Goal: Communication & Community: Answer question/provide support

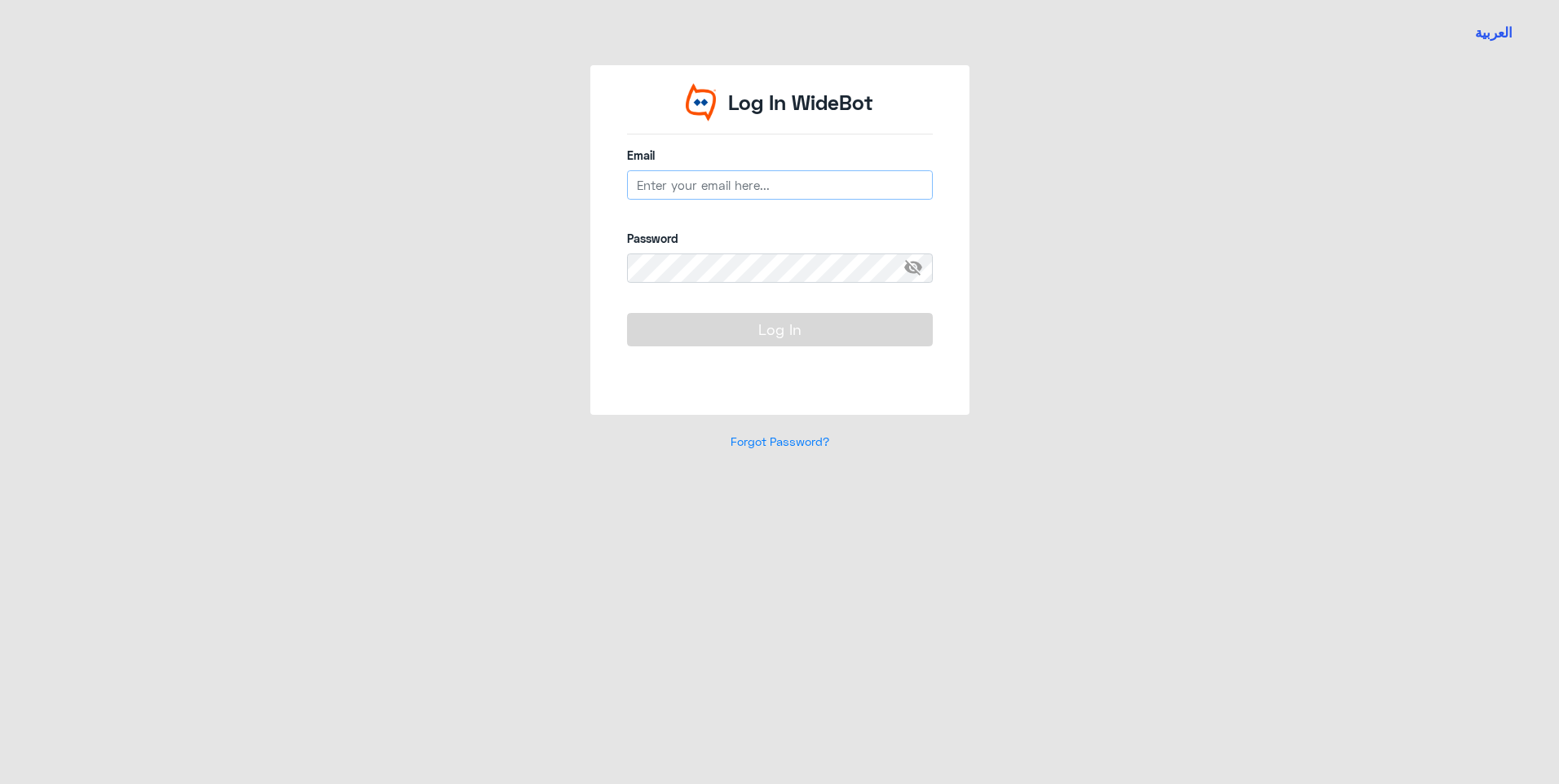
click at [695, 184] on input "email" at bounding box center [780, 185] width 305 height 29
type input "[EMAIL_ADDRESS][DOMAIN_NAME]"
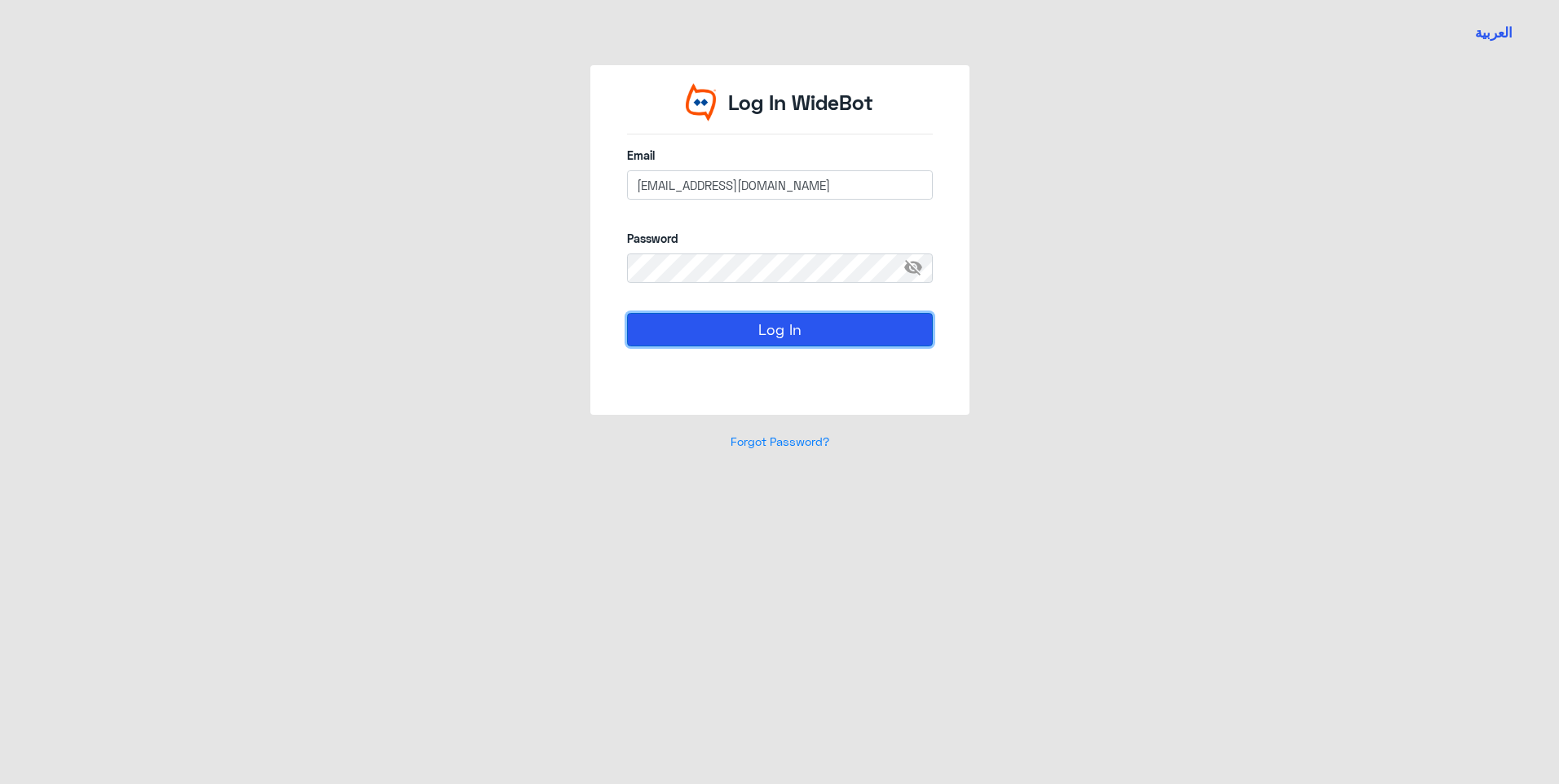
click at [717, 330] on button "Log In" at bounding box center [780, 329] width 305 height 33
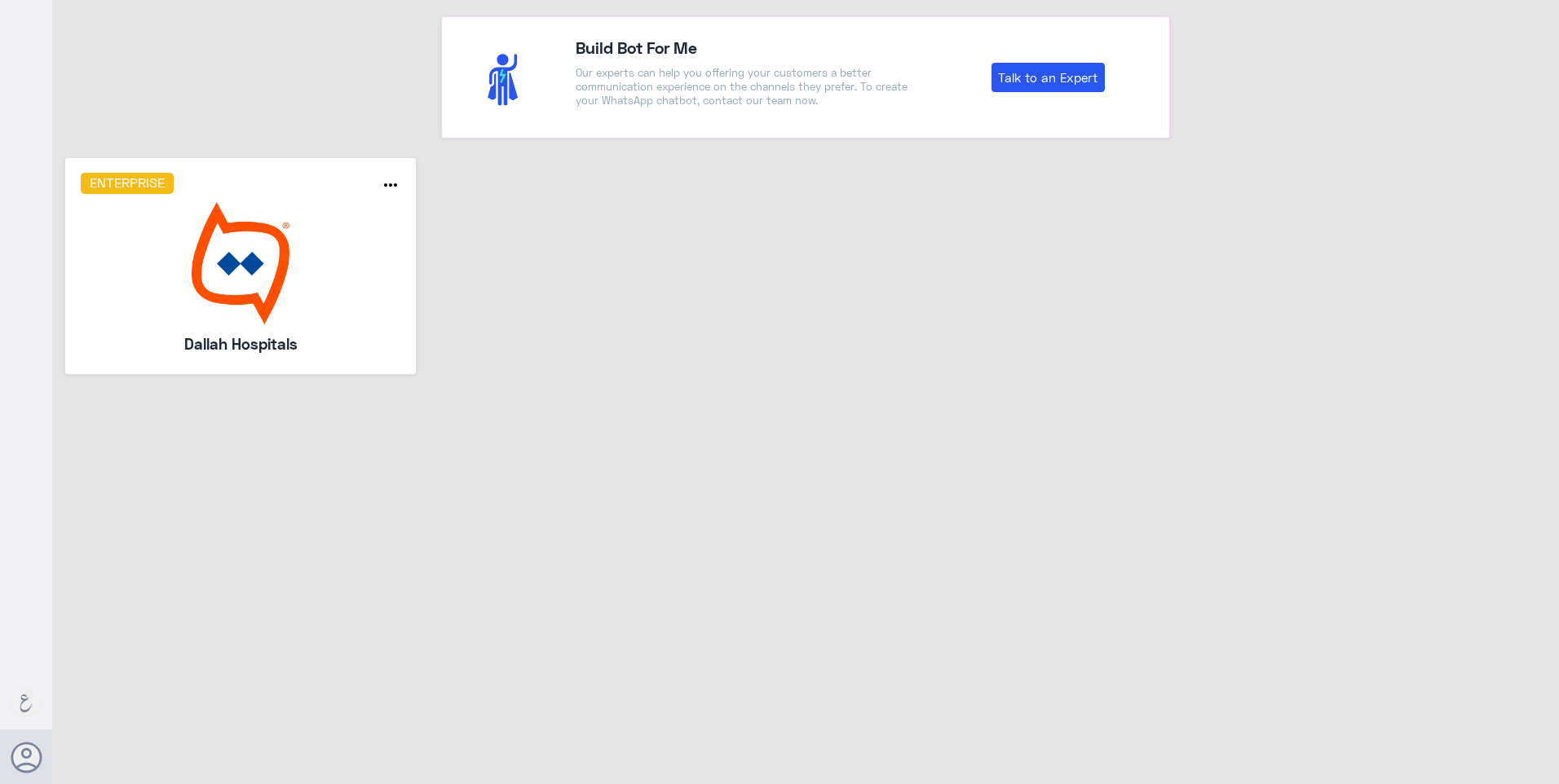
click at [315, 303] on img at bounding box center [240, 264] width 321 height 122
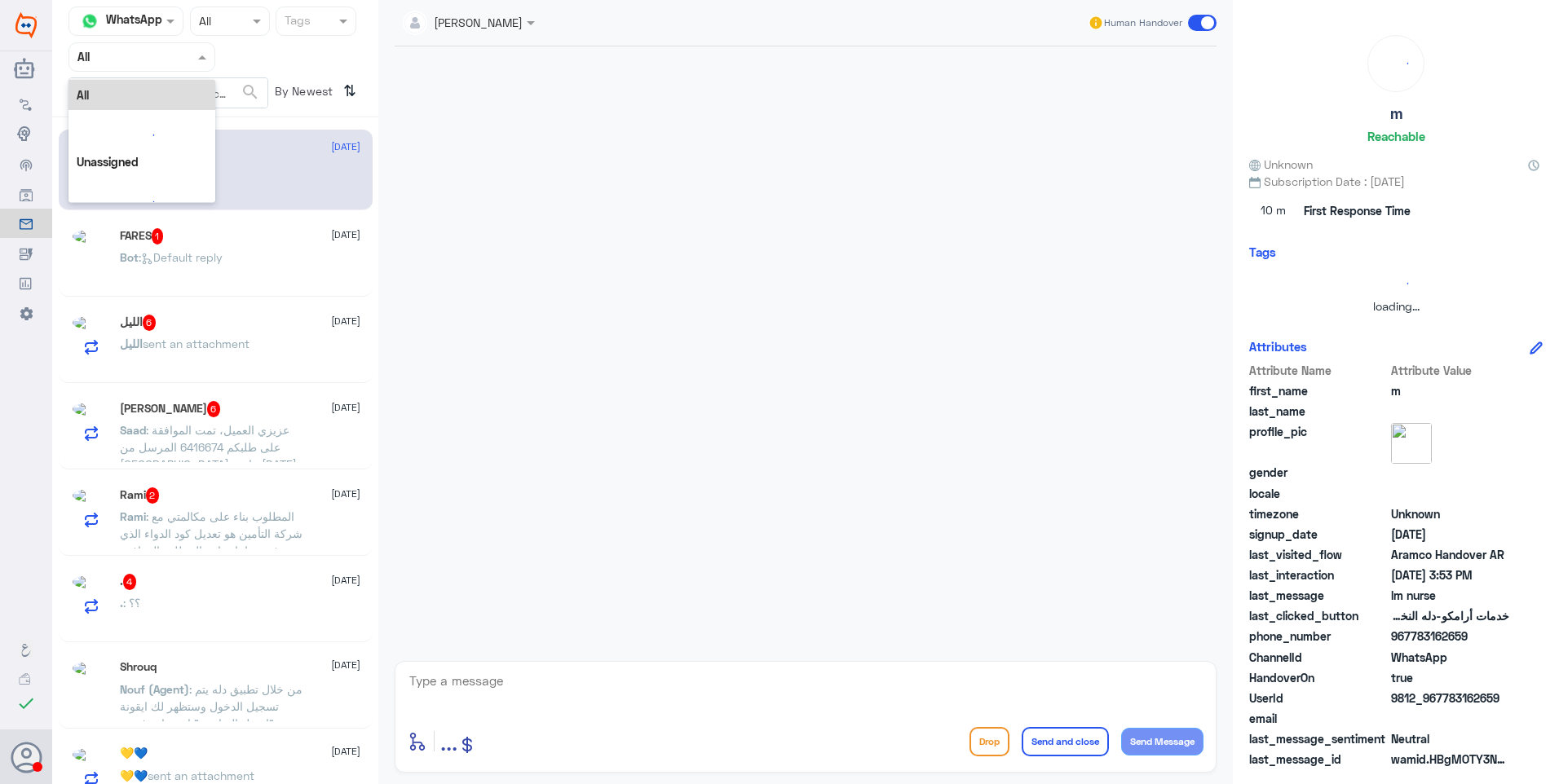
click at [151, 65] on input "text" at bounding box center [122, 56] width 90 height 18
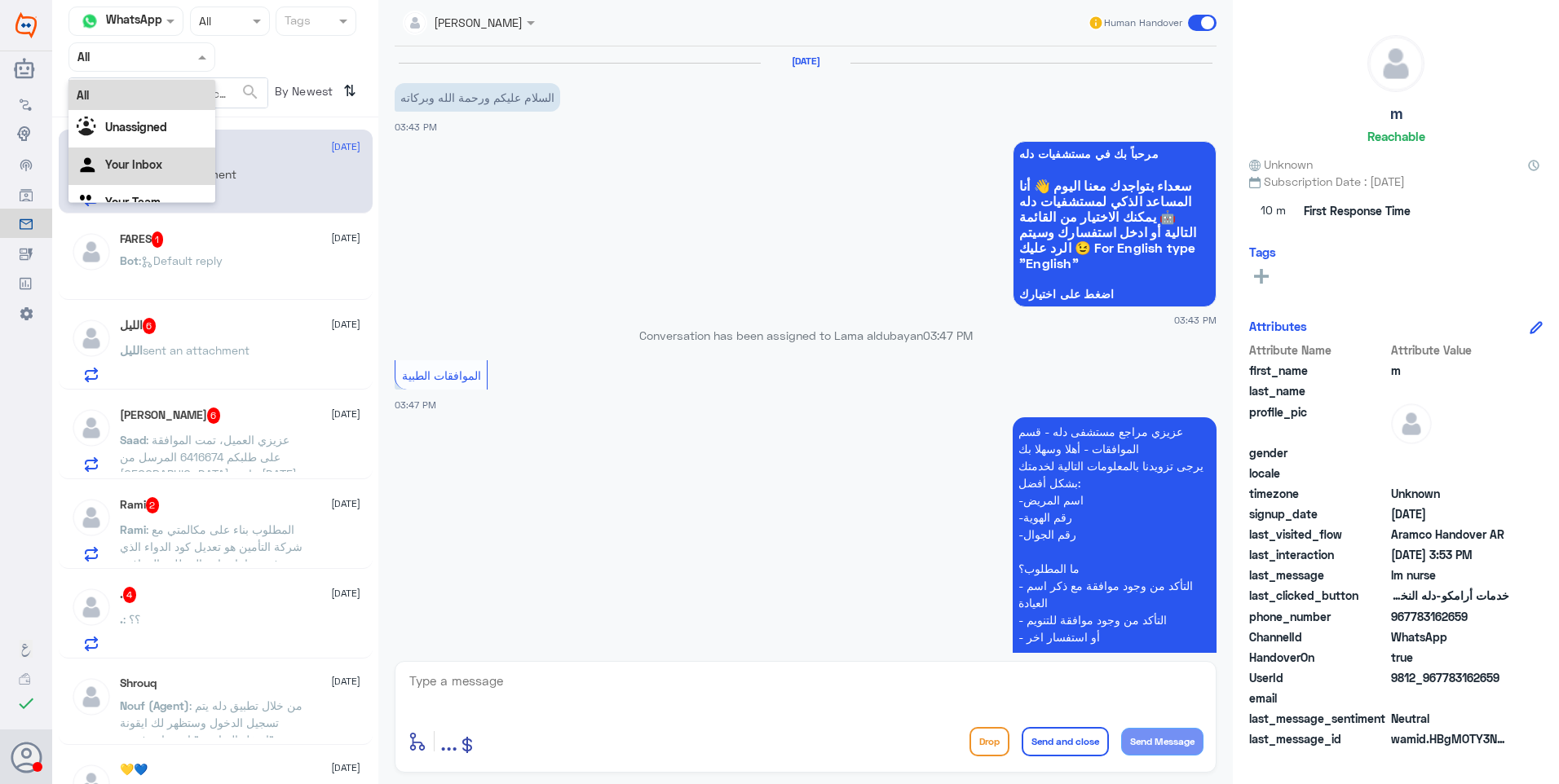
scroll to position [411, 0]
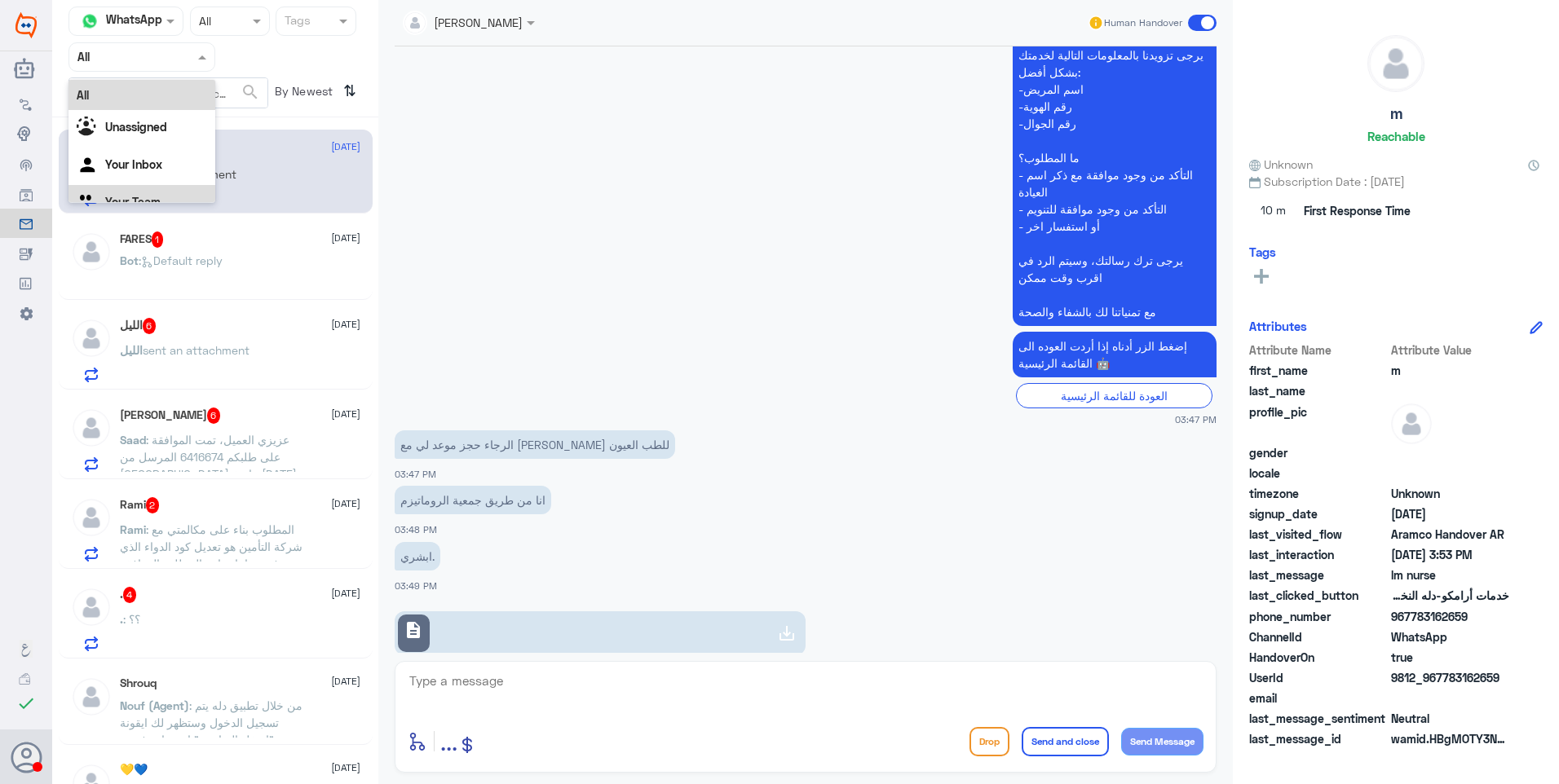
click at [159, 201] on div "Your Team" at bounding box center [142, 204] width 146 height 38
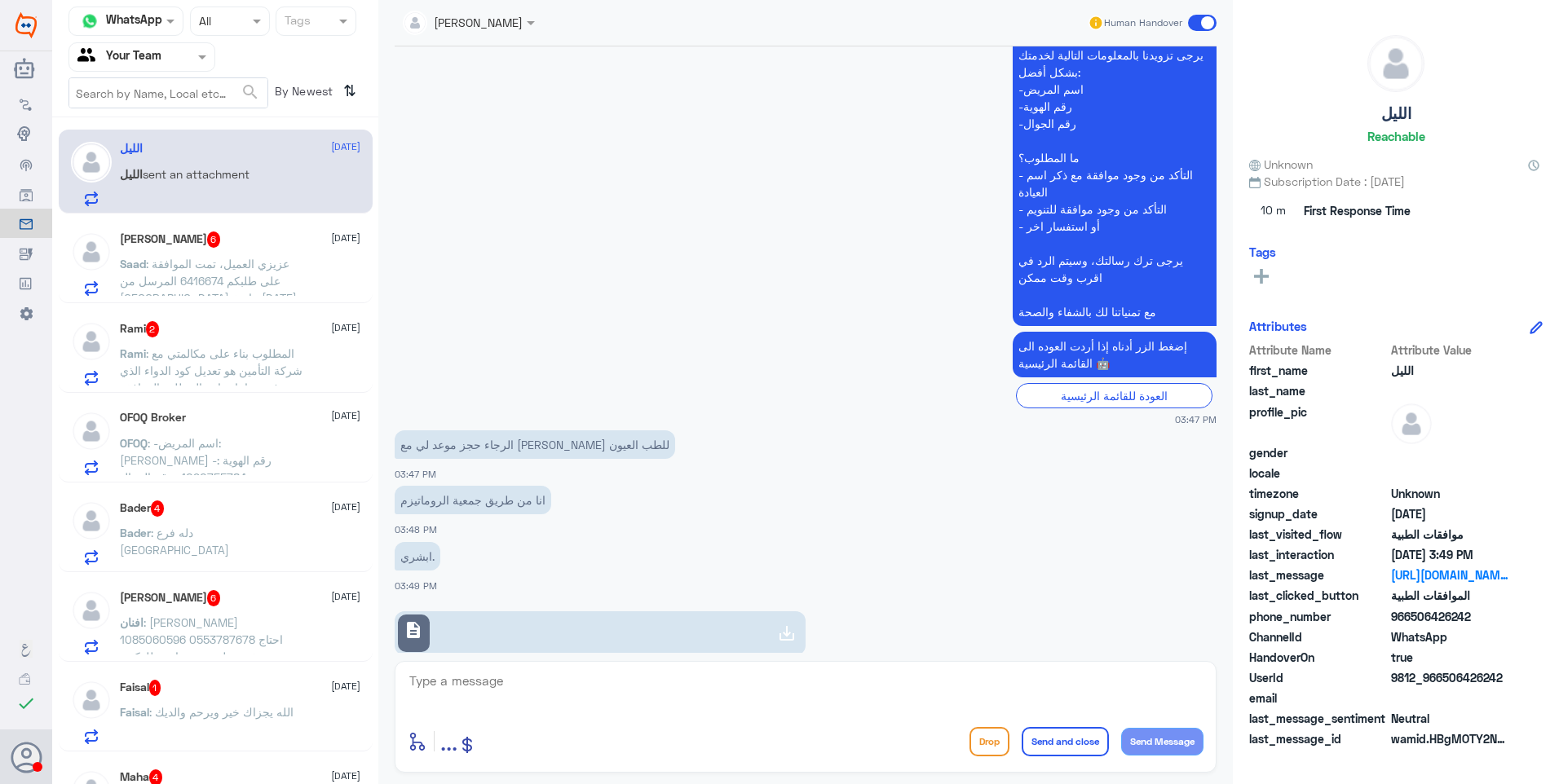
click at [516, 612] on link "description" at bounding box center [600, 633] width 411 height 44
drag, startPoint x: 619, startPoint y: 644, endPoint x: 625, endPoint y: 685, distance: 41.4
click at [619, 660] on div "Lama aldubayan Human Handover [DATE] السلام عليكم ورحمة الله وبركاته 03:43 PM م…" at bounding box center [806, 394] width 855 height 789
click at [625, 685] on textarea at bounding box center [806, 689] width 796 height 40
drag, startPoint x: 491, startPoint y: 660, endPoint x: 494, endPoint y: 674, distance: 14.3
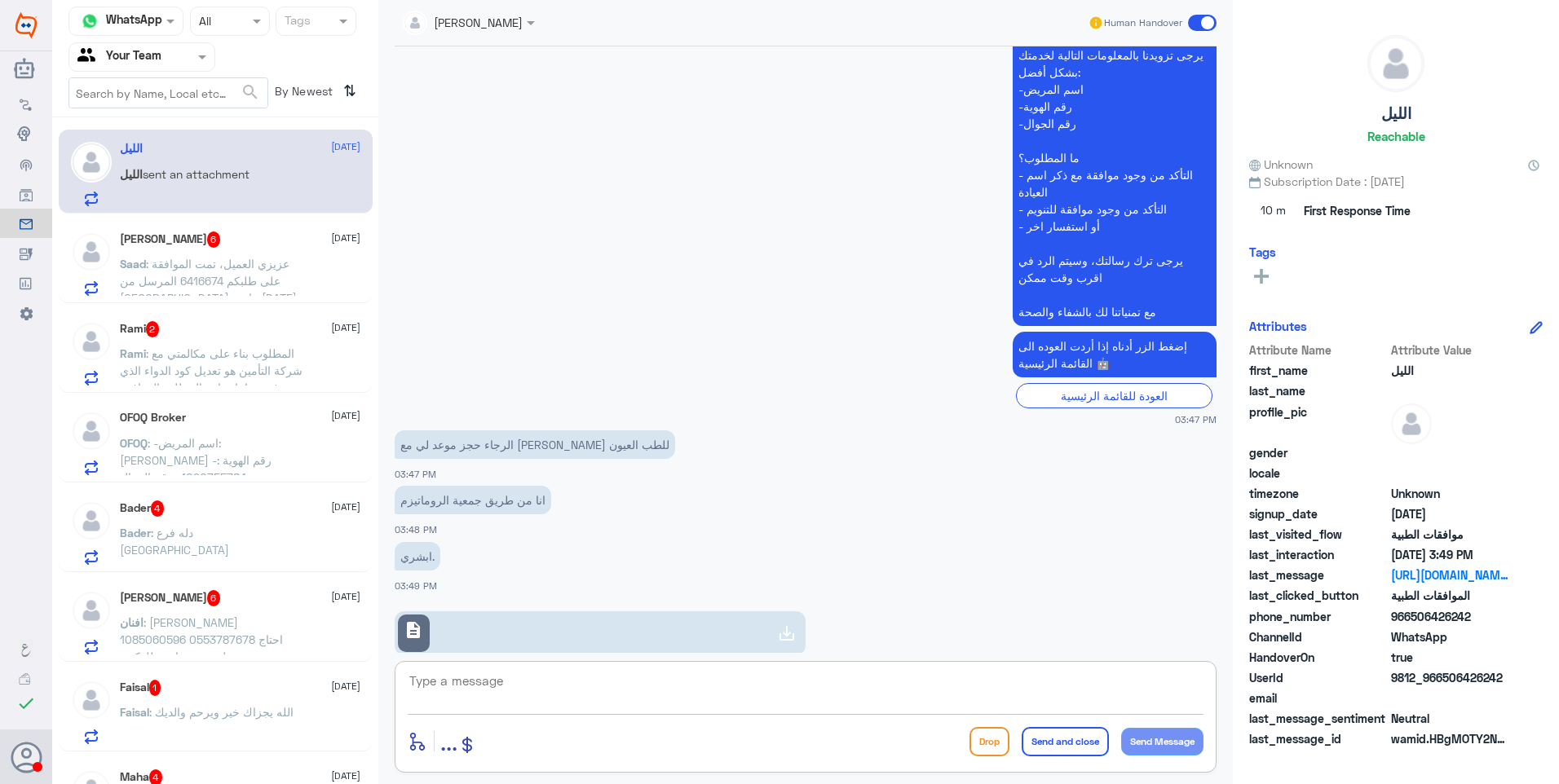
click at [492, 665] on div "Lama aldubayan Human Handover [DATE] السلام عليكم ورحمة الله وبركاته 03:43 PM م…" at bounding box center [806, 394] width 855 height 789
click at [496, 680] on textarea at bounding box center [806, 689] width 796 height 40
type textarea "حجز المواعيد من خلال التواصل هاتفيًا على الرقم الموحد مع خدمة العملاء."
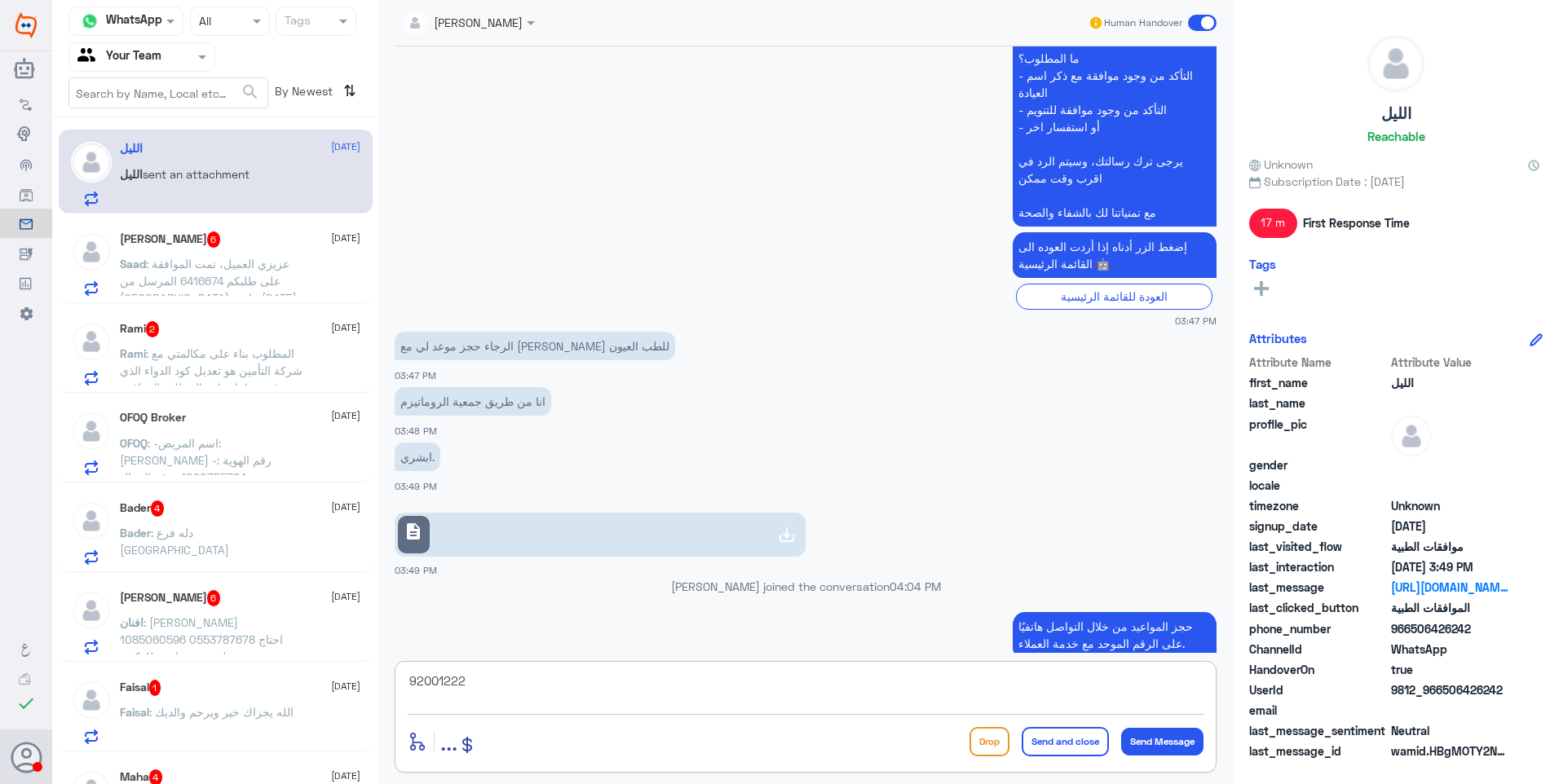
type textarea "920012222"
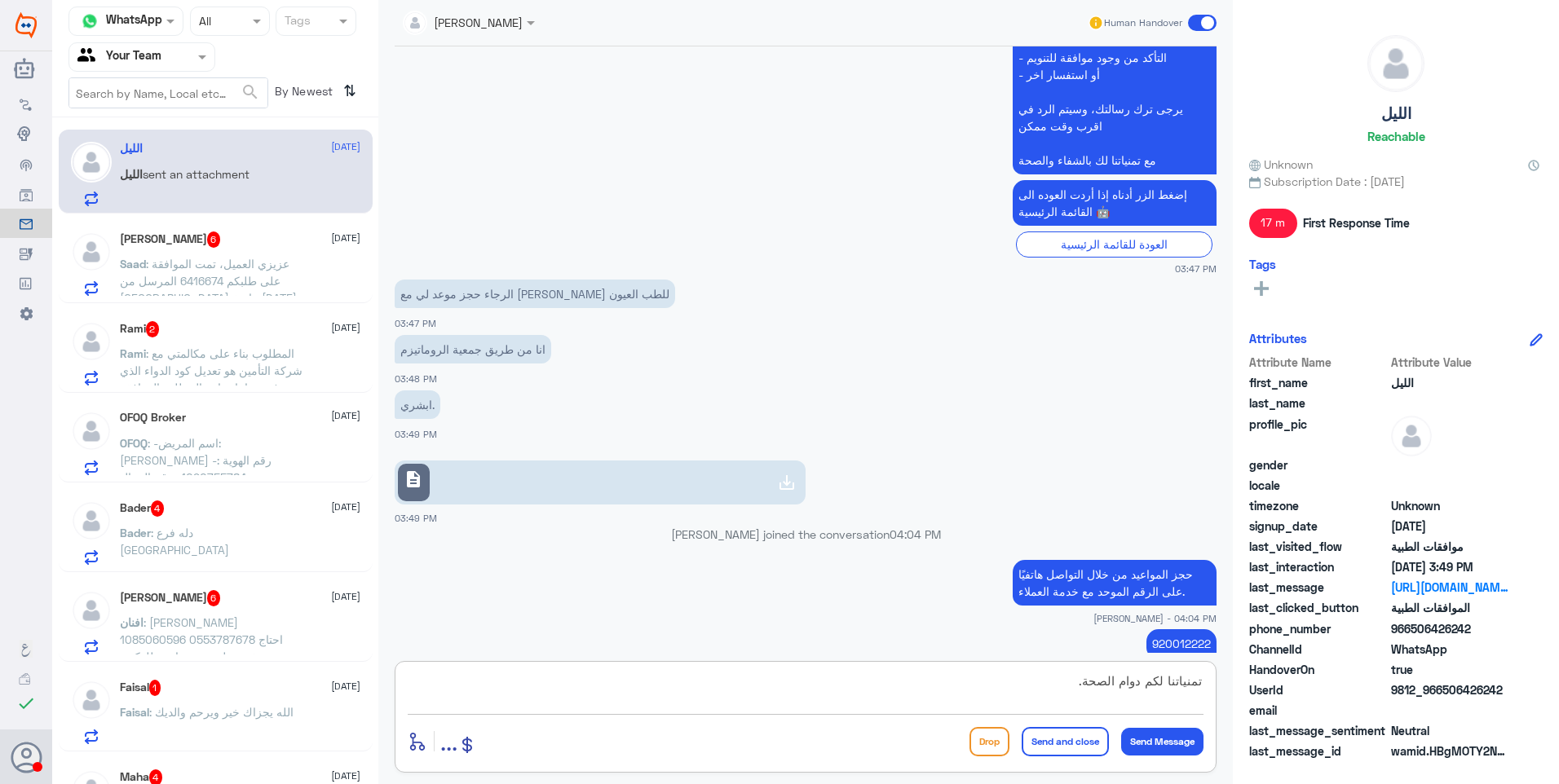
type textarea "تمنياتنا لكم دوام الصحة."
click at [1074, 735] on button "Send and close" at bounding box center [1066, 741] width 87 height 29
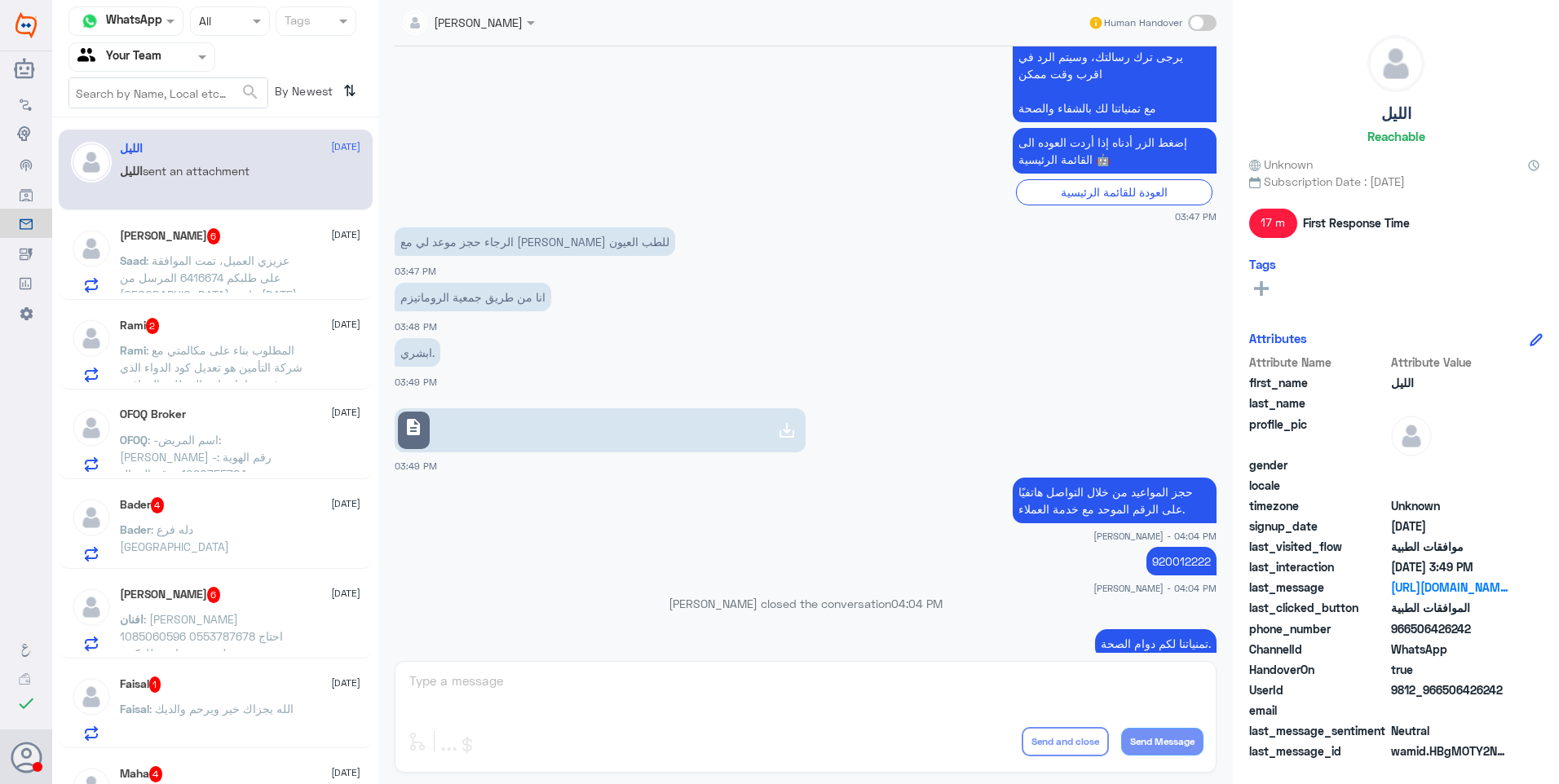
click at [253, 262] on span ": عزيزي العميل، تمت الموافقة على طلبكم 6416674 المرسل من [GEOGRAPHIC_DATA] بتار…" at bounding box center [208, 295] width 177 height 82
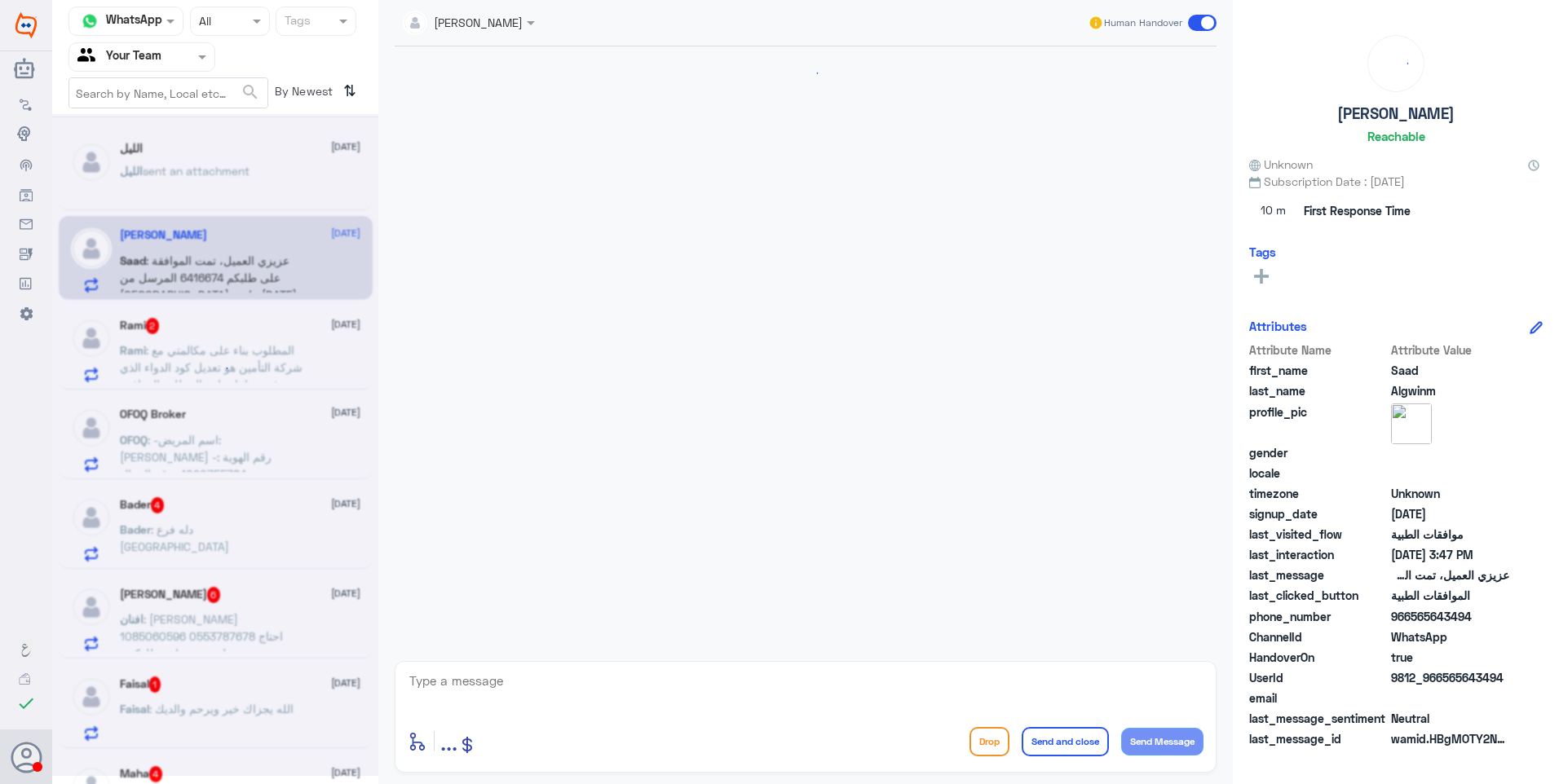
scroll to position [941, 0]
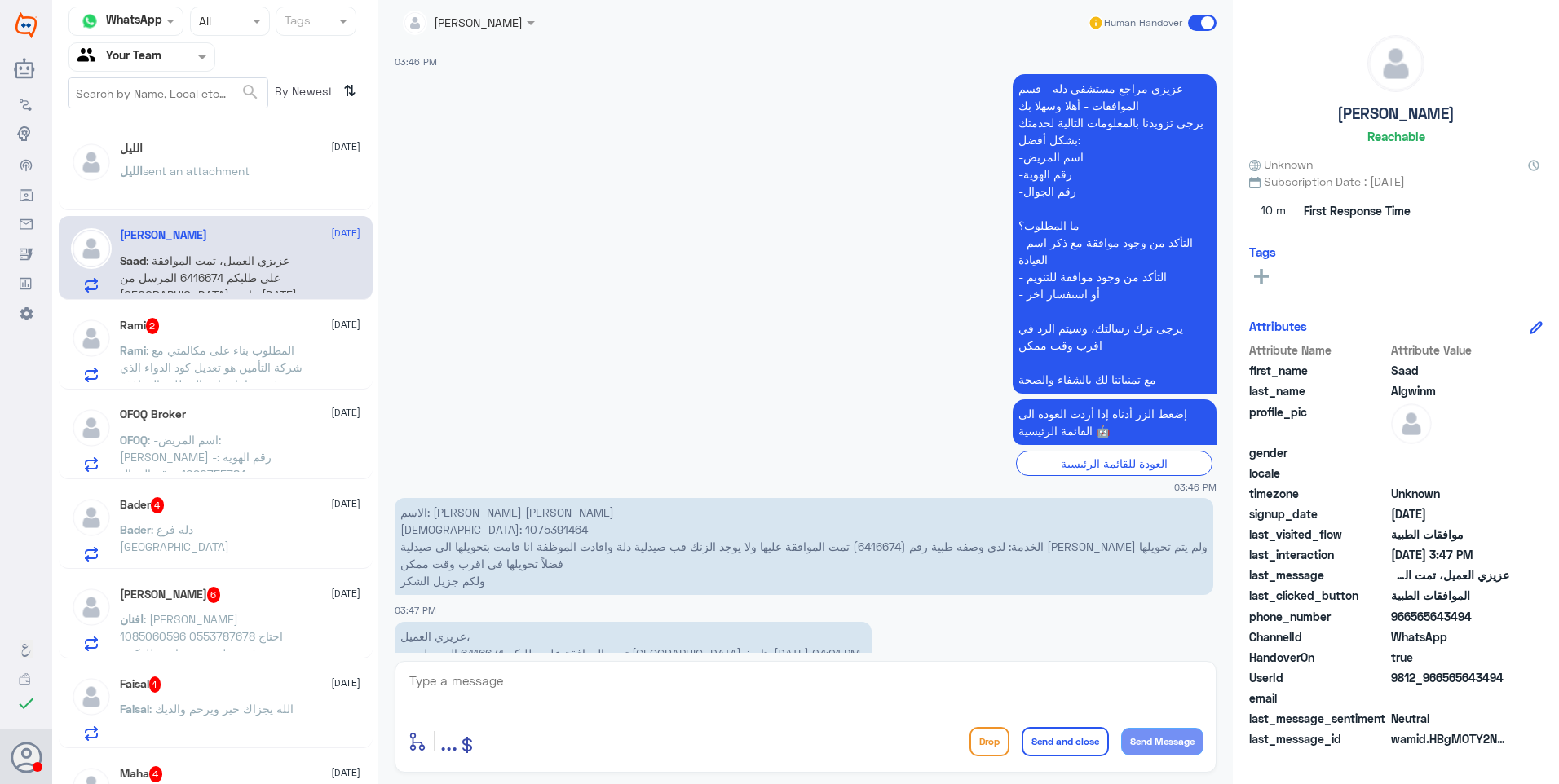
click at [436, 498] on p "الاسم: [PERSON_NAME] [PERSON_NAME]: 1075391464 الخدمة: لدي وصفه طبية رقم (64166…" at bounding box center [804, 547] width 819 height 97
copy p "1075391464"
click at [878, 498] on p "الاسم: [PERSON_NAME] [PERSON_NAME]: 1075391464 الخدمة: لدي وصفه طبية رقم (64166…" at bounding box center [804, 547] width 819 height 97
click at [879, 498] on p "الاسم: [PERSON_NAME] [PERSON_NAME]: 1075391464 الخدمة: لدي وصفه طبية رقم (64166…" at bounding box center [804, 547] width 819 height 97
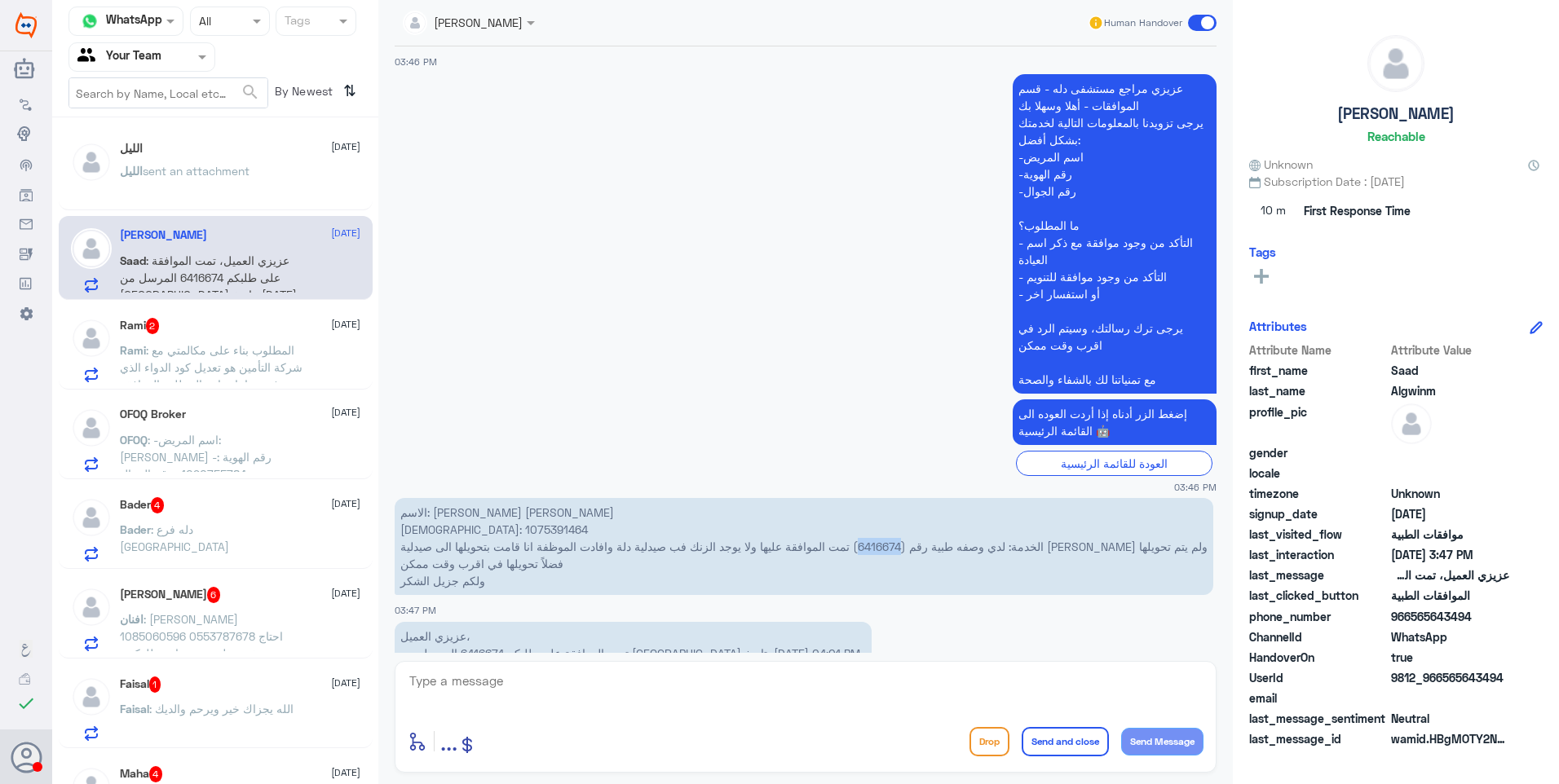
click at [879, 498] on p "الاسم: [PERSON_NAME] [PERSON_NAME]: 1075391464 الخدمة: لدي وصفه طبية رقم (64166…" at bounding box center [804, 547] width 819 height 97
copy p "6416674"
click at [534, 689] on textarea at bounding box center [806, 689] width 796 height 40
type textarea "j"
type textarea "l"
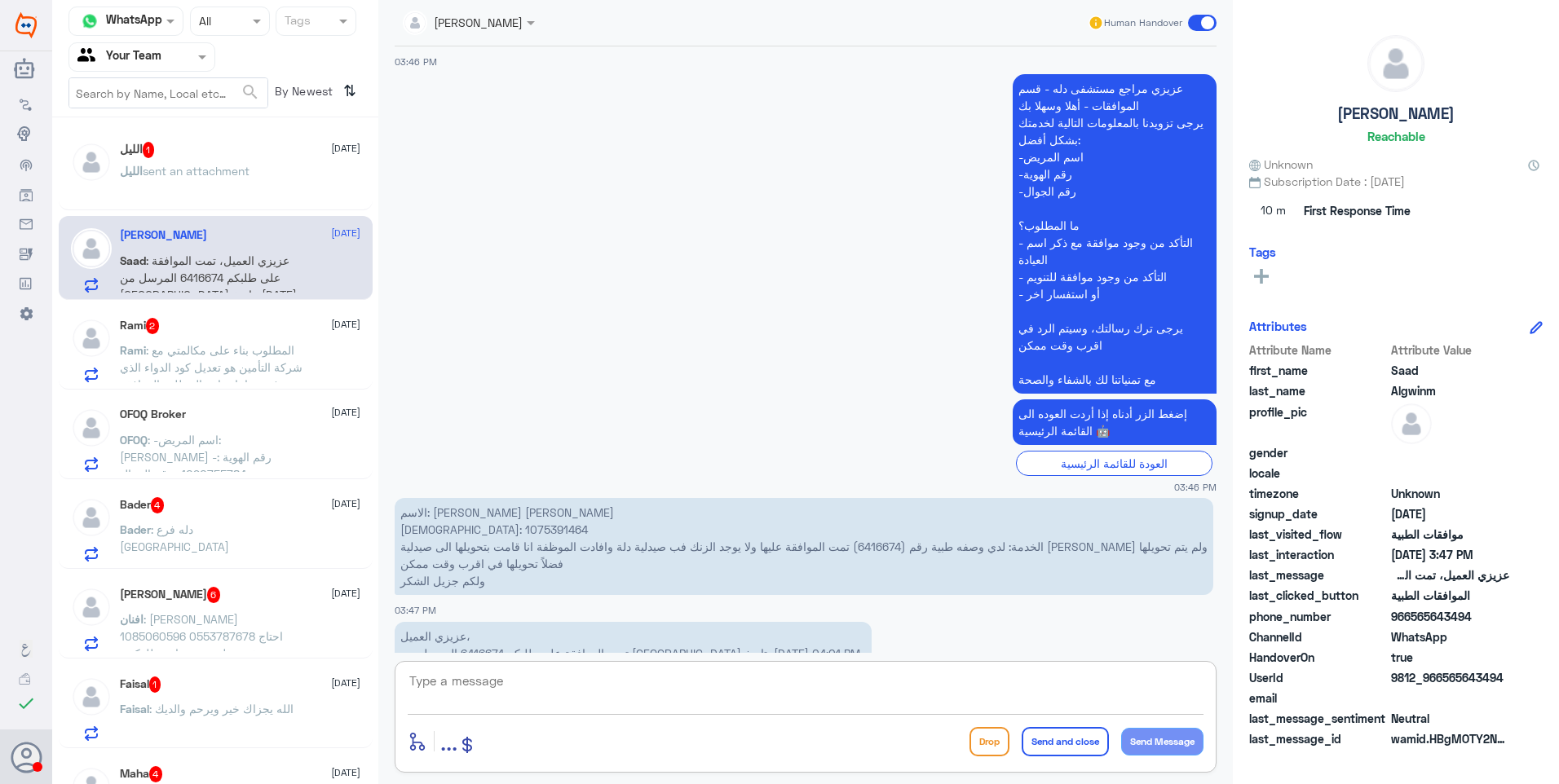
type textarea "j"
paste textarea "6434291"
type textarea "تم رفع طلب تحويل لكم الان تحت الرقم المرجعي # 6434291"
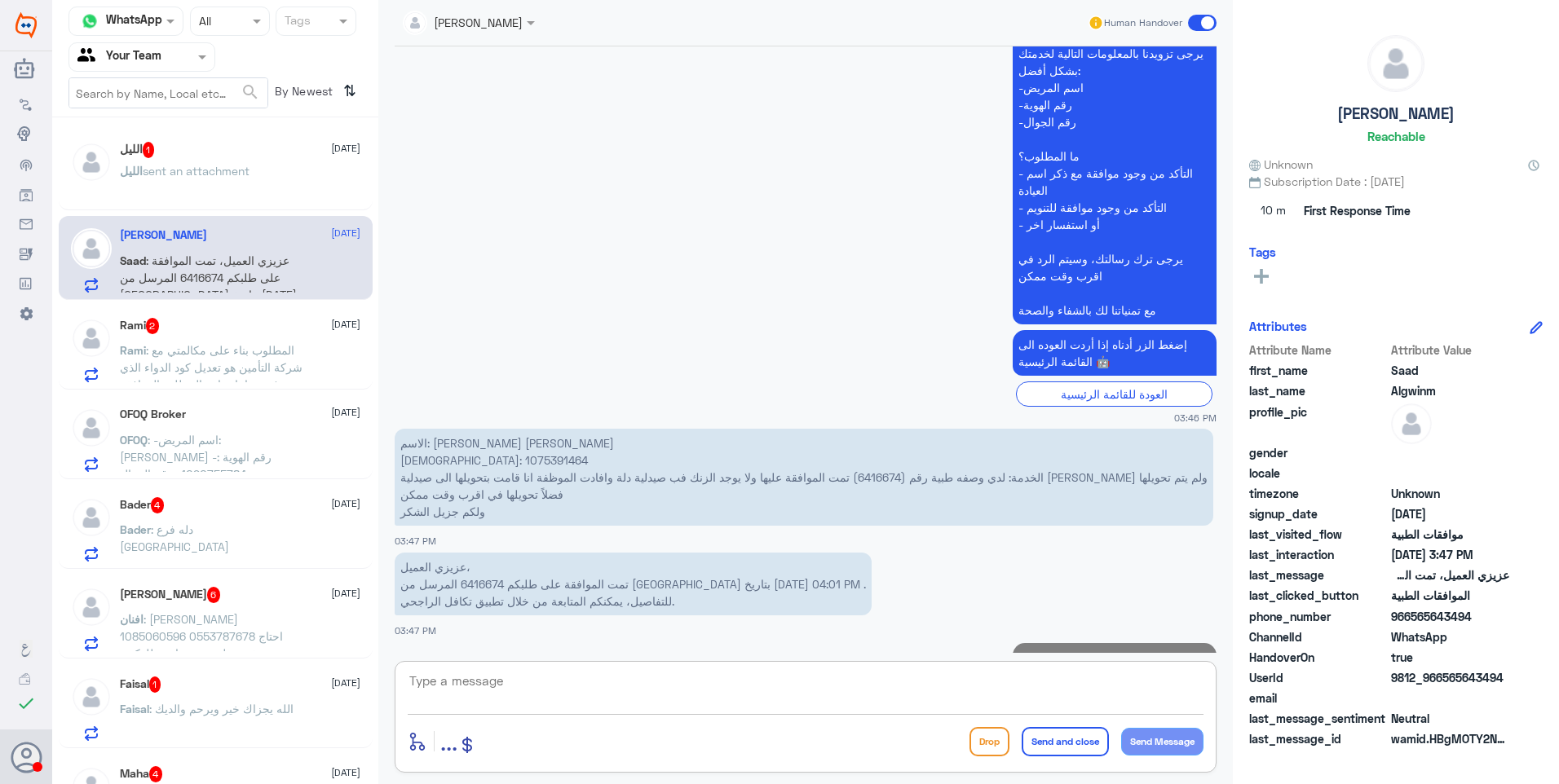
click at [216, 336] on div "Rami 2 [DATE] Rami : المطلوب بناء على مكالمتي مع شركة التأمين هو تعديل كود الدو…" at bounding box center [240, 350] width 240 height 64
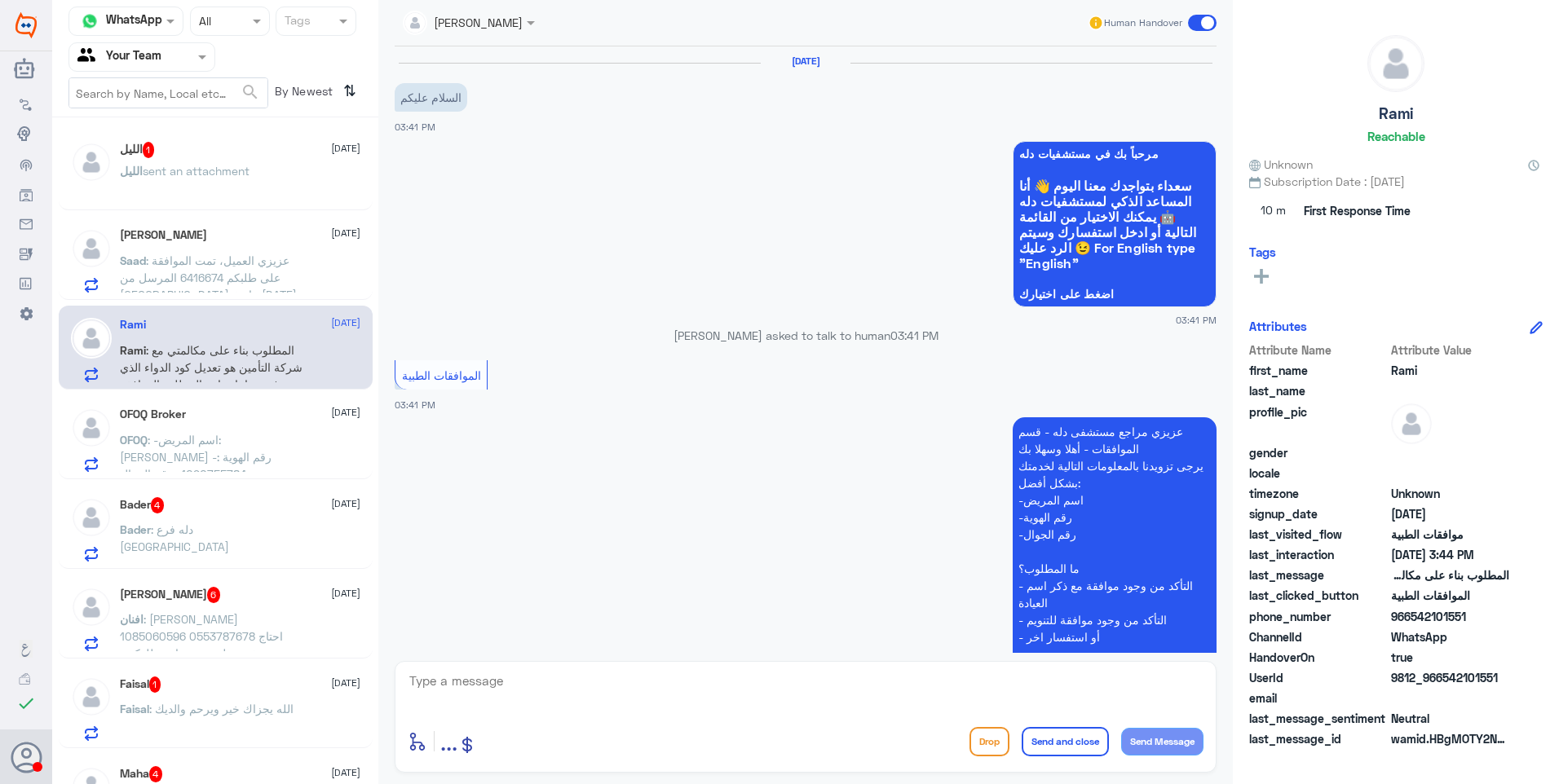
scroll to position [305, 0]
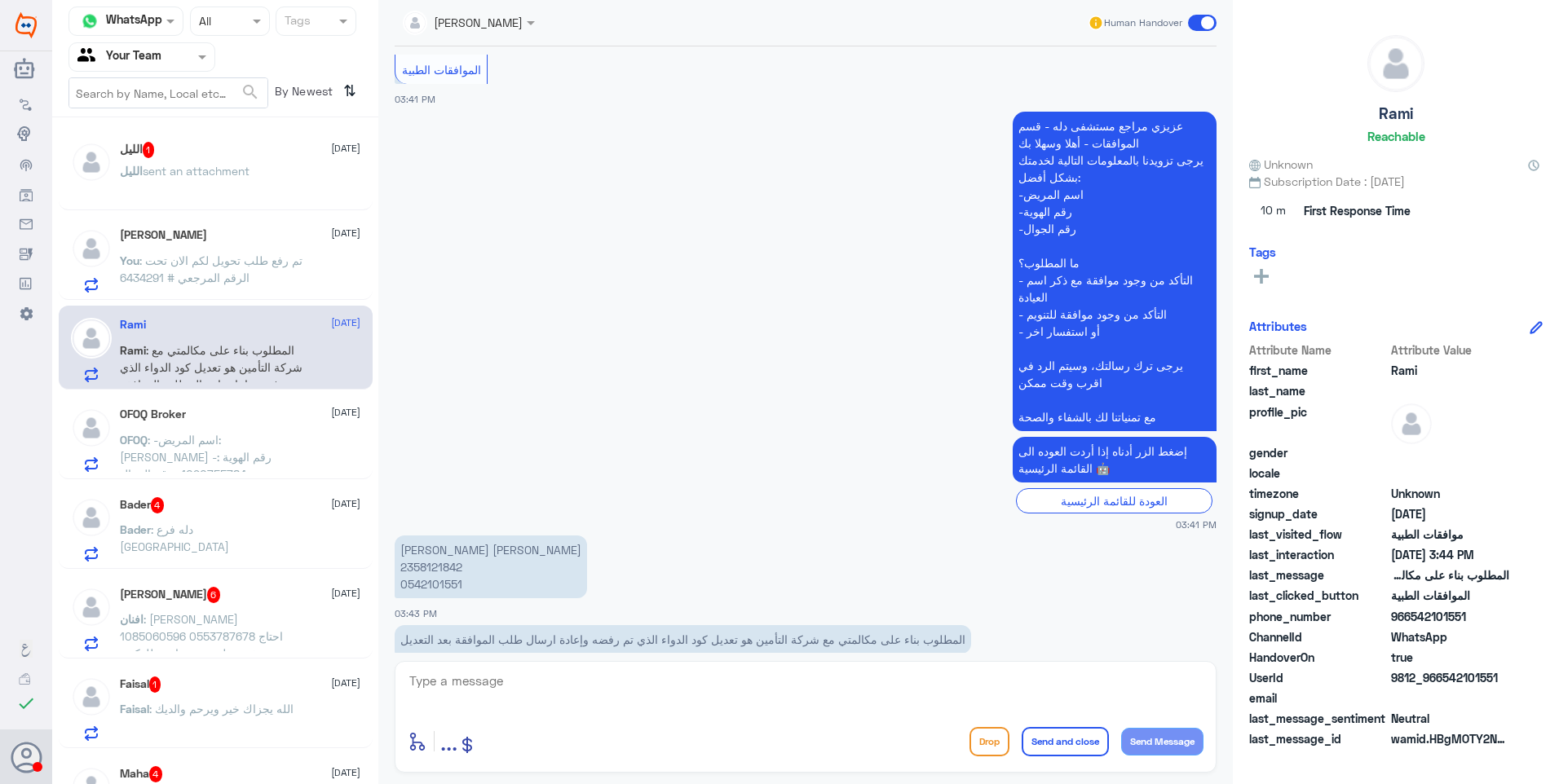
click at [475, 517] on small "03:41 PM" at bounding box center [806, 524] width 822 height 14
click at [413, 536] on p "[PERSON_NAME] [PERSON_NAME] 2358121842 0542101551" at bounding box center [491, 567] width 193 height 63
copy p "2358121842"
drag, startPoint x: 835, startPoint y: 610, endPoint x: 650, endPoint y: 612, distance: 185.0
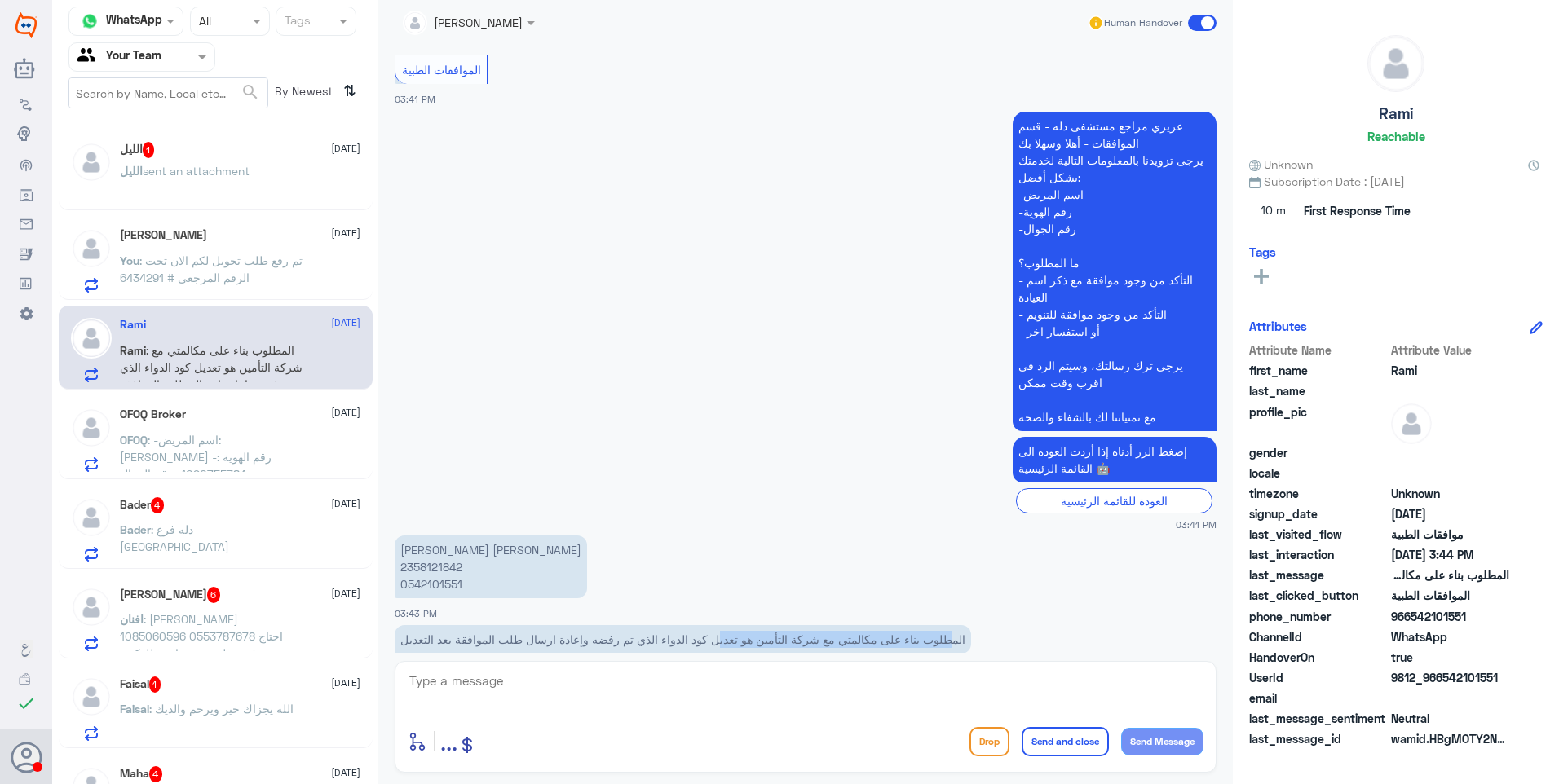
click at [650, 625] on p "المطلوب بناء على مكالمتي مع شركة التأمين هو تعديل كود الدواء الذي تم رفضه وإعاد…" at bounding box center [683, 639] width 577 height 28
drag, startPoint x: 650, startPoint y: 612, endPoint x: 746, endPoint y: 598, distance: 97.0
click at [746, 625] on p "المطلوب بناء على مكالمتي مع شركة التأمين هو تعديل كود الدواء الذي تم رفضه وإعاد…" at bounding box center [683, 639] width 577 height 28
click at [559, 681] on textarea at bounding box center [806, 689] width 796 height 40
click at [562, 685] on textarea at bounding box center [806, 689] width 796 height 40
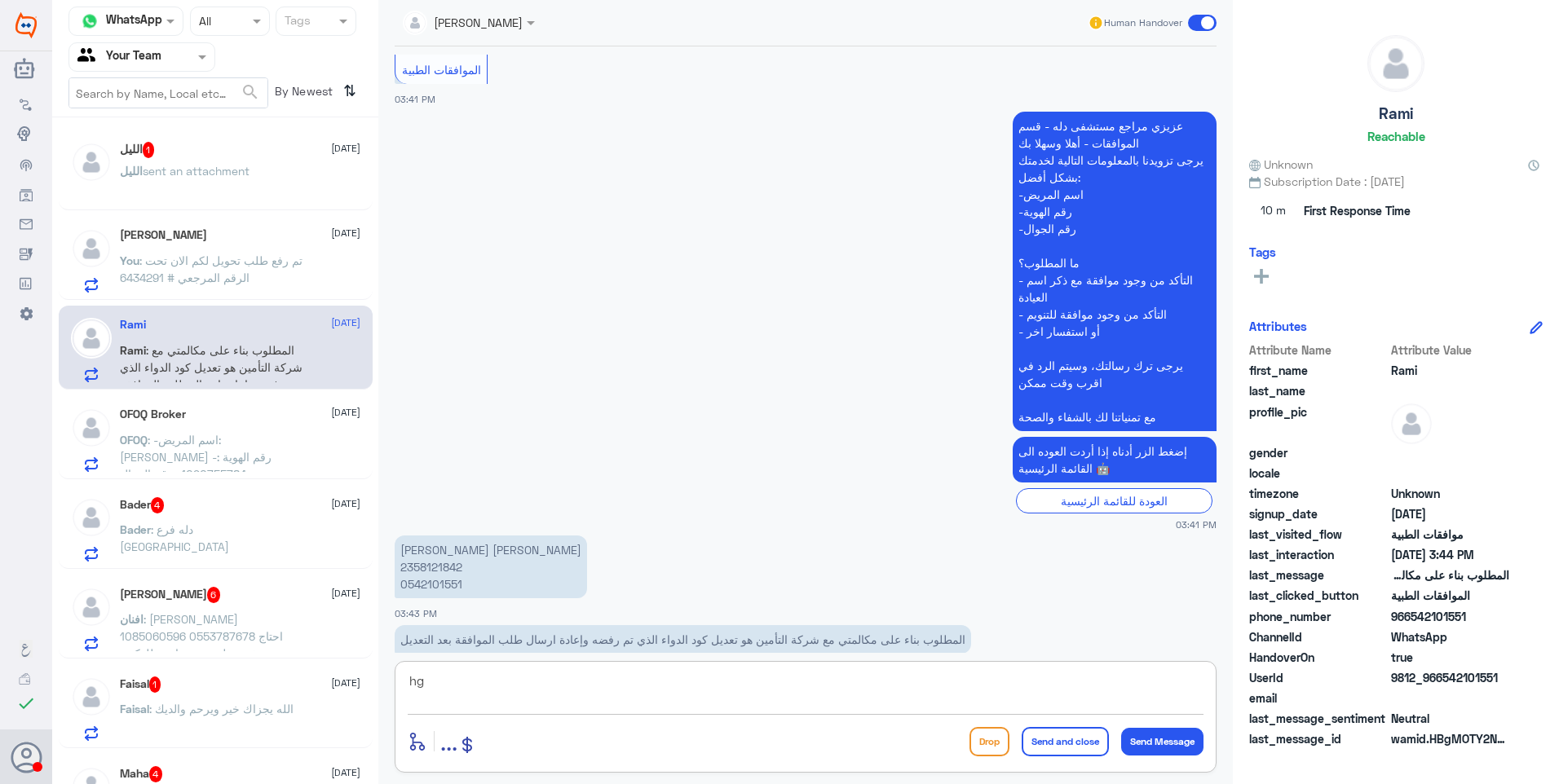
type textarea "h"
paste textarea "[MEDICAL_DATA]"
type textarea "الكود صحيح لكن سبب رفض الدواء [MEDICAL_DATA] هو بسبب أنه غير مصرح من هيئة الغذا…"
drag, startPoint x: 1084, startPoint y: 748, endPoint x: 1089, endPoint y: 735, distance: 13.9
click at [1085, 745] on button "Send and close" at bounding box center [1066, 741] width 87 height 29
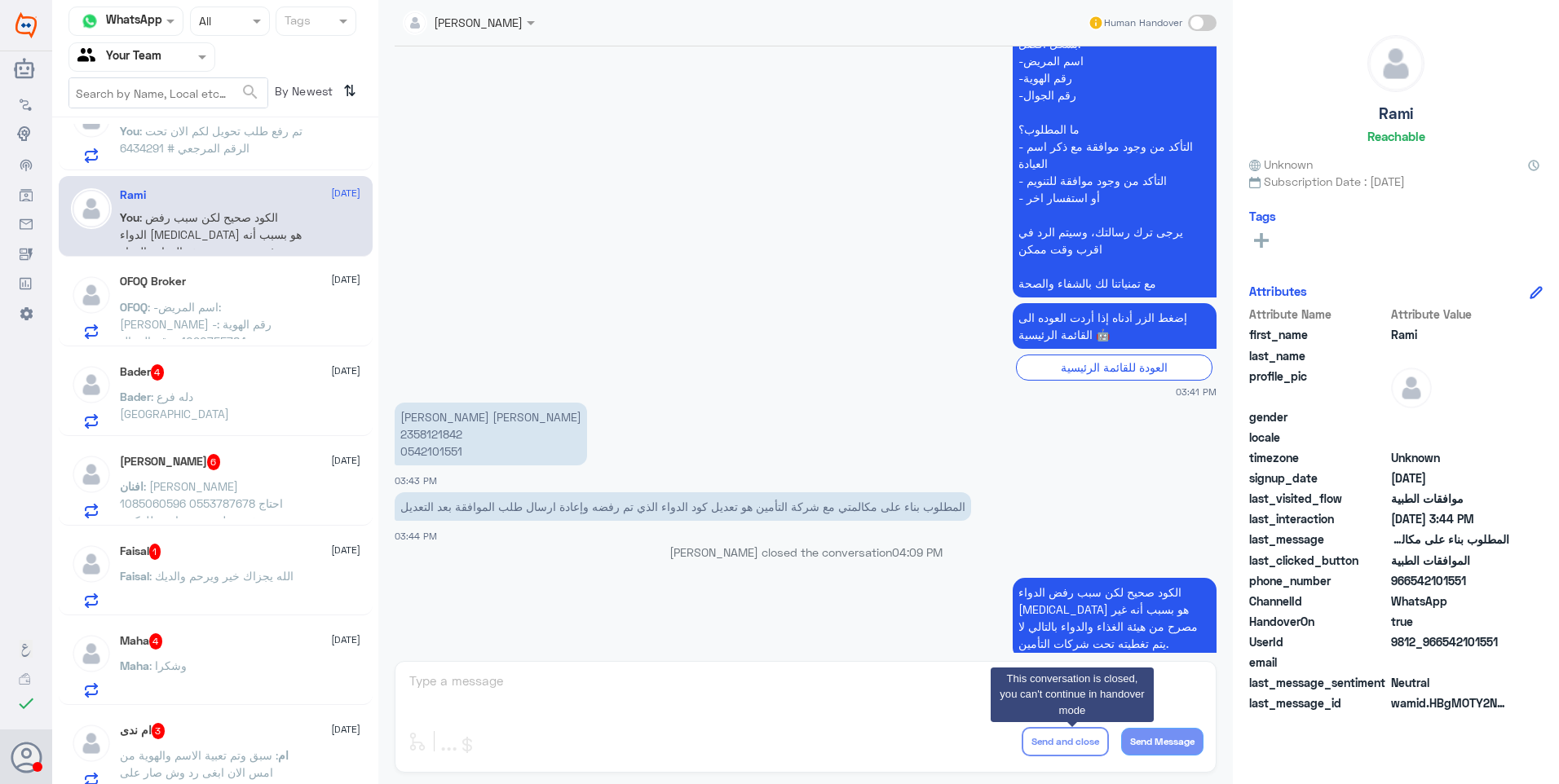
scroll to position [0, 0]
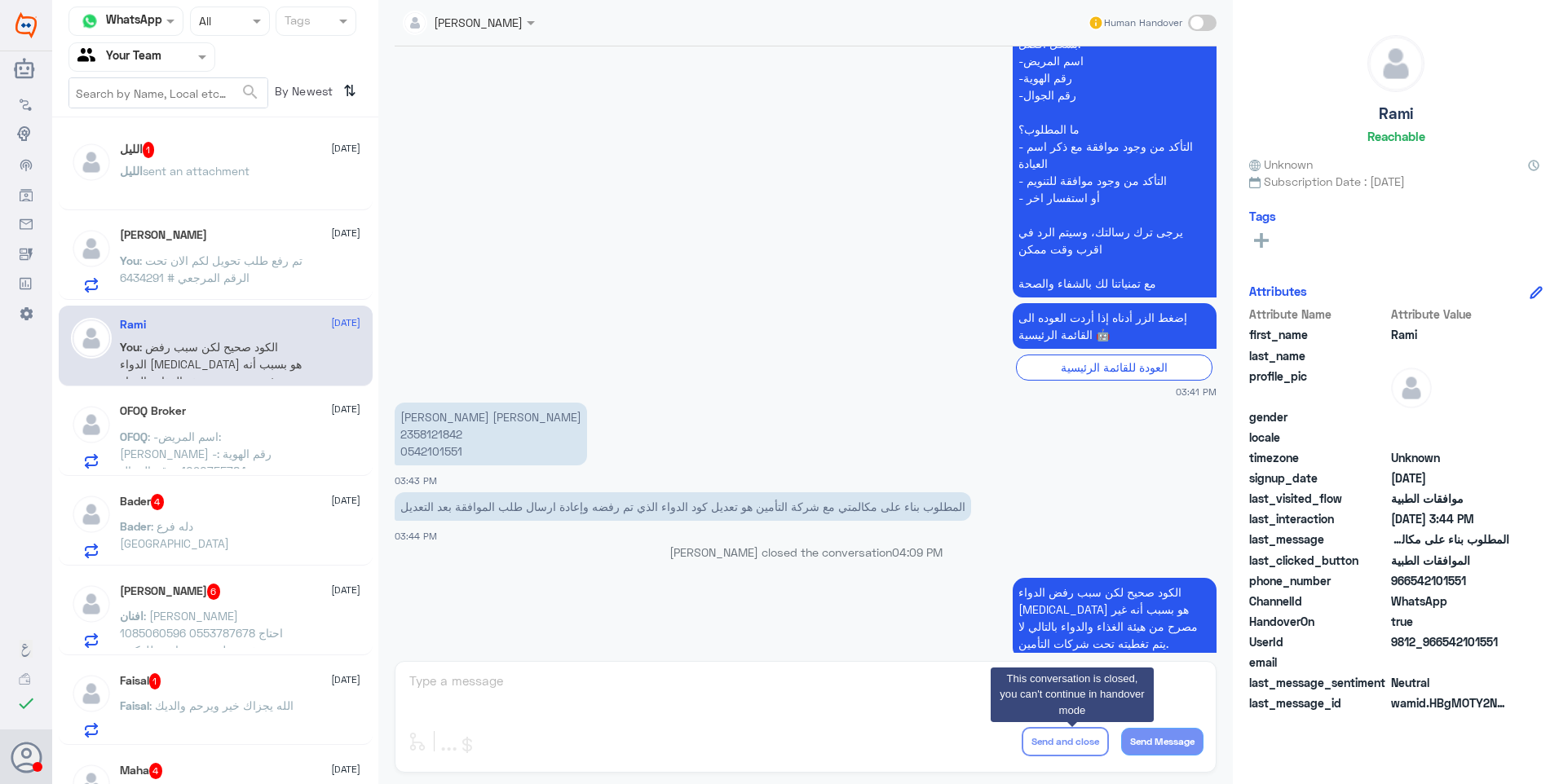
click at [752, 613] on app-msgs-text "الكود صحيح لكن سبب رفض الدواء [MEDICAL_DATA] هو بسبب أنه غير مصرح من هيئة الغذا…" at bounding box center [806, 618] width 822 height 81
click at [230, 167] on span "sent an attachment" at bounding box center [196, 171] width 107 height 14
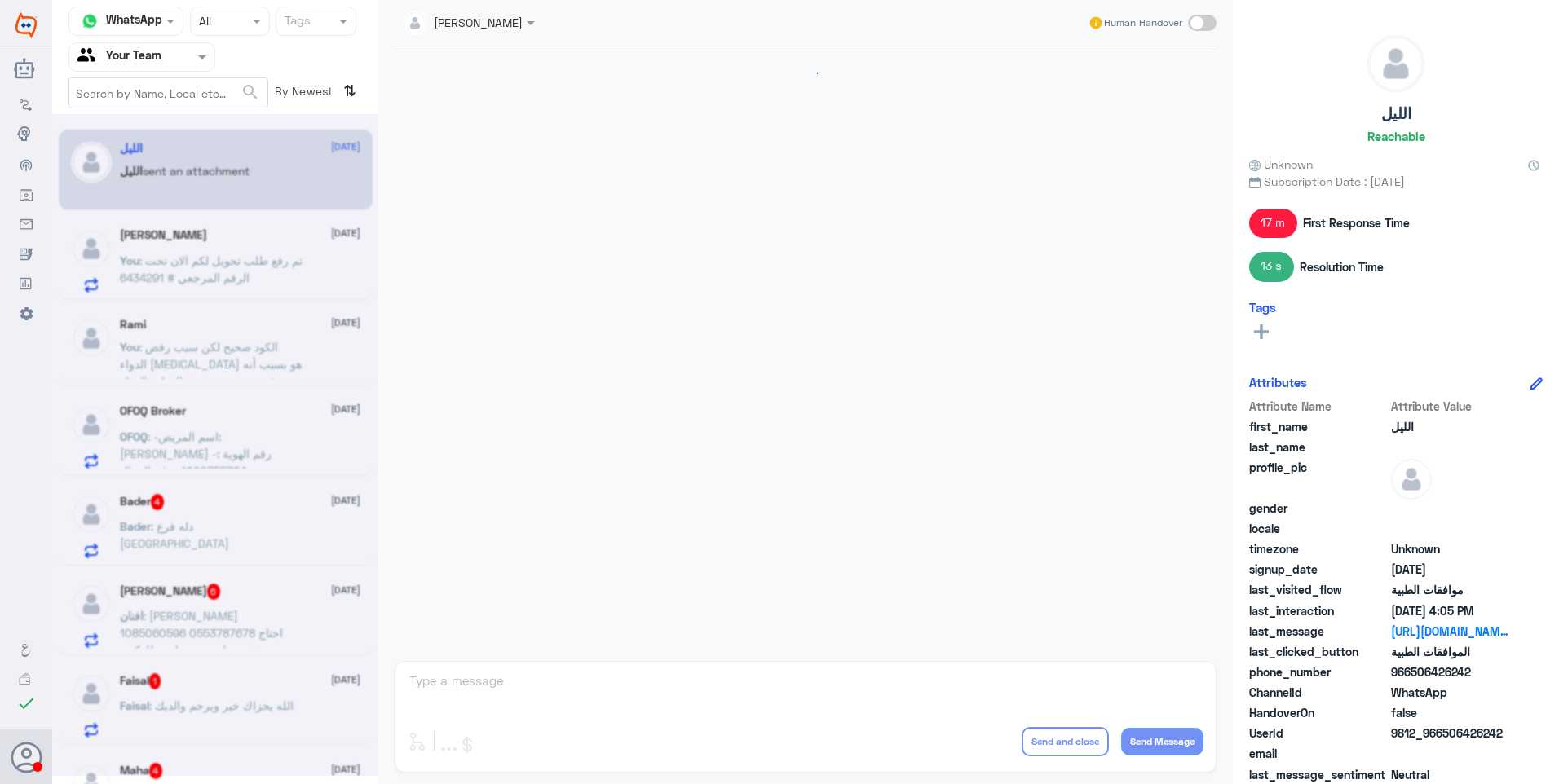
scroll to position [875, 0]
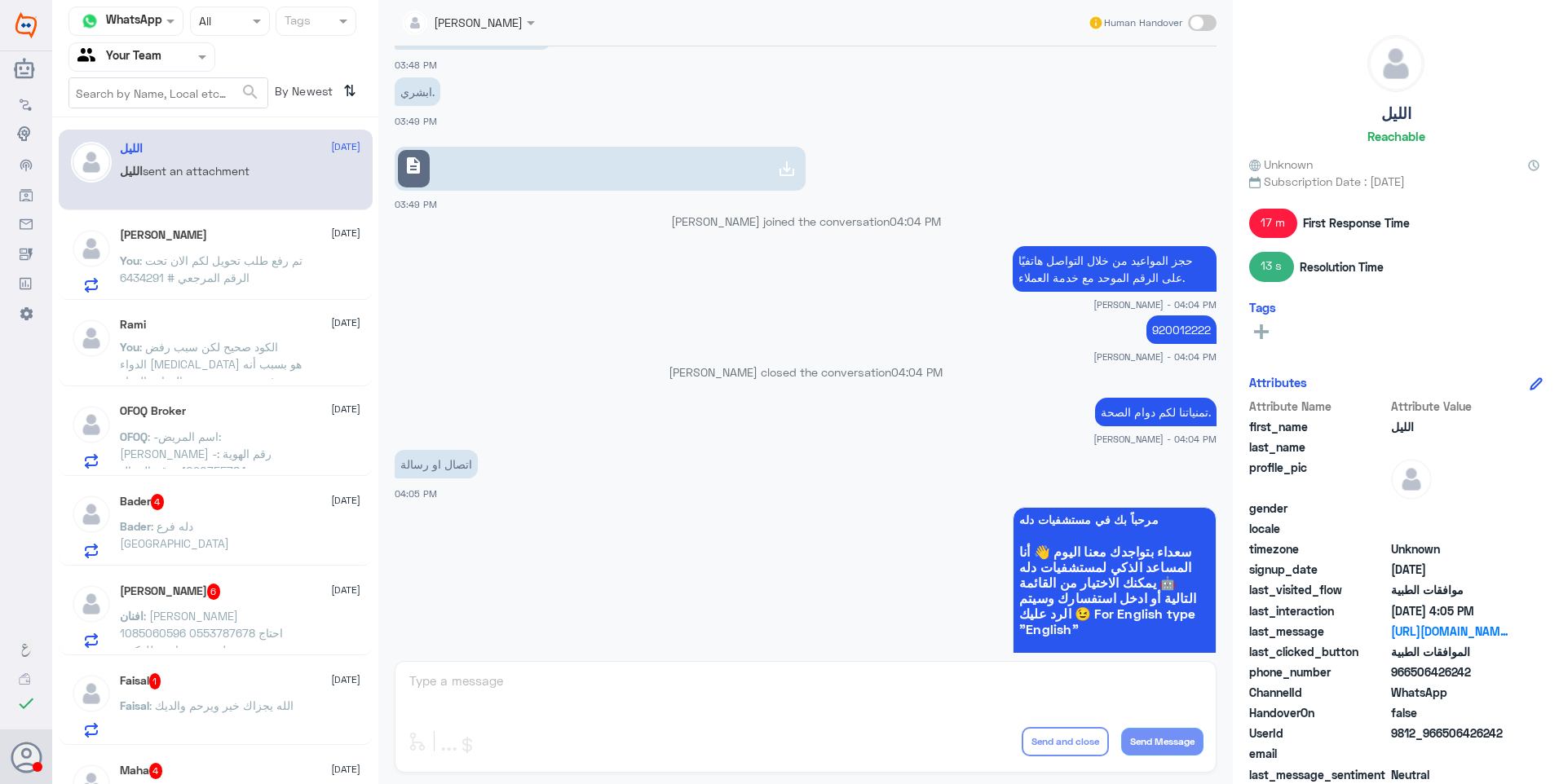
click at [207, 262] on span ": تم رفع طلب تحويل لكم الان تحت الرقم المرجعي # 6434291" at bounding box center [211, 269] width 182 height 31
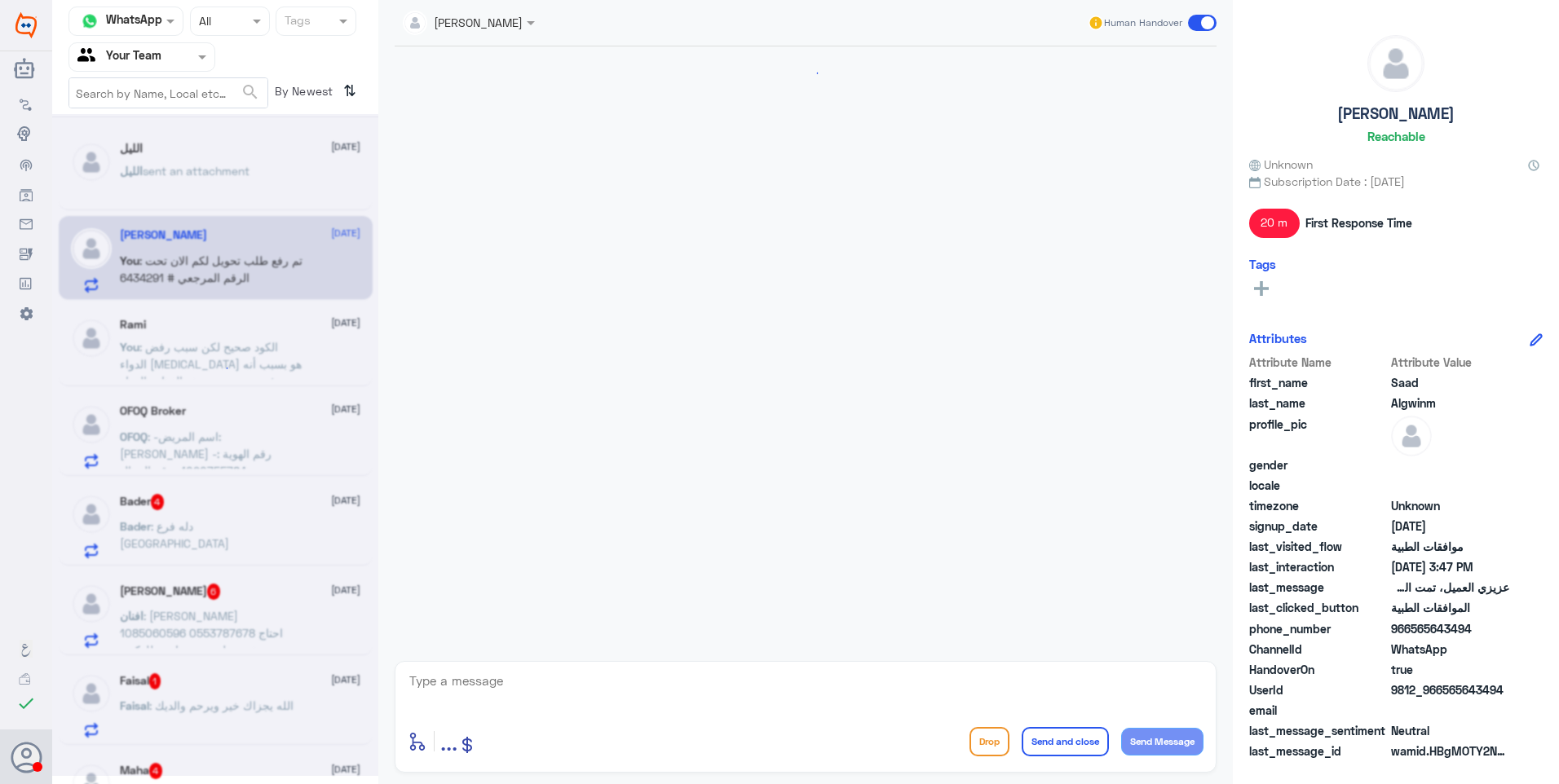
scroll to position [1040, 0]
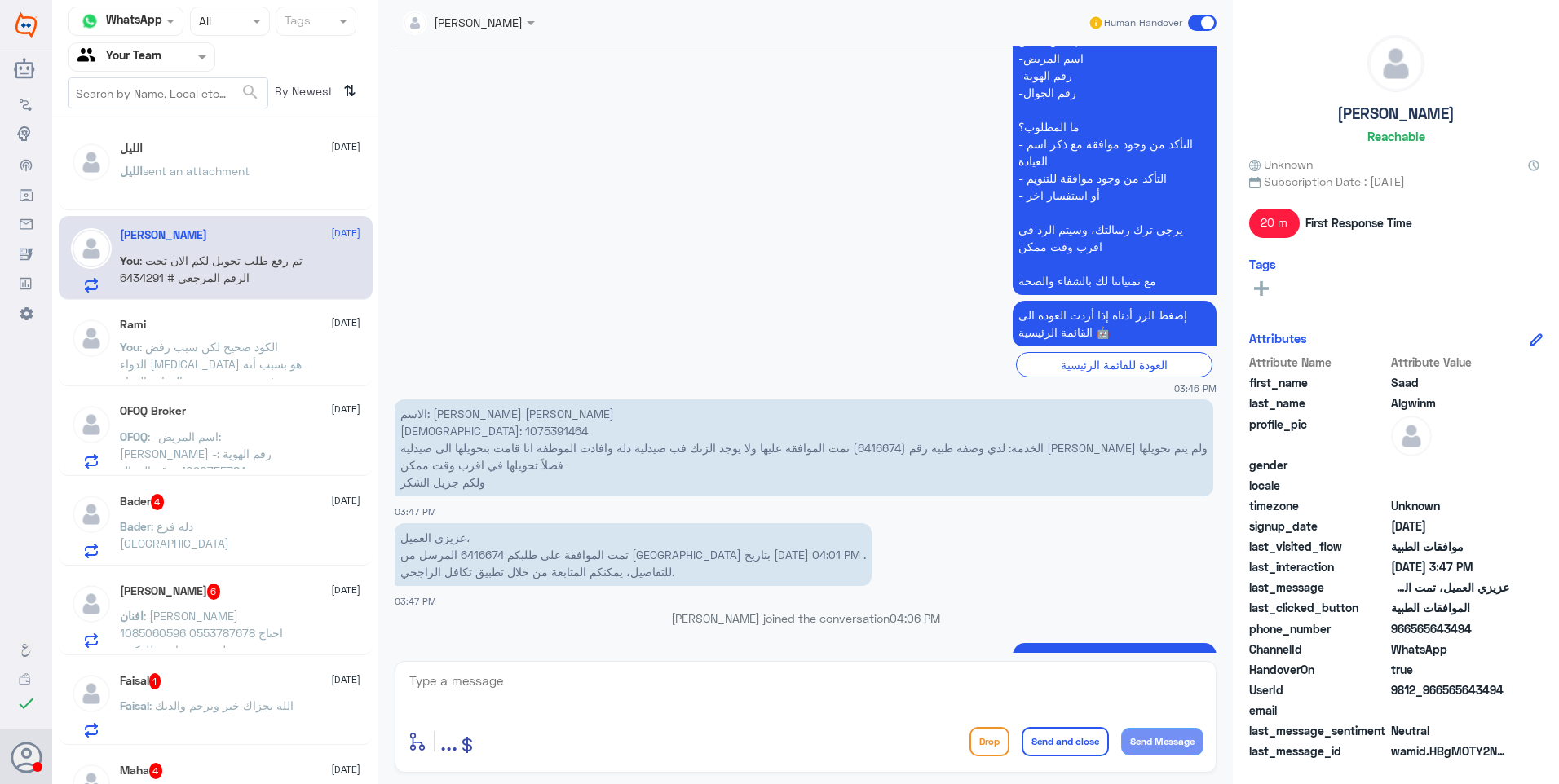
click at [213, 347] on span ": الكود صحيح لكن سبب رفض الدواء [MEDICAL_DATA] هو بسبب أنه غير مصرح من هيئة الغ…" at bounding box center [211, 381] width 182 height 82
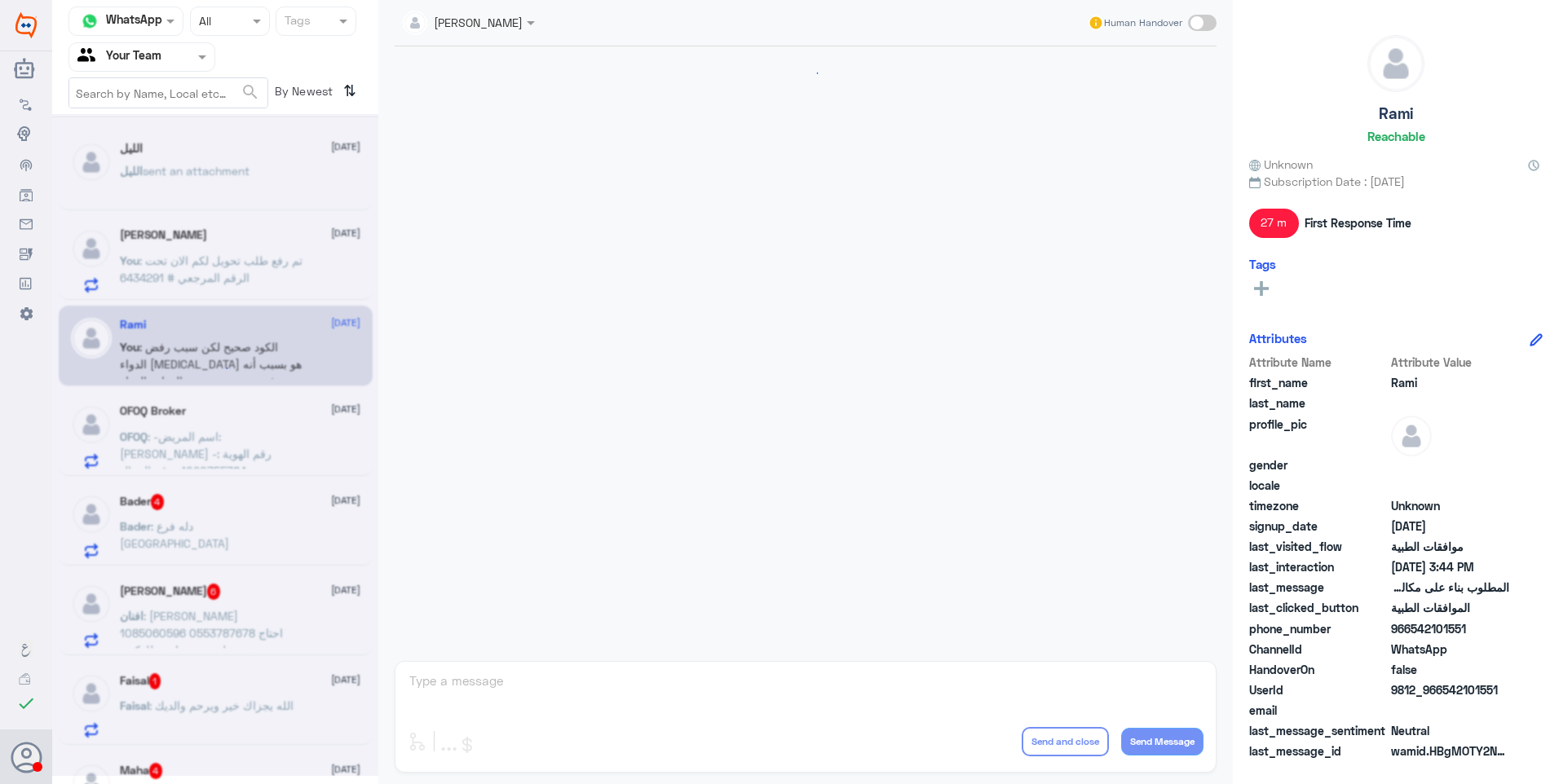
scroll to position [439, 0]
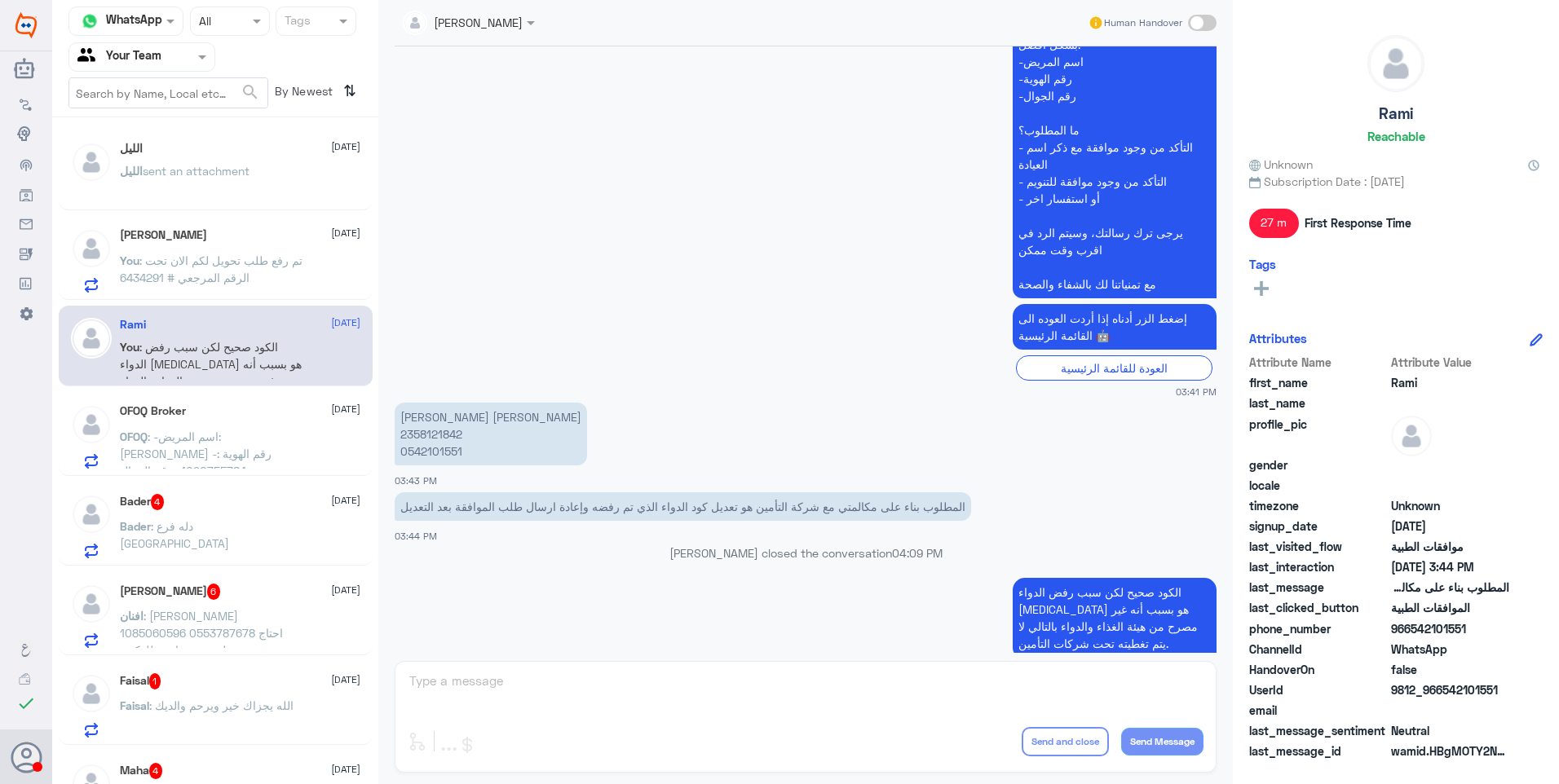
click at [214, 451] on span ": -اسم المريض: [PERSON_NAME] -رقم الهوية : 1090755784 -رقم الجوال : ‪[PHONE_NUM…" at bounding box center [211, 496] width 182 height 134
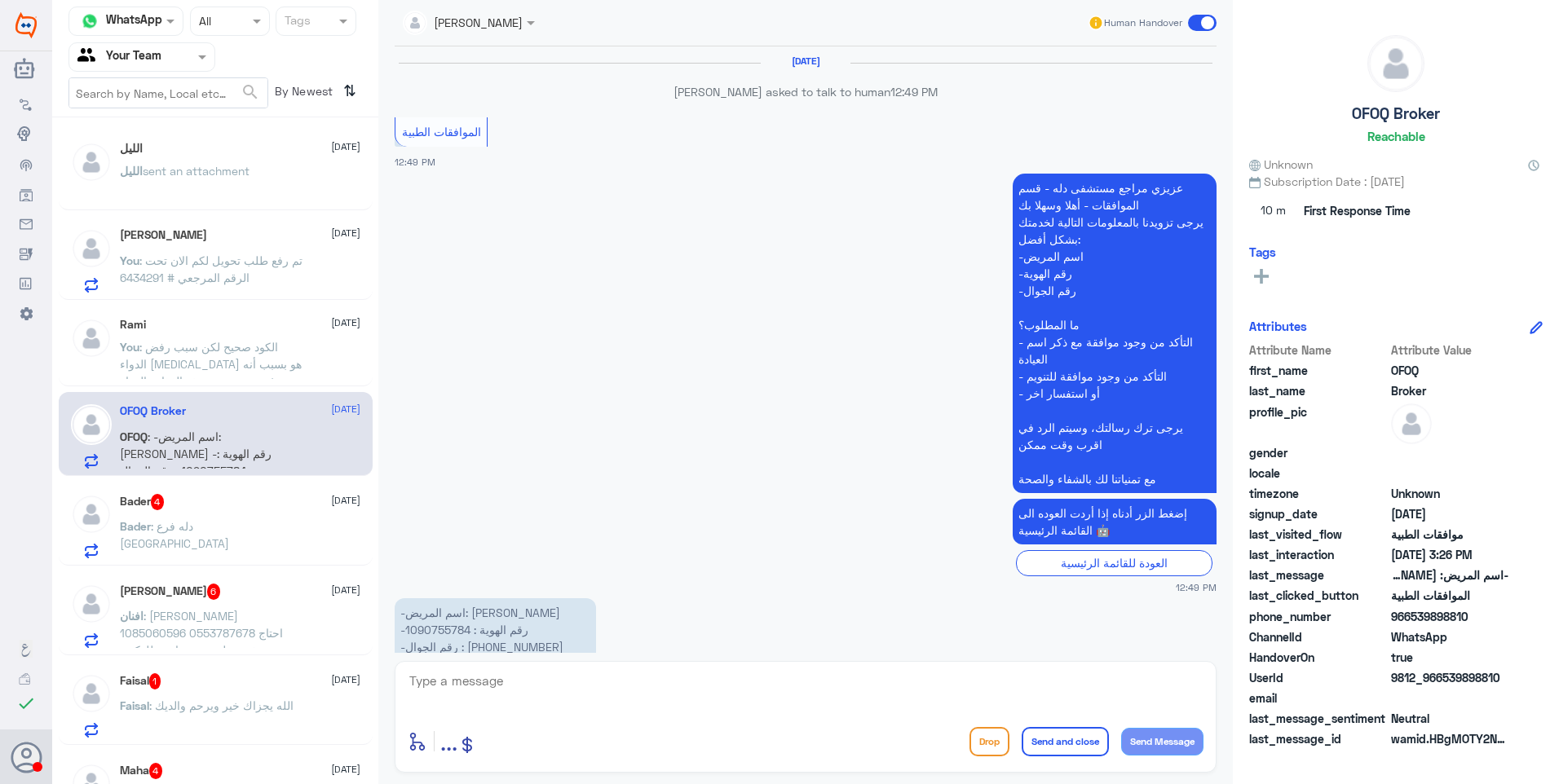
scroll to position [1932, 0]
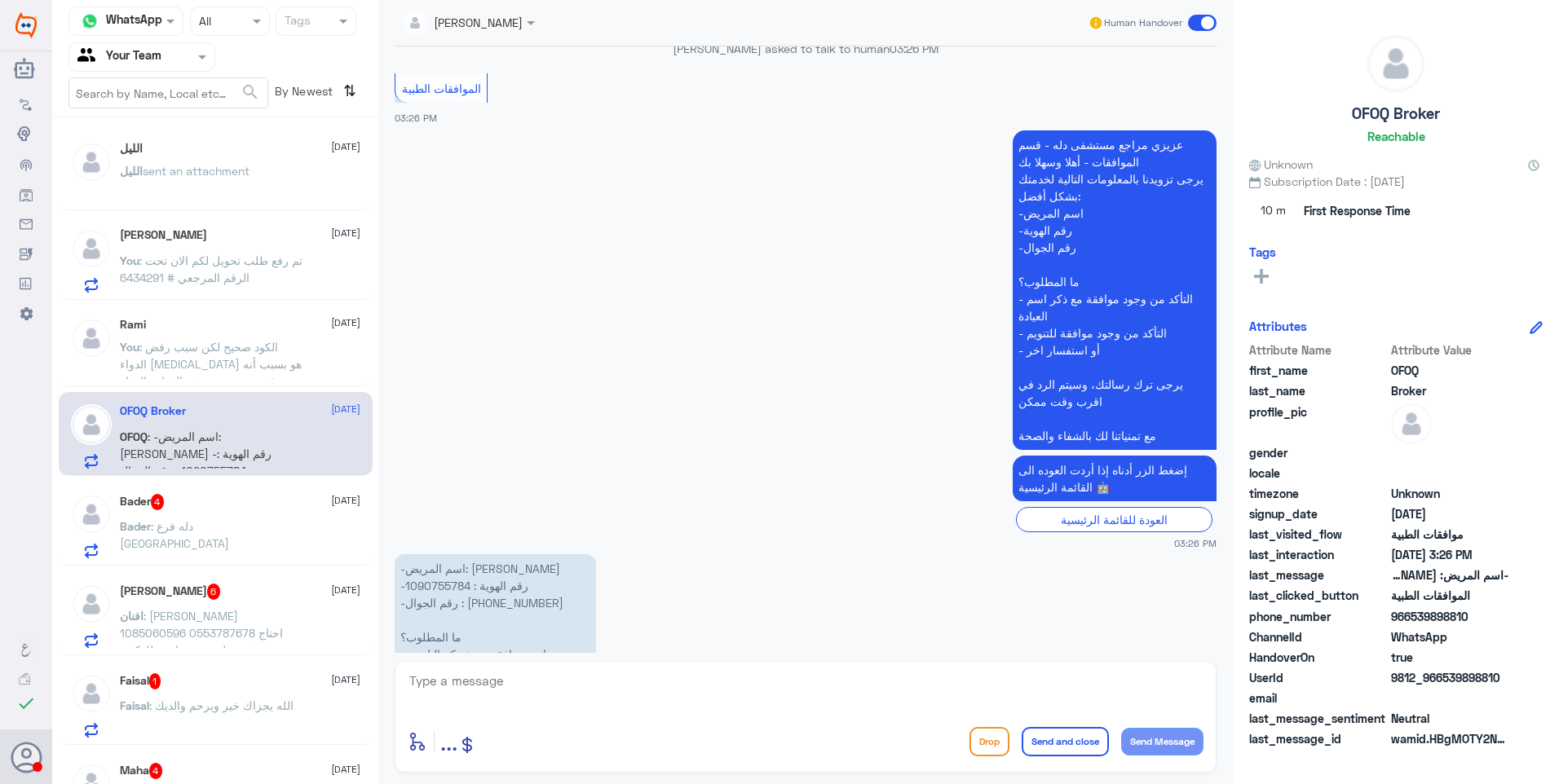
click at [460, 554] on p "-اسم المريض: [PERSON_NAME] -رقم الهوية : 1090755784 -رقم الجوال : ‪[PHONE_NUMBE…" at bounding box center [495, 637] width 202 height 166
copy p "1090755784"
click at [547, 705] on textarea at bounding box center [806, 689] width 796 height 40
type textarea "تمت متابعة الطلب مرة اخرى"
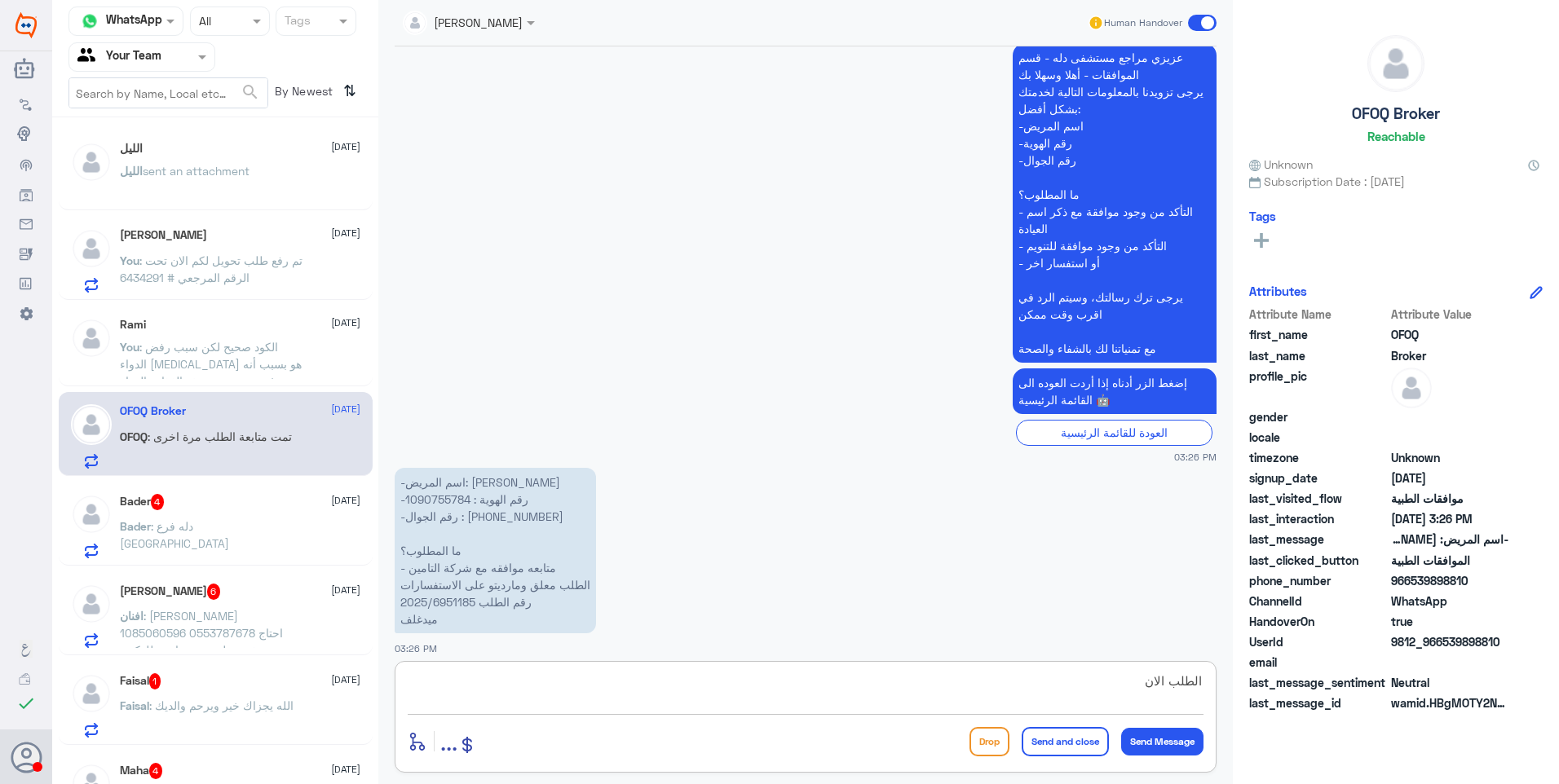
scroll to position [1982, 0]
type textarea "الطلب الان تحت الاجراء"
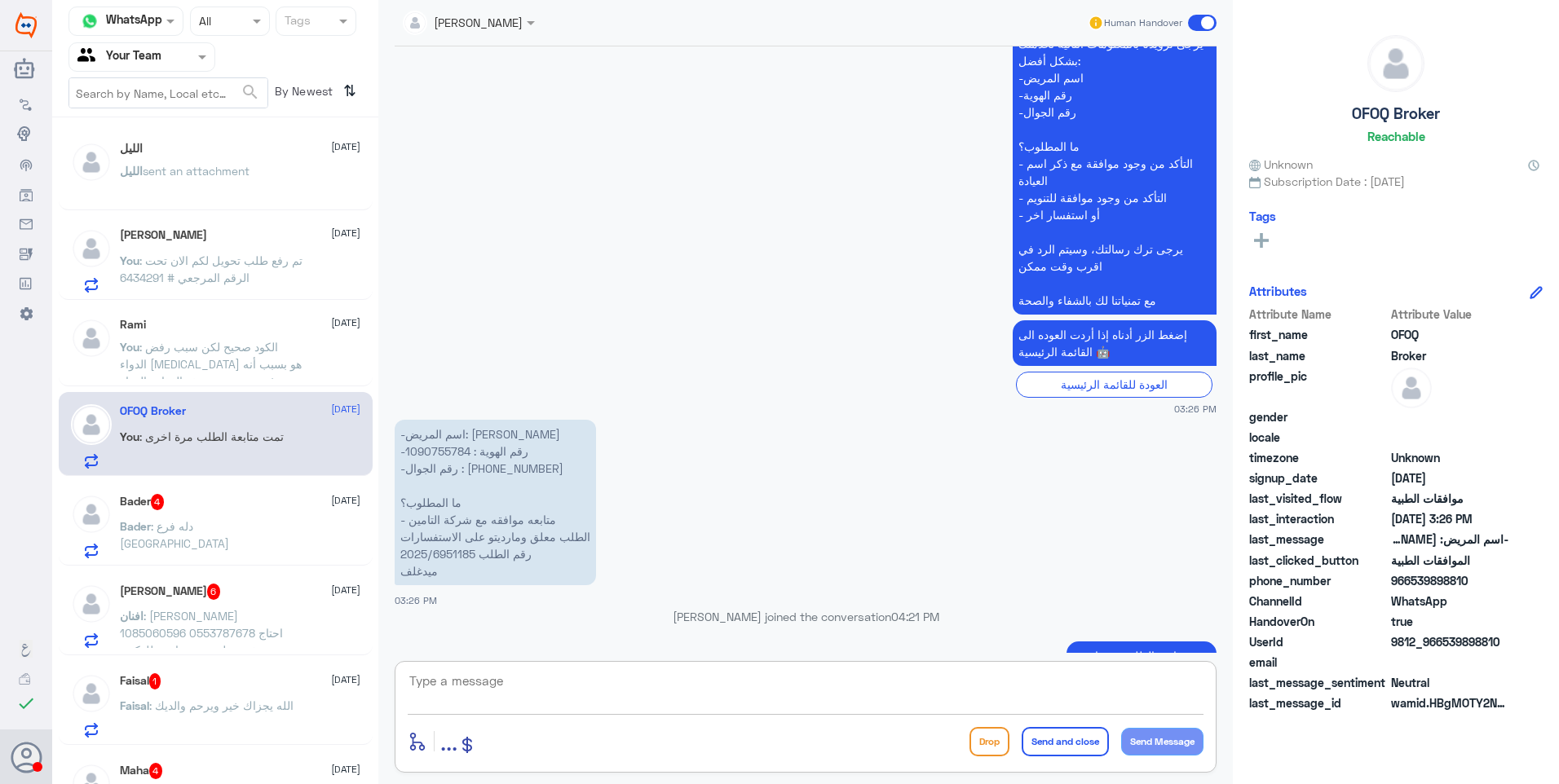
click at [209, 505] on div "Bader 4 [DATE]" at bounding box center [240, 502] width 240 height 16
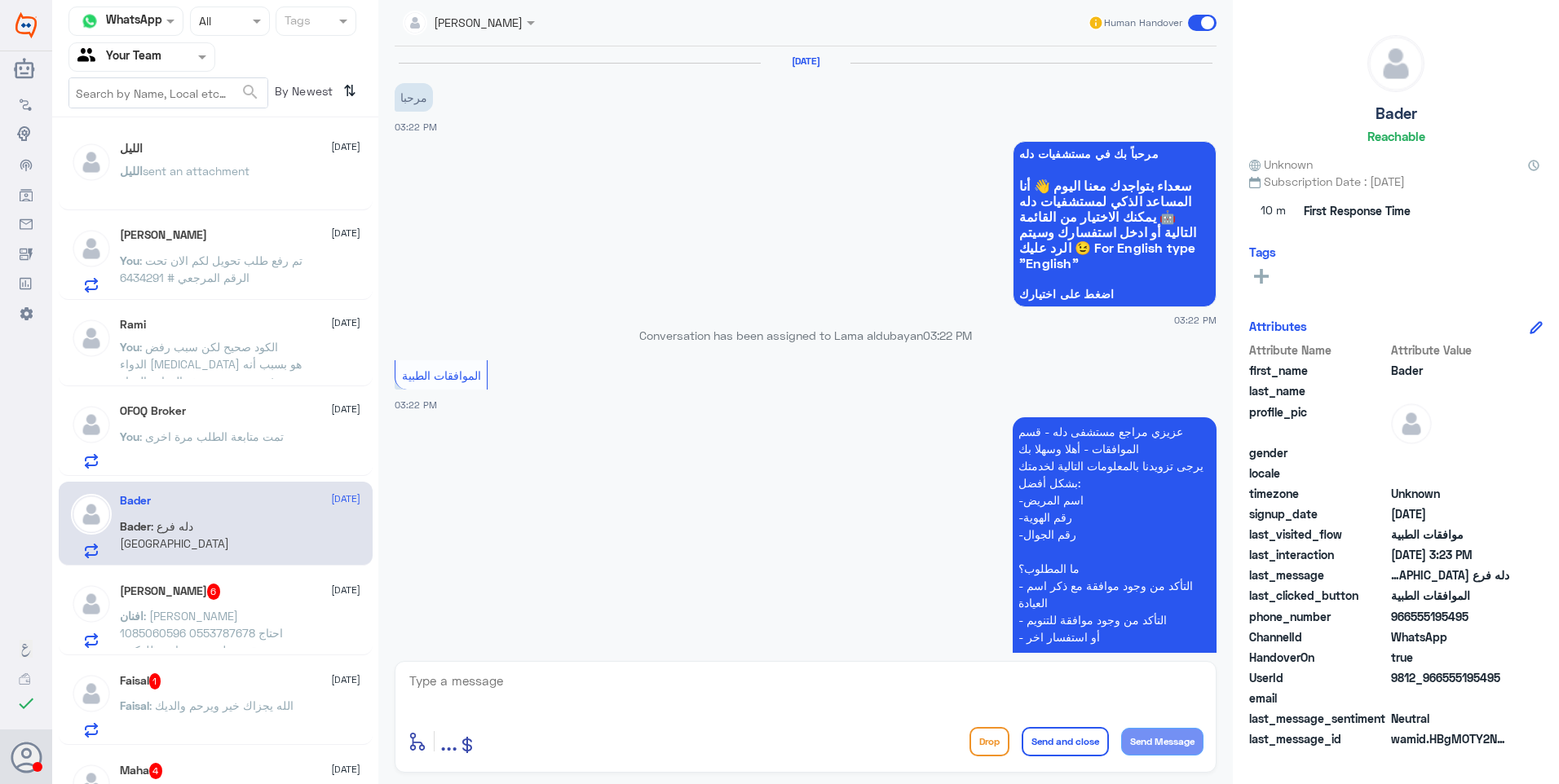
scroll to position [323, 0]
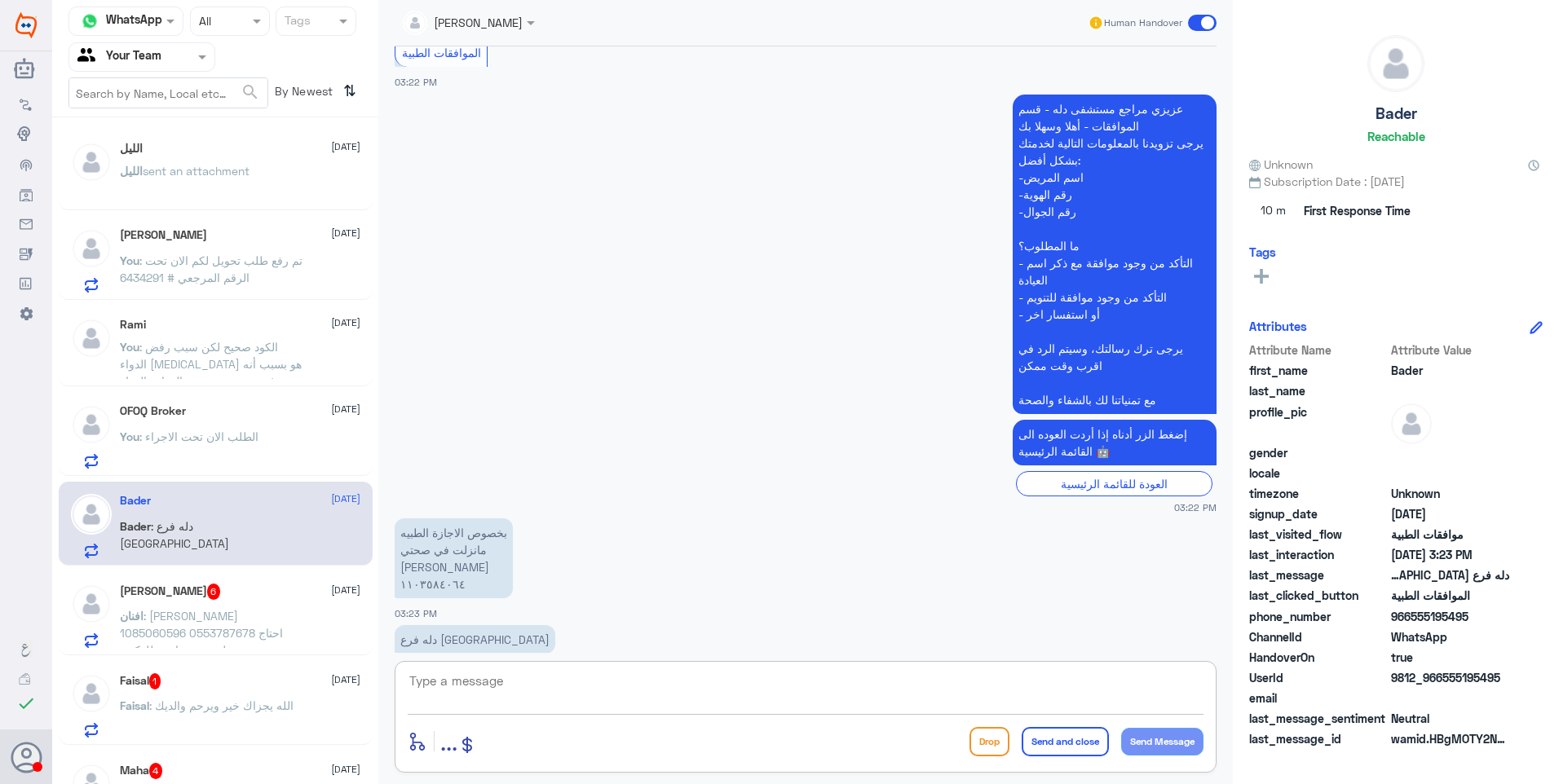
drag, startPoint x: 475, startPoint y: 674, endPoint x: 610, endPoint y: 695, distance: 136.6
click at [522, 693] on textarea at bounding box center [806, 689] width 796 height 40
type textarea "نعتذر منك هذا الواتساب خاص بقسم موافقات دلة النخيل فقط."
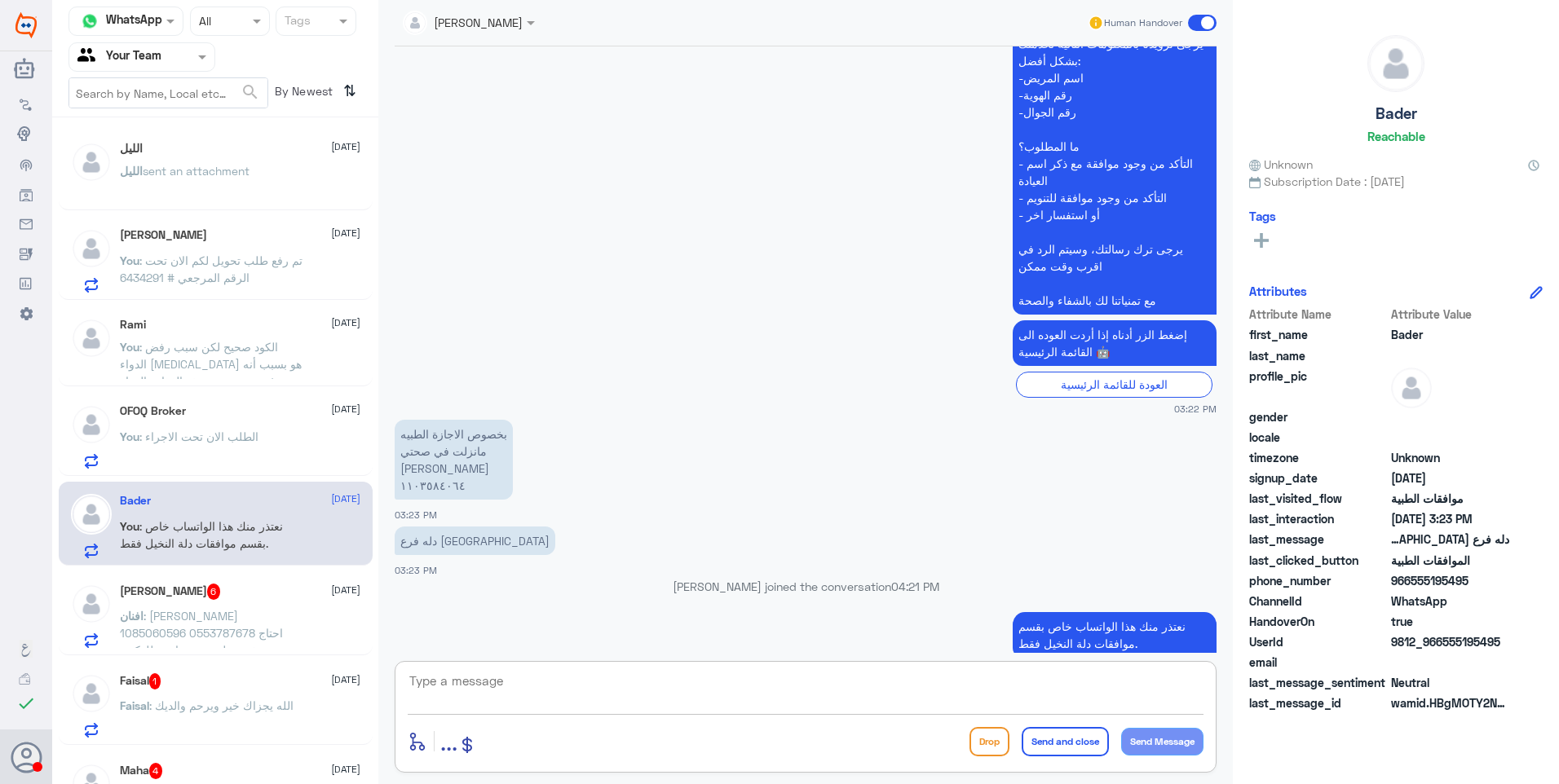
click at [467, 701] on div at bounding box center [806, 691] width 796 height 44
click at [479, 690] on textarea at bounding box center [806, 689] width 796 height 40
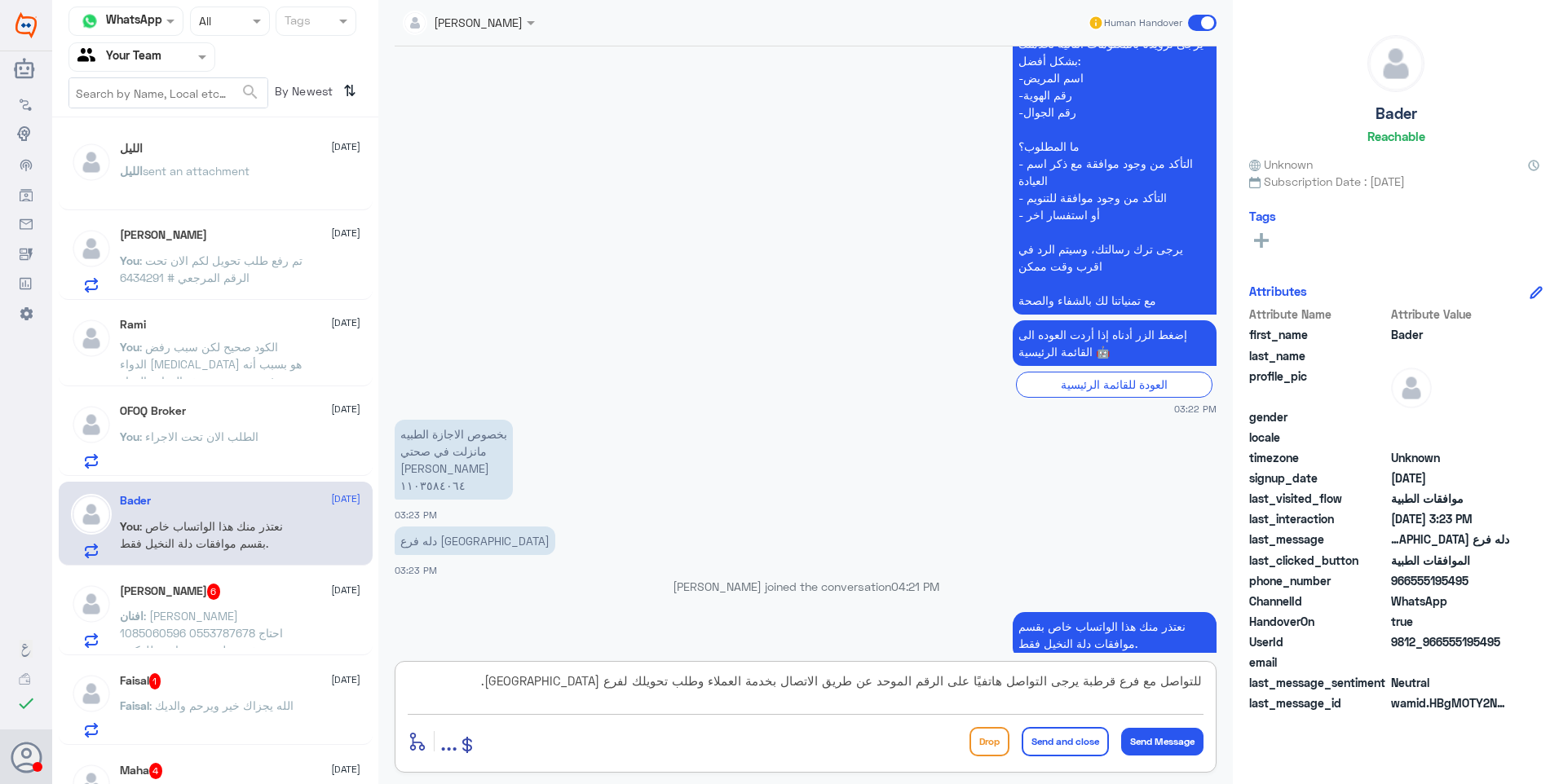
type textarea "للتواصل مع فرع قرطبة يرجى التواصل هاتفيًا على الرقم الموحد عن طريق الاتصال بخدم…"
click at [1077, 735] on button "Send and close" at bounding box center [1066, 741] width 87 height 29
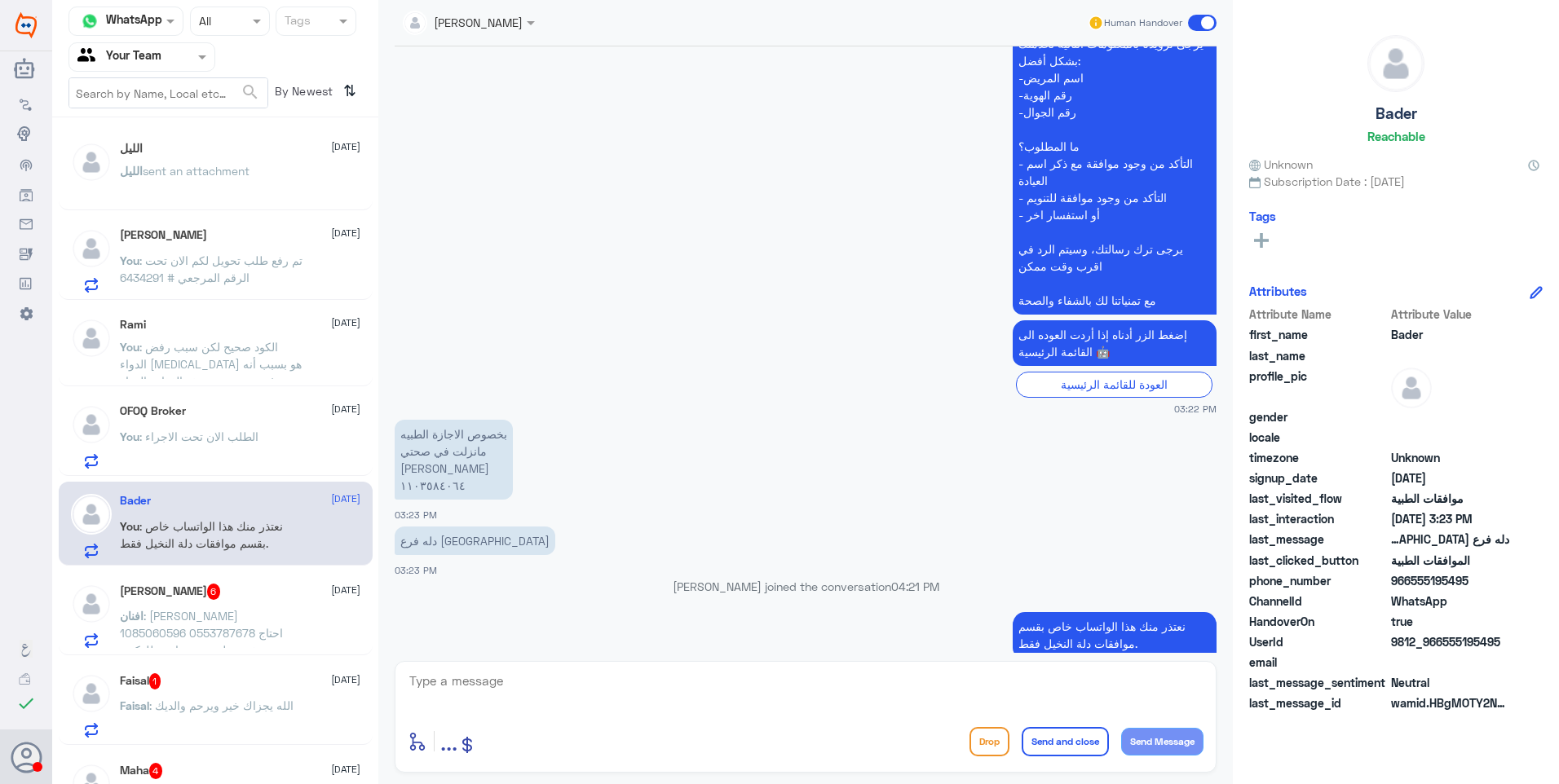
scroll to position [479, 0]
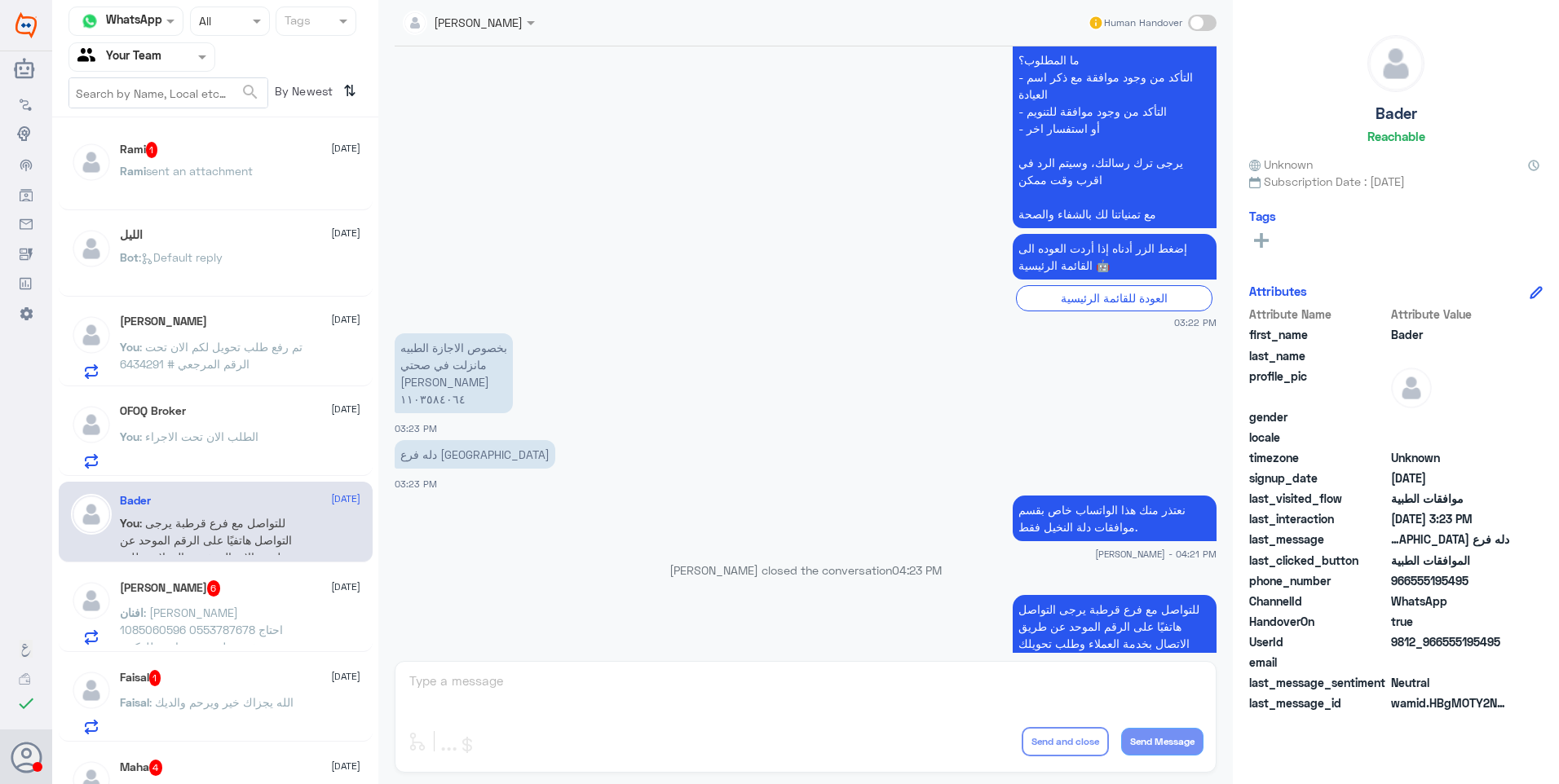
click at [213, 609] on span ": [PERSON_NAME] 1085060596 0553787678 احتاج تقرير طبي من زيارتي للدكتور [PERSON…" at bounding box center [202, 646] width 163 height 82
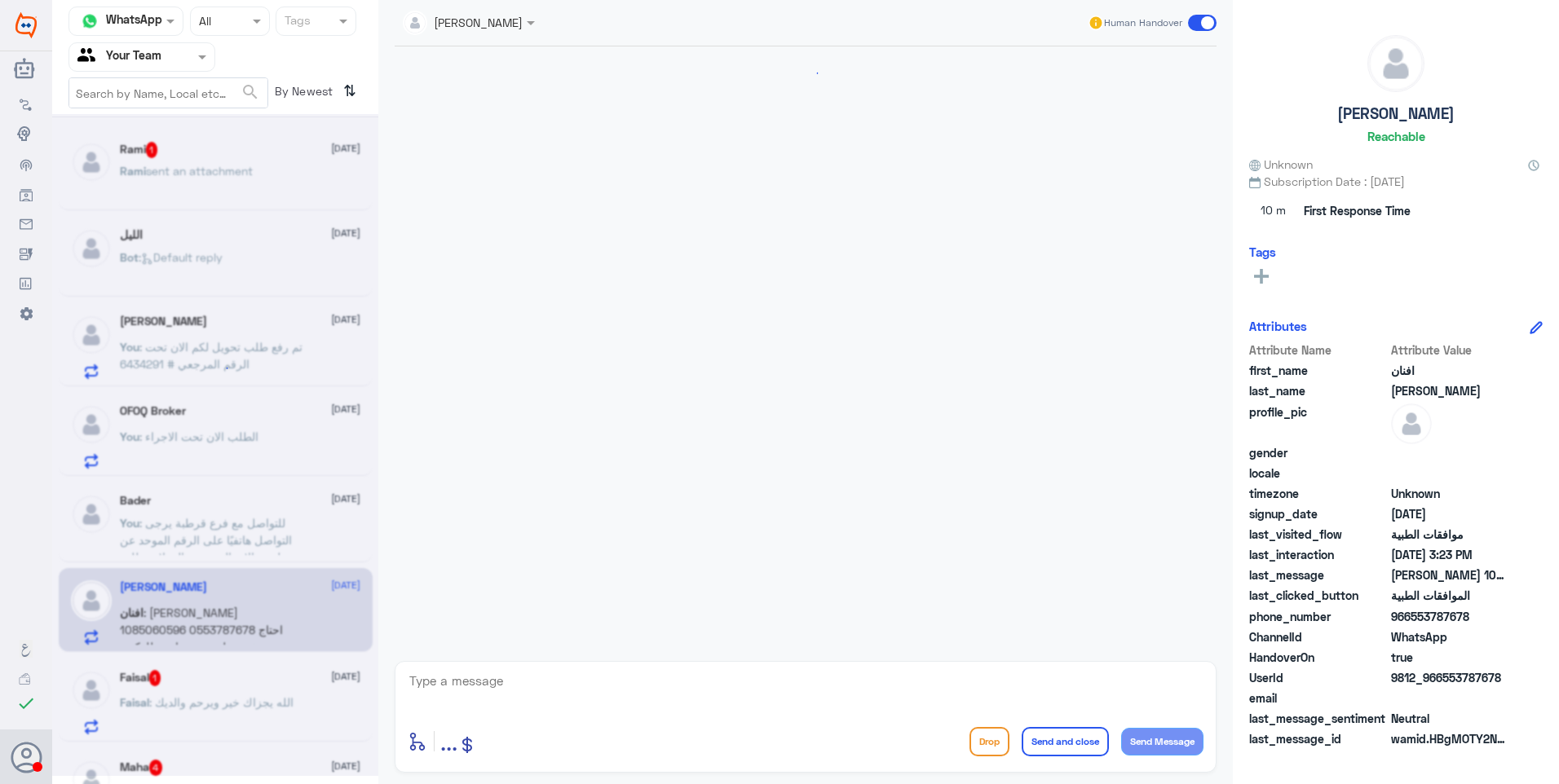
scroll to position [1165, 0]
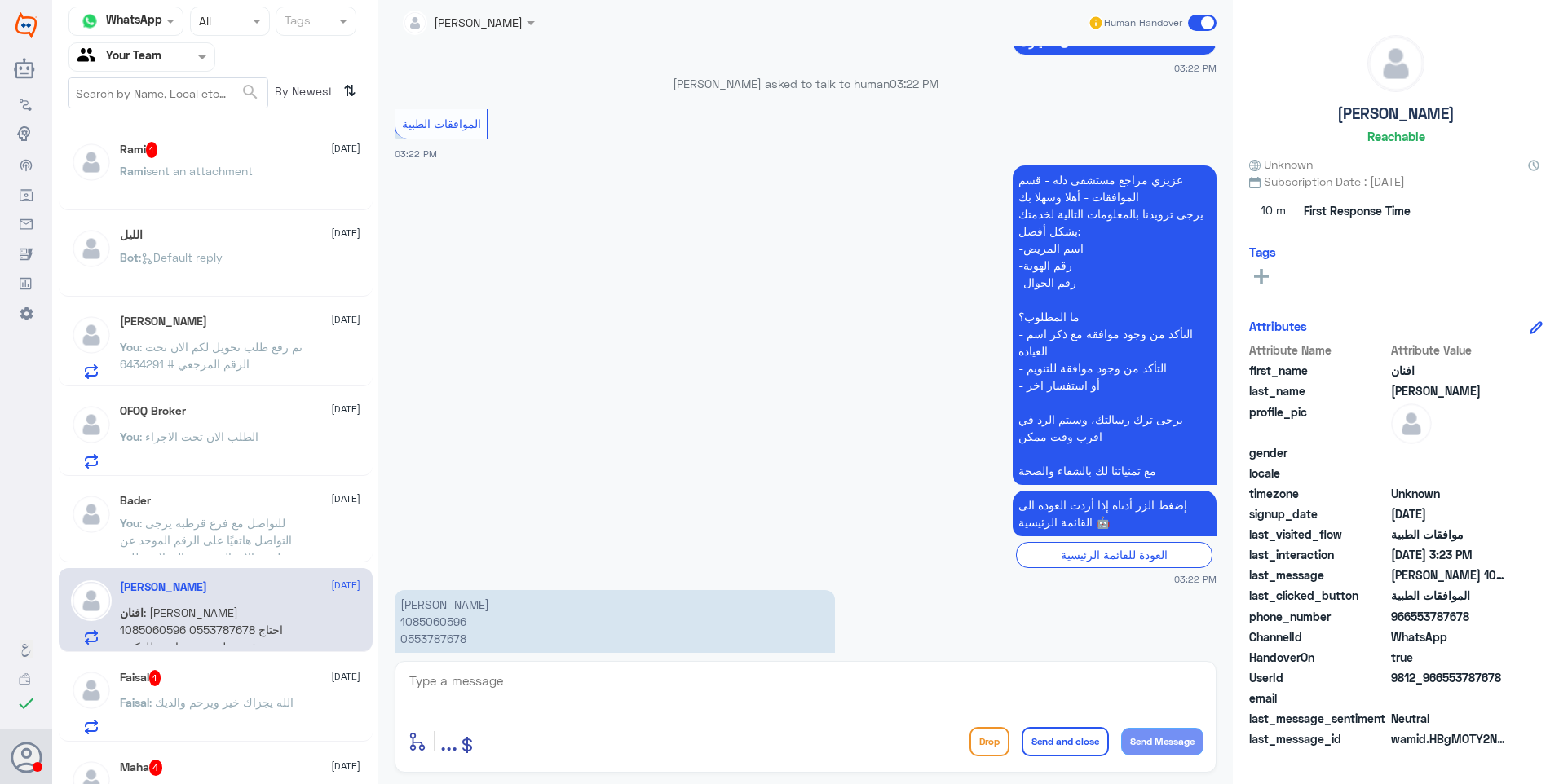
click at [444, 590] on p "[PERSON_NAME] 1085060596 0553787678 احتاج تقرير طبي من زيارتي للدكتور [PERSON_N…" at bounding box center [615, 639] width 440 height 97
copy p "1085060596"
click at [445, 590] on p "[PERSON_NAME] 1085060596 0553787678 احتاج تقرير طبي من زيارتي للدكتور [PERSON_N…" at bounding box center [615, 639] width 440 height 97
click at [420, 590] on p "[PERSON_NAME] 1085060596 0553787678 احتاج تقرير طبي من زيارتي للدكتور [PERSON_N…" at bounding box center [615, 639] width 440 height 97
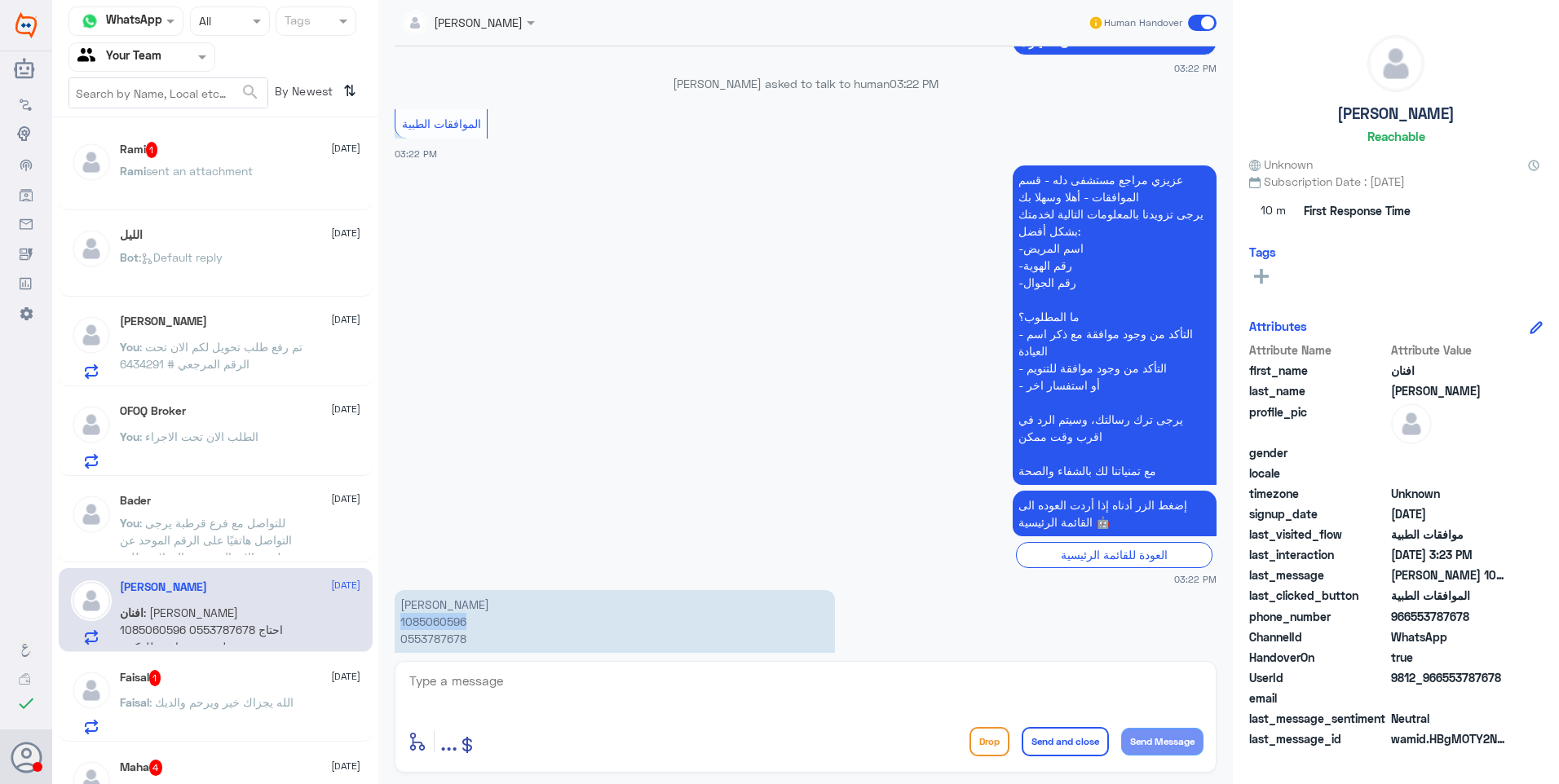
click at [420, 590] on p "[PERSON_NAME] 1085060596 0553787678 احتاج تقرير طبي من زيارتي للدكتور [PERSON_N…" at bounding box center [615, 639] width 440 height 97
copy p "1085060596"
drag, startPoint x: 702, startPoint y: 610, endPoint x: 630, endPoint y: 609, distance: 72.0
click at [630, 609] on p "[PERSON_NAME] 1085060596 0553787678 احتاج تقرير طبي من زيارتي للدكتور [PERSON_N…" at bounding box center [615, 639] width 440 height 97
drag, startPoint x: 630, startPoint y: 609, endPoint x: 687, endPoint y: 607, distance: 57.0
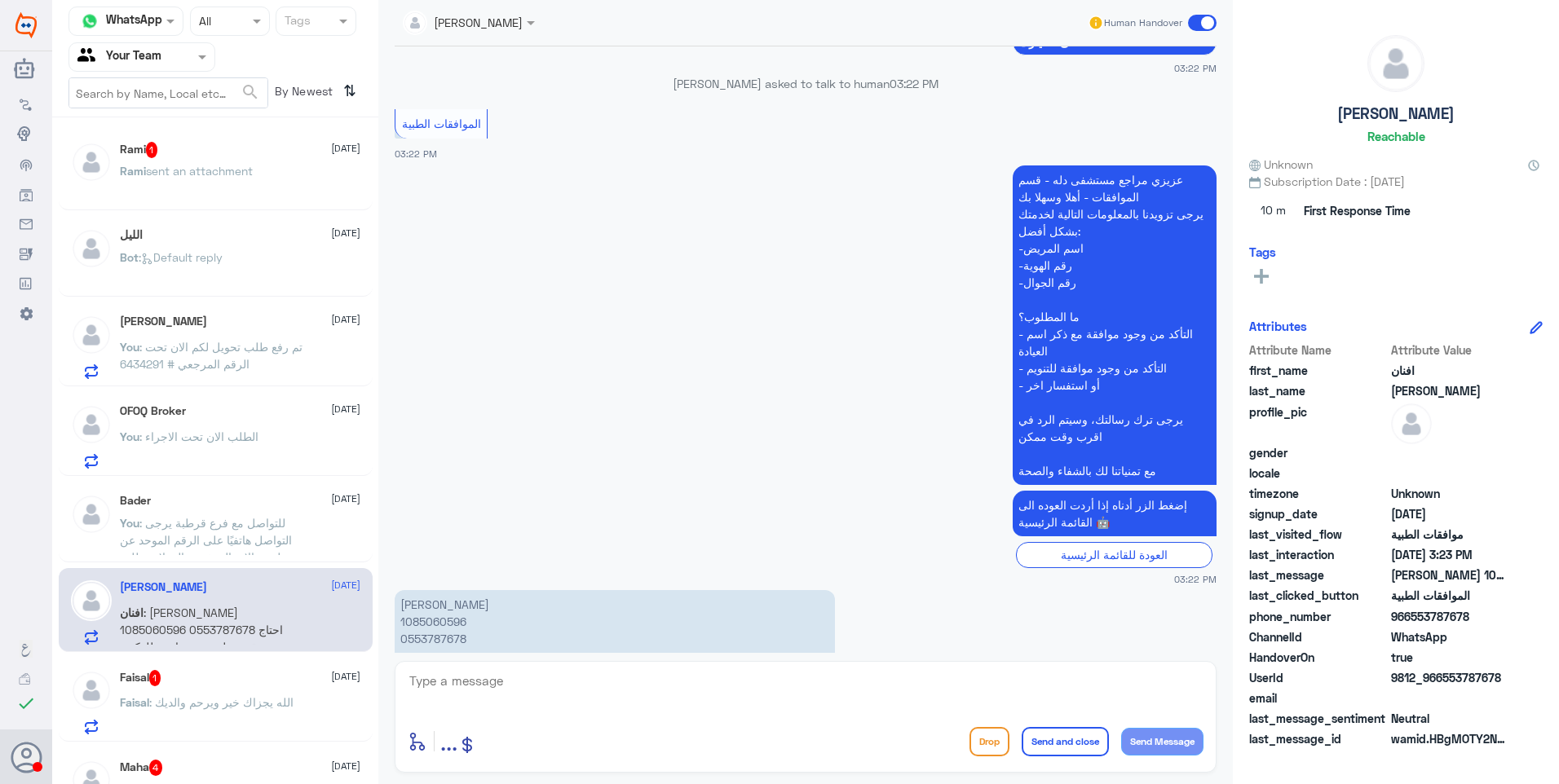
click at [687, 607] on p "[PERSON_NAME] 1085060596 0553787678 احتاج تقرير طبي من زيارتي للدكتور [PERSON_N…" at bounding box center [615, 639] width 440 height 97
drag, startPoint x: 720, startPoint y: 610, endPoint x: 612, endPoint y: 609, distance: 108.0
click at [612, 609] on p "[PERSON_NAME] 1085060596 0553787678 احتاج تقرير طبي من زيارتي للدكتور [PERSON_N…" at bounding box center [615, 639] width 440 height 97
drag, startPoint x: 612, startPoint y: 609, endPoint x: 643, endPoint y: 610, distance: 31.0
click at [643, 610] on p "[PERSON_NAME] 1085060596 0553787678 احتاج تقرير طبي من زيارتي للدكتور [PERSON_N…" at bounding box center [615, 639] width 440 height 97
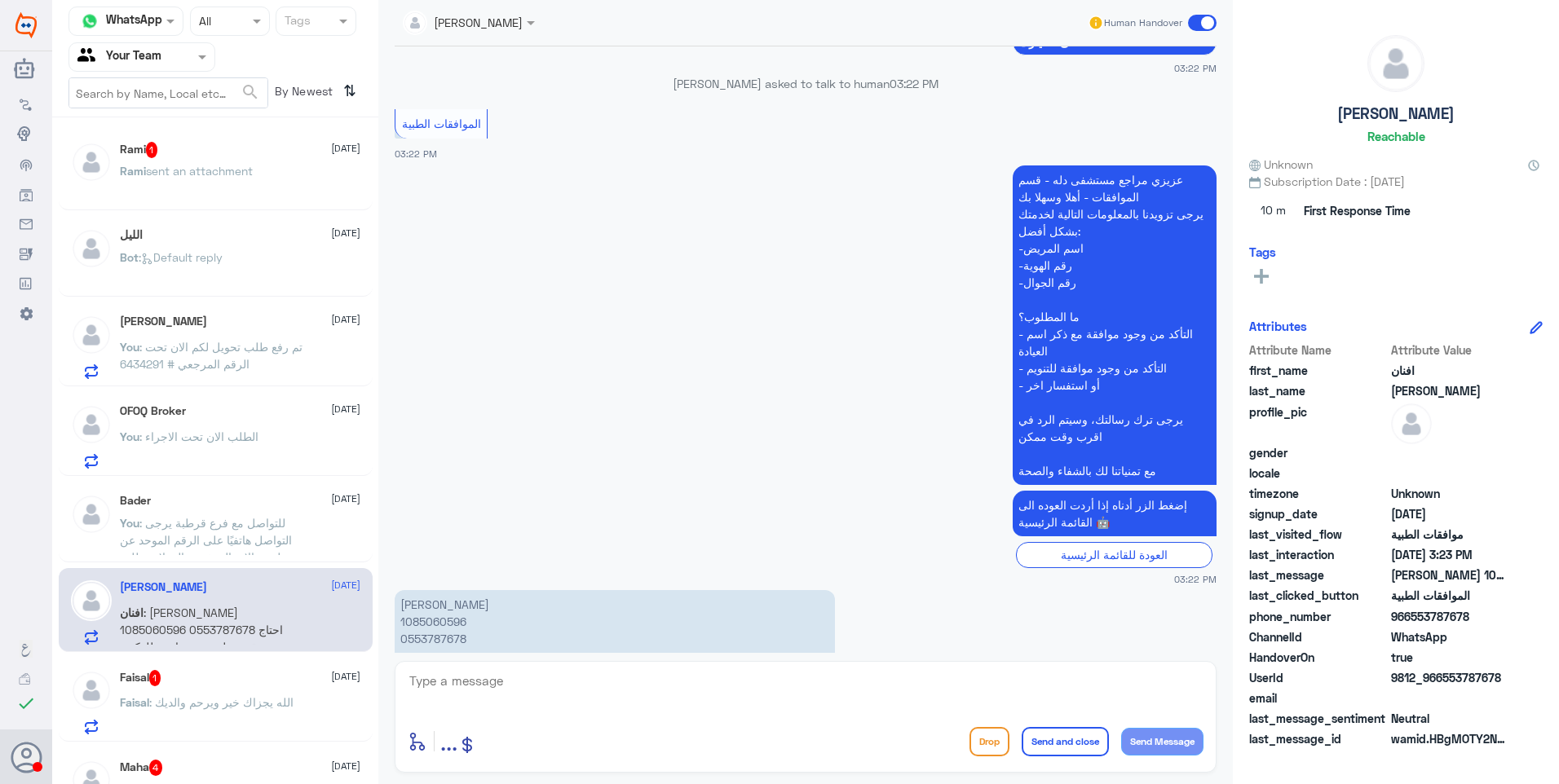
drag, startPoint x: 667, startPoint y: 609, endPoint x: 712, endPoint y: 615, distance: 45.4
click at [712, 615] on p "[PERSON_NAME] 1085060596 0553787678 احتاج تقرير طبي من زيارتي للدكتور [PERSON_N…" at bounding box center [615, 639] width 440 height 97
click at [714, 610] on p "[PERSON_NAME] 1085060596 0553787678 احتاج تقرير طبي من زيارتي للدكتور [PERSON_N…" at bounding box center [615, 639] width 440 height 97
click at [439, 590] on p "[PERSON_NAME] 1085060596 0553787678 احتاج تقرير طبي من زيارتي للدكتور [PERSON_N…" at bounding box center [615, 639] width 440 height 97
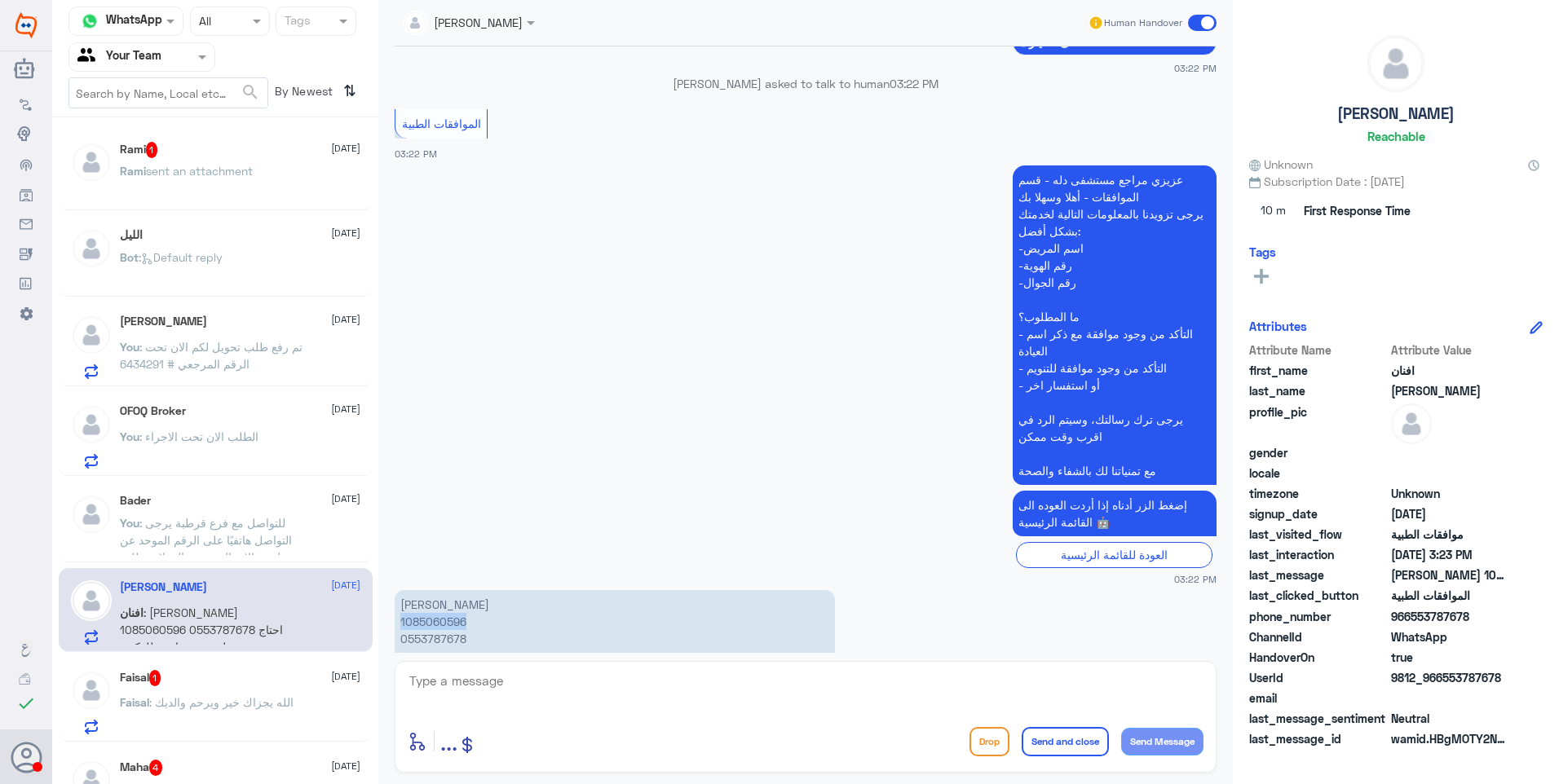
copy p "1085060596"
drag, startPoint x: 439, startPoint y: 558, endPoint x: 703, endPoint y: 612, distance: 269.5
click at [703, 612] on p "[PERSON_NAME] 1085060596 0553787678 احتاج تقرير طبي من زيارتي للدكتور [PERSON_N…" at bounding box center [615, 639] width 440 height 97
drag, startPoint x: 716, startPoint y: 604, endPoint x: 437, endPoint y: 609, distance: 279.0
click at [437, 609] on p "[PERSON_NAME] 1085060596 0553787678 احتاج تقرير طبي من زيارتي للدكتور [PERSON_N…" at bounding box center [615, 639] width 440 height 97
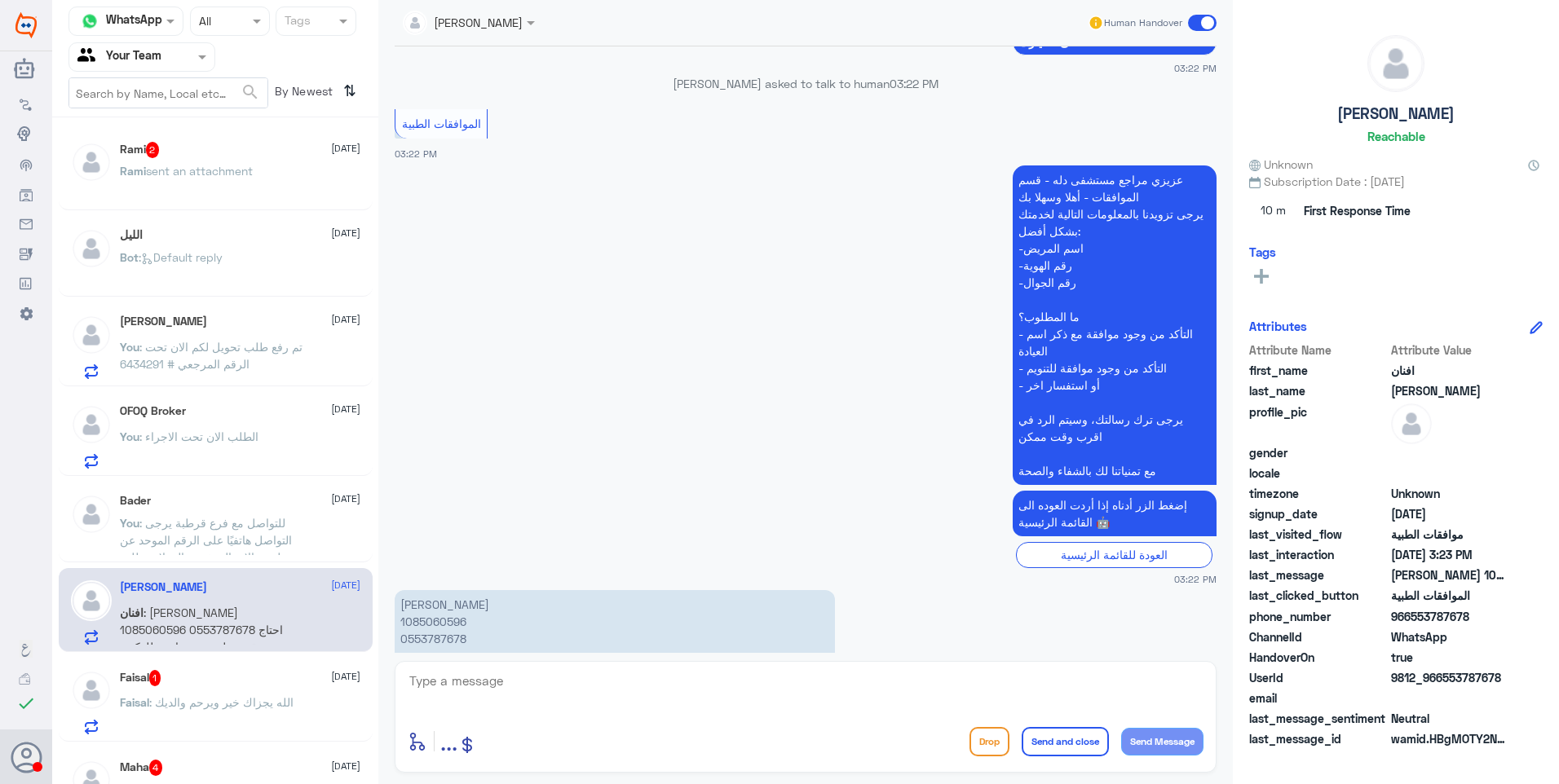
click at [437, 609] on p "[PERSON_NAME] 1085060596 0553787678 احتاج تقرير طبي من زيارتي للدكتور [PERSON_N…" at bounding box center [615, 639] width 440 height 97
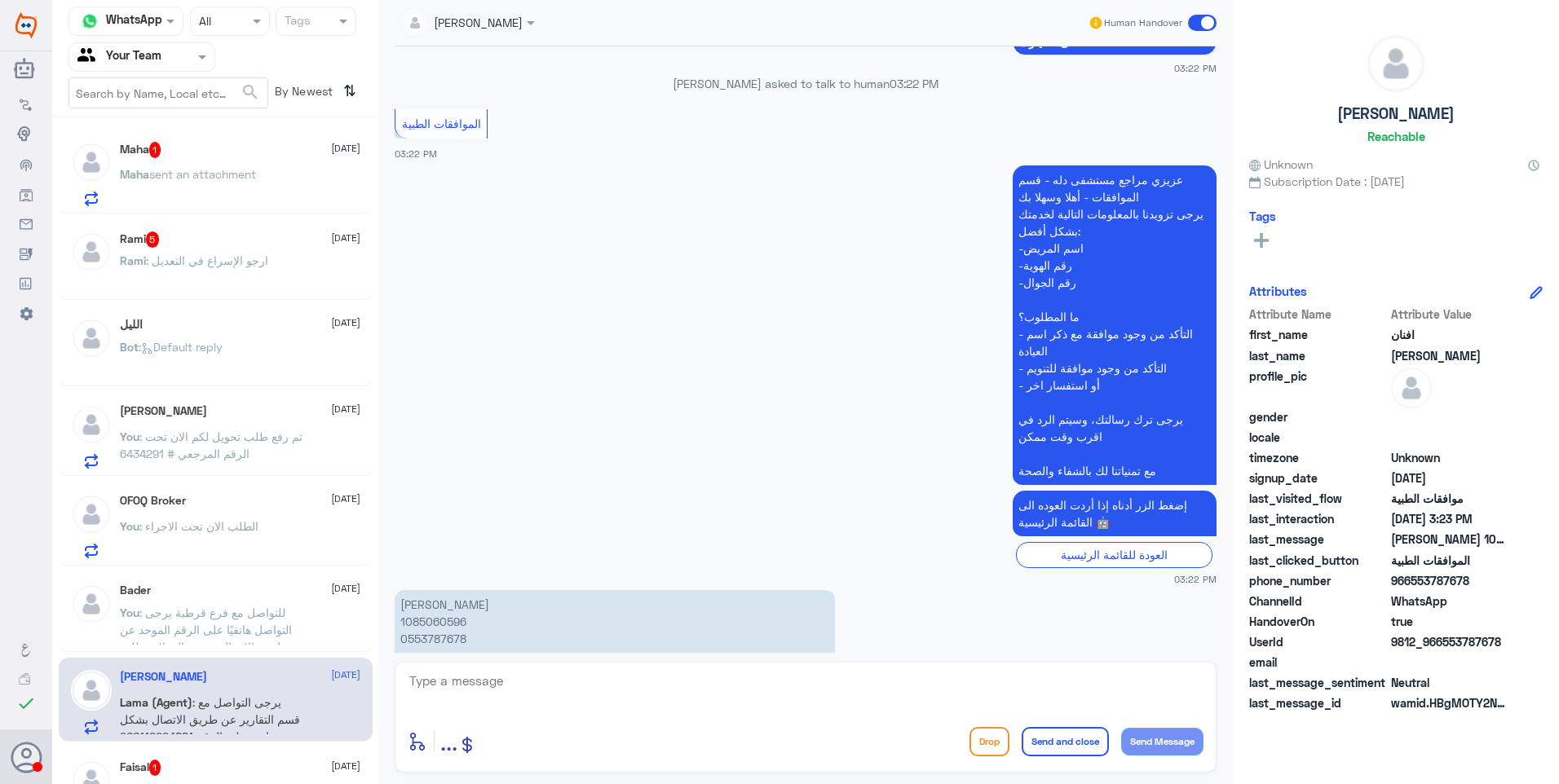
scroll to position [1511, 0]
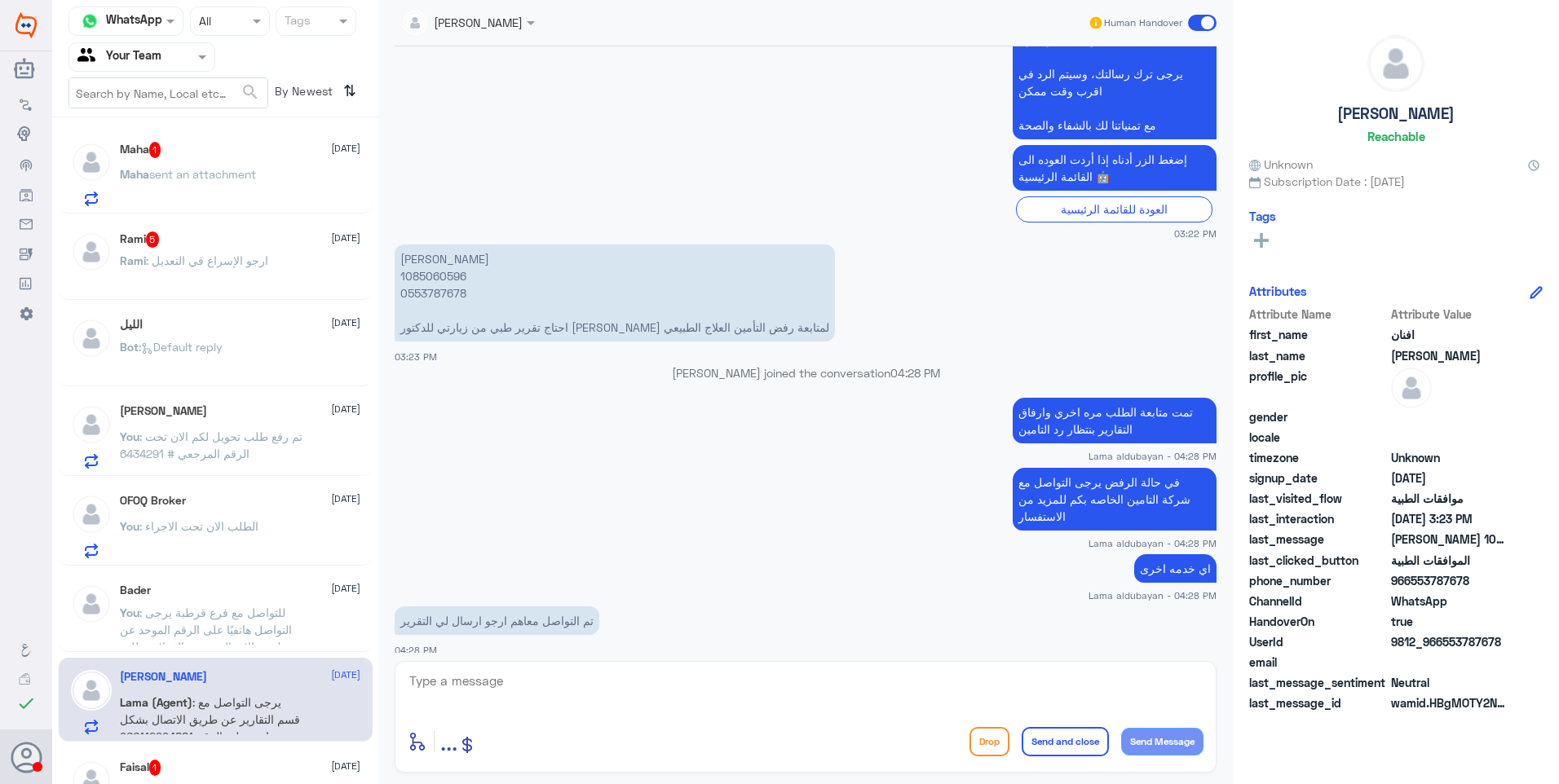
click at [203, 262] on span ": ارجو الإسراع في التعديل" at bounding box center [207, 261] width 122 height 14
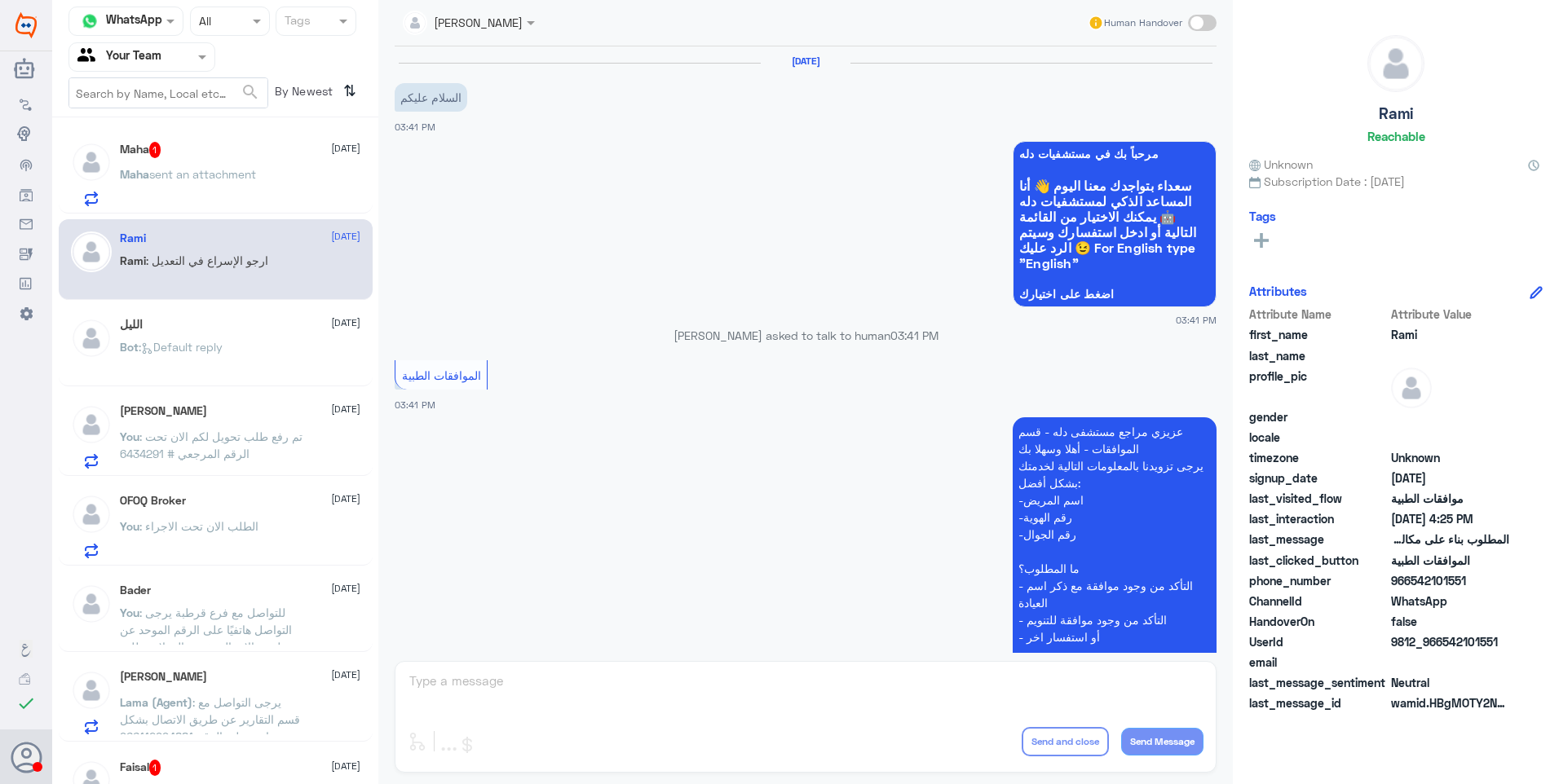
scroll to position [1365, 0]
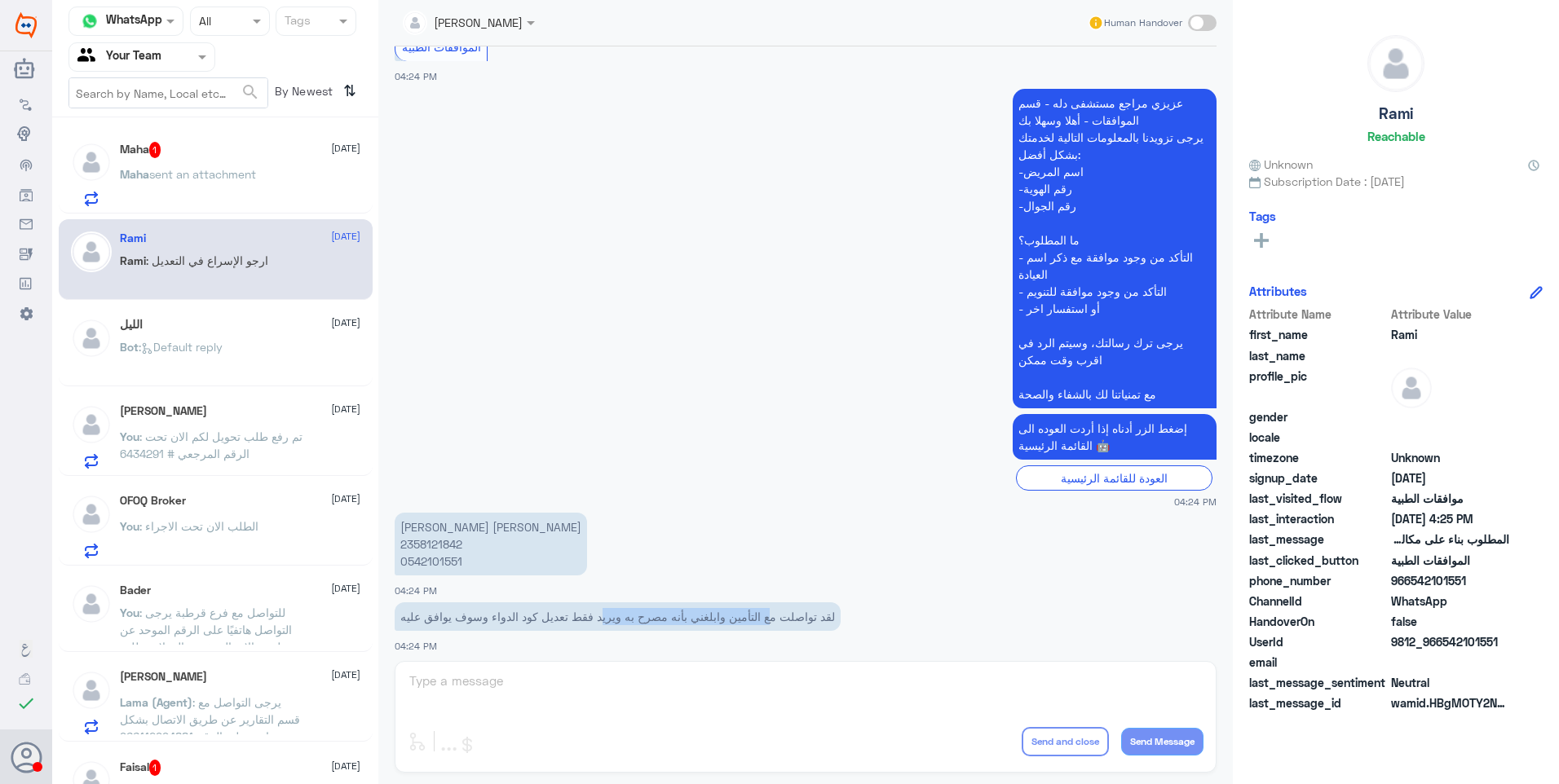
drag, startPoint x: 692, startPoint y: 558, endPoint x: 556, endPoint y: 561, distance: 136.0
click at [556, 603] on p "لقد تواصلت مع التأمين وابلغني بأنه مصرح به ويريد فقط تعديل كود الدواء وسوف يواف…" at bounding box center [618, 616] width 446 height 28
drag, startPoint x: 556, startPoint y: 561, endPoint x: 625, endPoint y: 545, distance: 70.8
click at [625, 603] on p "لقد تواصلت مع التأمين وابلغني بأنه مصرح به ويريد فقط تعديل كود الدواء وسوف يواف…" at bounding box center [618, 616] width 446 height 28
drag, startPoint x: 653, startPoint y: 551, endPoint x: 500, endPoint y: 547, distance: 153.1
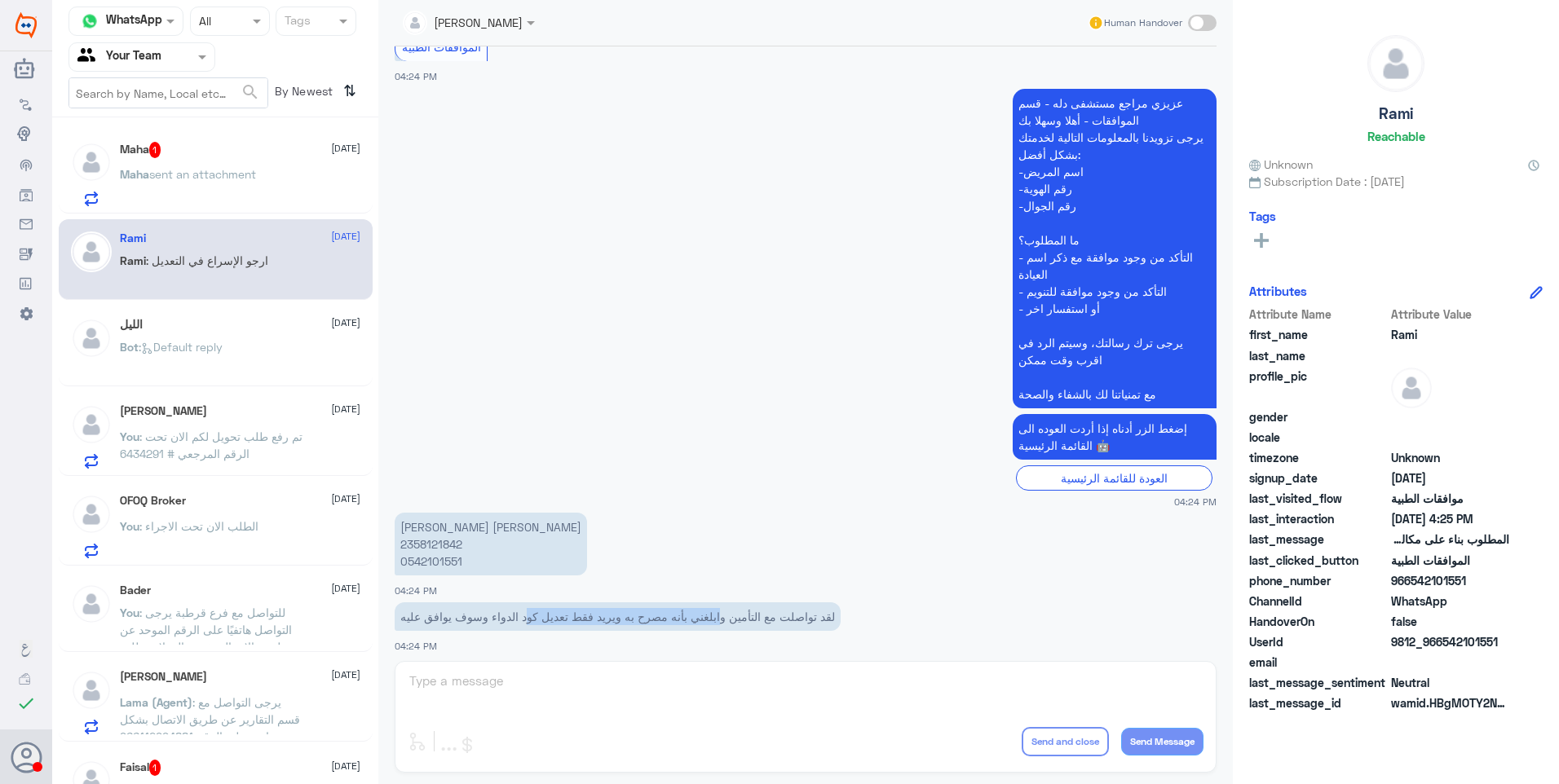
click at [500, 603] on p "لقد تواصلت مع التأمين وابلغني بأنه مصرح به ويريد فقط تعديل كود الدواء وسوف يواف…" at bounding box center [618, 616] width 446 height 28
click at [506, 603] on p "لقد تواصلت مع التأمين وابلغني بأنه مصرح به ويريد فقط تعديل كود الدواء وسوف يواف…" at bounding box center [618, 616] width 446 height 28
click at [434, 513] on p "[PERSON_NAME] [PERSON_NAME] 2358121842 0542101551" at bounding box center [491, 544] width 193 height 63
copy p "2358121842"
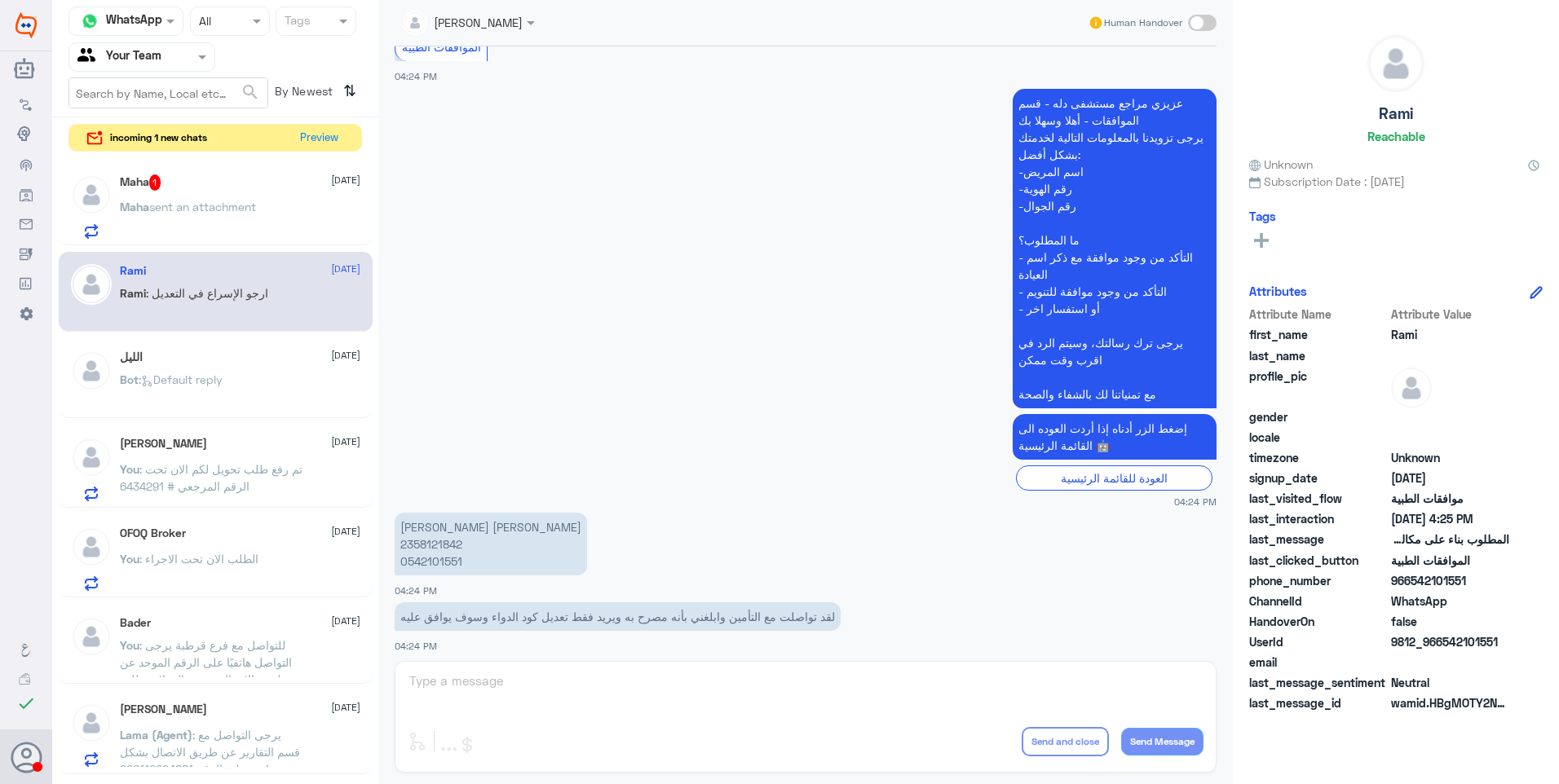
click at [228, 195] on div "Maha 1 [DATE] Maha sent an attachment" at bounding box center [240, 206] width 240 height 64
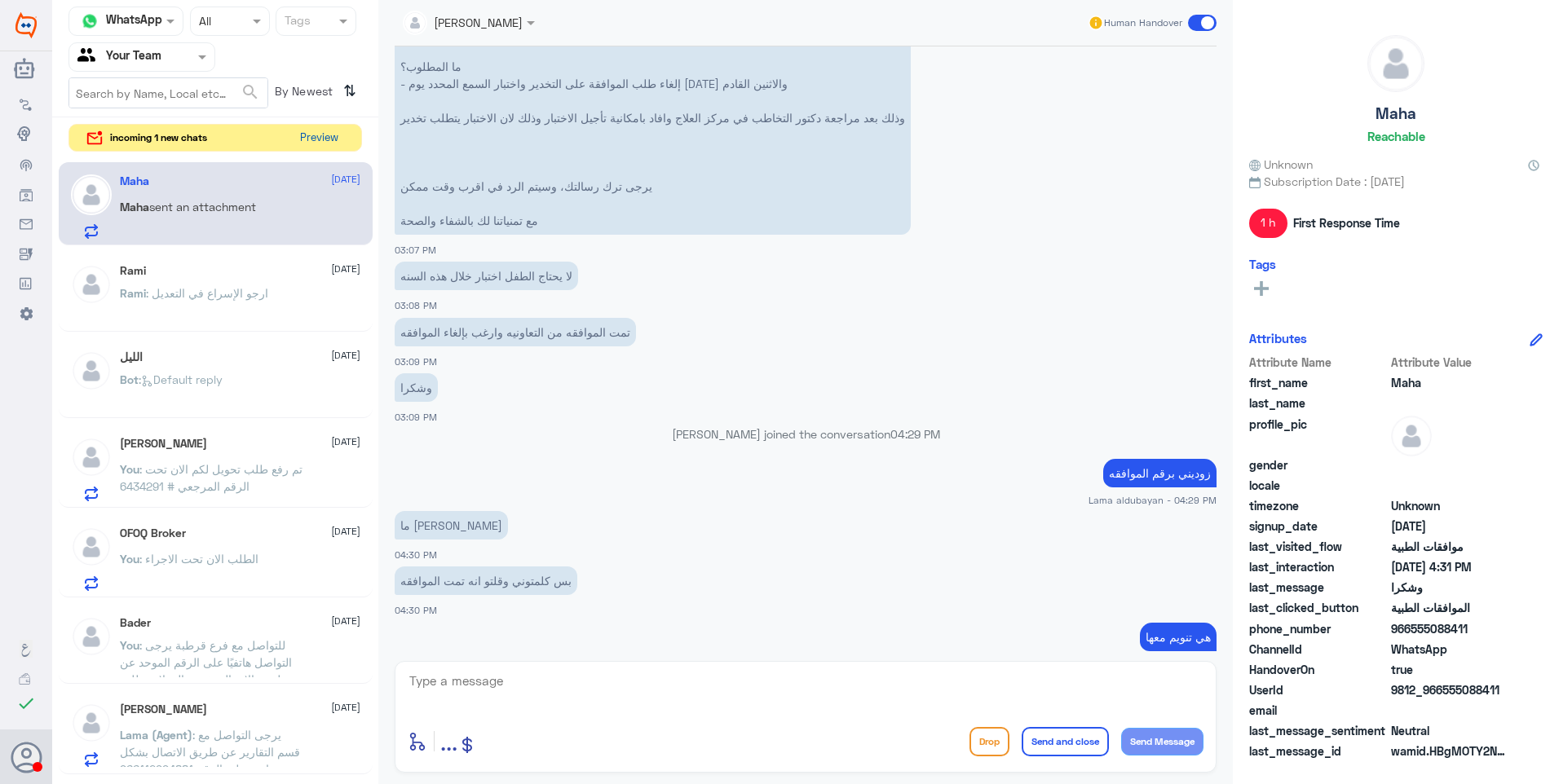
scroll to position [975, 0]
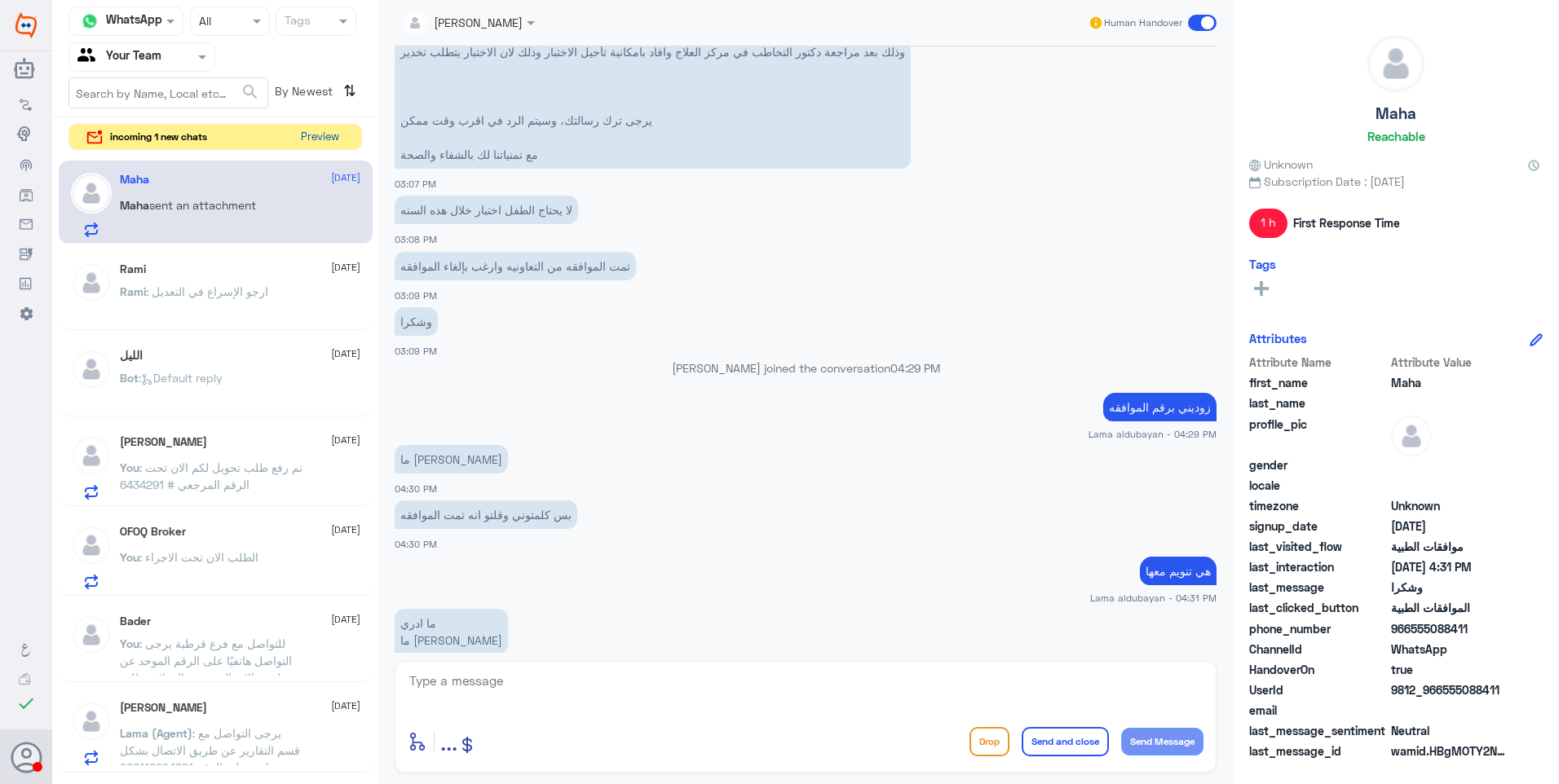
click at [320, 136] on button "Preview" at bounding box center [320, 138] width 50 height 25
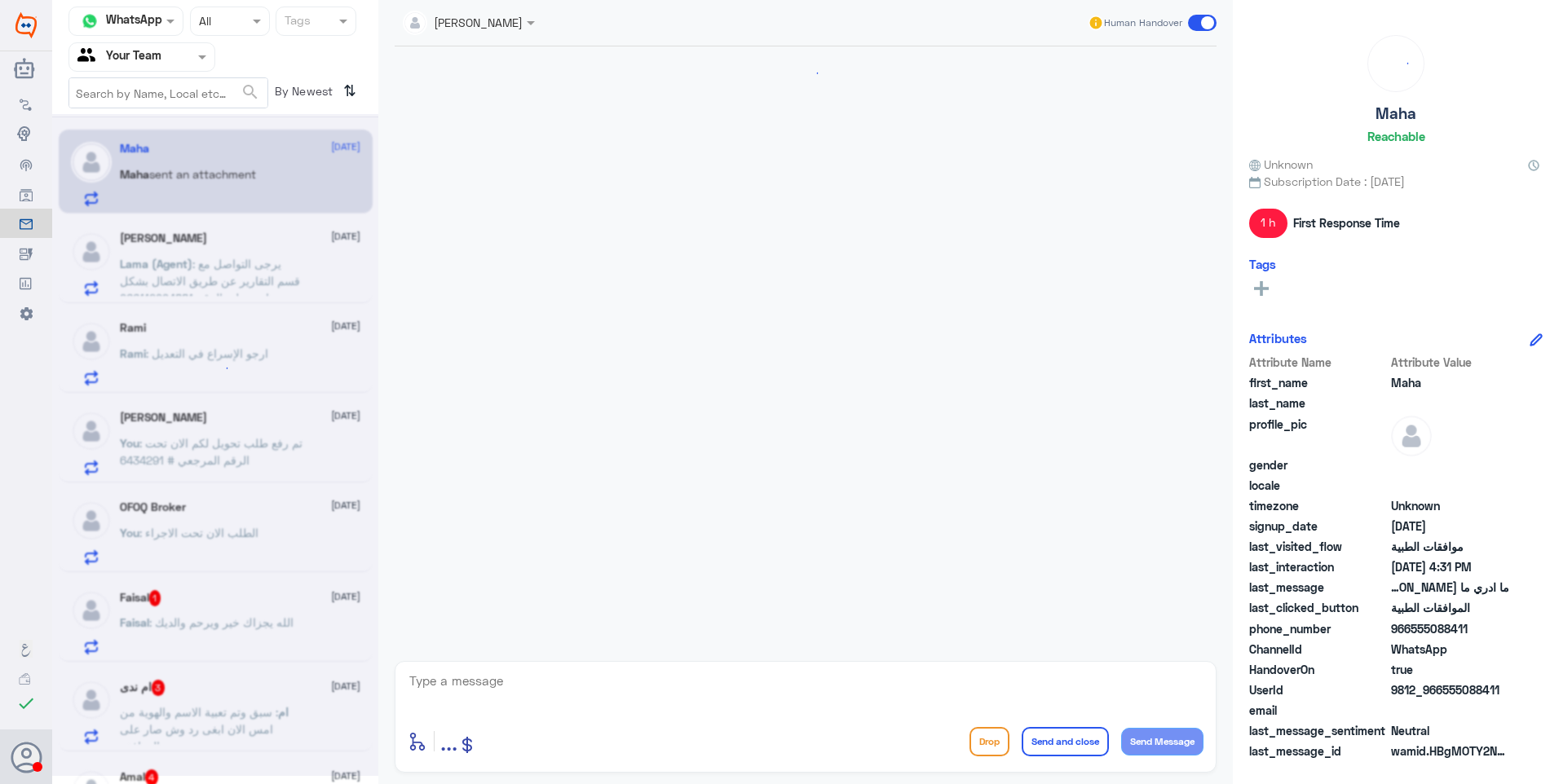
scroll to position [975, 0]
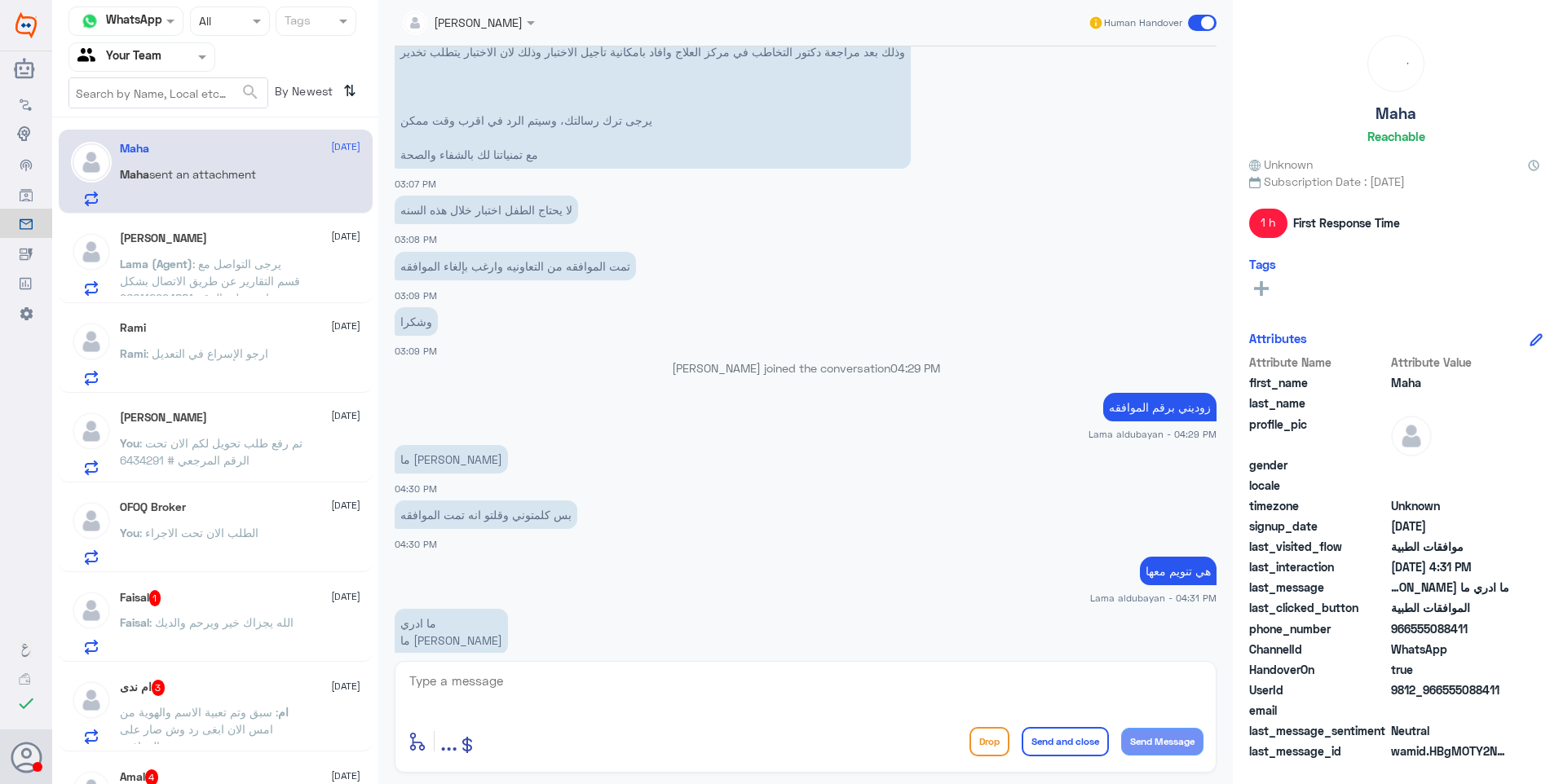
click at [229, 274] on p "Lama (Agent) : يرجى التواصل مع قسم التقارير عن طريق الاتصال بشكل مباشر على الرق…" at bounding box center [211, 275] width 183 height 41
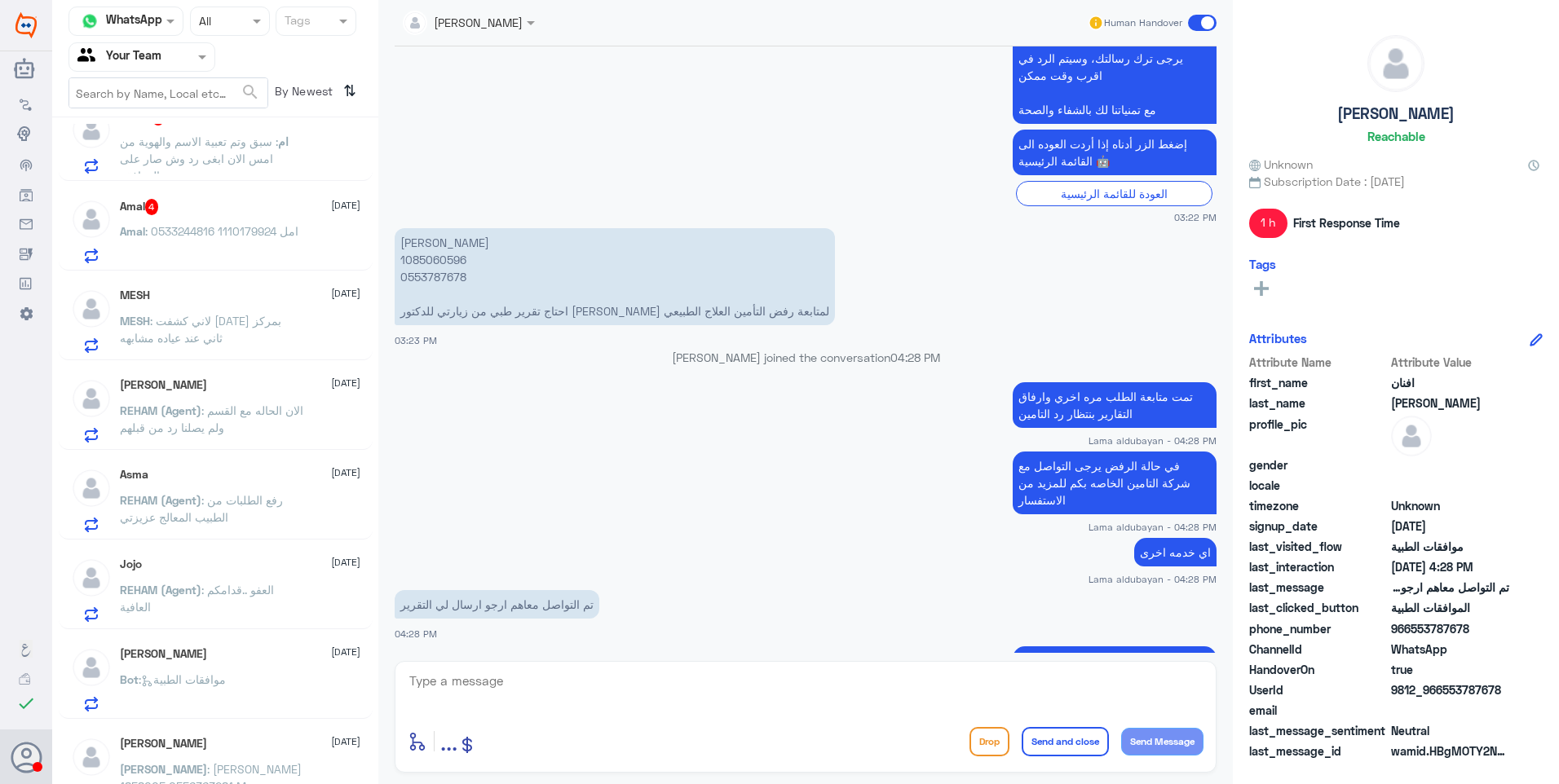
scroll to position [244, 0]
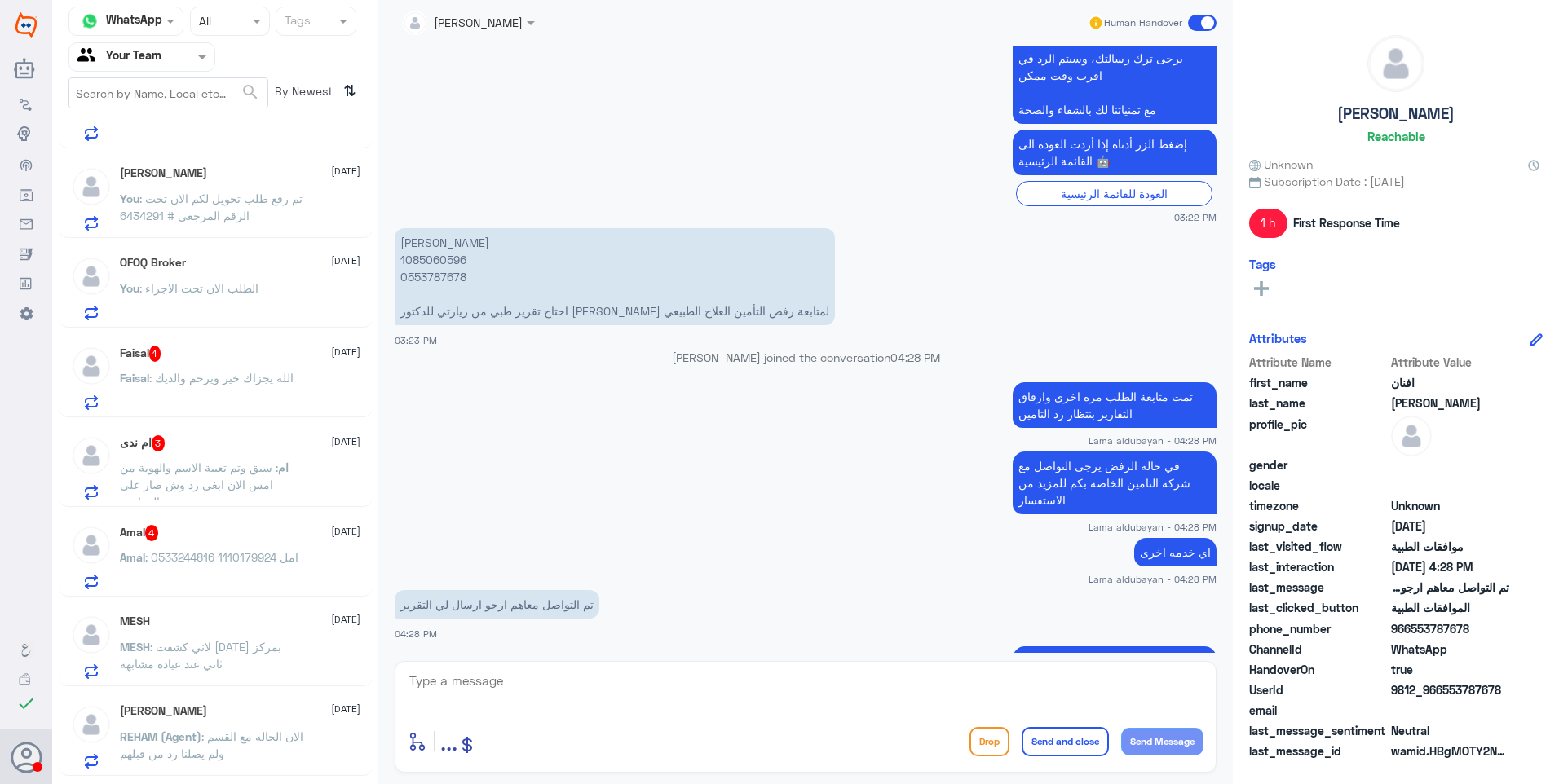
click at [266, 384] on div "[PERSON_NAME] : الله يجزاك خير ويرحم والديك" at bounding box center [240, 392] width 240 height 37
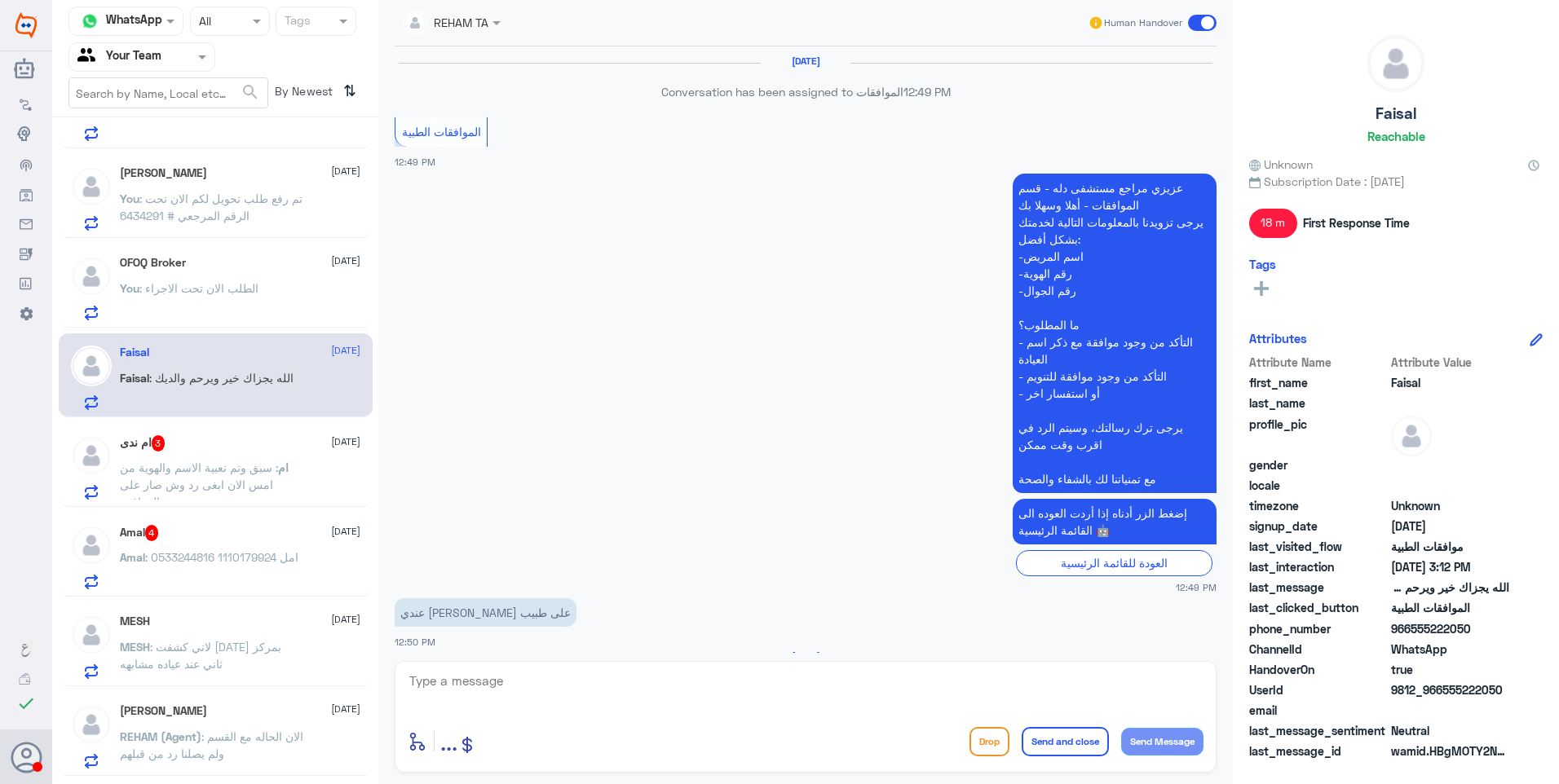
scroll to position [1299, 0]
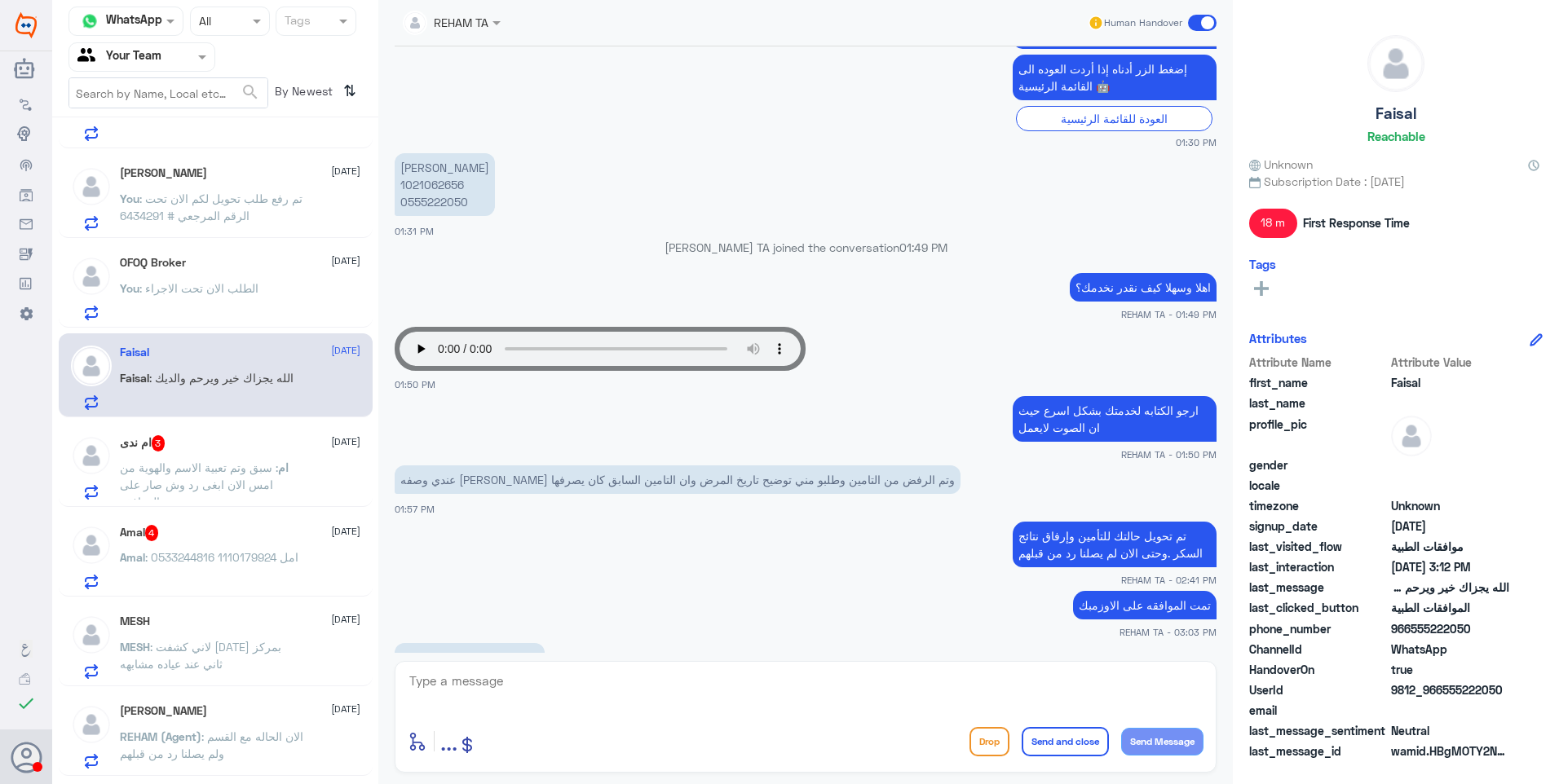
drag, startPoint x: 446, startPoint y: 695, endPoint x: 502, endPoint y: 696, distance: 56.0
click at [452, 696] on textarea at bounding box center [806, 689] width 796 height 40
type textarea "تمنياتنا لكم دوام الصحة."
click at [1087, 742] on button "Send and close" at bounding box center [1066, 741] width 87 height 29
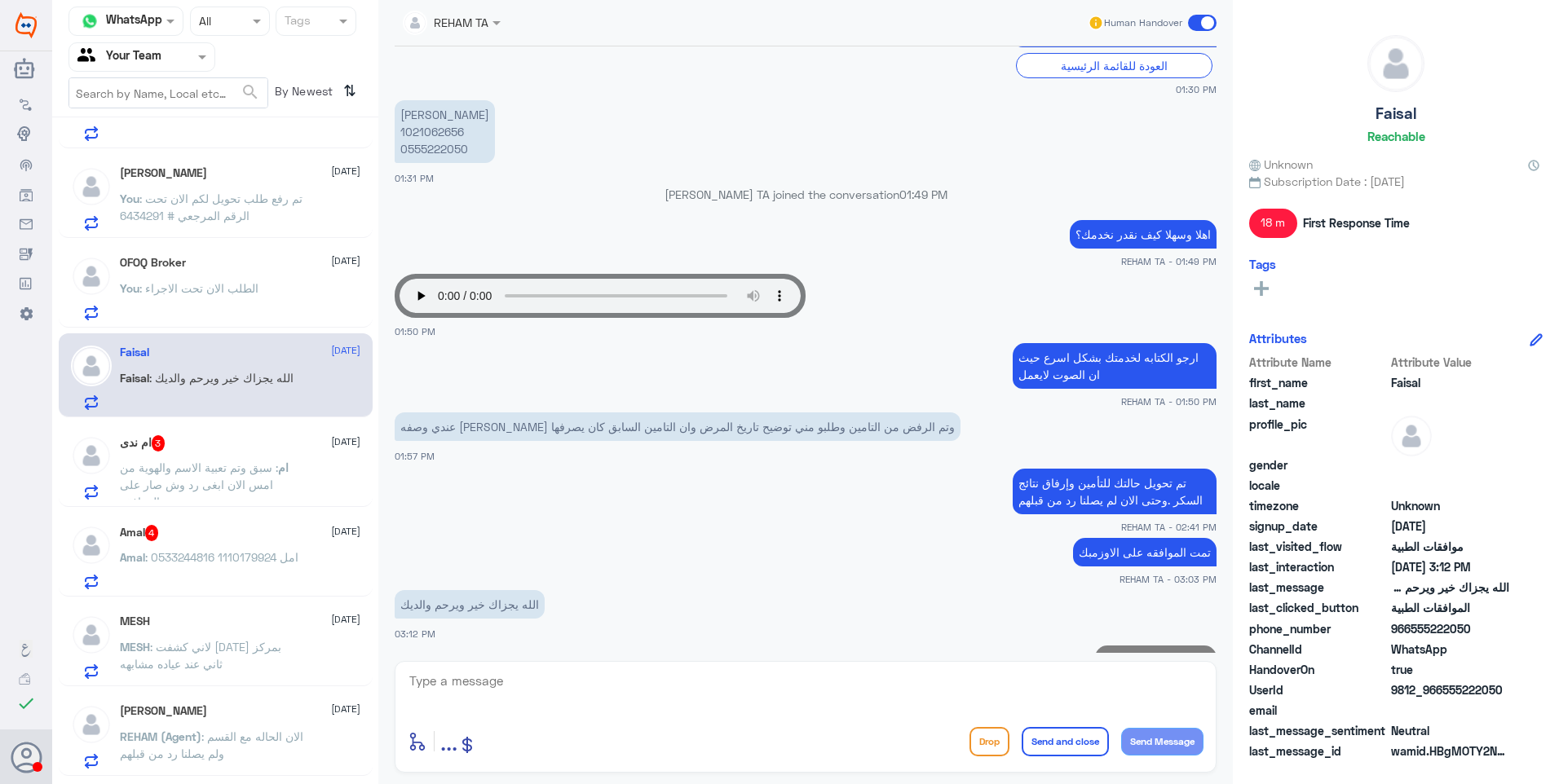
scroll to position [1347, 0]
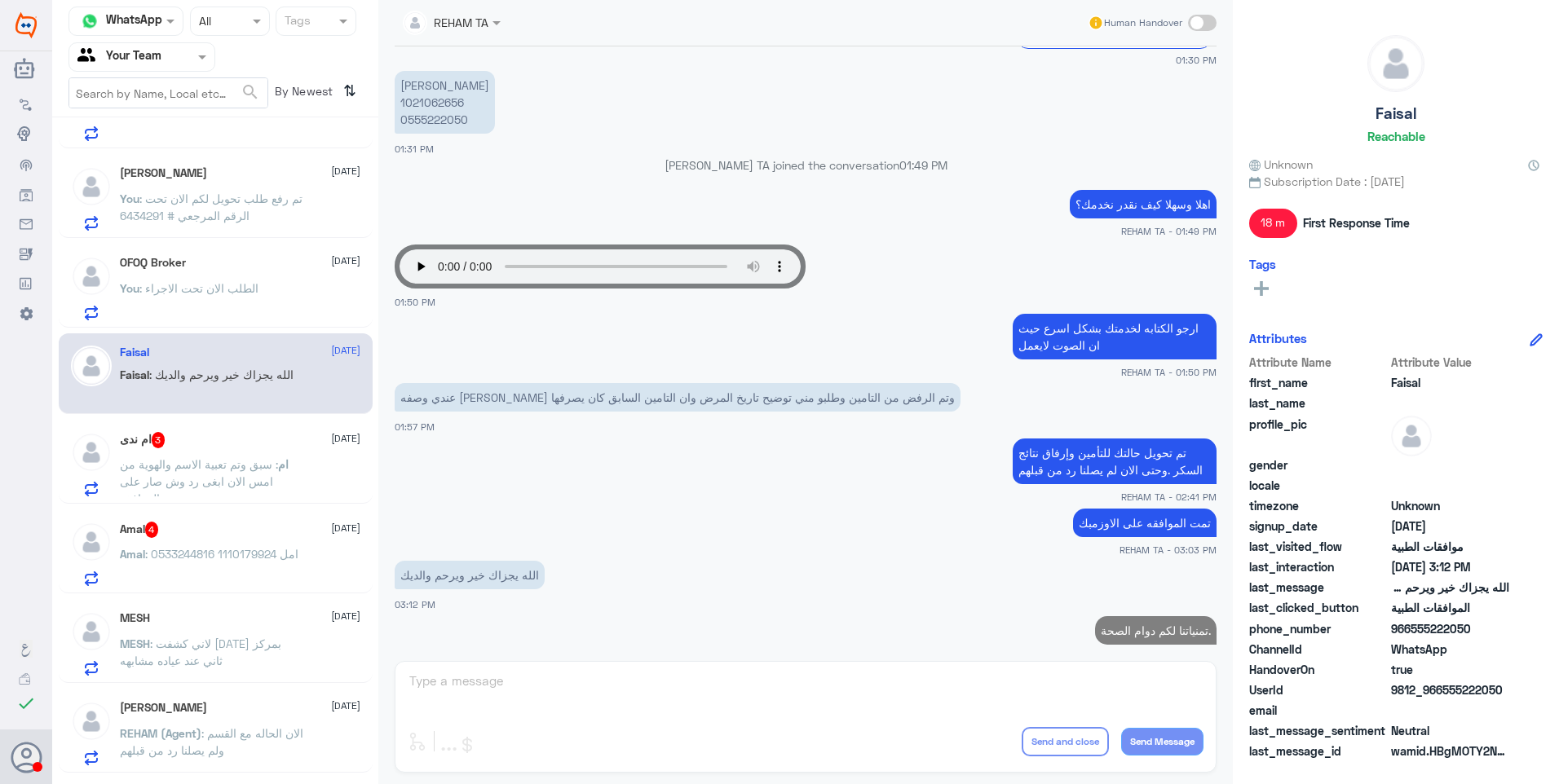
click at [250, 450] on div "ام ندى 3 [DATE] ام : سبق وتم تعبية الاسم والهوية من امس الان ابغى رد وش صار على…" at bounding box center [240, 464] width 240 height 64
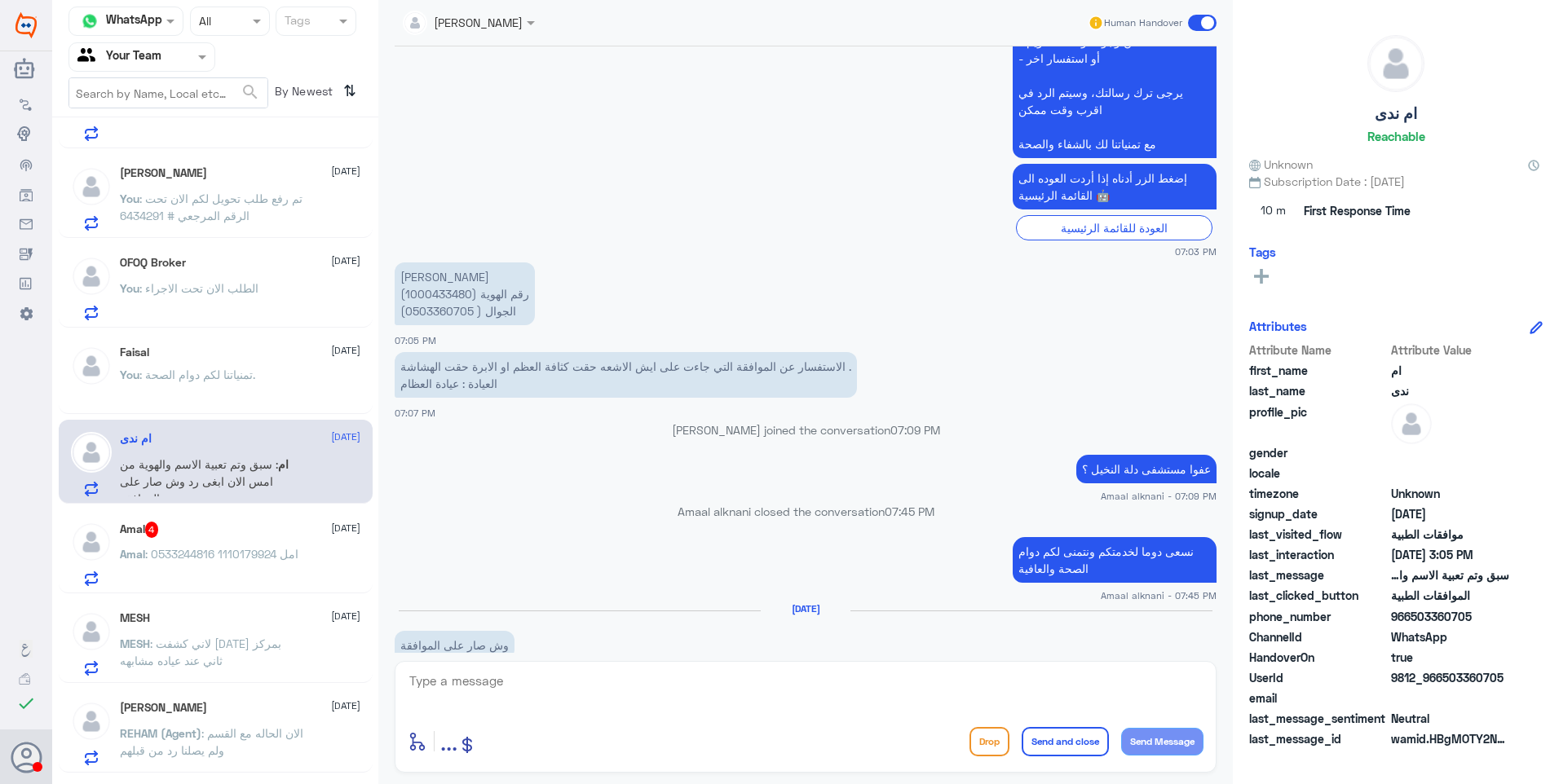
scroll to position [576, 0]
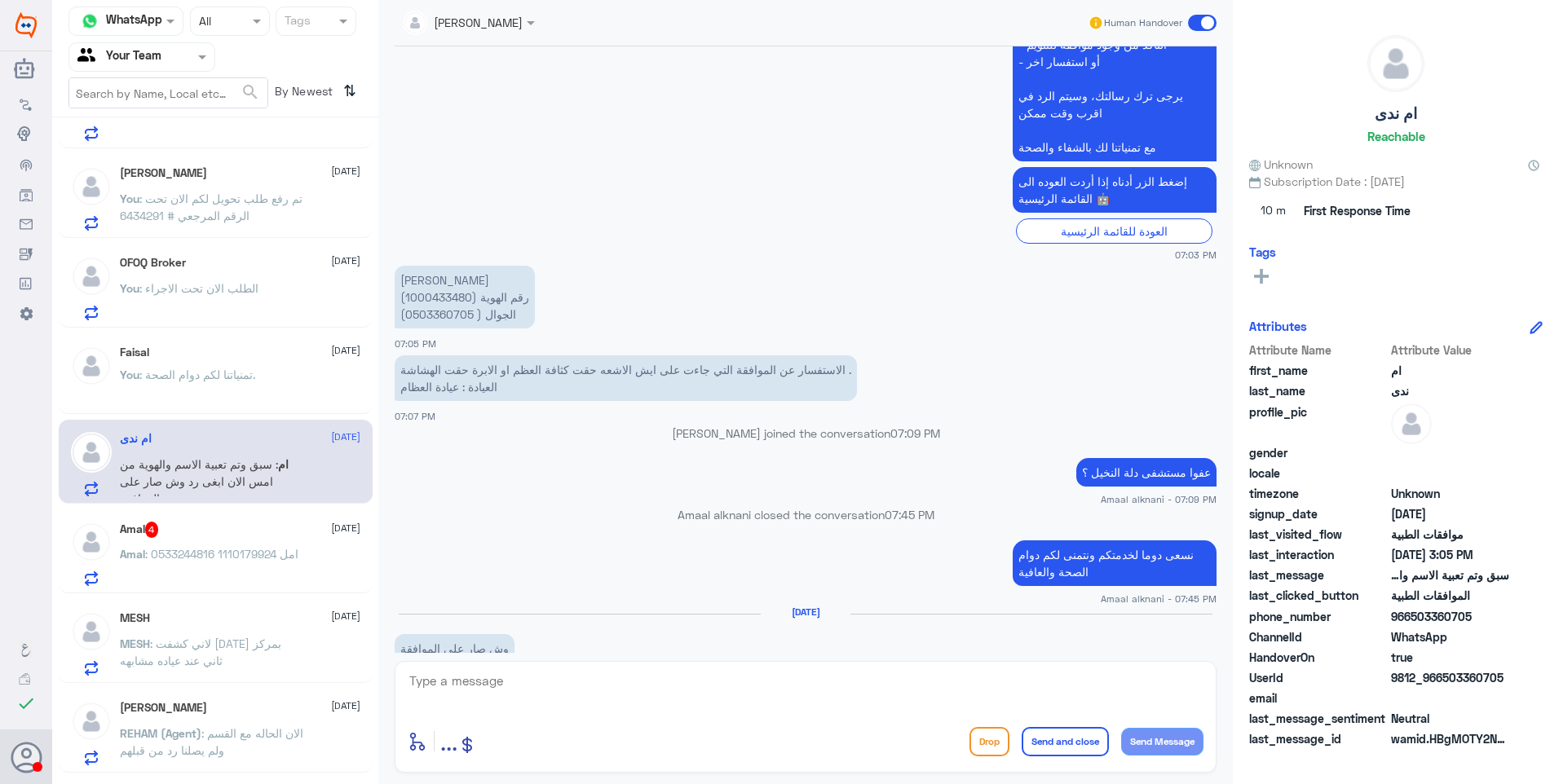
click at [443, 267] on p "[PERSON_NAME] رقم الهوية (1000433480) الجوال ( 0503360705)" at bounding box center [464, 297] width 141 height 63
copy p "1000433480"
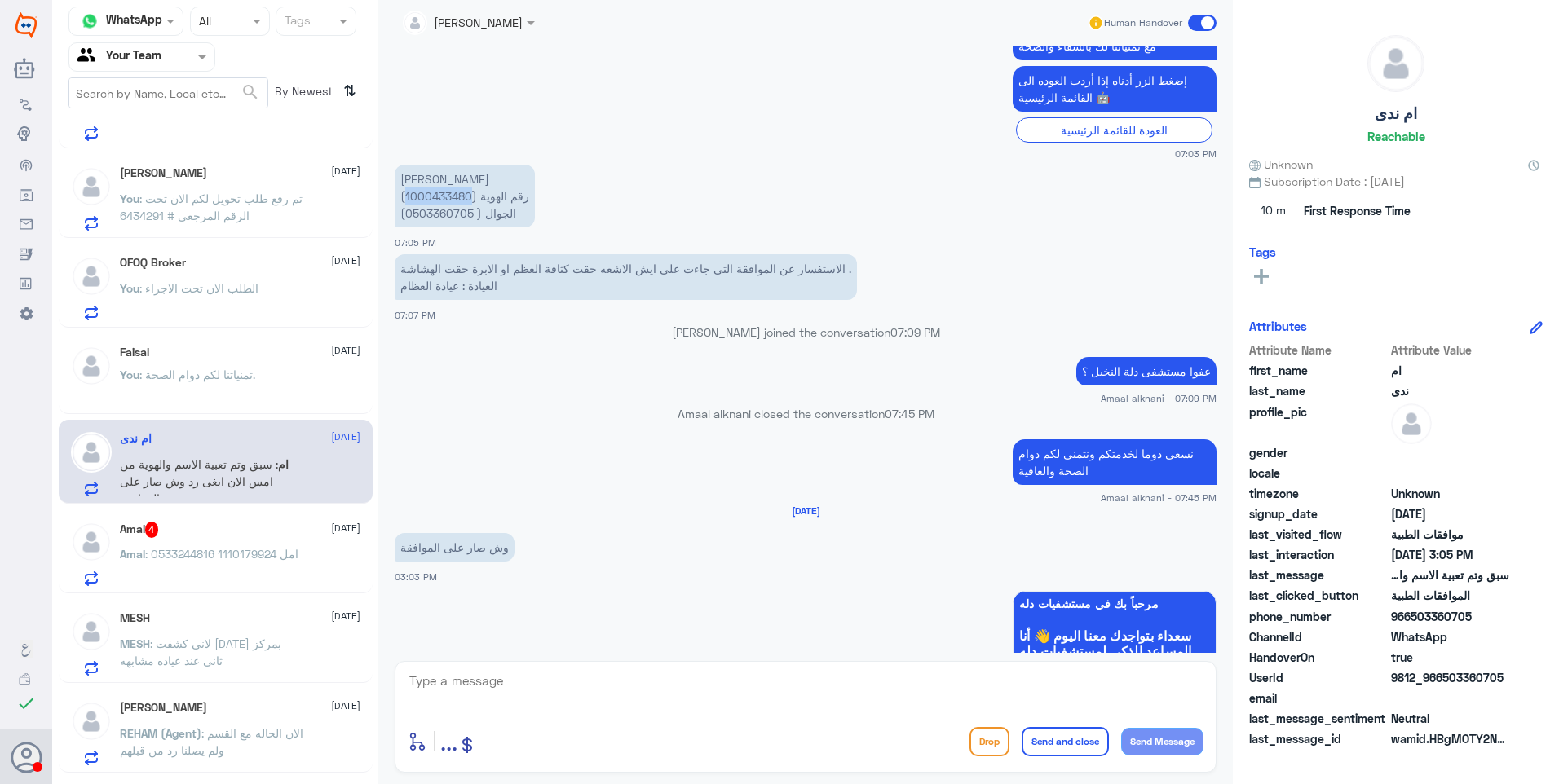
scroll to position [657, 0]
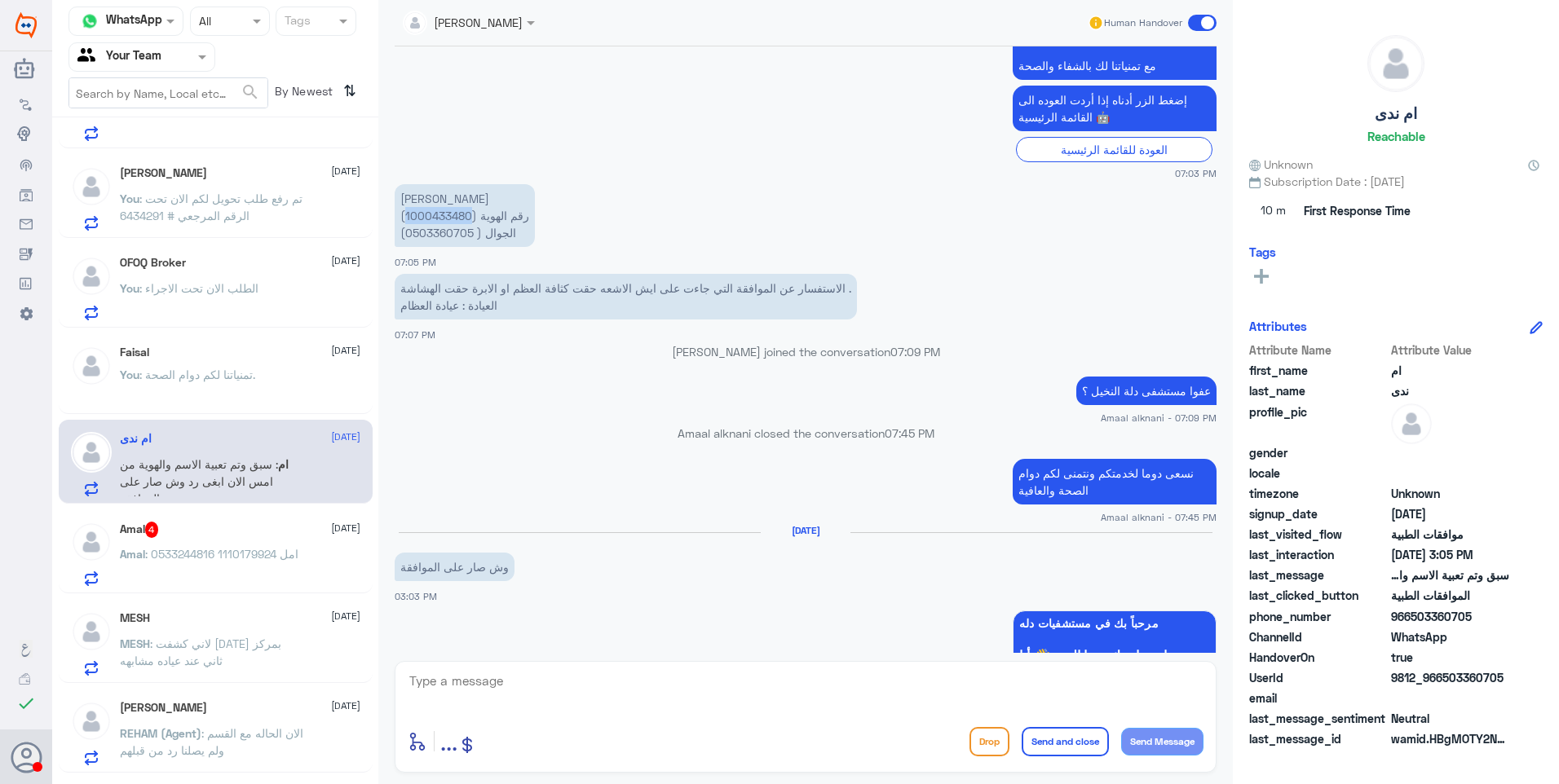
copy p "1000433480"
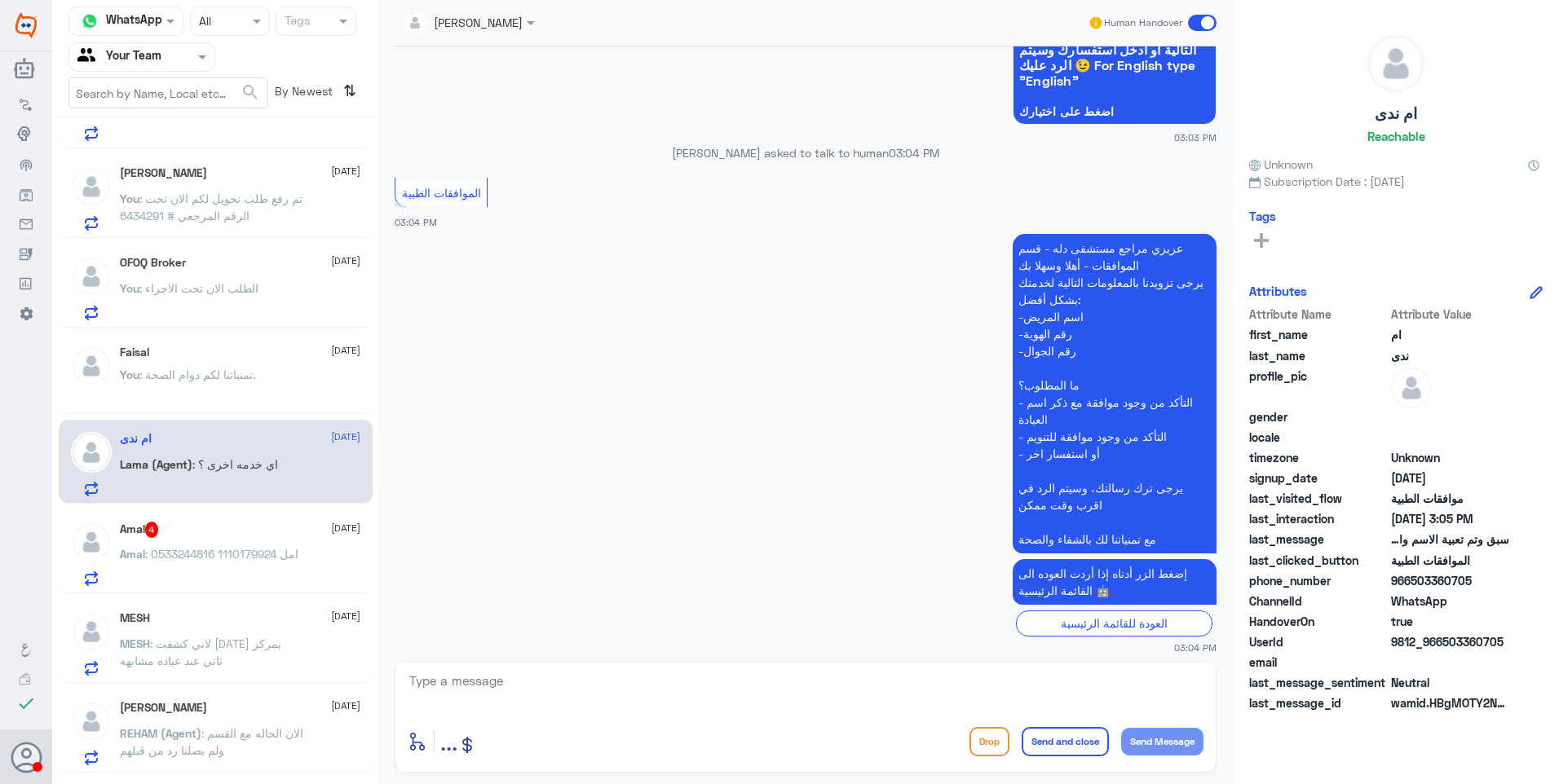
scroll to position [1444, 0]
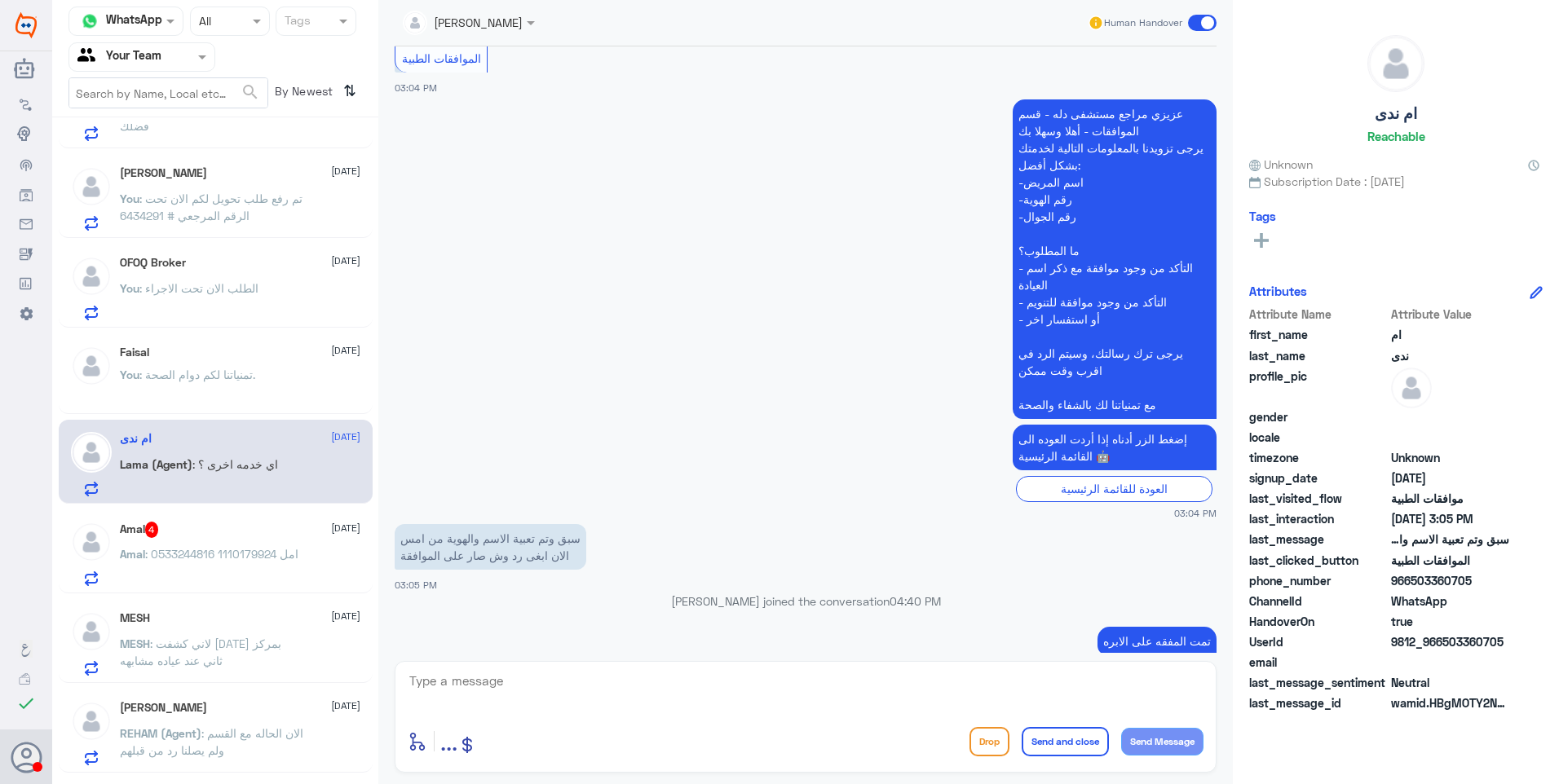
click at [240, 549] on span ": امل 1110179924 0533244816" at bounding box center [222, 553] width 153 height 14
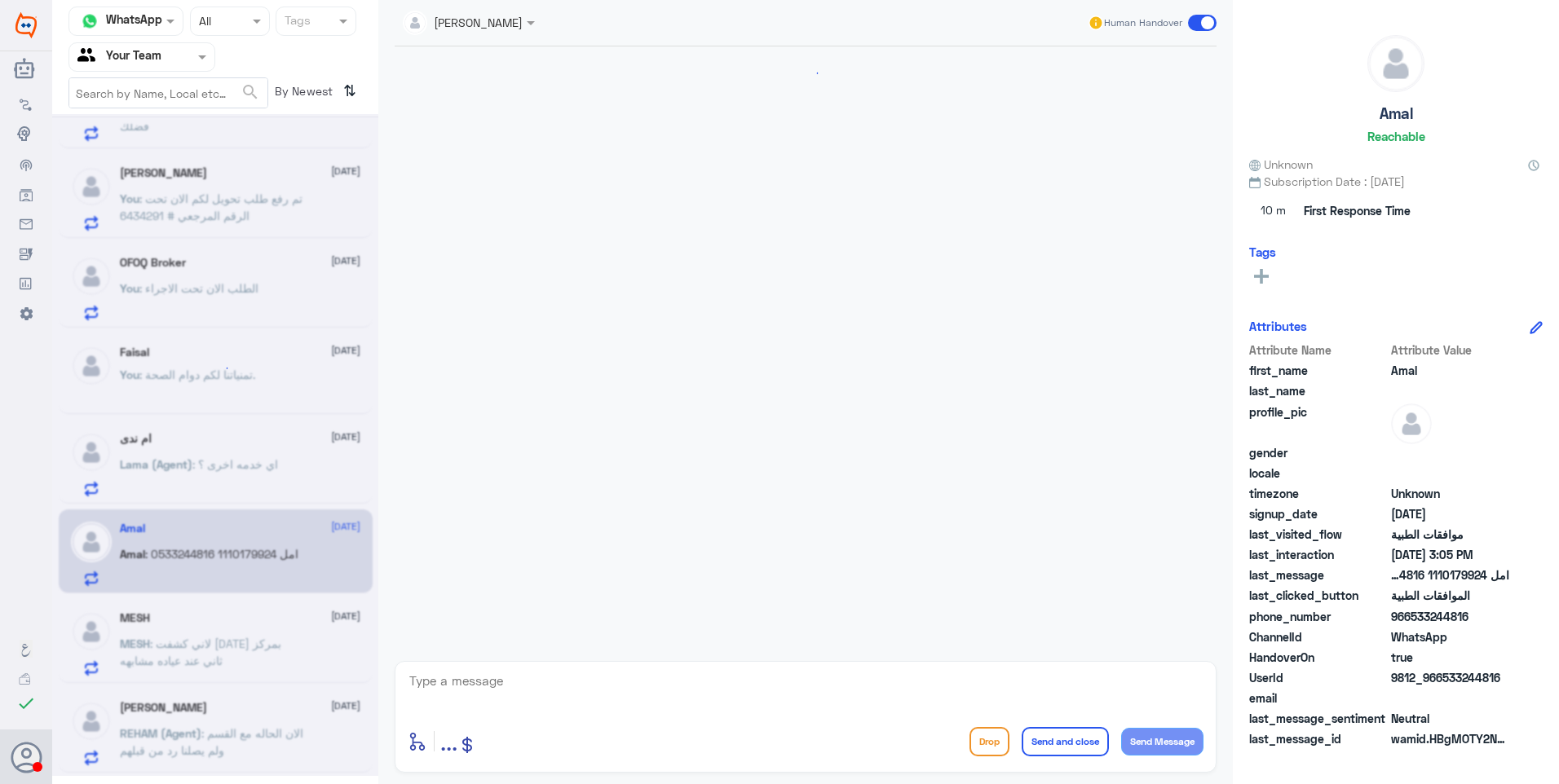
scroll to position [1363, 0]
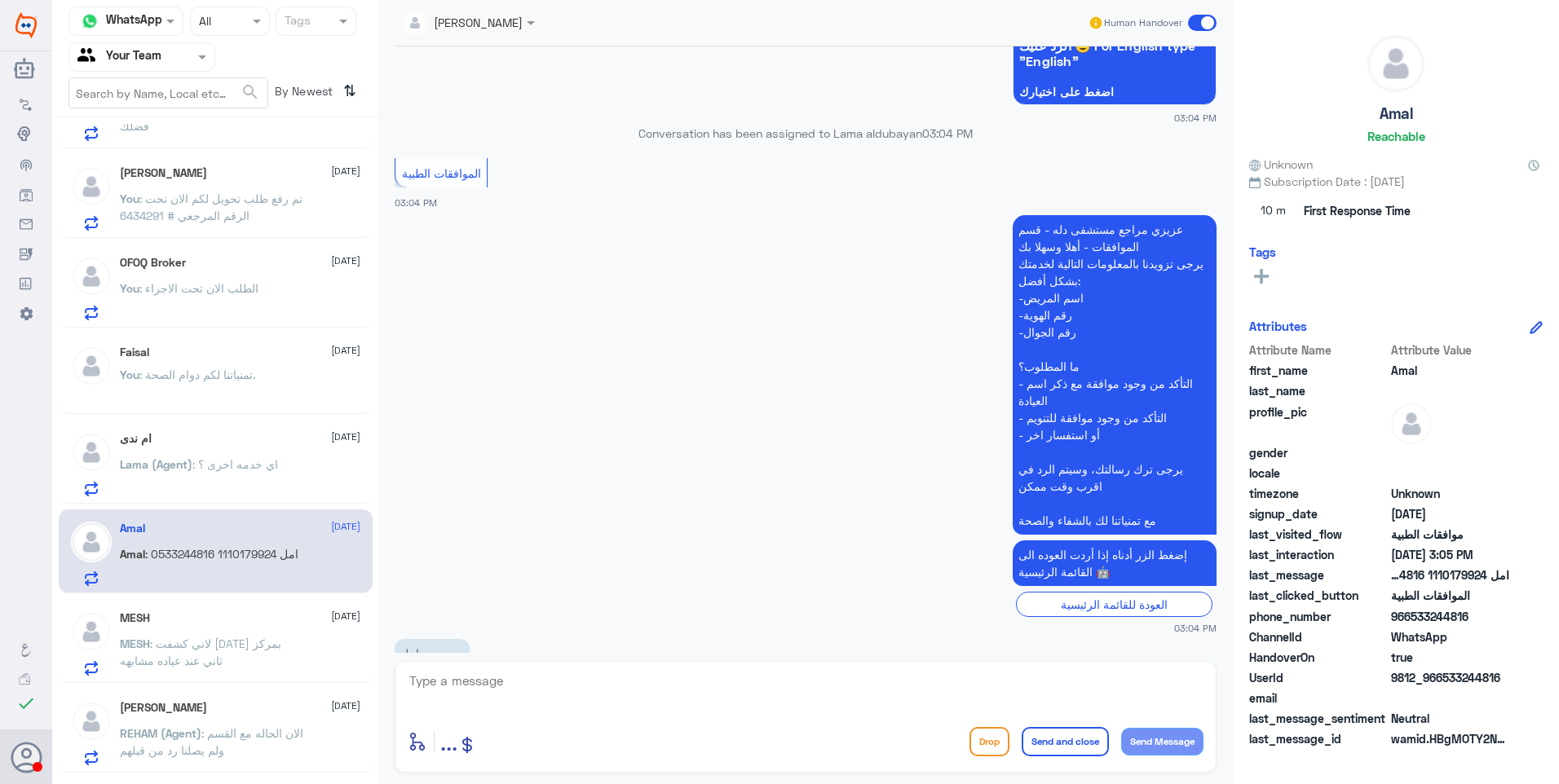
click at [431, 639] on p "امل 1110179924 0533244816" at bounding box center [431, 670] width 75 height 63
drag, startPoint x: 505, startPoint y: 696, endPoint x: 548, endPoint y: 679, distance: 46.2
click at [512, 693] on textarea at bounding box center [806, 689] width 796 height 40
type textarea "فضلاً وضح لنا استفسارك؟"
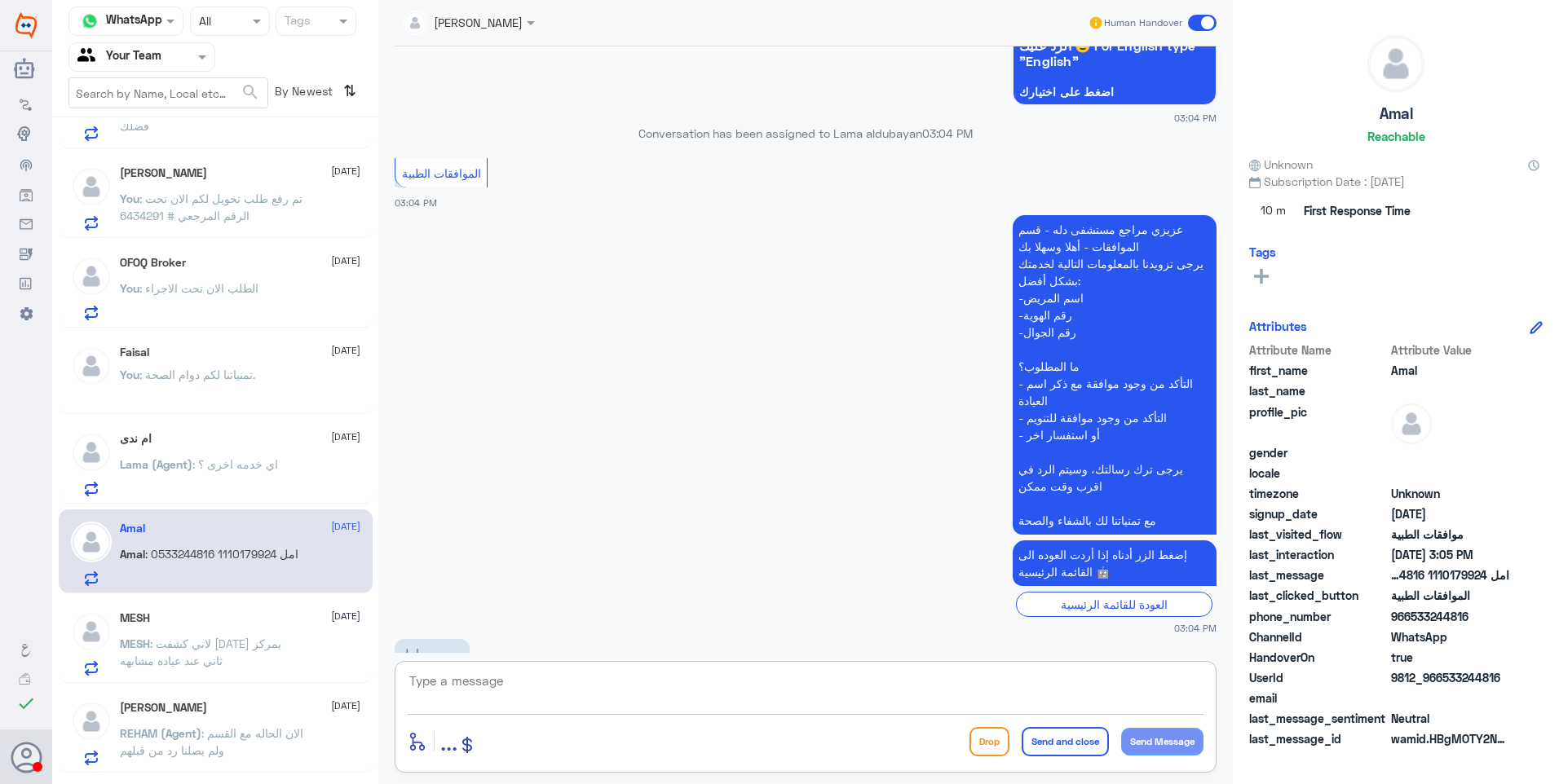
scroll to position [1415, 0]
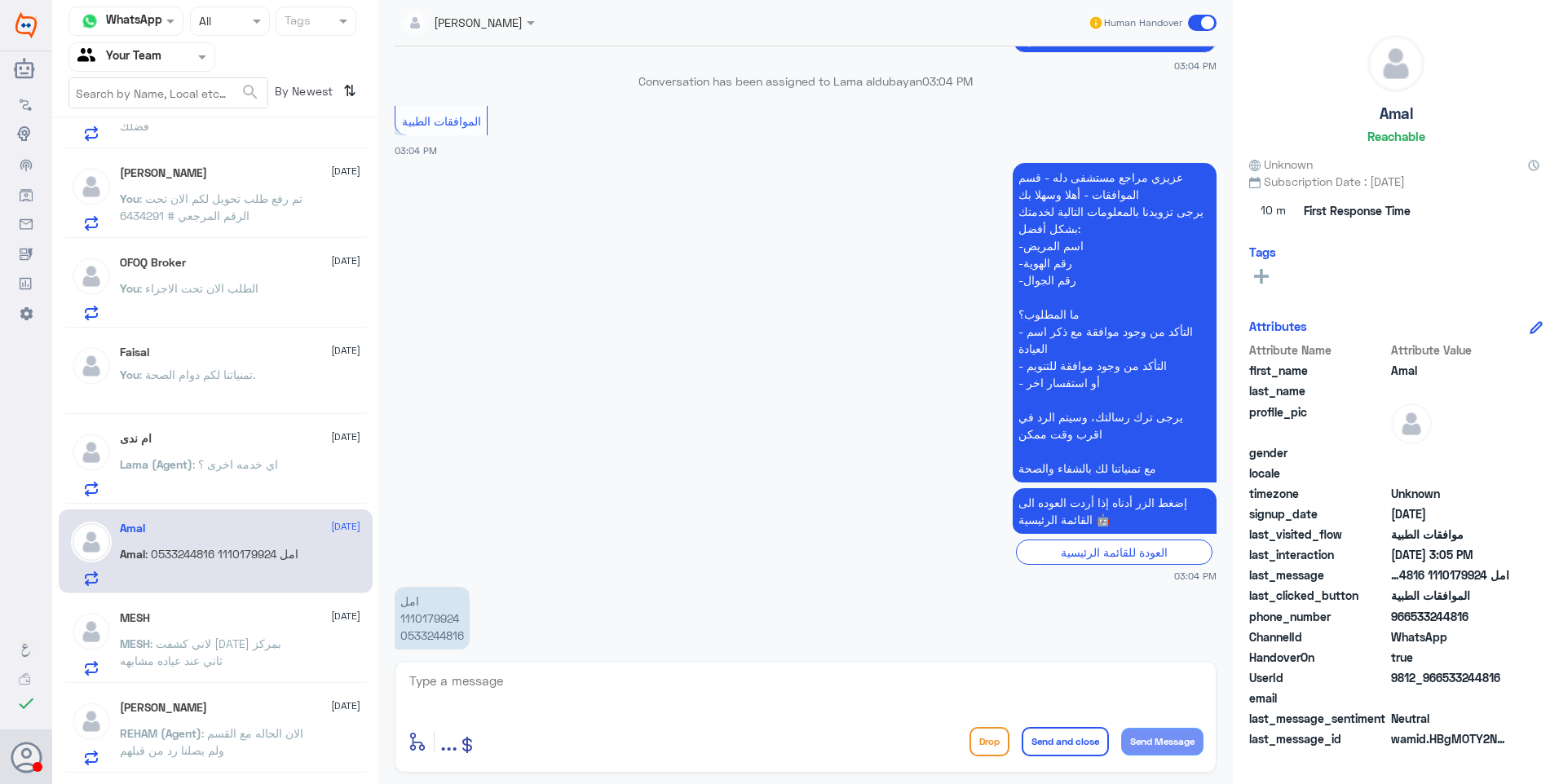
click at [164, 635] on p "MESH : لاني كشفت [DATE] بمركز ثاني عند عياده مشابهه" at bounding box center [211, 655] width 183 height 41
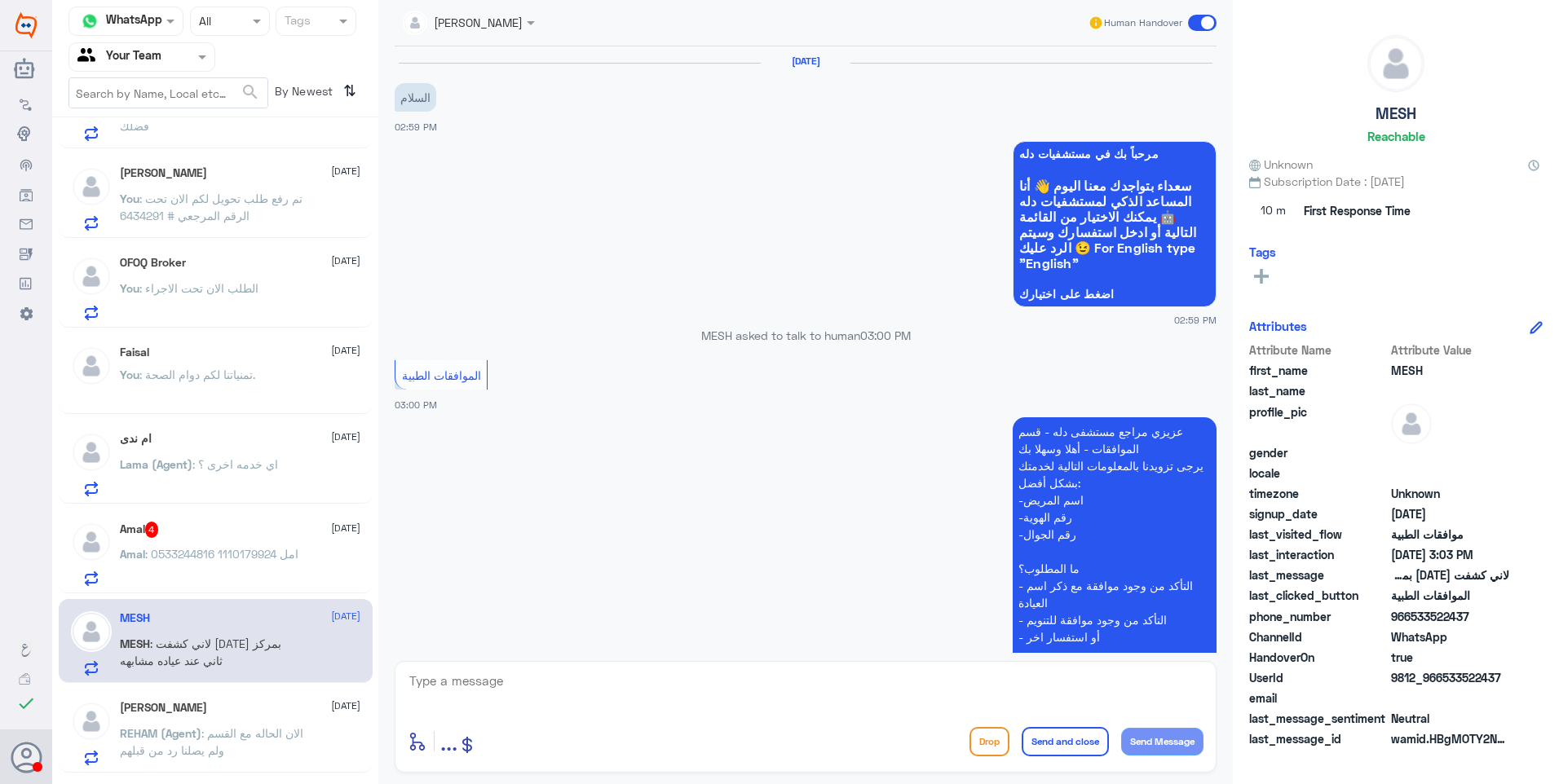
scroll to position [327, 0]
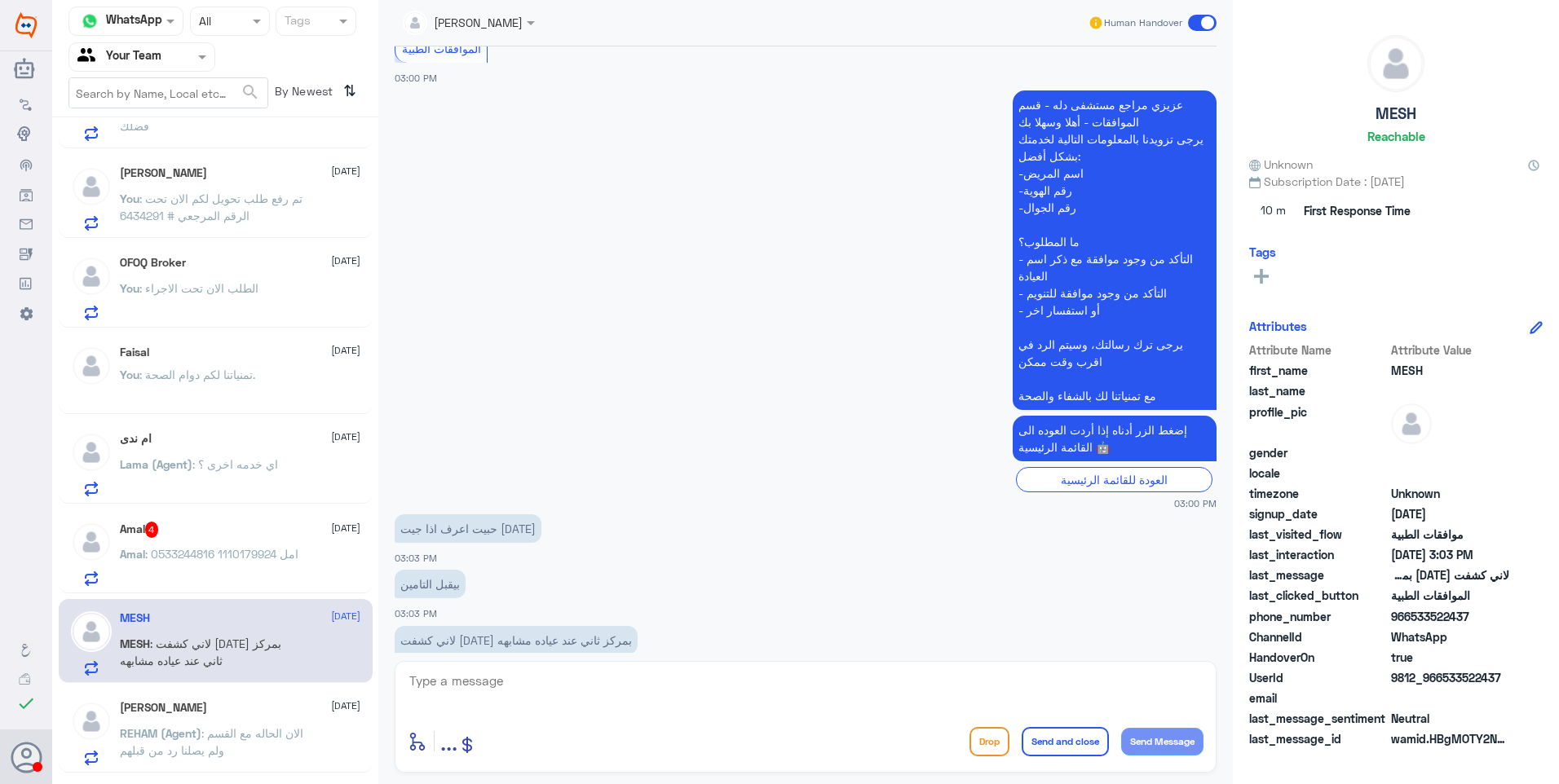
click at [278, 556] on div "Amal : امل 1110179924 0533244816" at bounding box center [240, 568] width 240 height 37
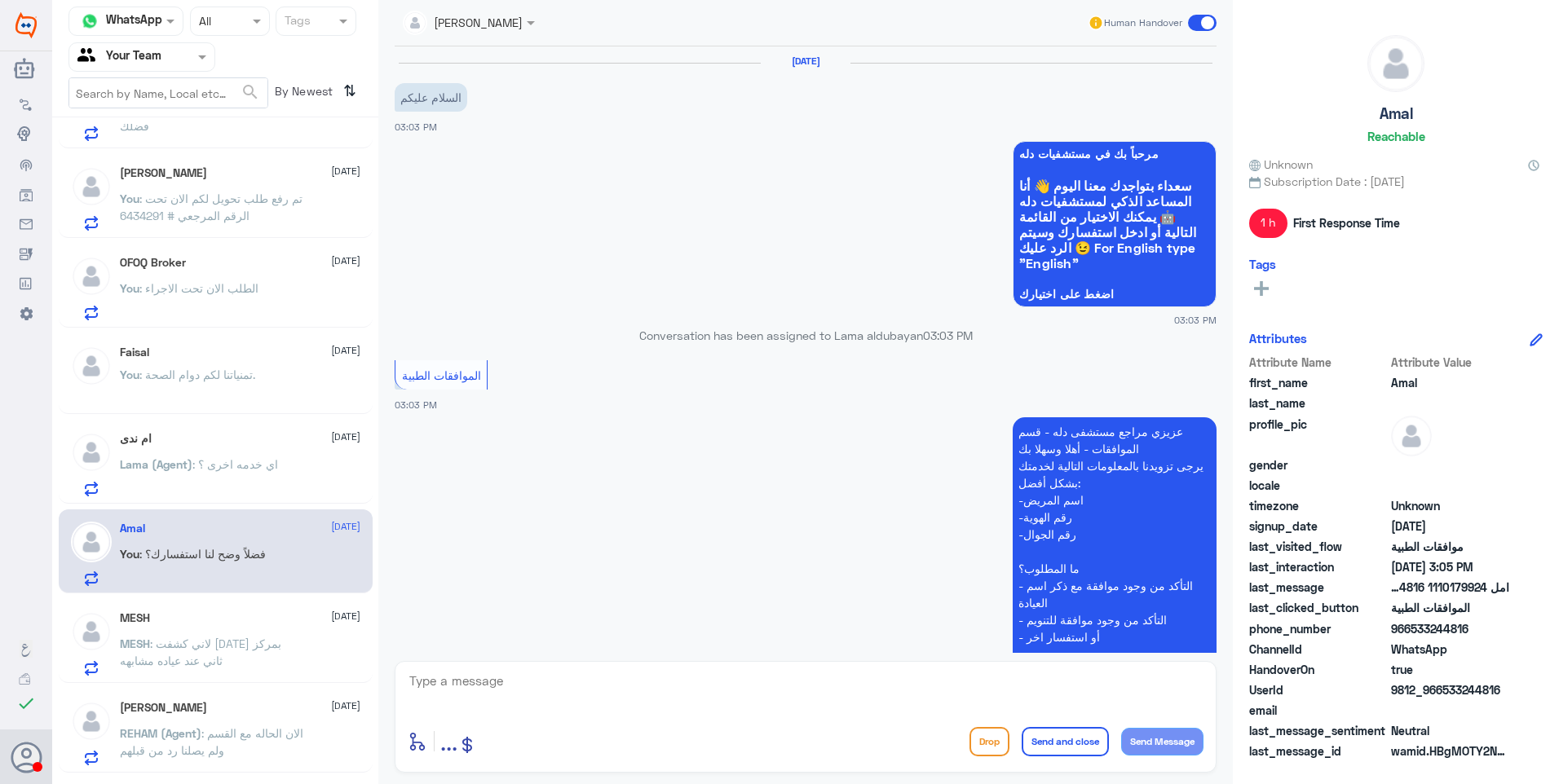
scroll to position [1445, 0]
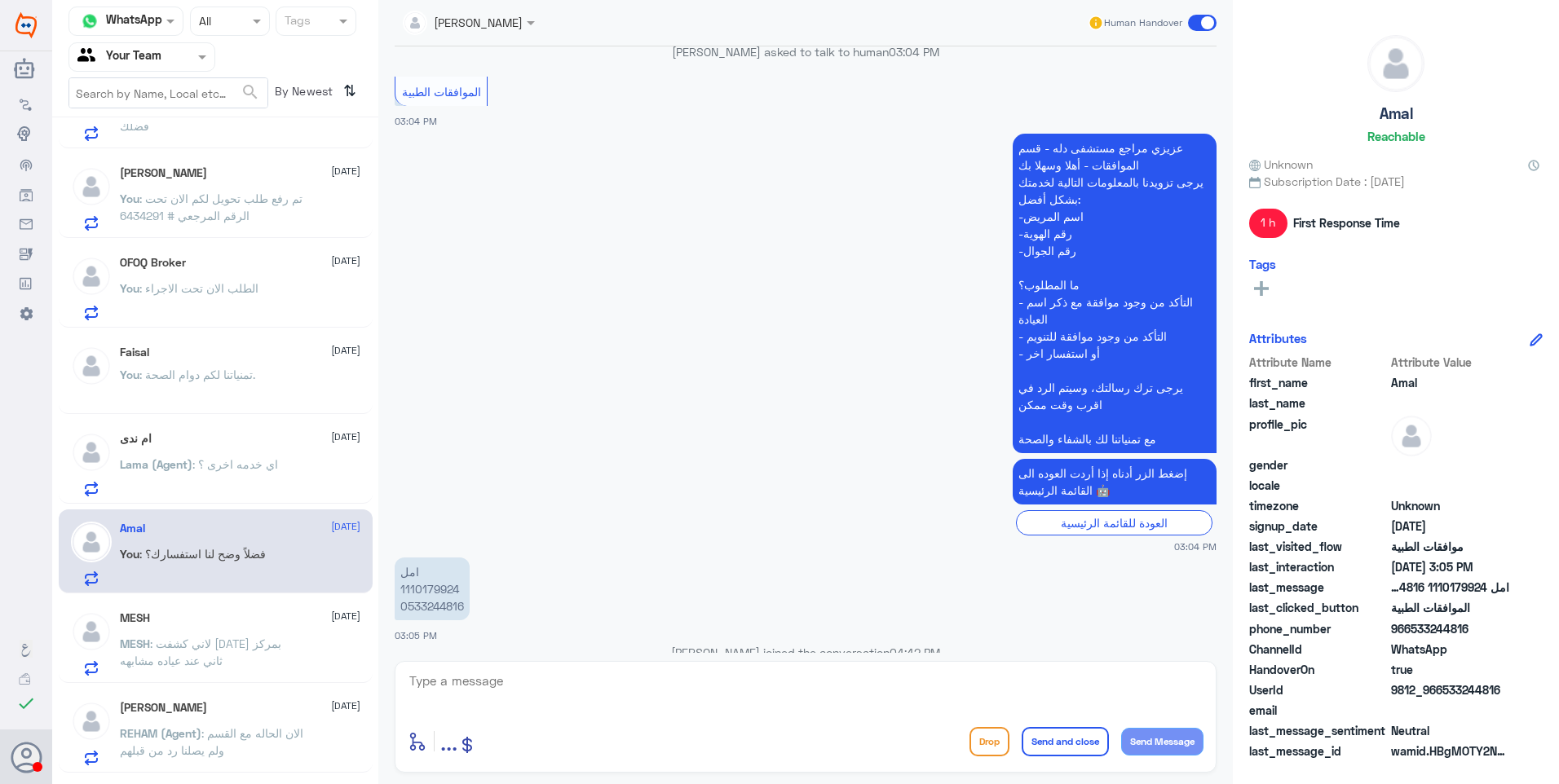
click at [198, 460] on span ": اي خدمه اخرى ؟" at bounding box center [236, 464] width 85 height 14
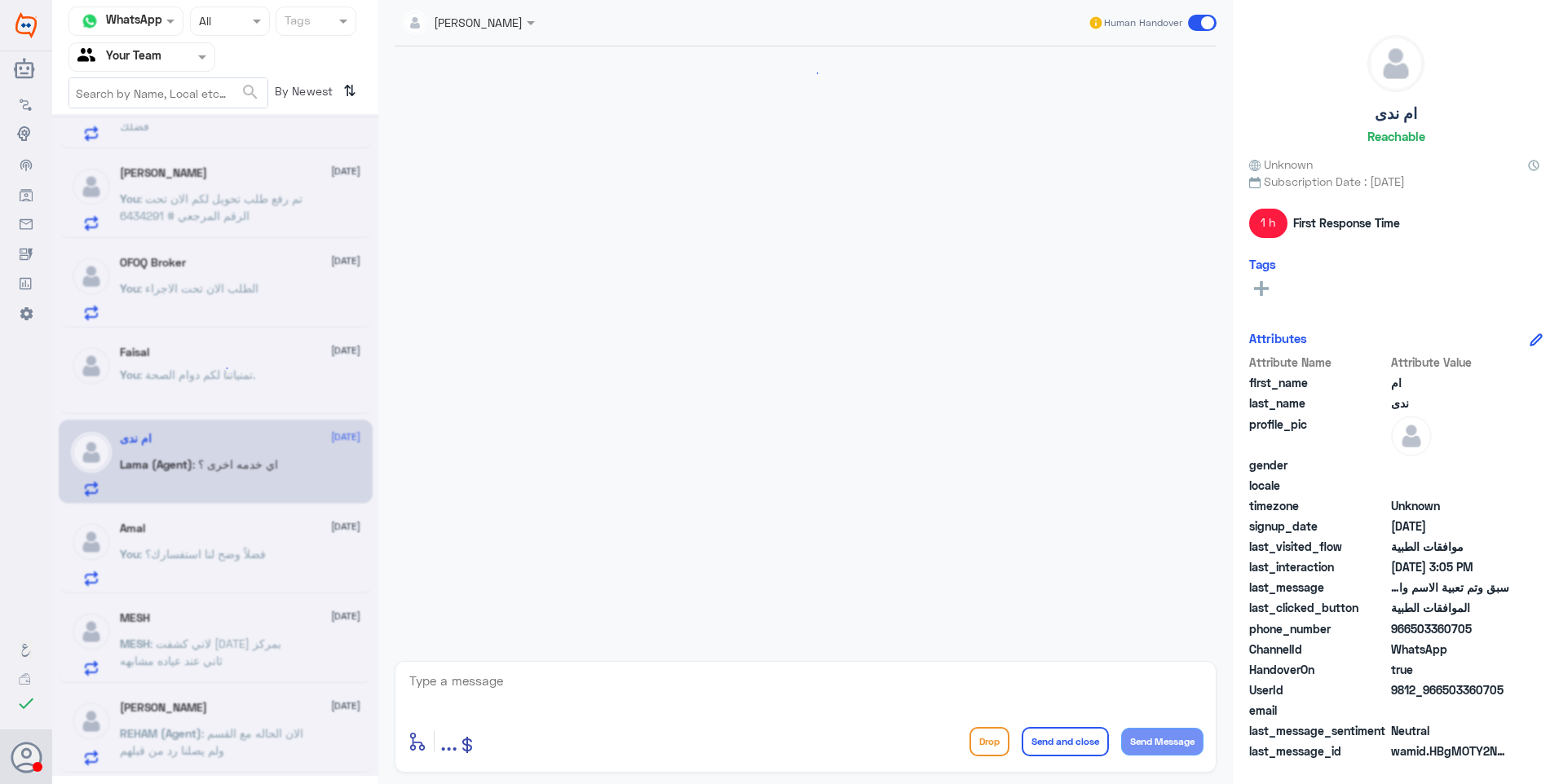
scroll to position [1215, 0]
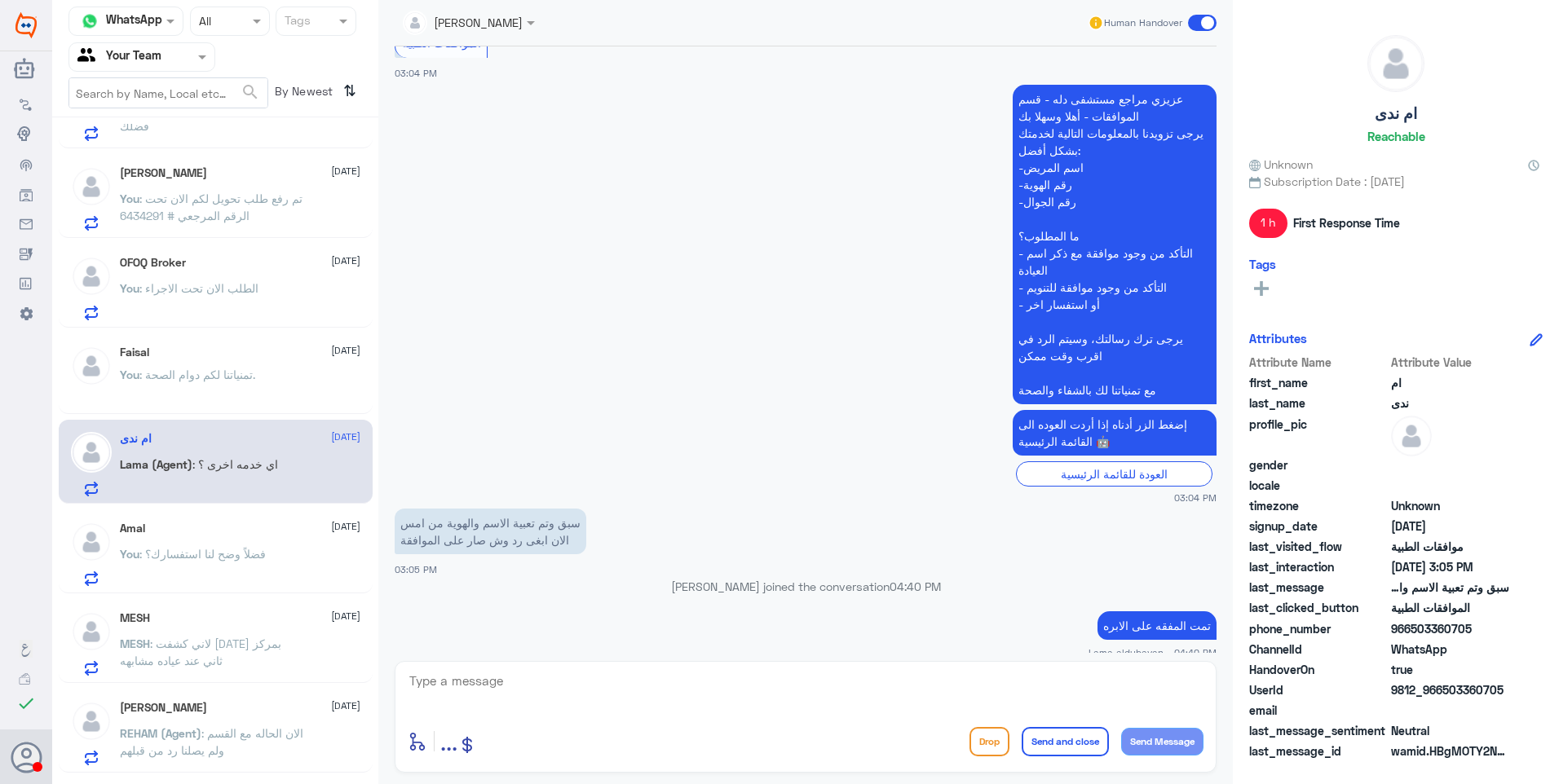
click at [228, 148] on div "Rami 1 [DATE] [PERSON_NAME] sent an attachment [PERSON_NAME] [DATE] Lama (Agent…" at bounding box center [215, 456] width 326 height 666
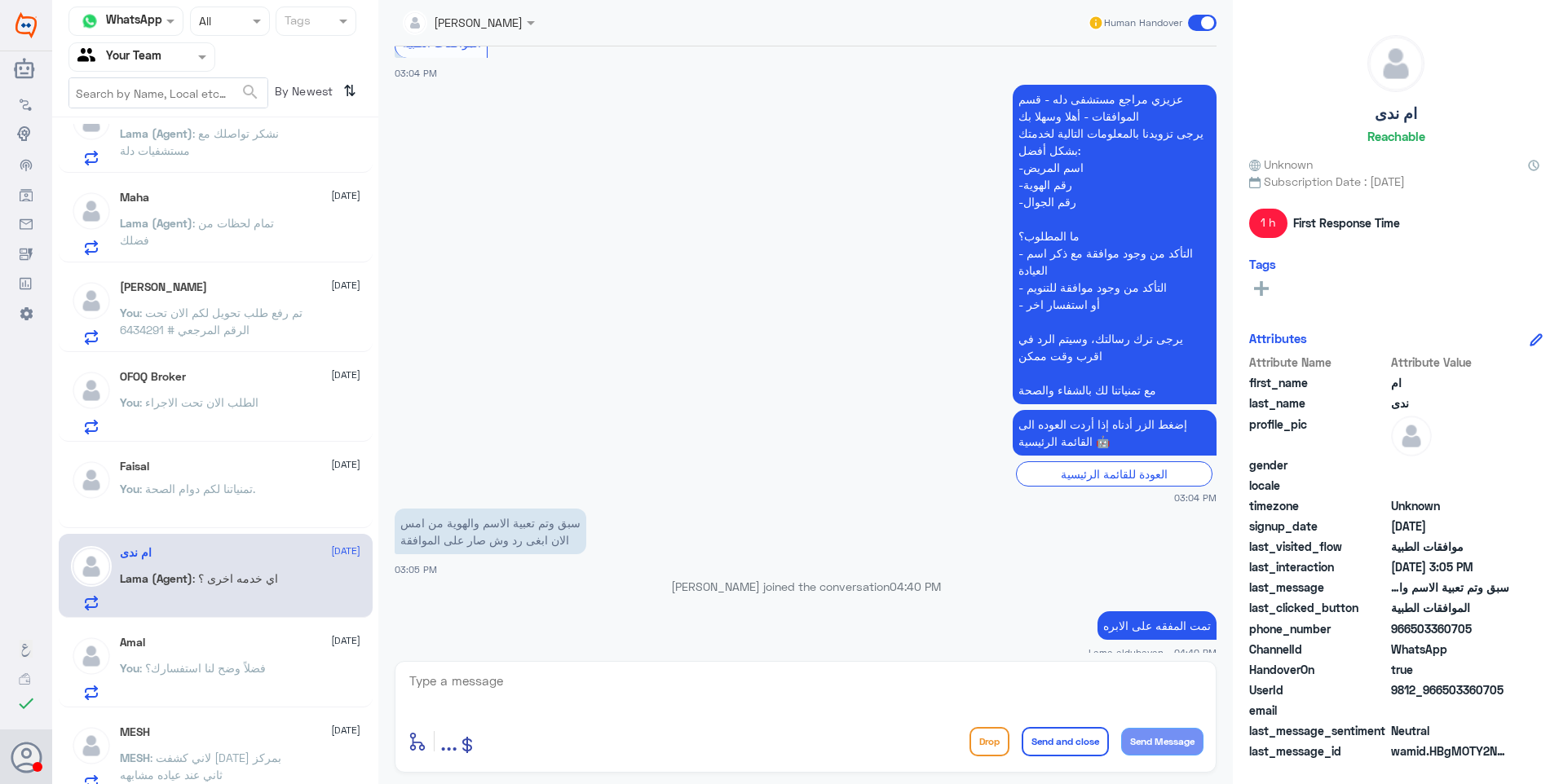
scroll to position [0, 0]
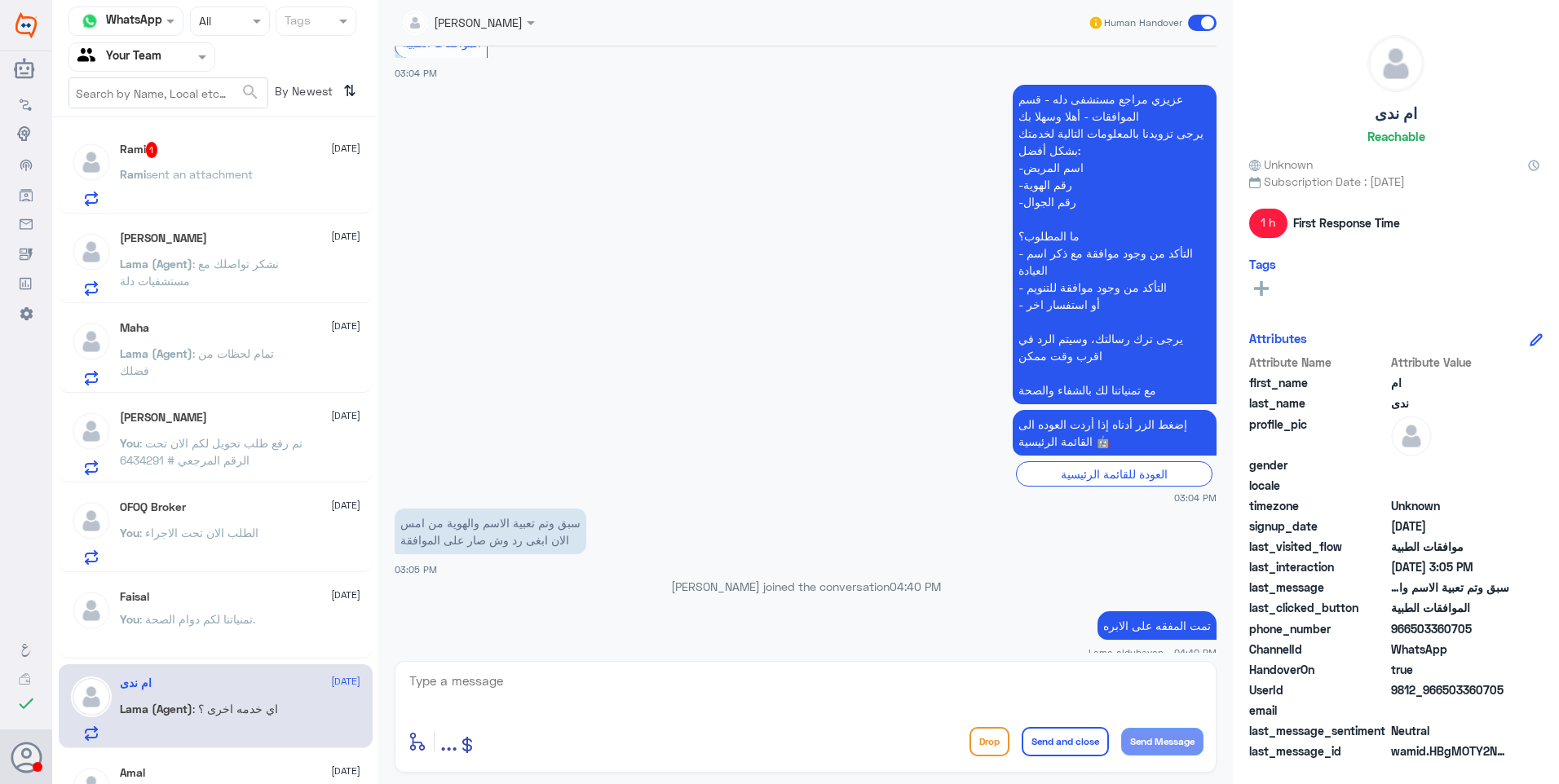
click at [217, 175] on span "sent an attachment" at bounding box center [200, 173] width 107 height 14
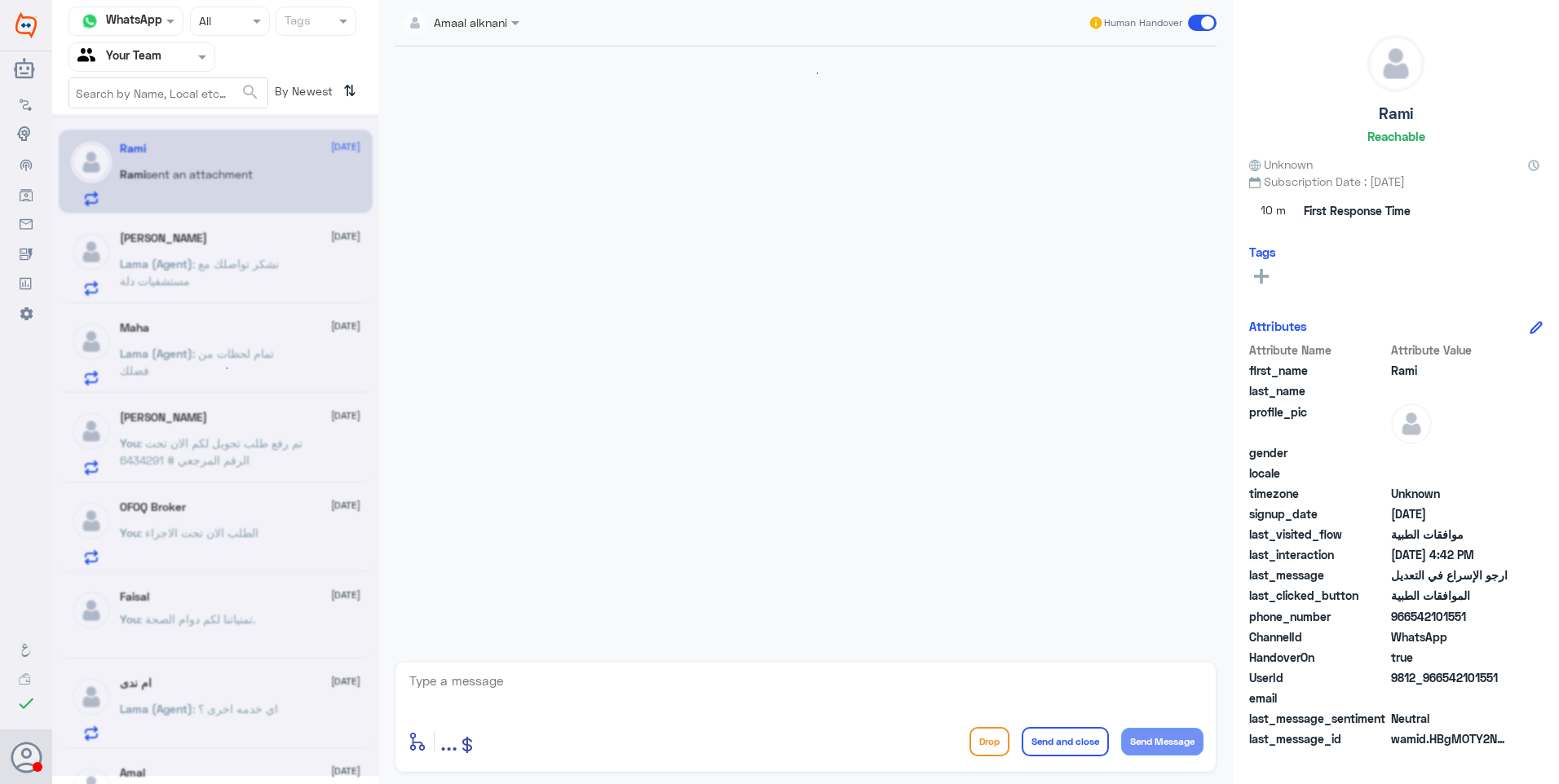
scroll to position [1422, 0]
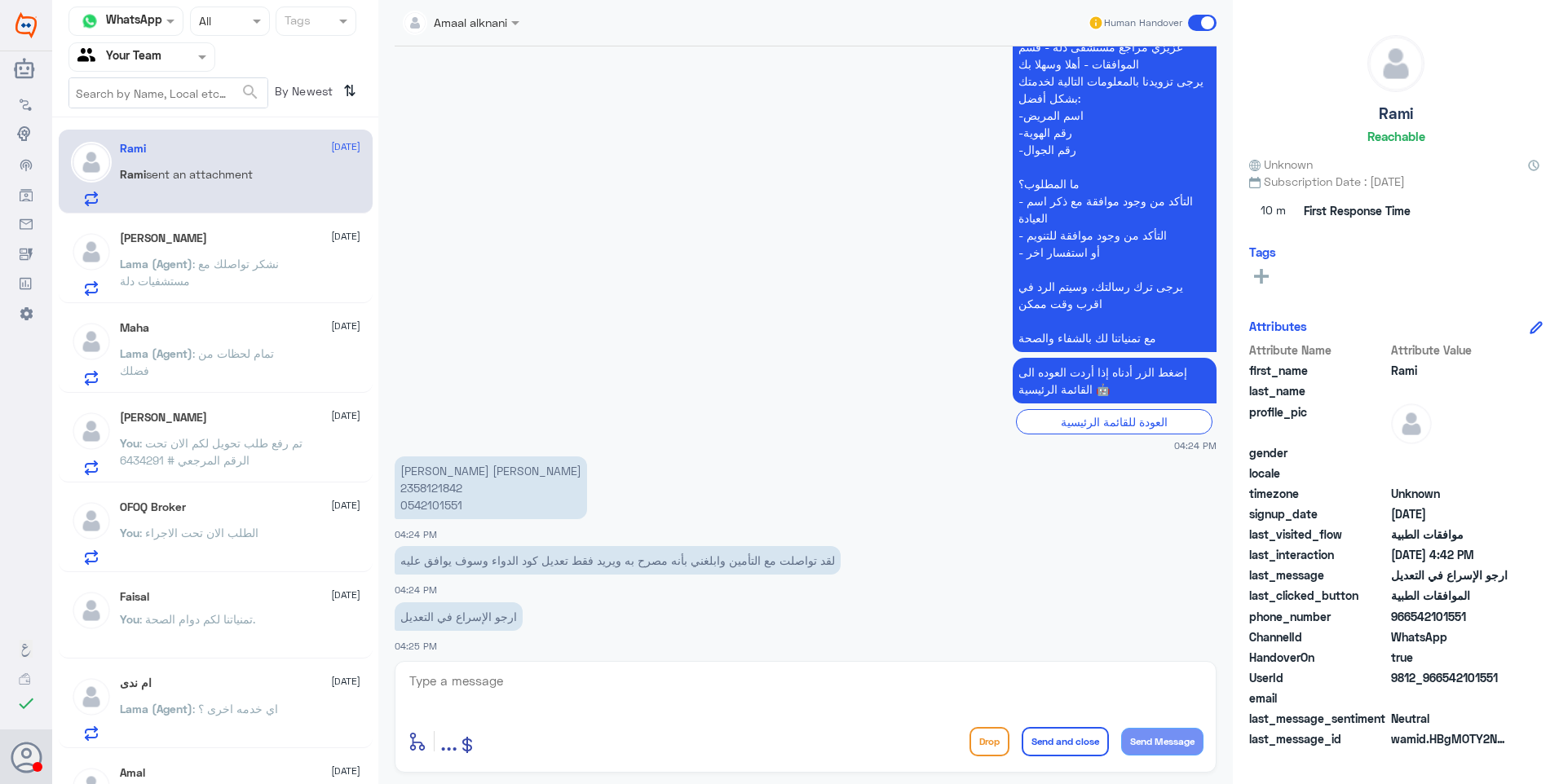
click at [416, 456] on p "[PERSON_NAME] [PERSON_NAME] 2358121842 0542101551" at bounding box center [491, 487] width 193 height 63
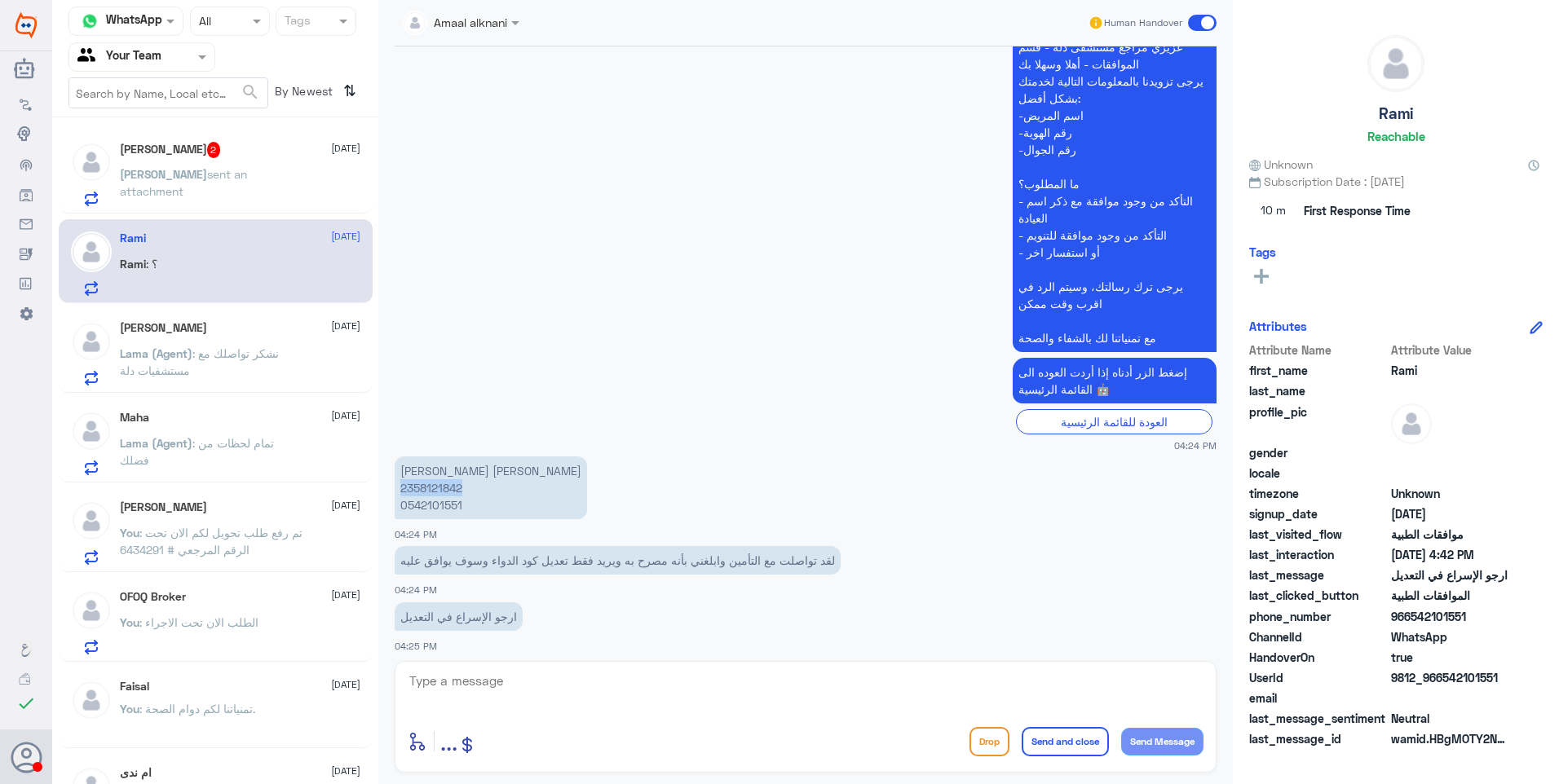
scroll to position [3909, 0]
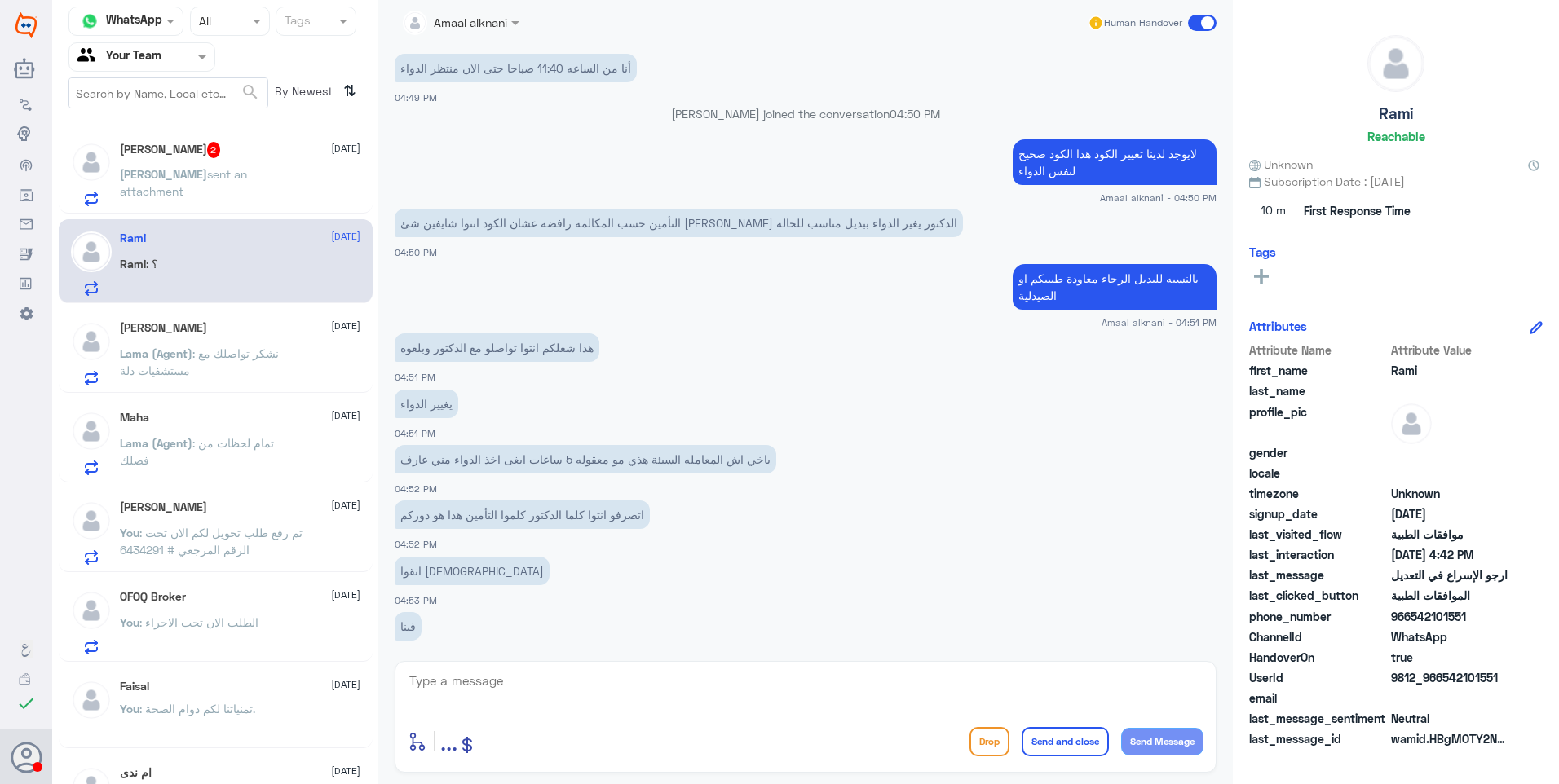
click at [239, 609] on div "OFOQ Broker [DATE] You : الطلب الان تحت الاجراء" at bounding box center [240, 622] width 240 height 64
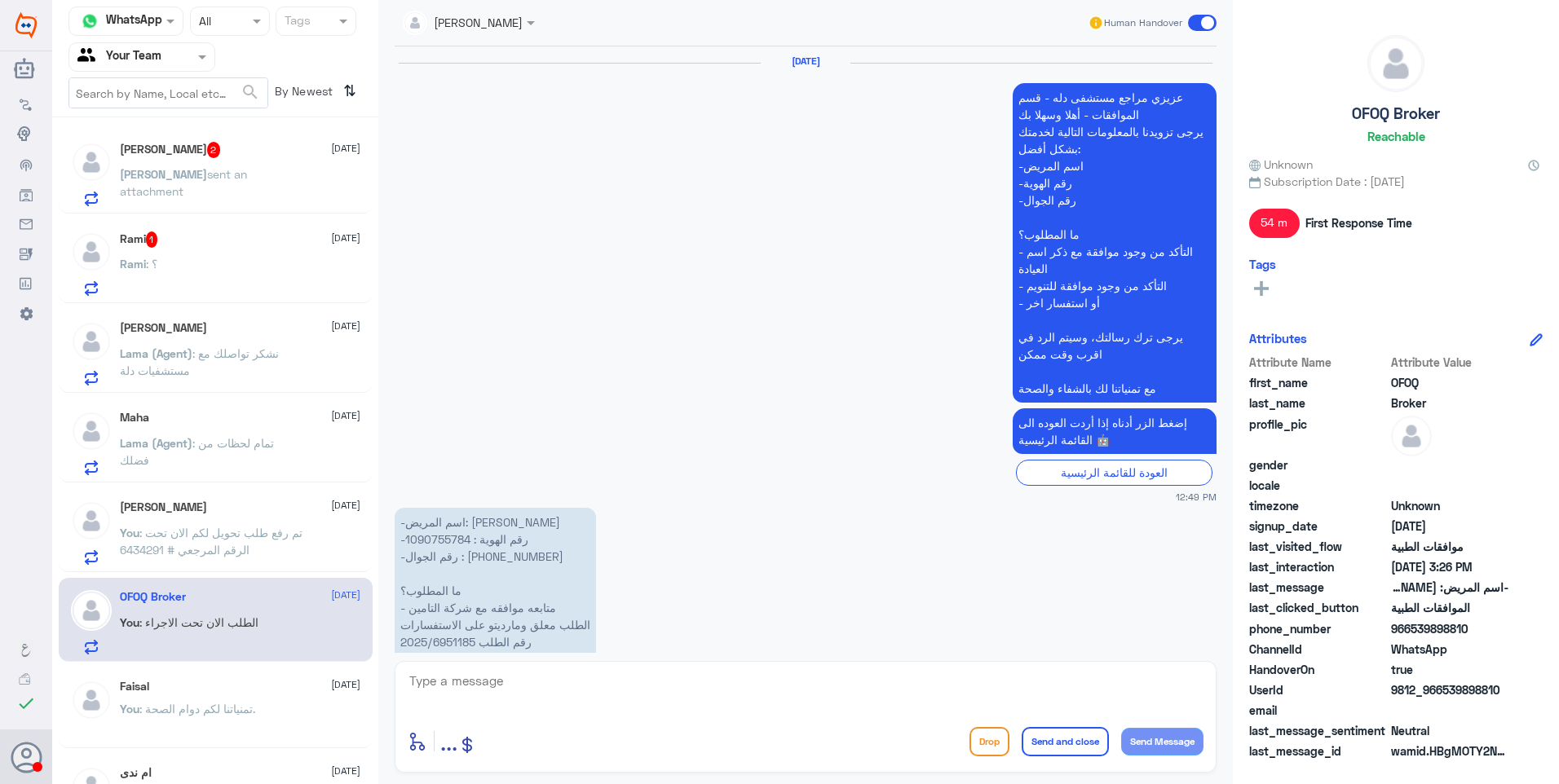
scroll to position [1977, 0]
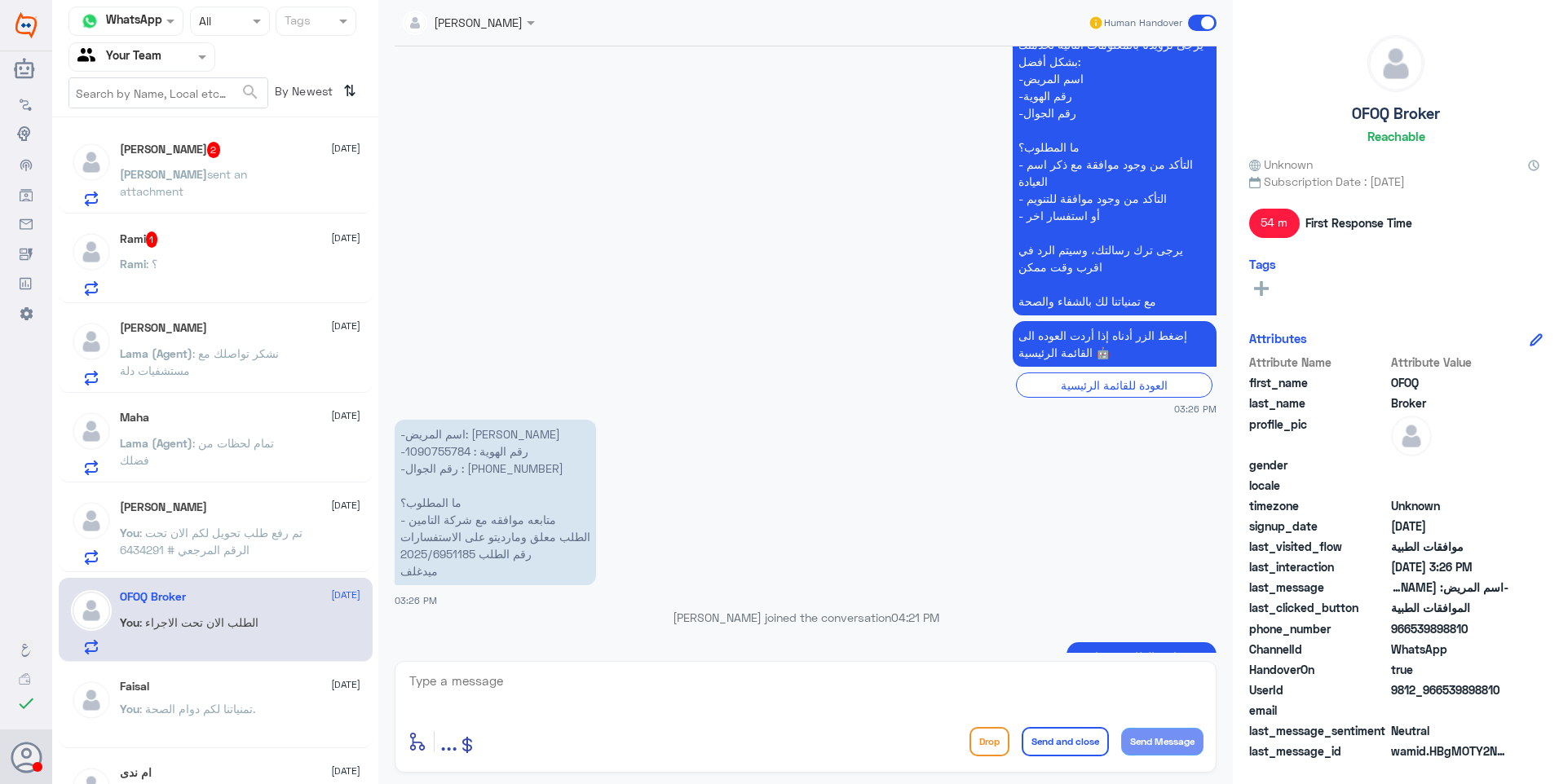
click at [462, 454] on p "-اسم المريض: [PERSON_NAME] -رقم الهوية : 1090755784 -رقم الجوال : ‪[PHONE_NUMBE…" at bounding box center [495, 502] width 202 height 166
drag, startPoint x: 473, startPoint y: 457, endPoint x: 393, endPoint y: 457, distance: 80.0
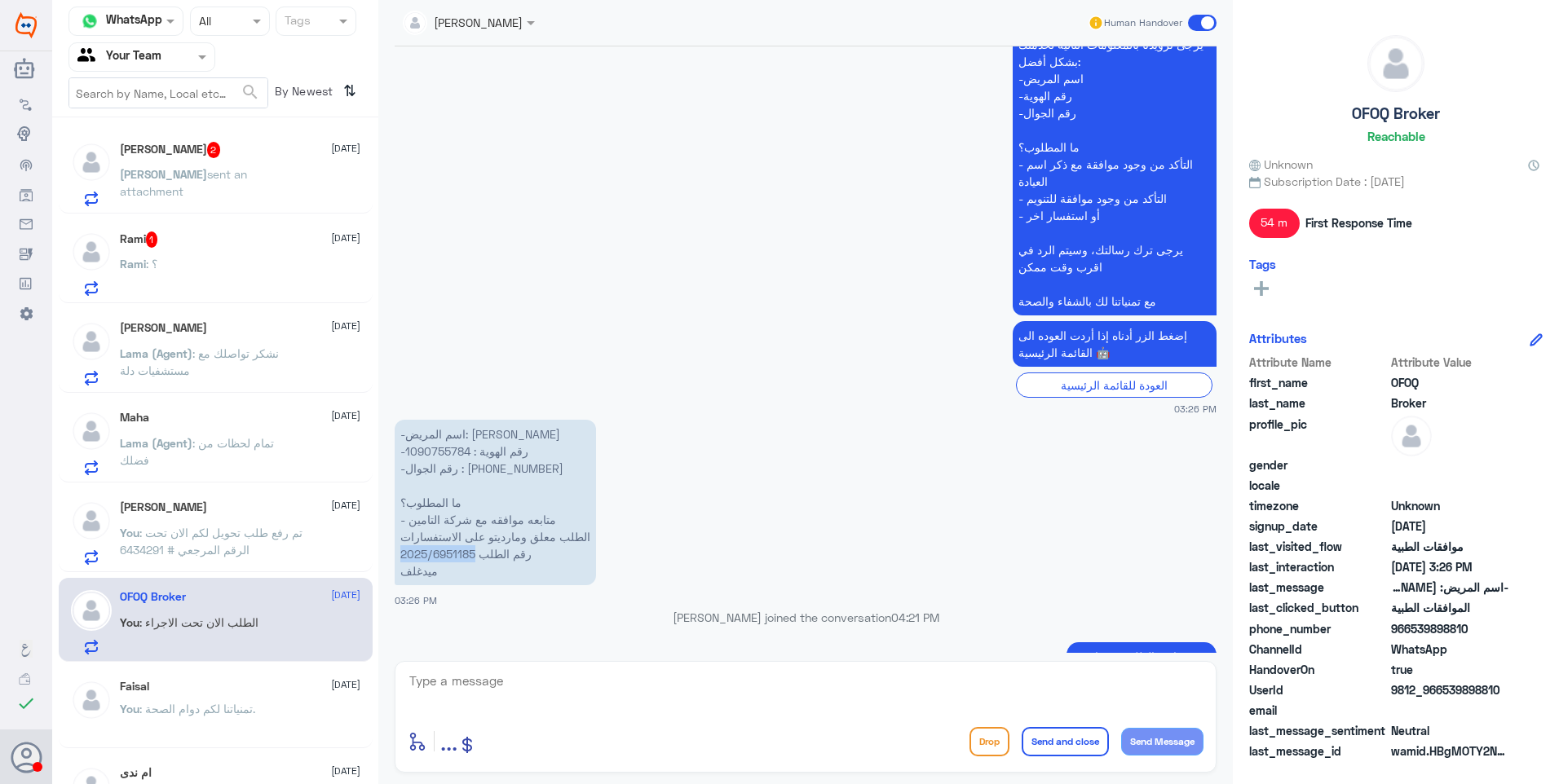
click at [393, 457] on div "[DATE] عزيزي مراجع مستشفى دله - قسم الموافقات - أهلا وسهلا بك يرجى تزويدنا بالم…" at bounding box center [806, 350] width 839 height 607
click at [663, 701] on textarea at bounding box center [806, 689] width 796 height 40
type textarea "تمت الموافقة"
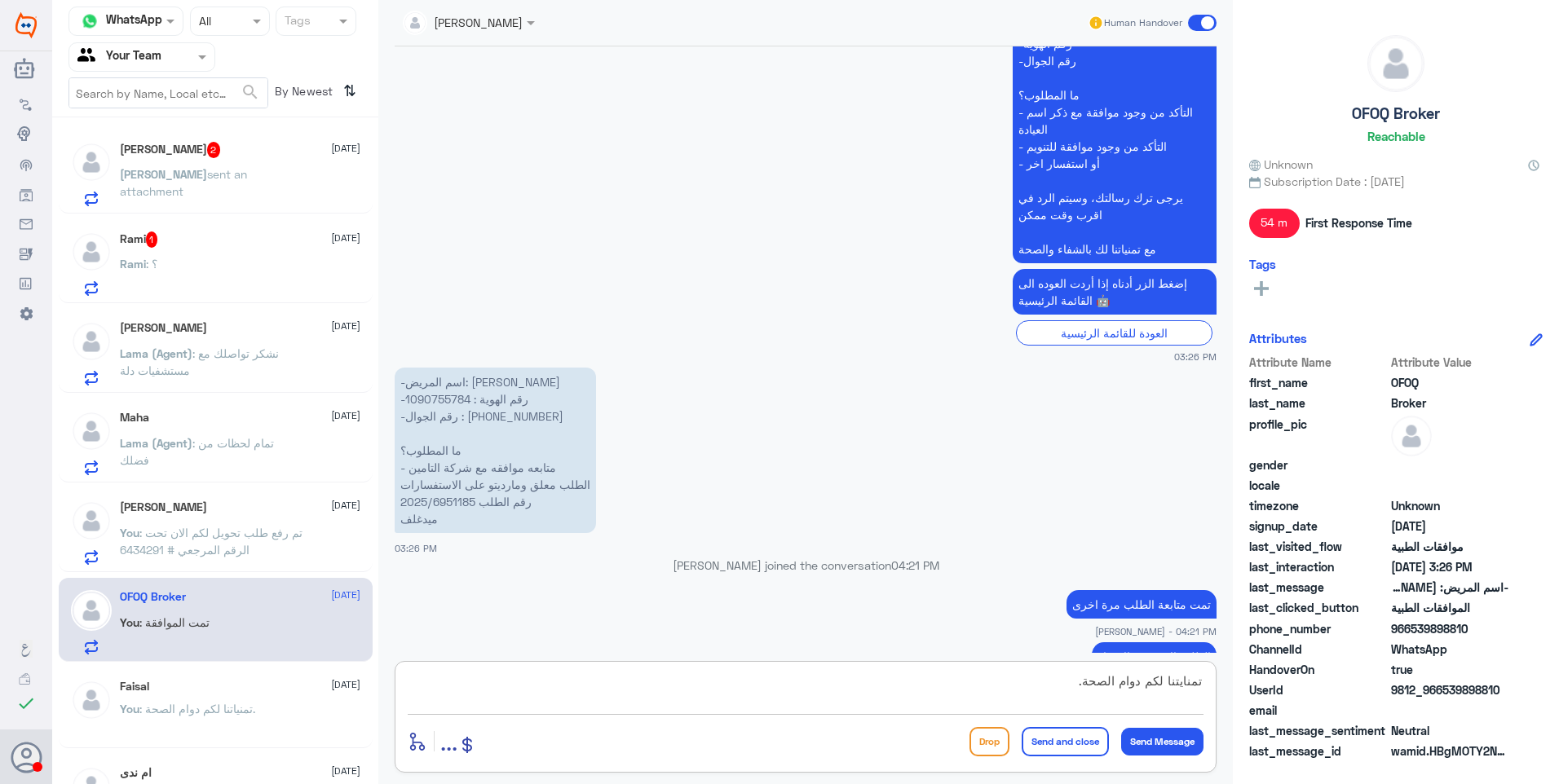
type textarea "تمنايتنا لكم دوام الصحة."
click at [1087, 738] on button "Send and close" at bounding box center [1066, 741] width 87 height 29
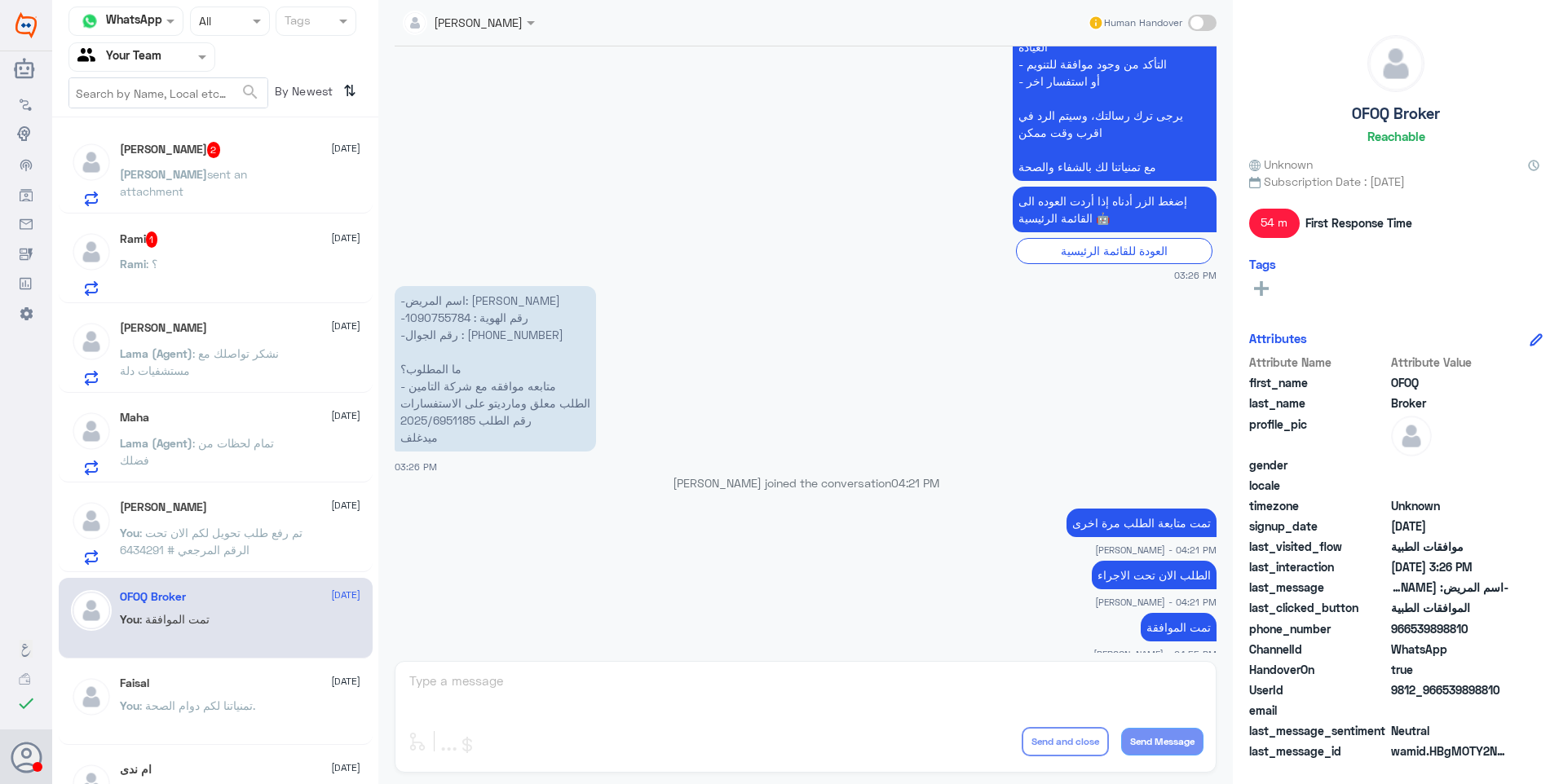
click at [193, 235] on div "Rami 1 [DATE]" at bounding box center [240, 239] width 240 height 16
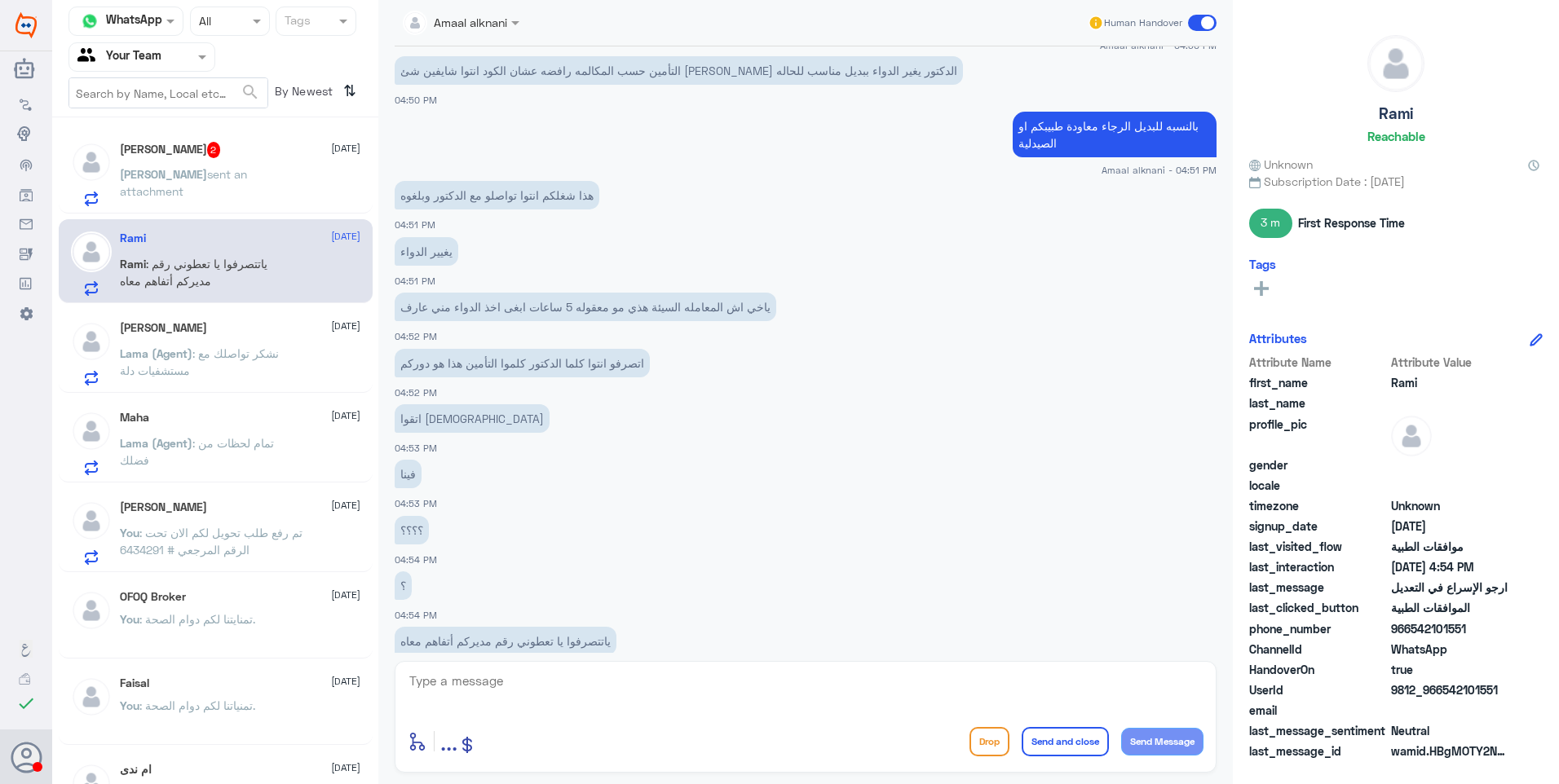
scroll to position [731, 0]
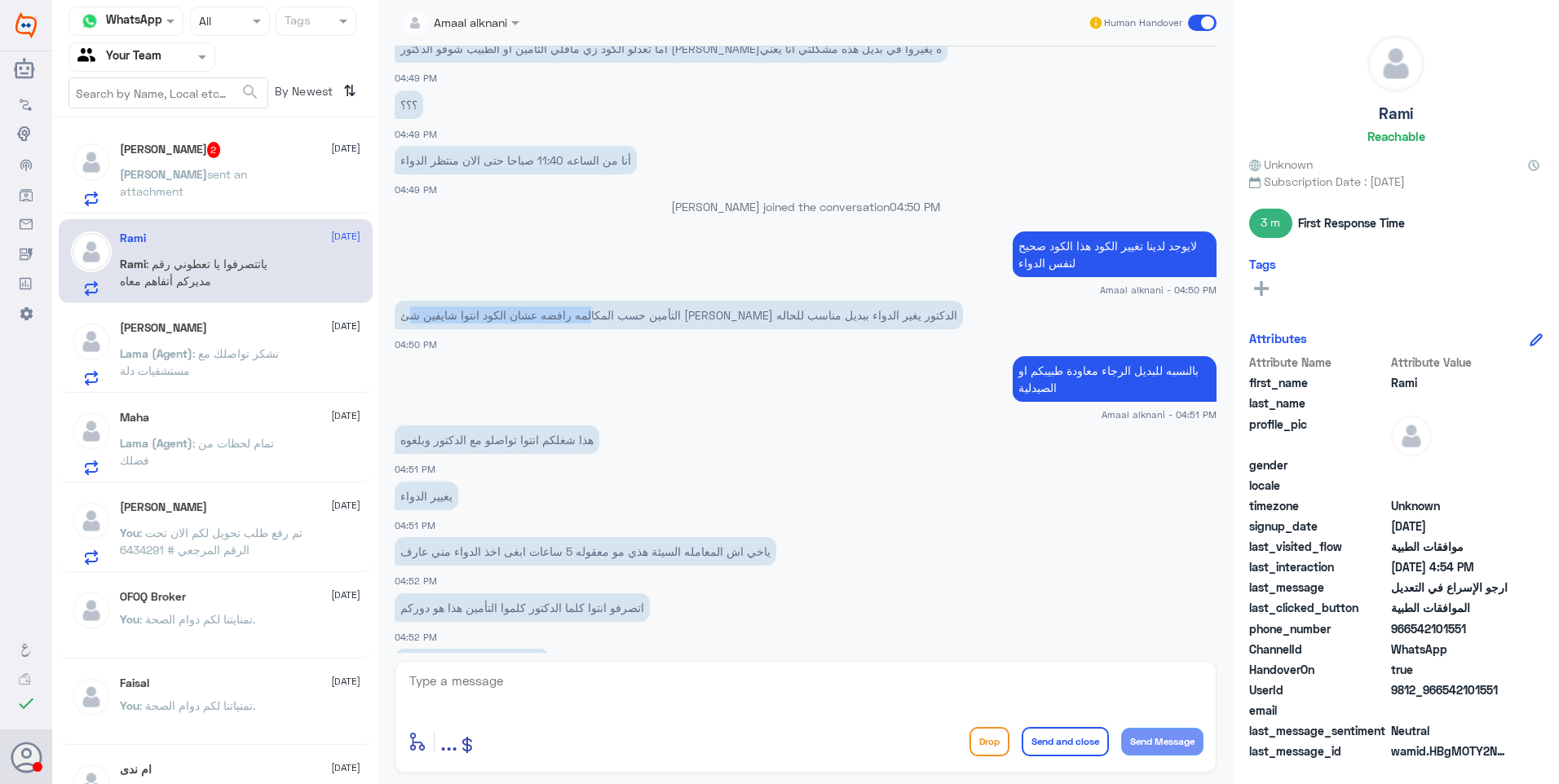
drag, startPoint x: 732, startPoint y: 300, endPoint x: 506, endPoint y: 305, distance: 226.1
click at [506, 305] on p "التأمين حسب المكالمه رافضه عشان الكود انتوا شايفين شئ [PERSON_NAME] الدكتور يغي…" at bounding box center [679, 314] width 568 height 28
drag, startPoint x: 506, startPoint y: 305, endPoint x: 537, endPoint y: 308, distance: 31.1
click at [537, 308] on p "التأمين حسب المكالمه رافضه عشان الكود انتوا شايفين شئ [PERSON_NAME] الدكتور يغي…" at bounding box center [679, 314] width 568 height 28
click at [616, 305] on p "التأمين حسب المكالمه رافضه عشان الكود انتوا شايفين شئ [PERSON_NAME] الدكتور يغي…" at bounding box center [679, 314] width 568 height 28
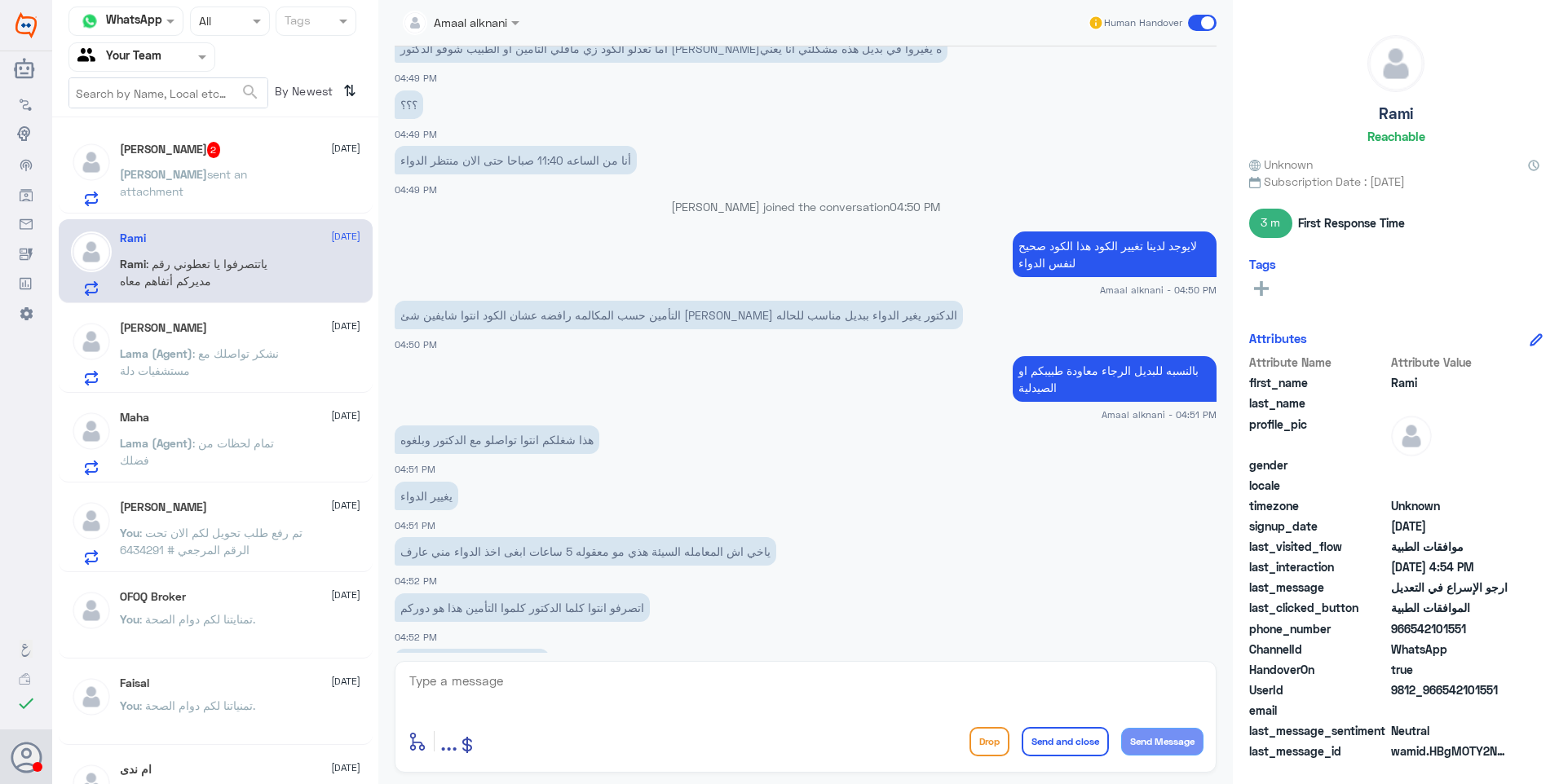
scroll to position [1030, 0]
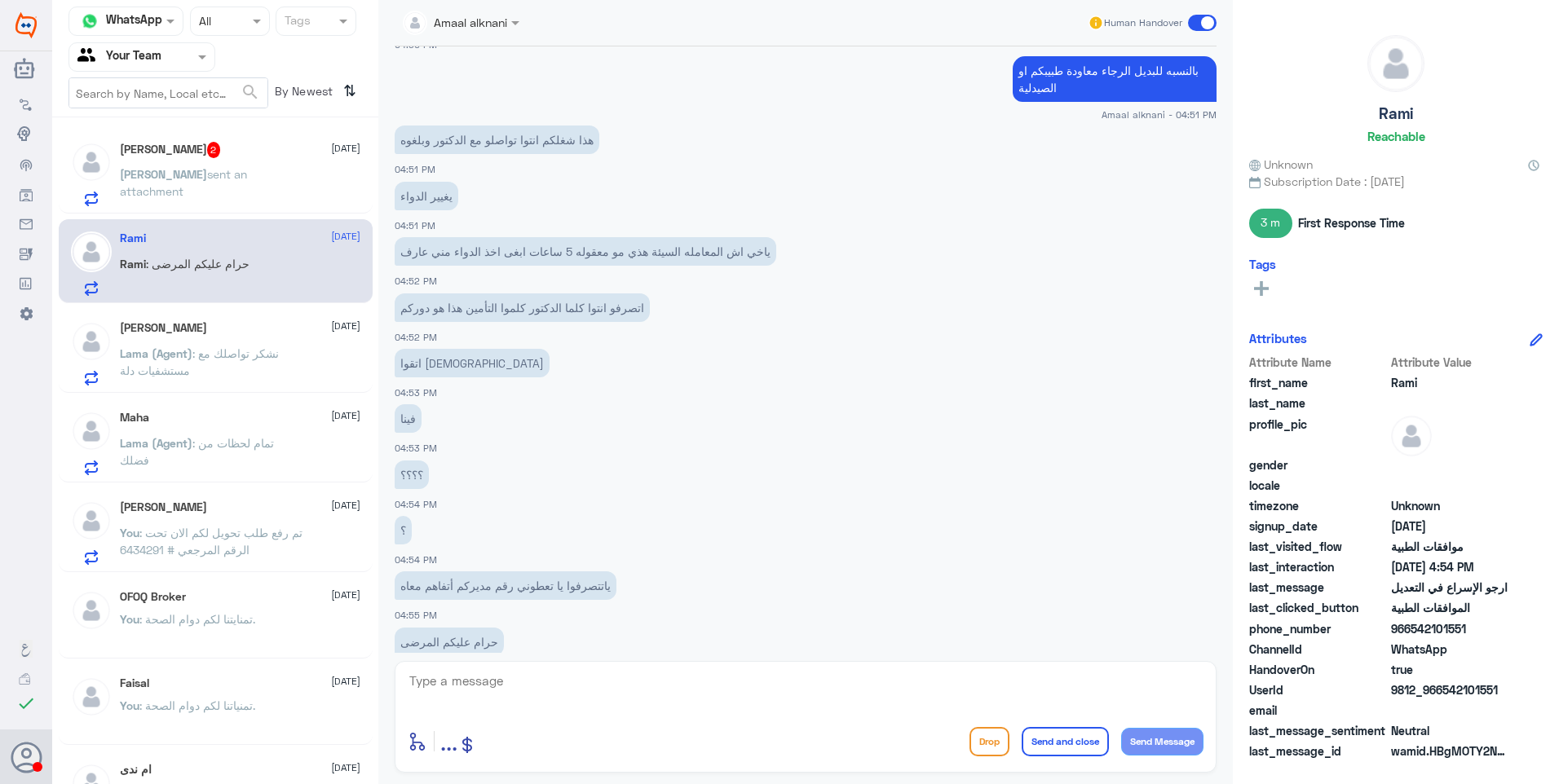
click at [208, 188] on p "[PERSON_NAME] sent an attachment" at bounding box center [211, 186] width 183 height 41
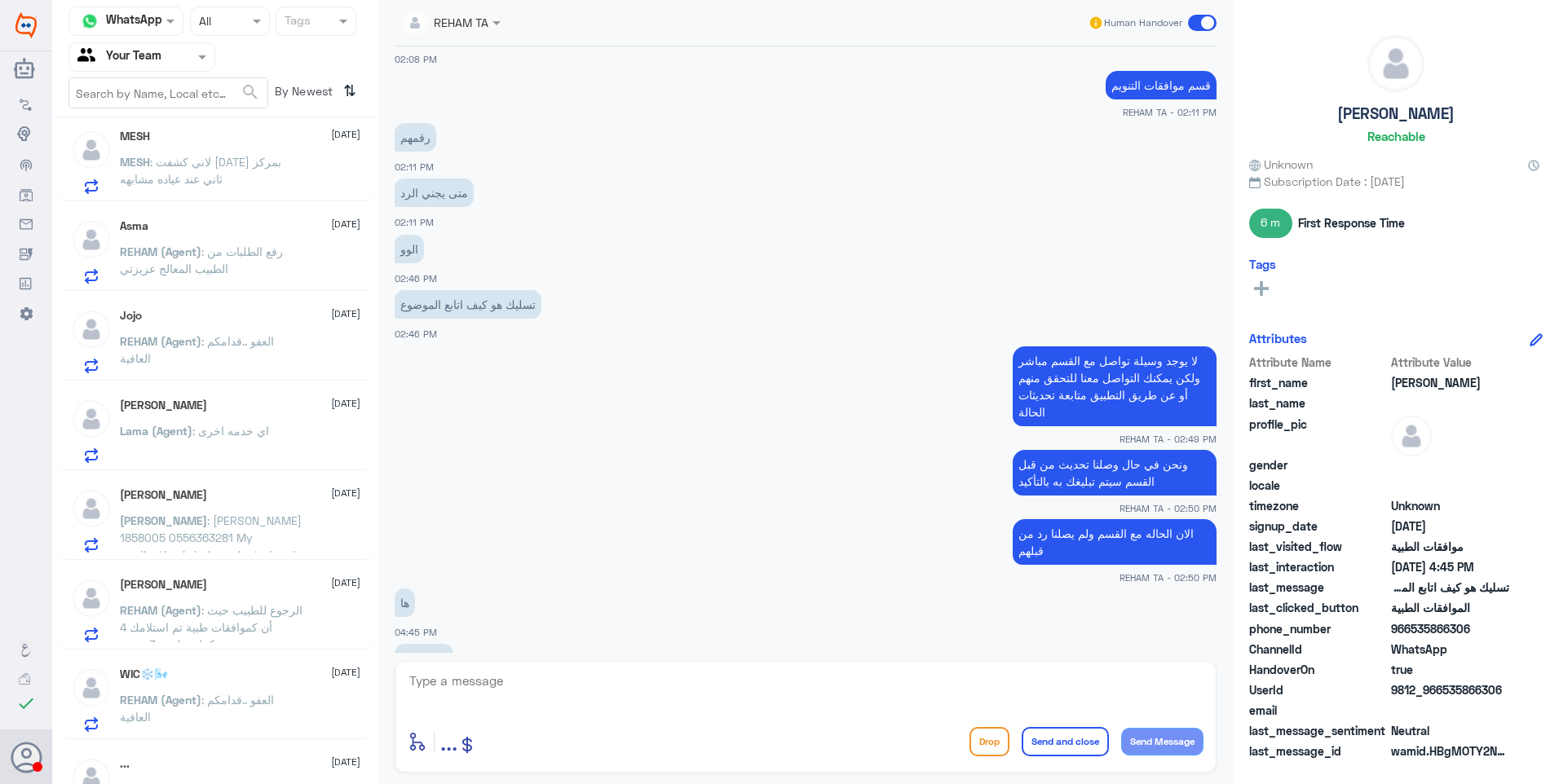
scroll to position [734, 0]
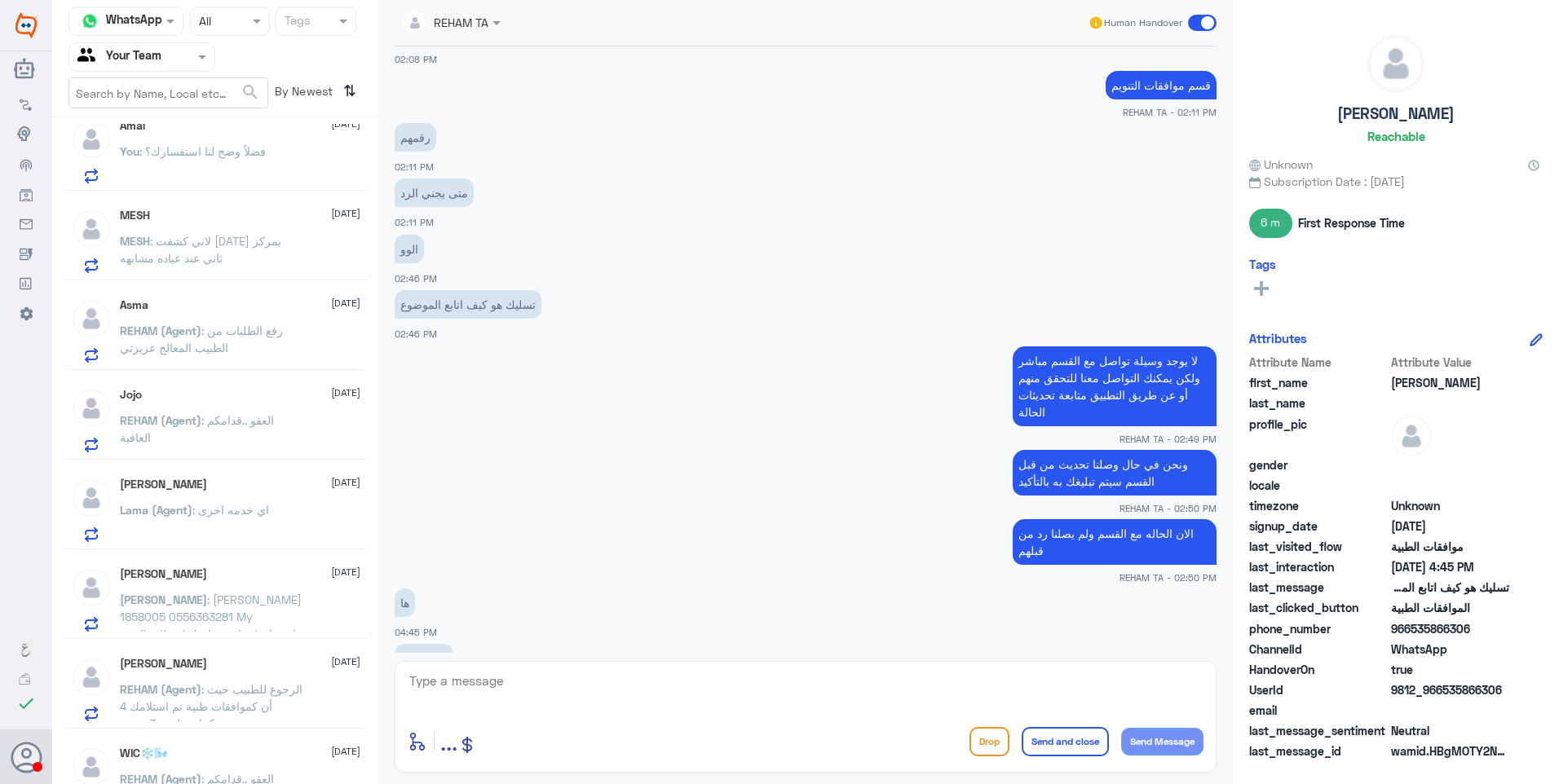
click at [222, 611] on span ": [PERSON_NAME] 1858005 0556363281 My medication is being rejected and my docto…" at bounding box center [211, 669] width 182 height 151
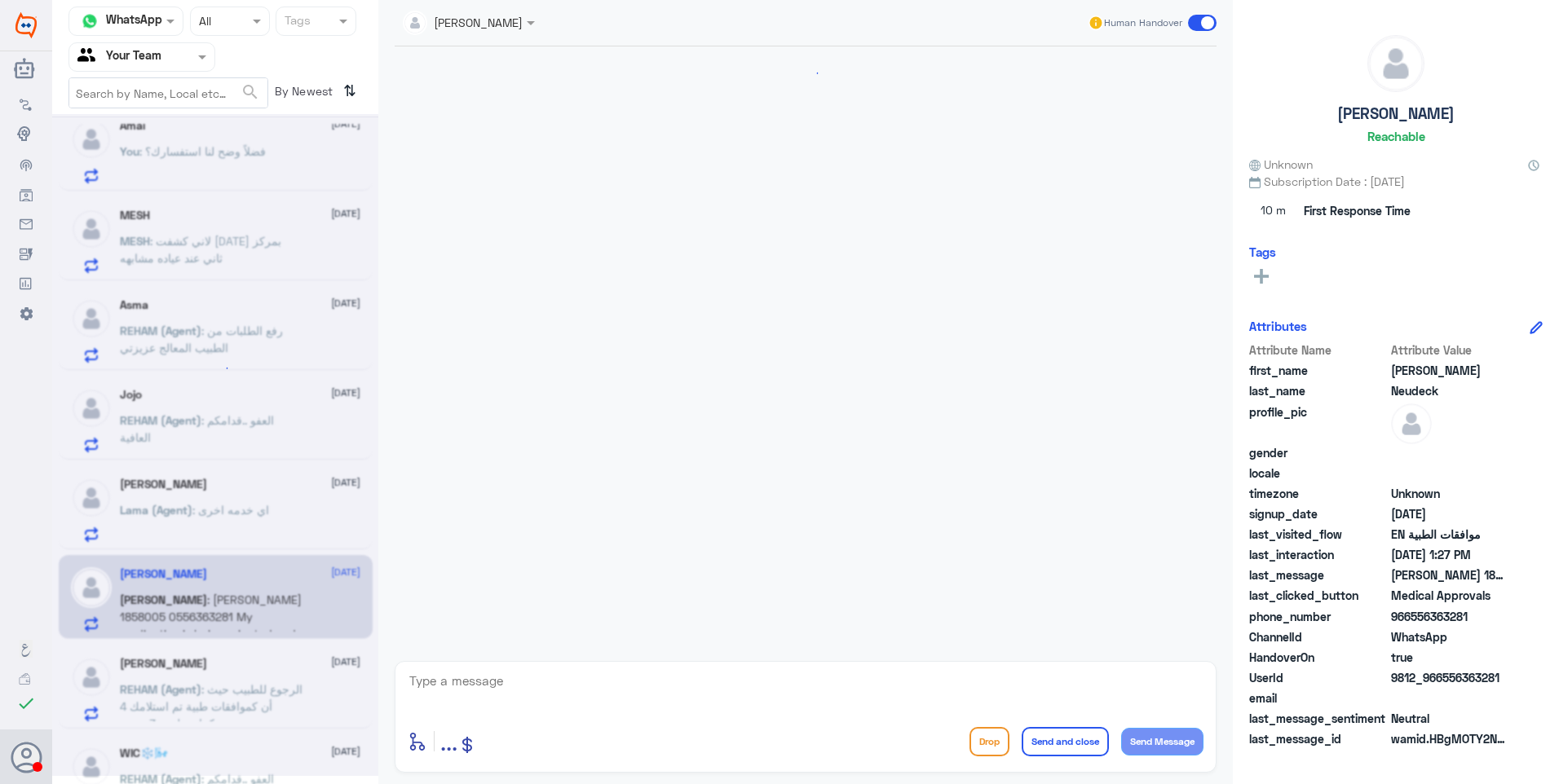
scroll to position [1161, 0]
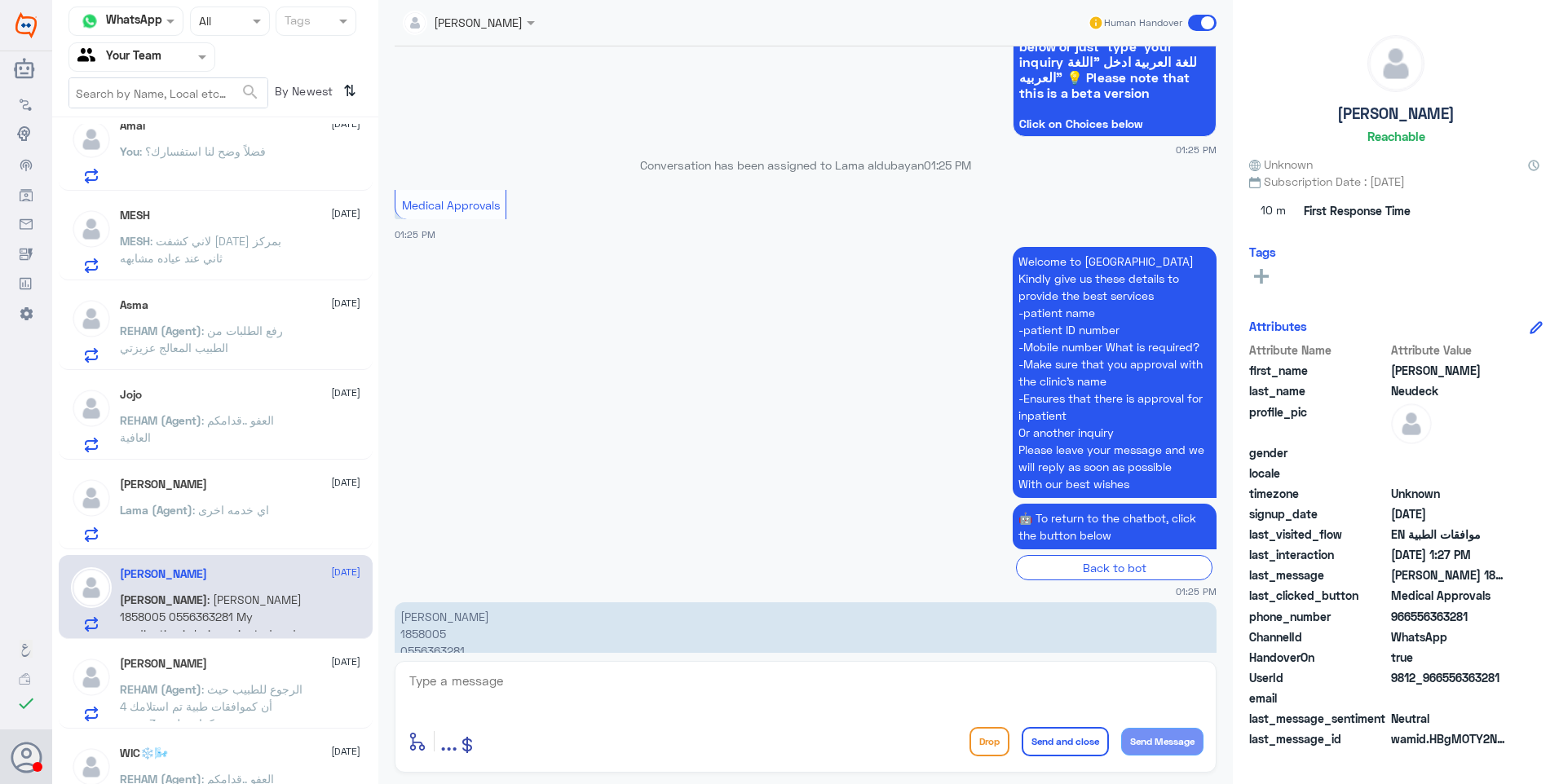
click at [424, 603] on p "[PERSON_NAME] 1858005 0556363281 My medication is being rejected and my doctor …" at bounding box center [806, 651] width 822 height 97
drag, startPoint x: 424, startPoint y: 561, endPoint x: 454, endPoint y: 595, distance: 45.3
click at [454, 603] on p "[PERSON_NAME] 1858005 0556363281 My medication is being rejected and my doctor …" at bounding box center [806, 651] width 822 height 97
click at [555, 691] on textarea at bounding box center [806, 689] width 796 height 40
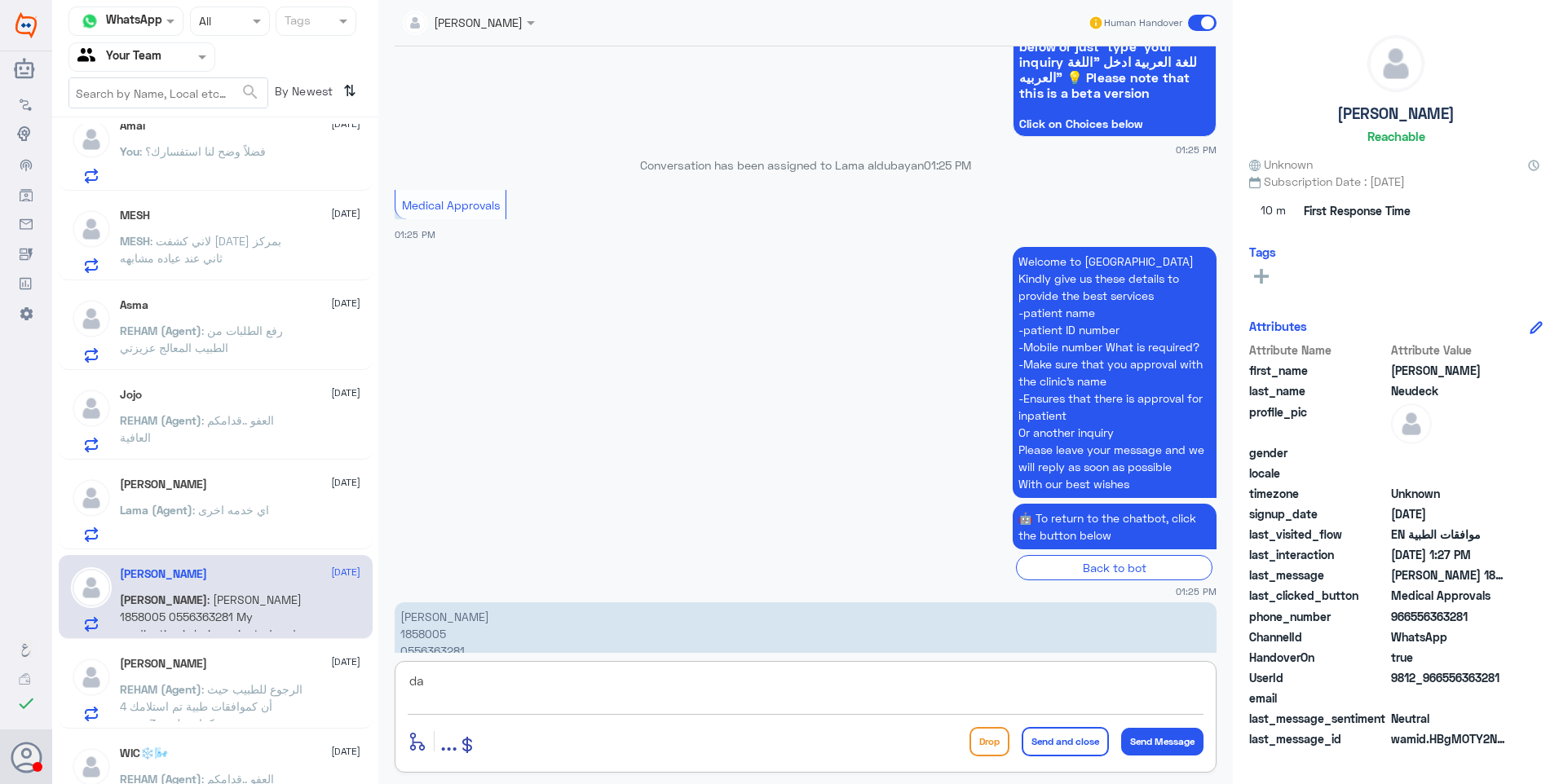
type textarea "d"
type textarea "Dallh alnkheel or Namra branch?"
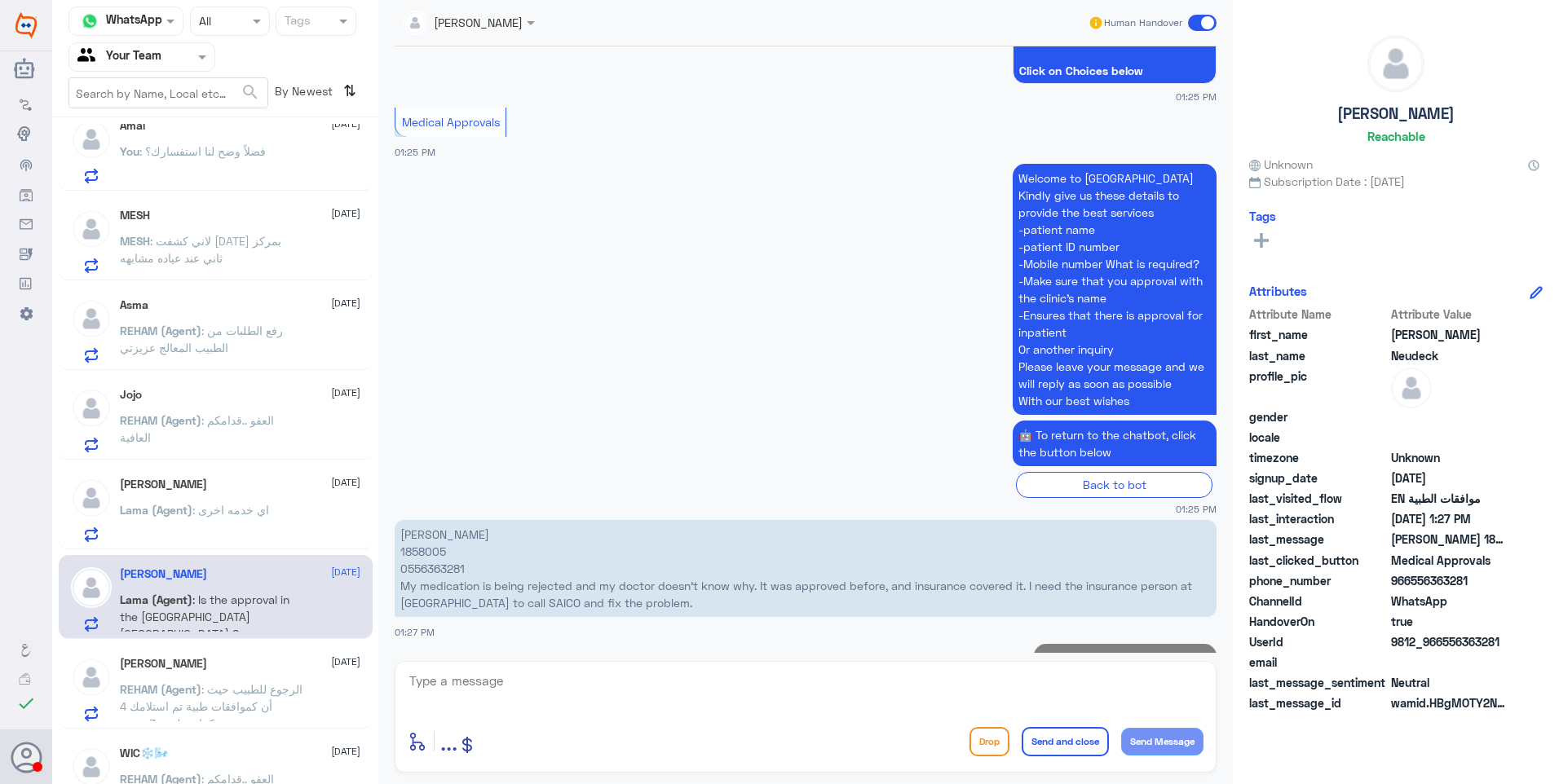
click at [219, 516] on span ": اي خدمه اخرى" at bounding box center [231, 510] width 77 height 14
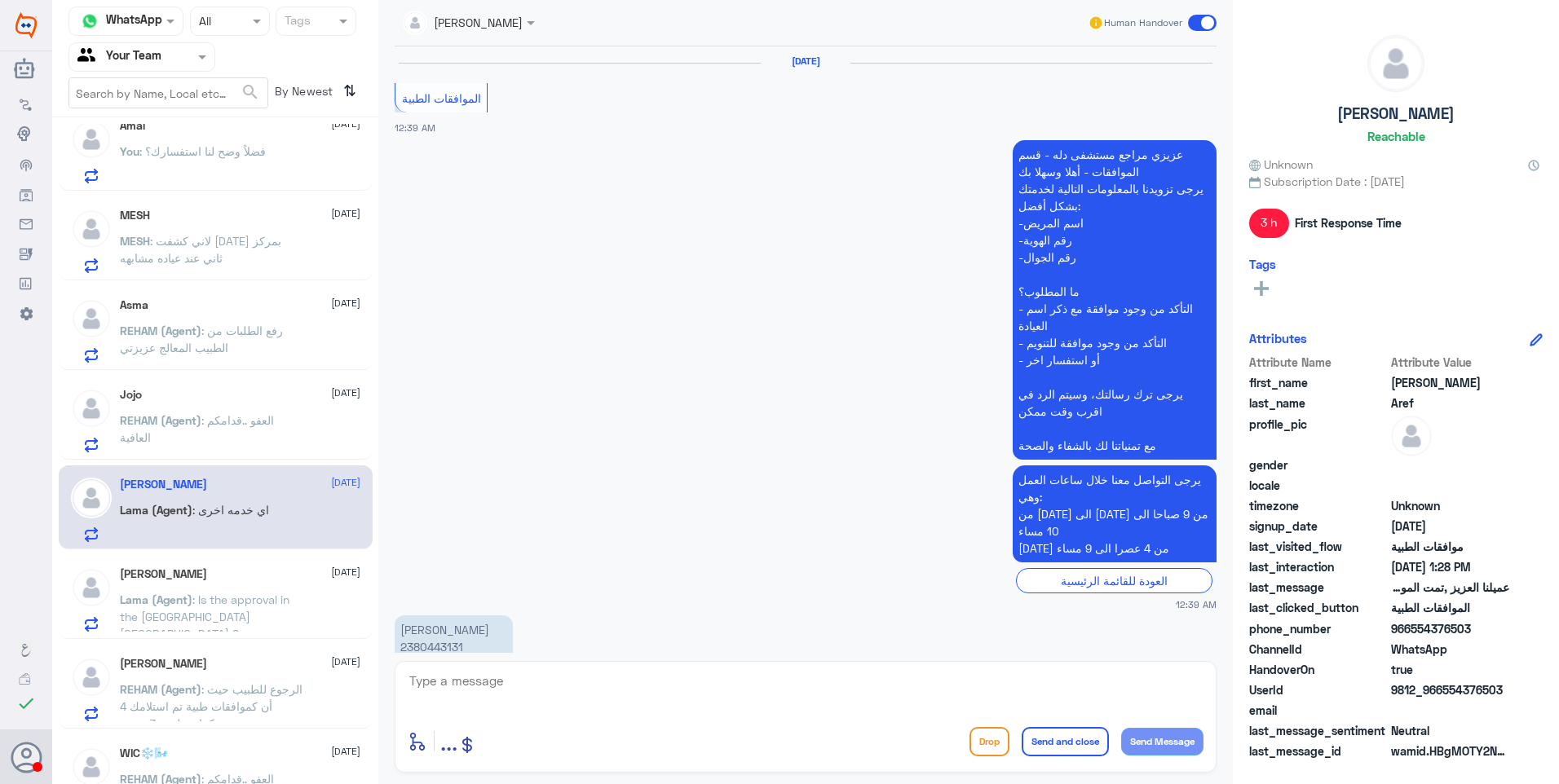
scroll to position [1496, 0]
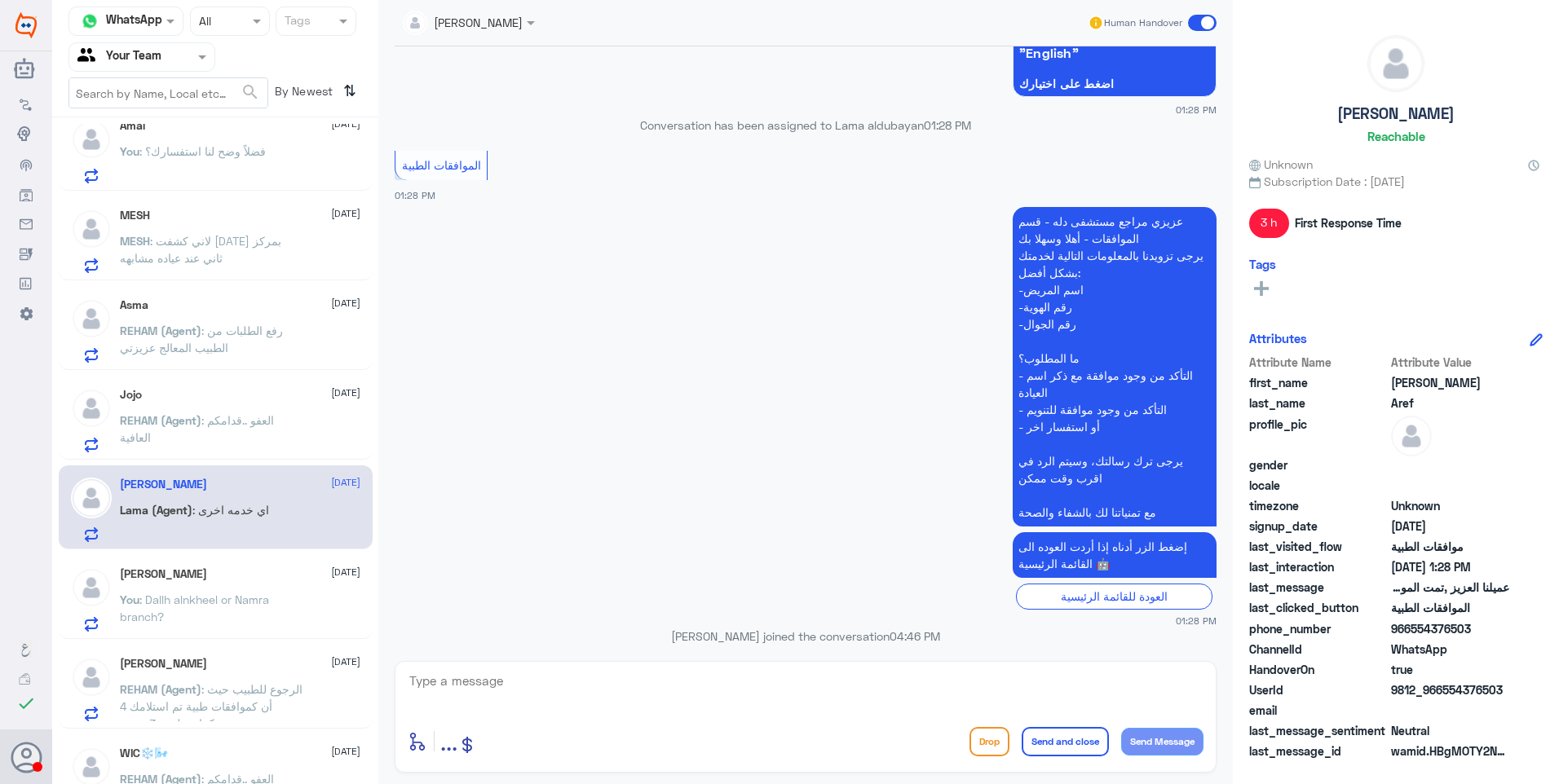
click at [1165, 661] on p "( 0112995140 , 0546022896 ) يرجى التواصل مع دله نمار لمساعدتك بشكل اسرع" at bounding box center [1115, 692] width 204 height 63
click at [254, 599] on span ": Dallh alnkheel or Namra branch?" at bounding box center [195, 609] width 149 height 31
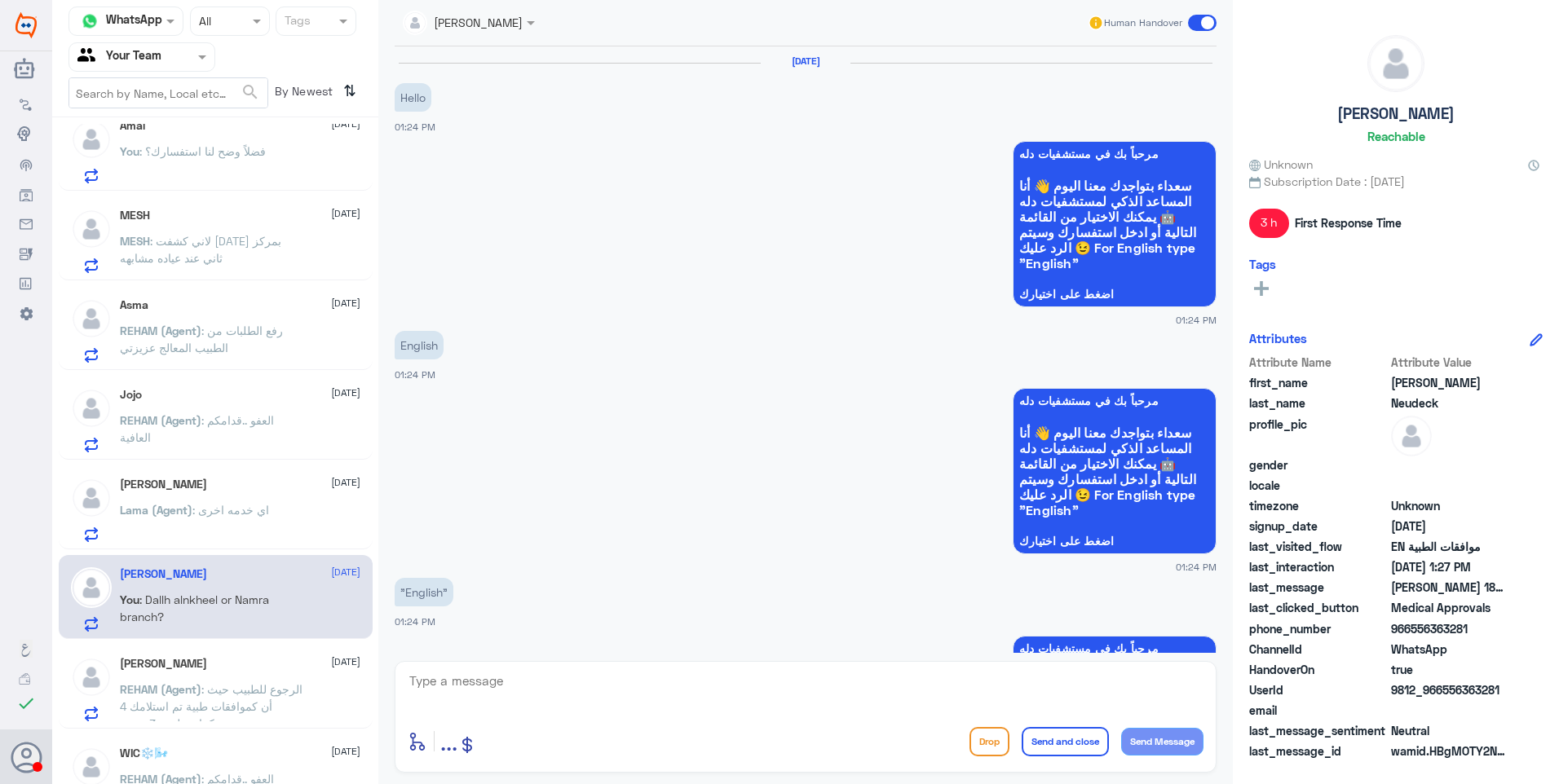
scroll to position [1342, 0]
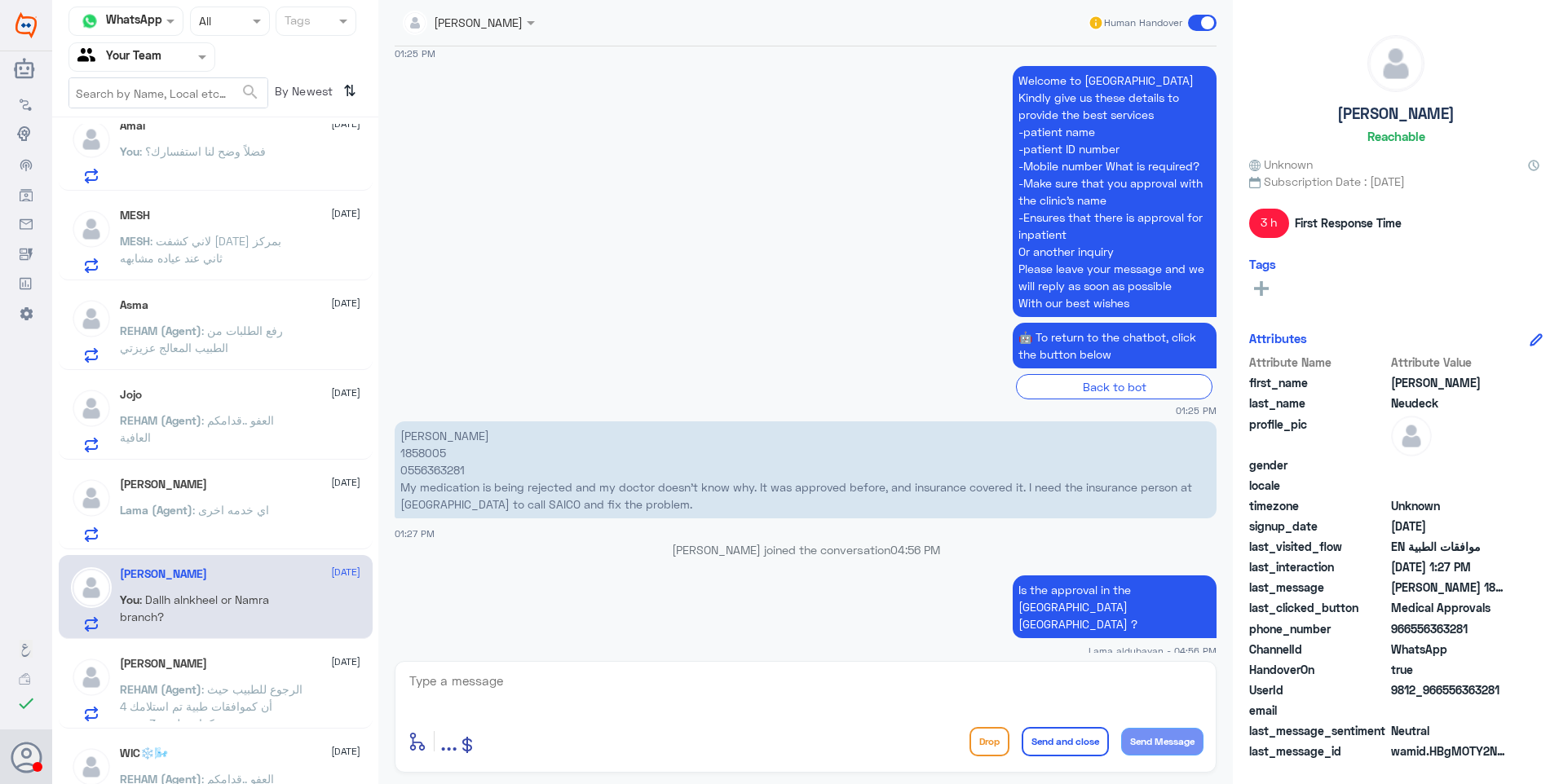
click at [163, 511] on span "Lama (Agent)" at bounding box center [156, 510] width 73 height 14
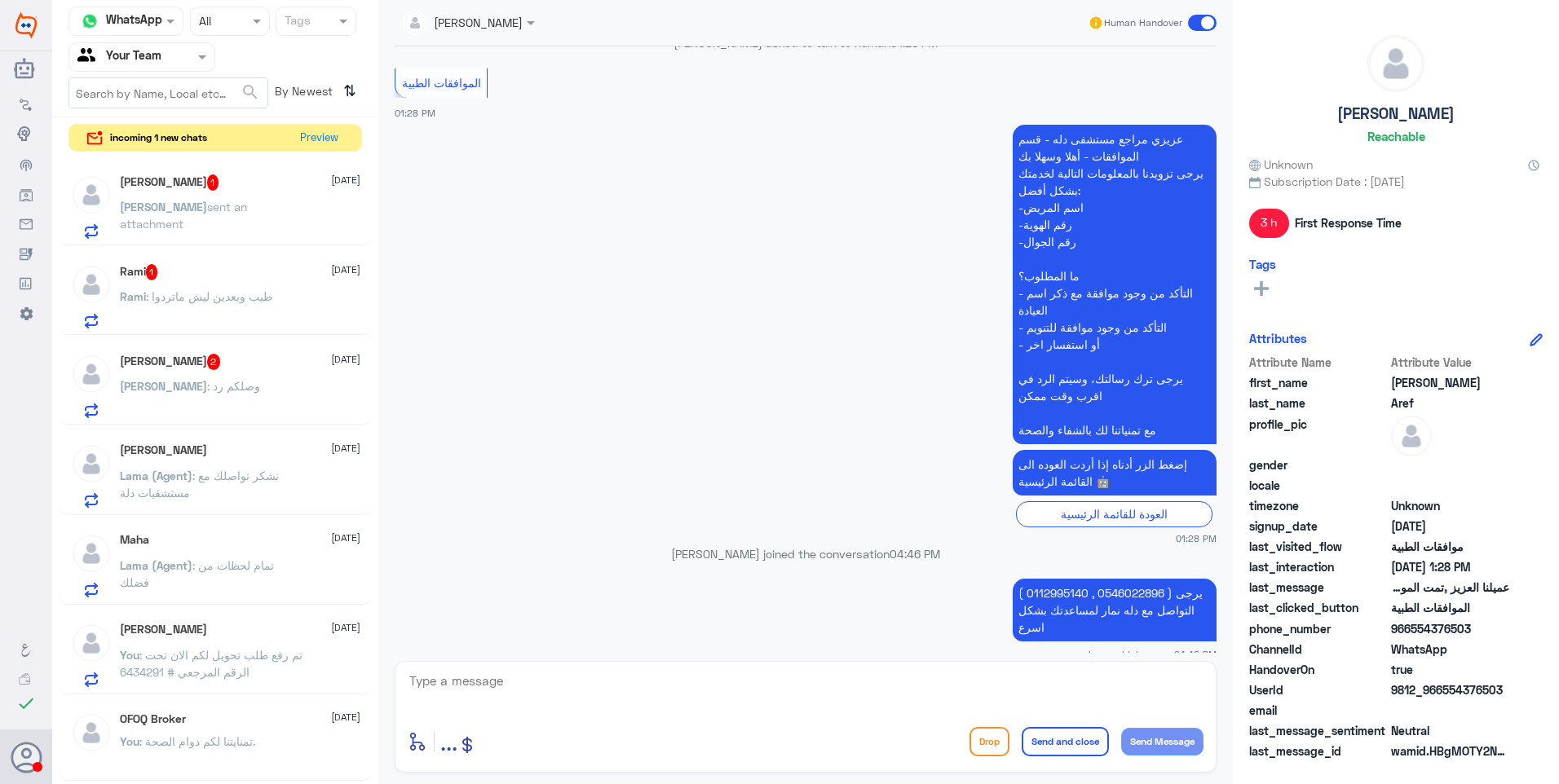
click at [209, 380] on div "[PERSON_NAME] 2 [DATE] [PERSON_NAME] : وصلكم رد" at bounding box center [240, 386] width 240 height 64
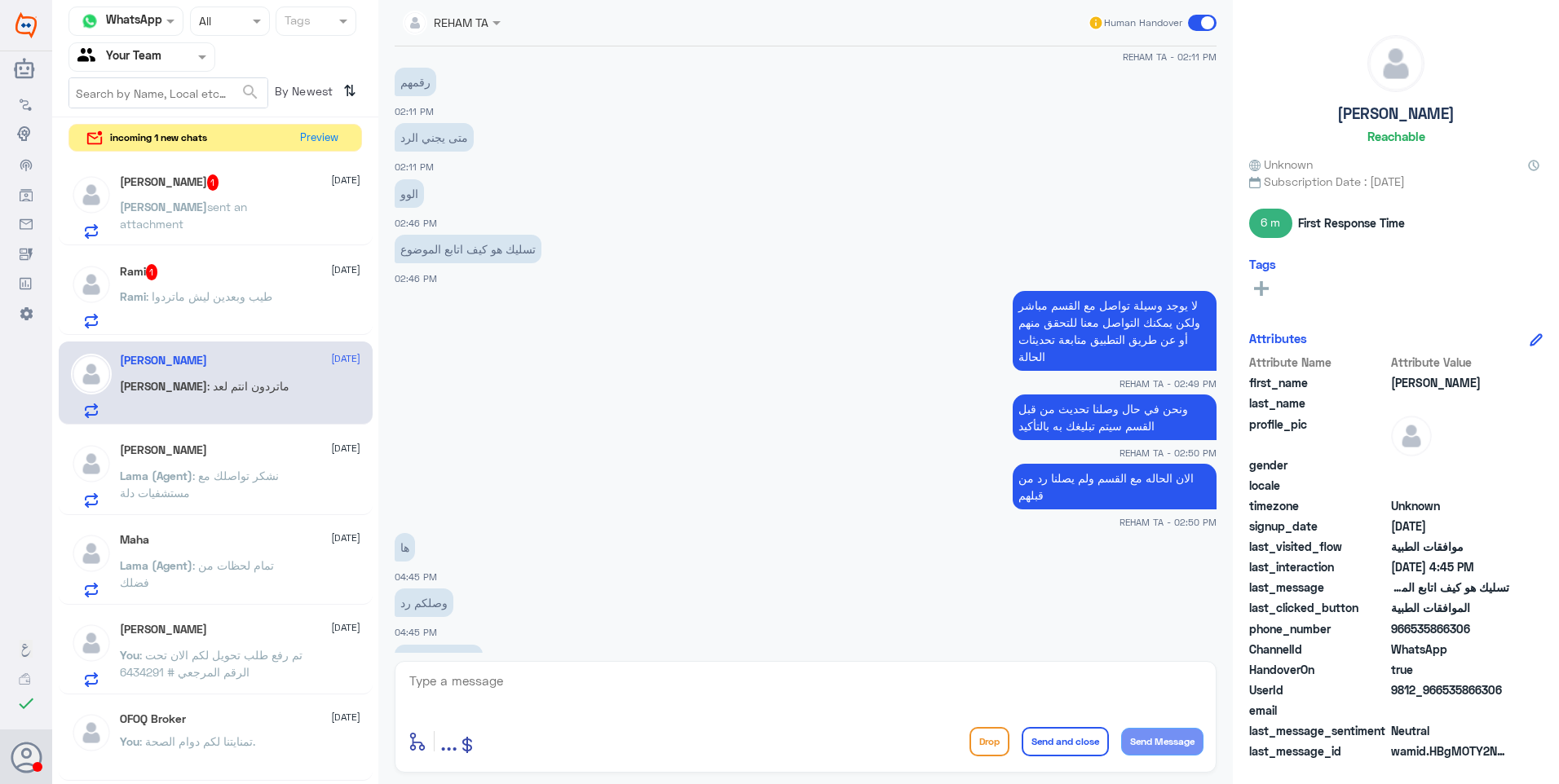
scroll to position [1224, 0]
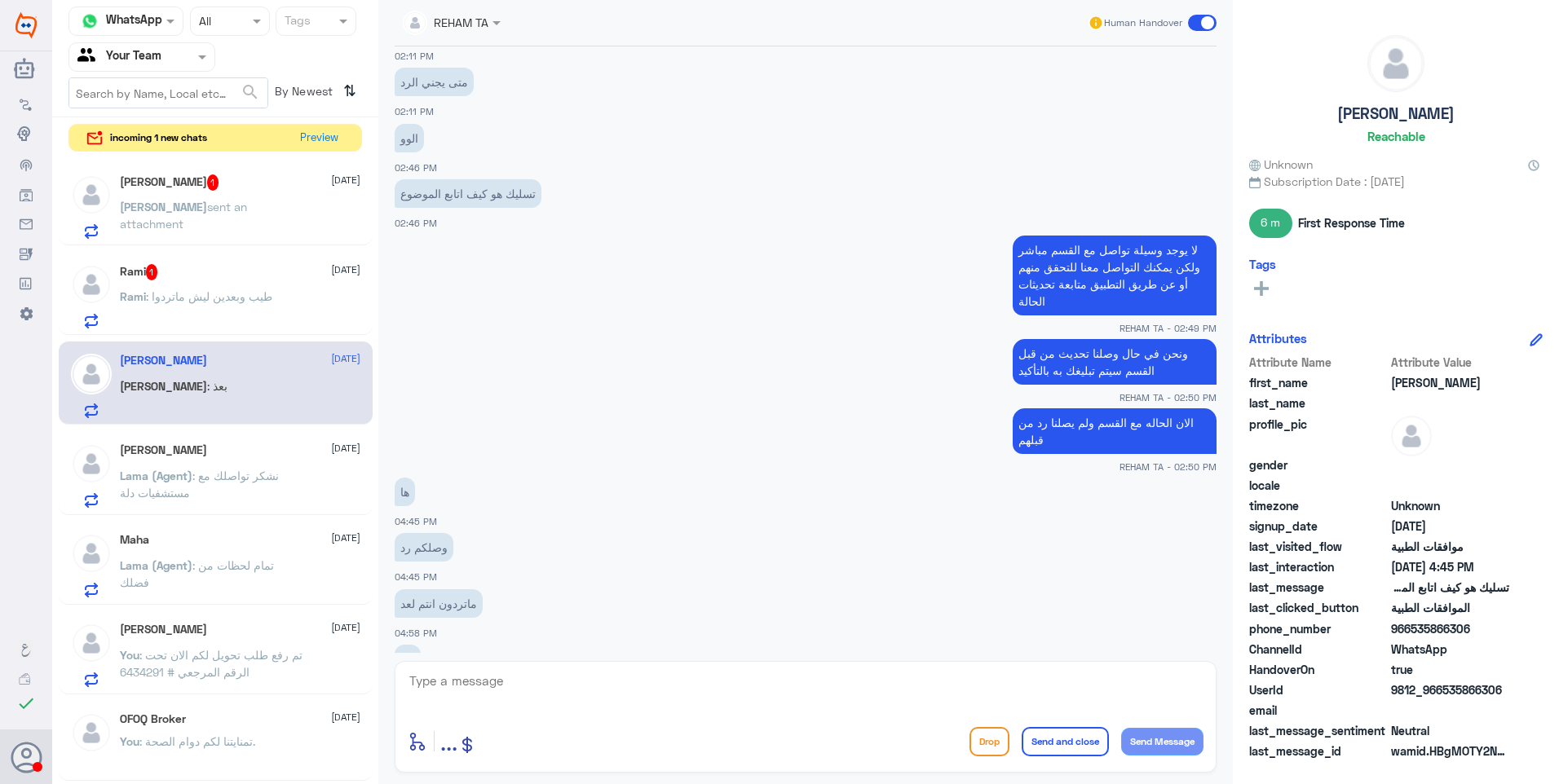
click at [277, 285] on div "Rami 1 [DATE] Rami : طيب وبعدين ليش ماتردوا" at bounding box center [240, 297] width 240 height 64
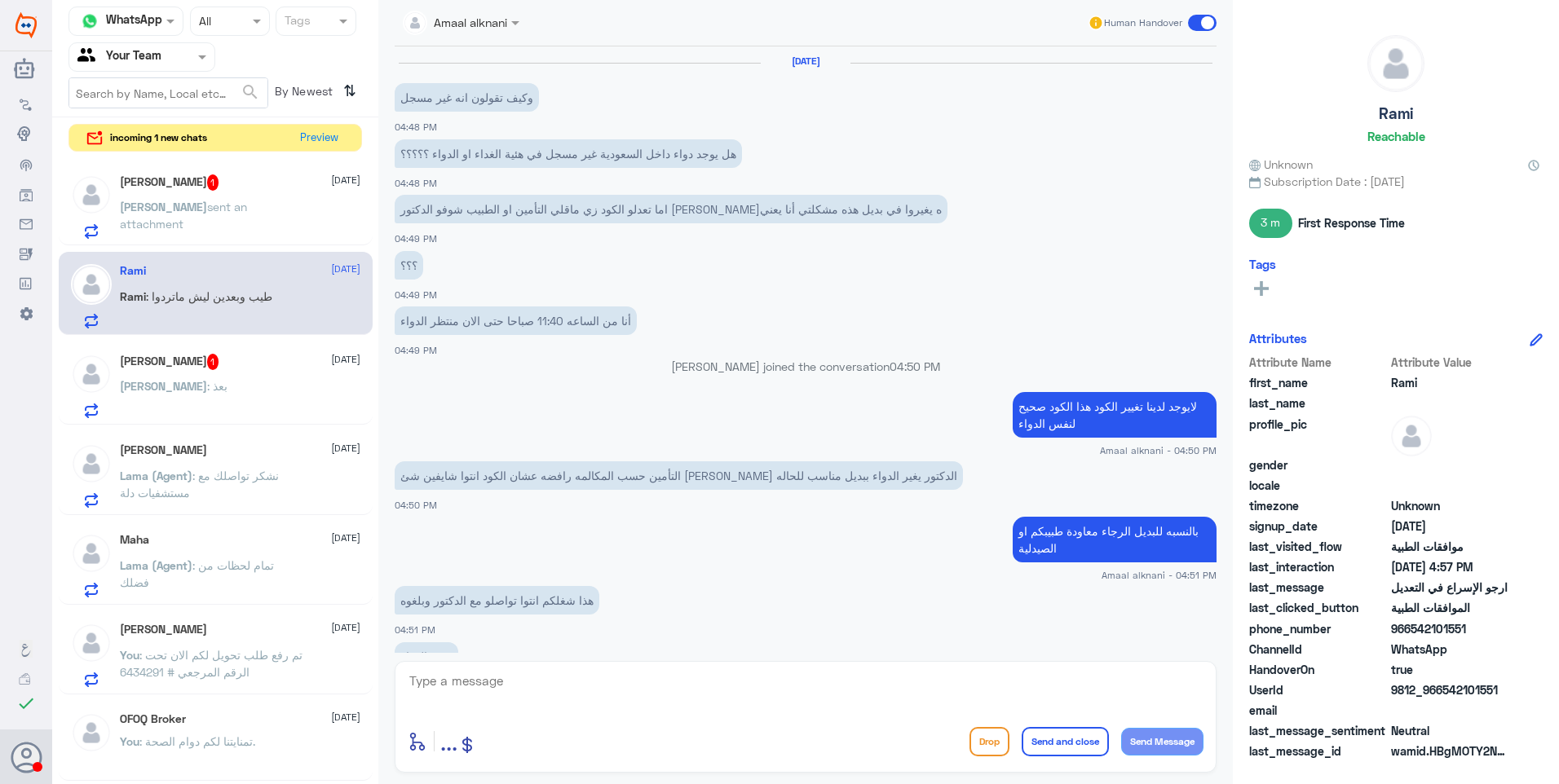
scroll to position [533, 0]
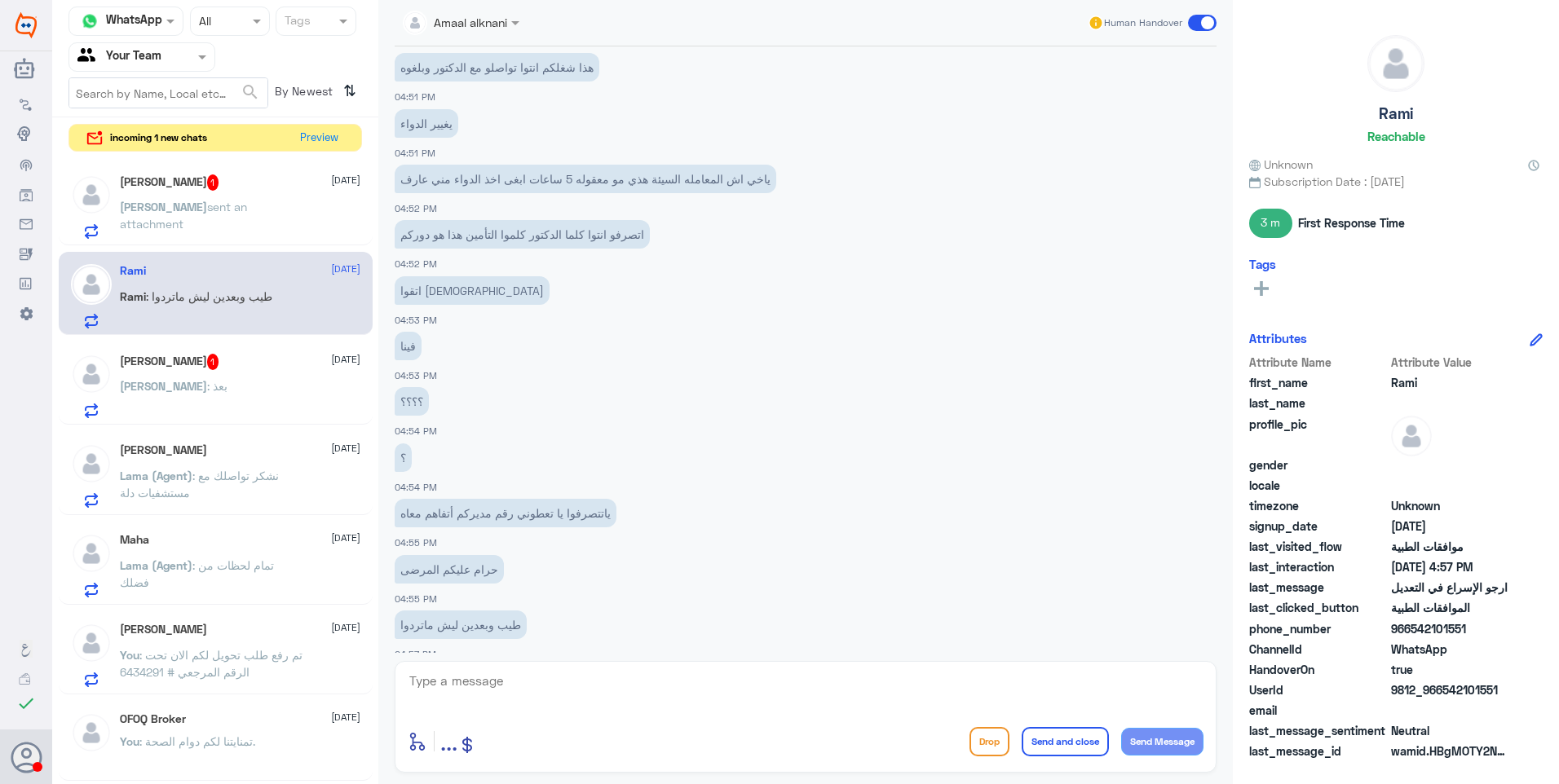
click at [247, 208] on span "sent an attachment" at bounding box center [183, 215] width 127 height 31
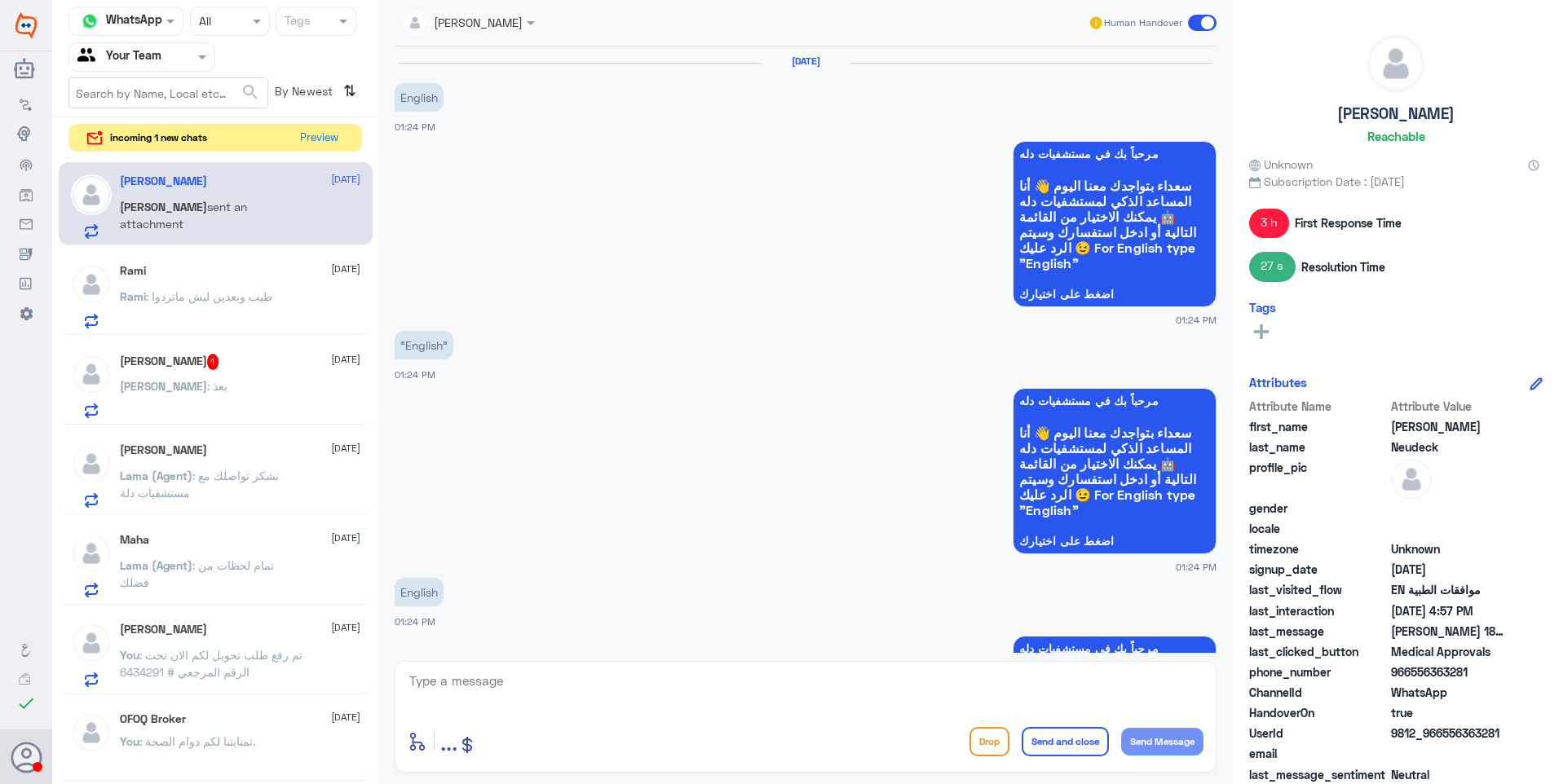
scroll to position [1372, 0]
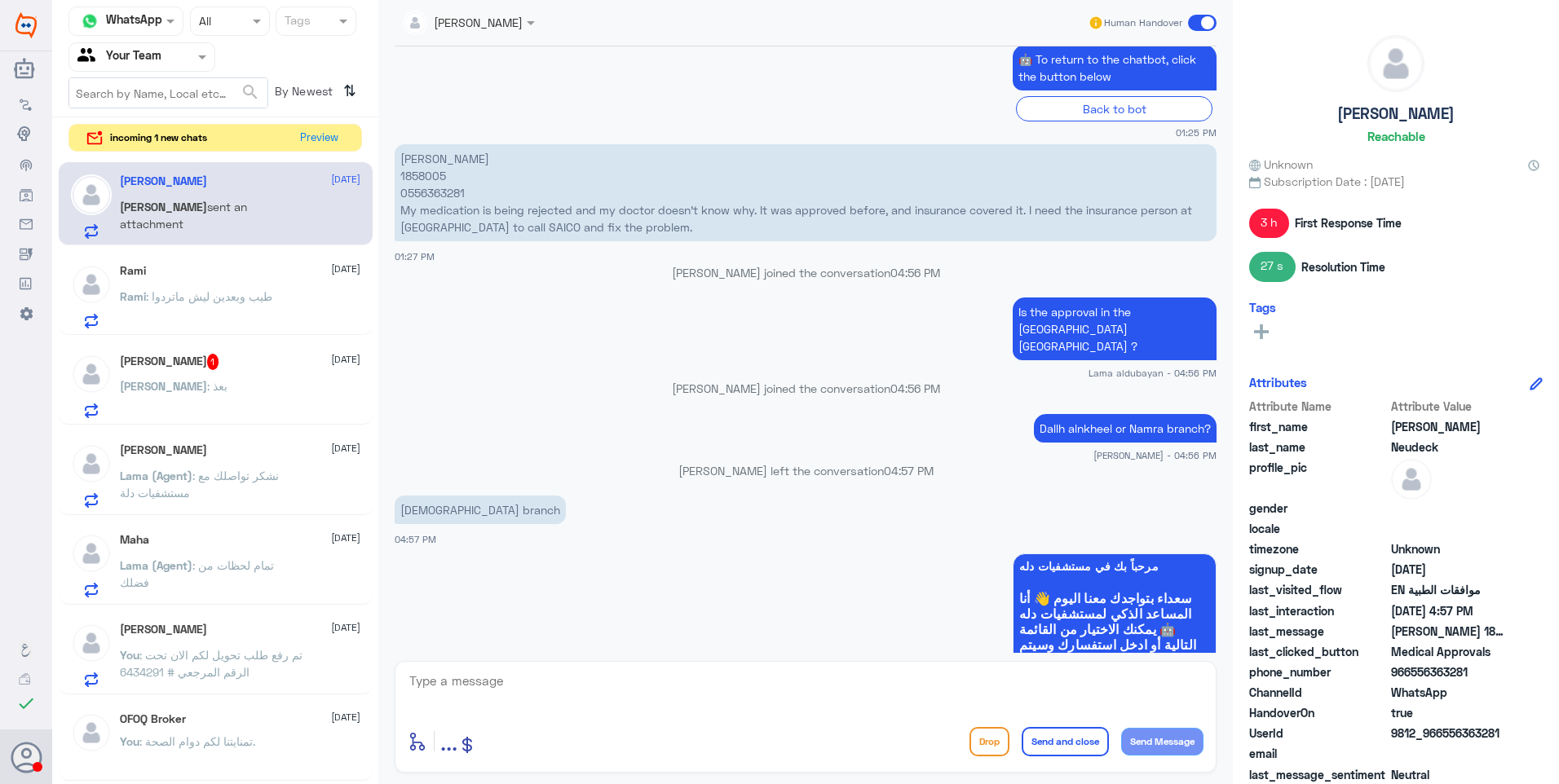
click at [221, 479] on span ": نشكر تواصلك مع مستشفيات دلة" at bounding box center [200, 485] width 159 height 31
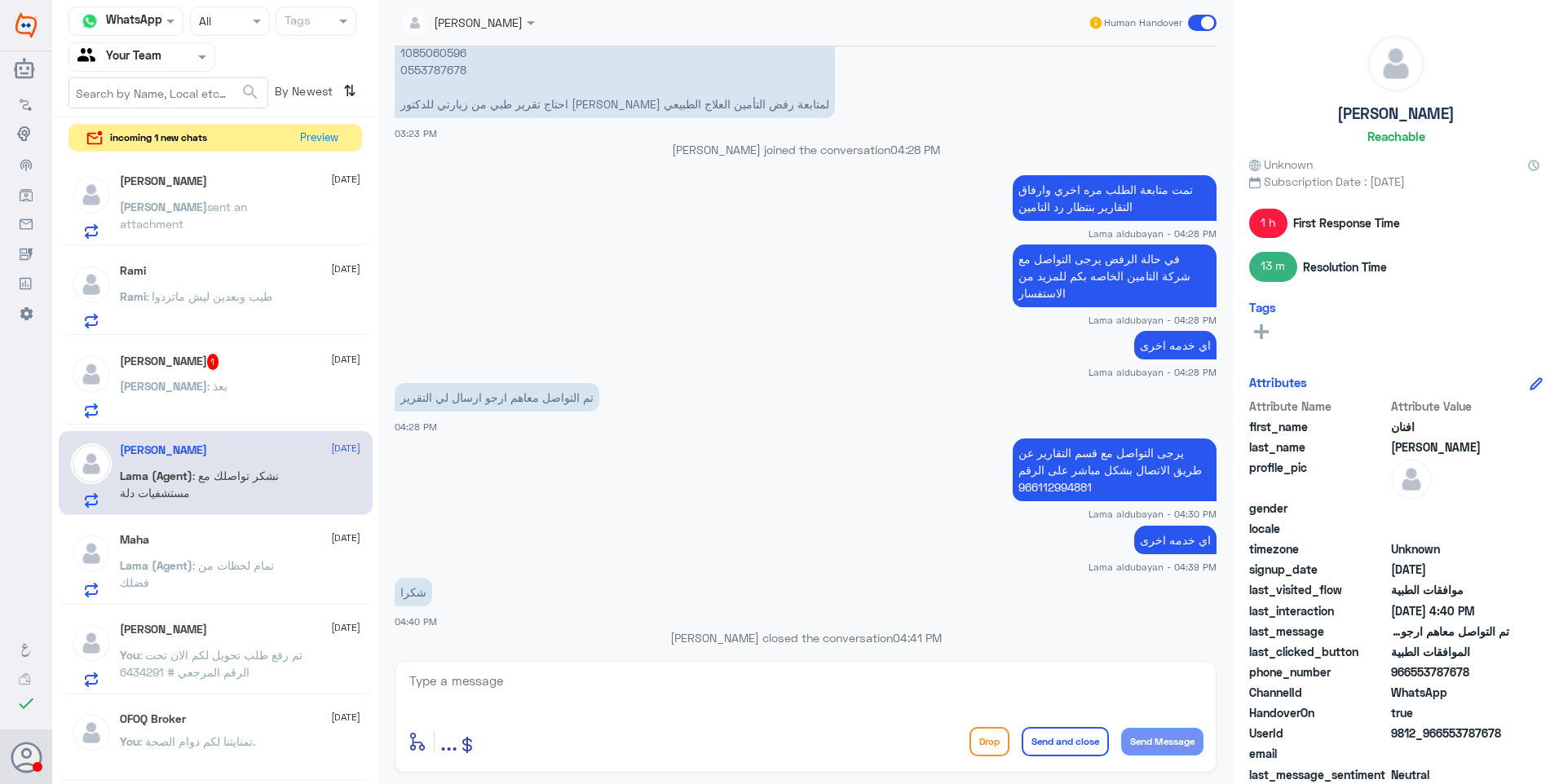
scroll to position [163, 0]
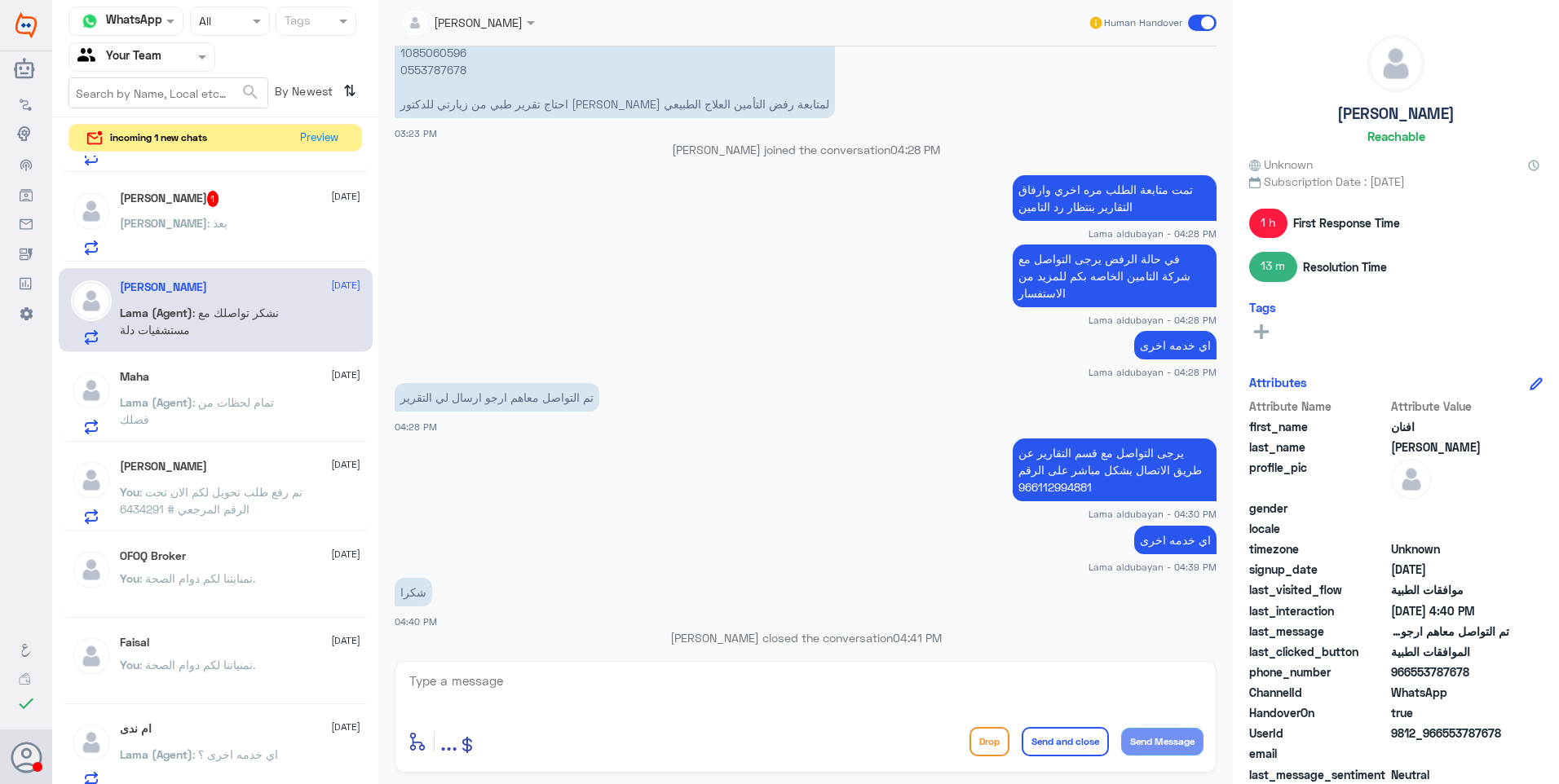
click at [255, 583] on div "You : تمنايتنا لكم دوام الصحة." at bounding box center [240, 592] width 240 height 37
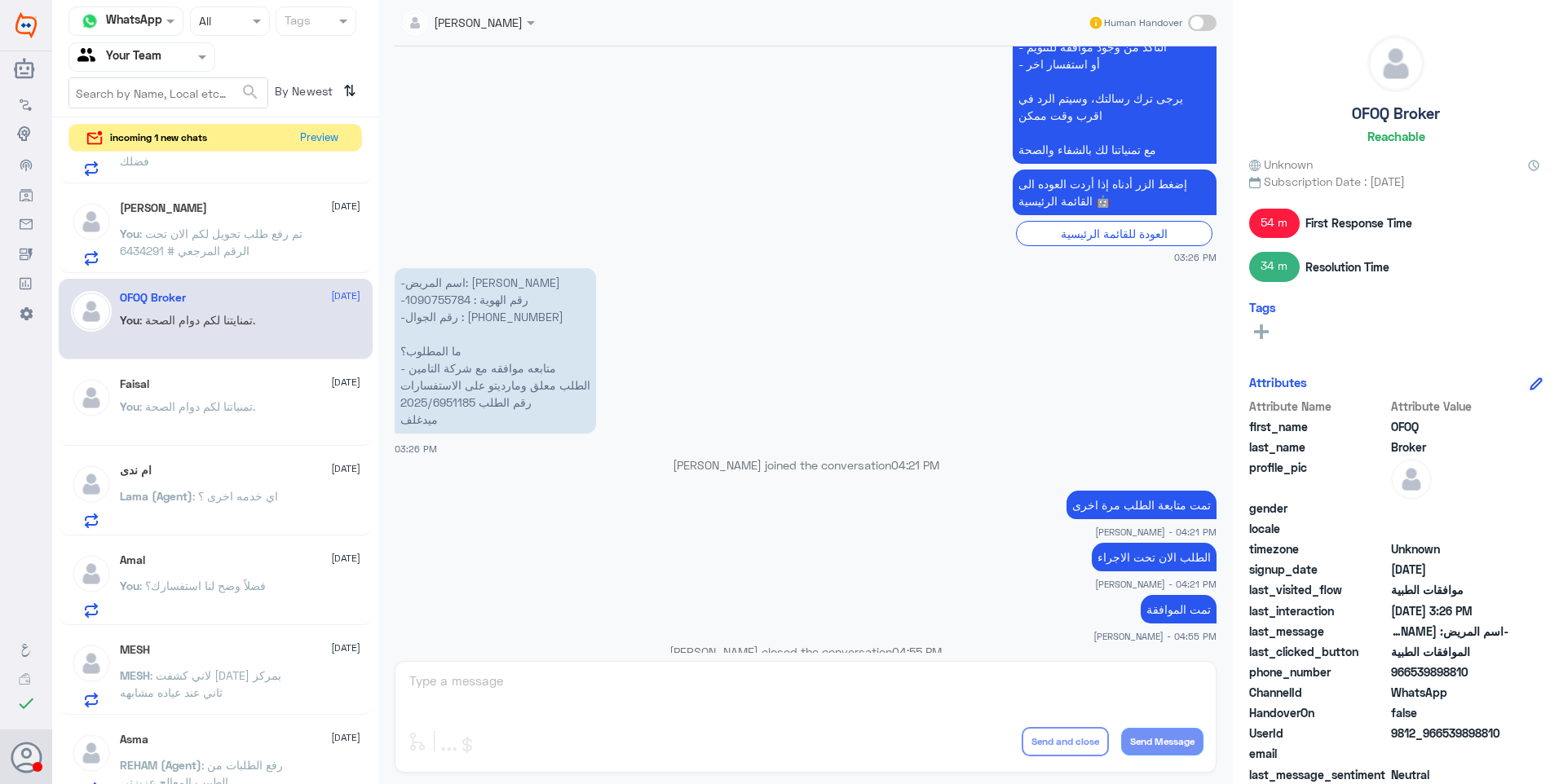
scroll to position [489, 0]
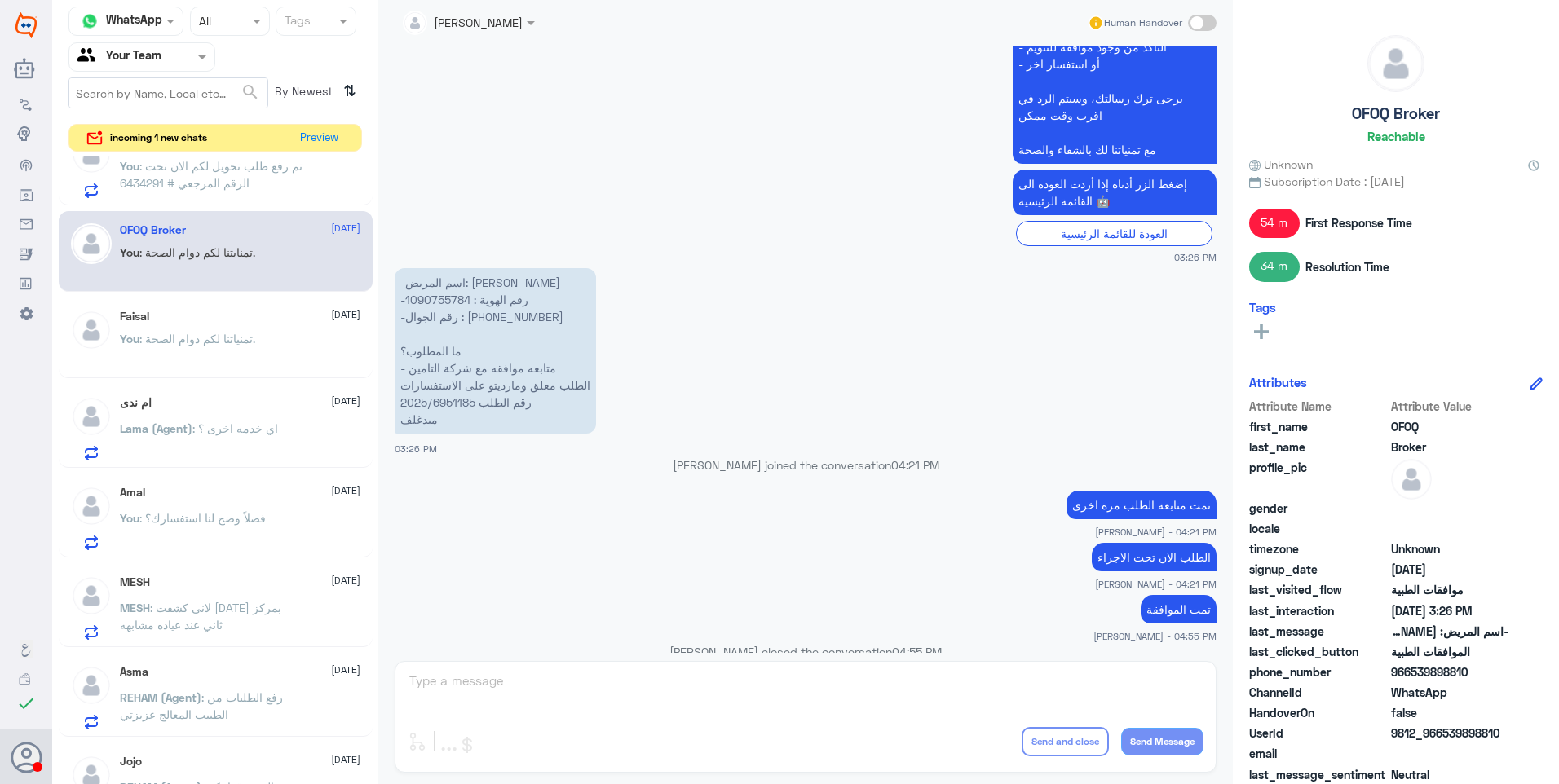
click at [208, 416] on div "ام ندى [DATE] Lama (Agent) : اي خدمه اخرى ؟" at bounding box center [240, 428] width 240 height 64
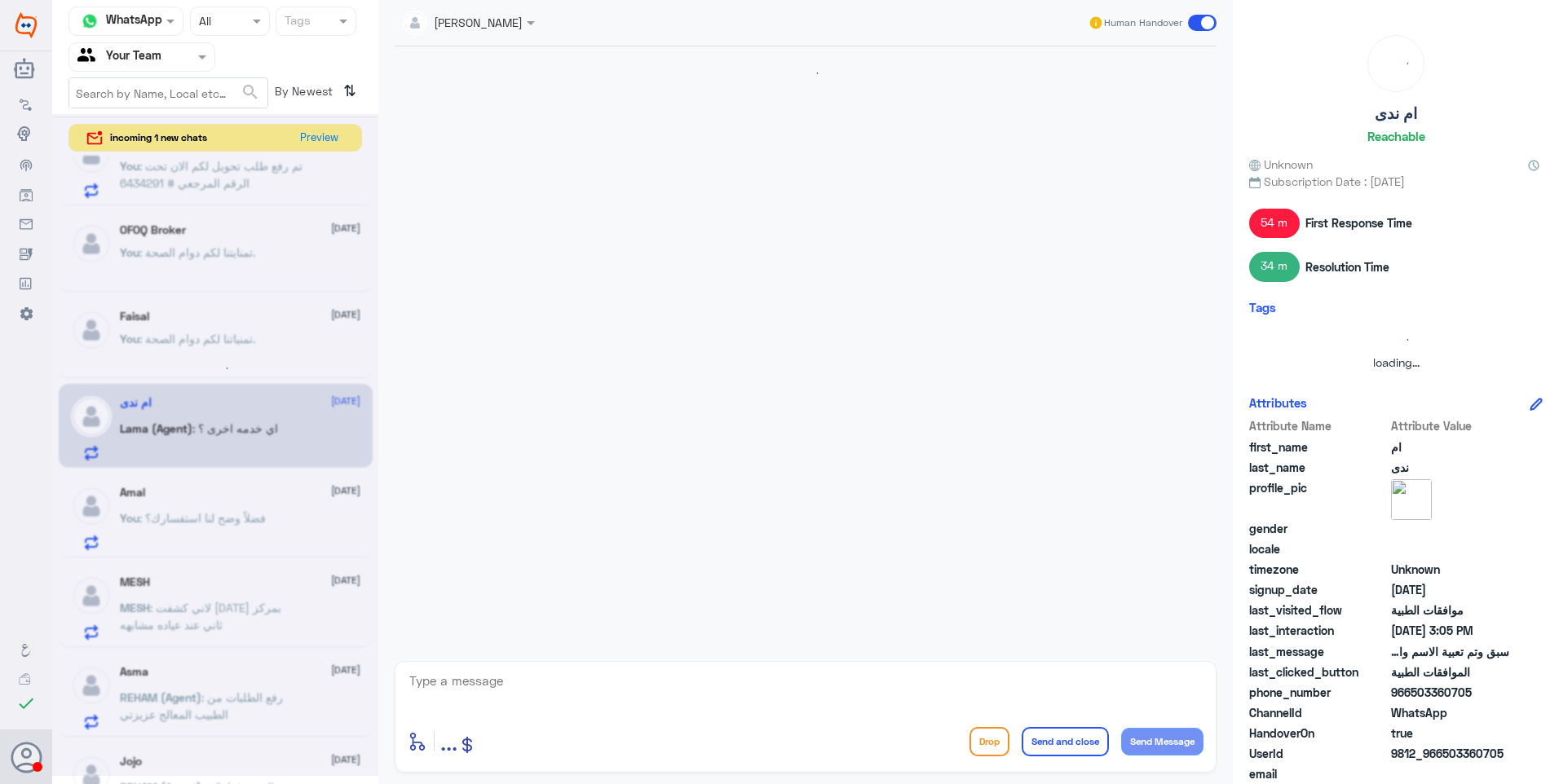
click at [225, 354] on div at bounding box center [215, 367] width 28 height 28
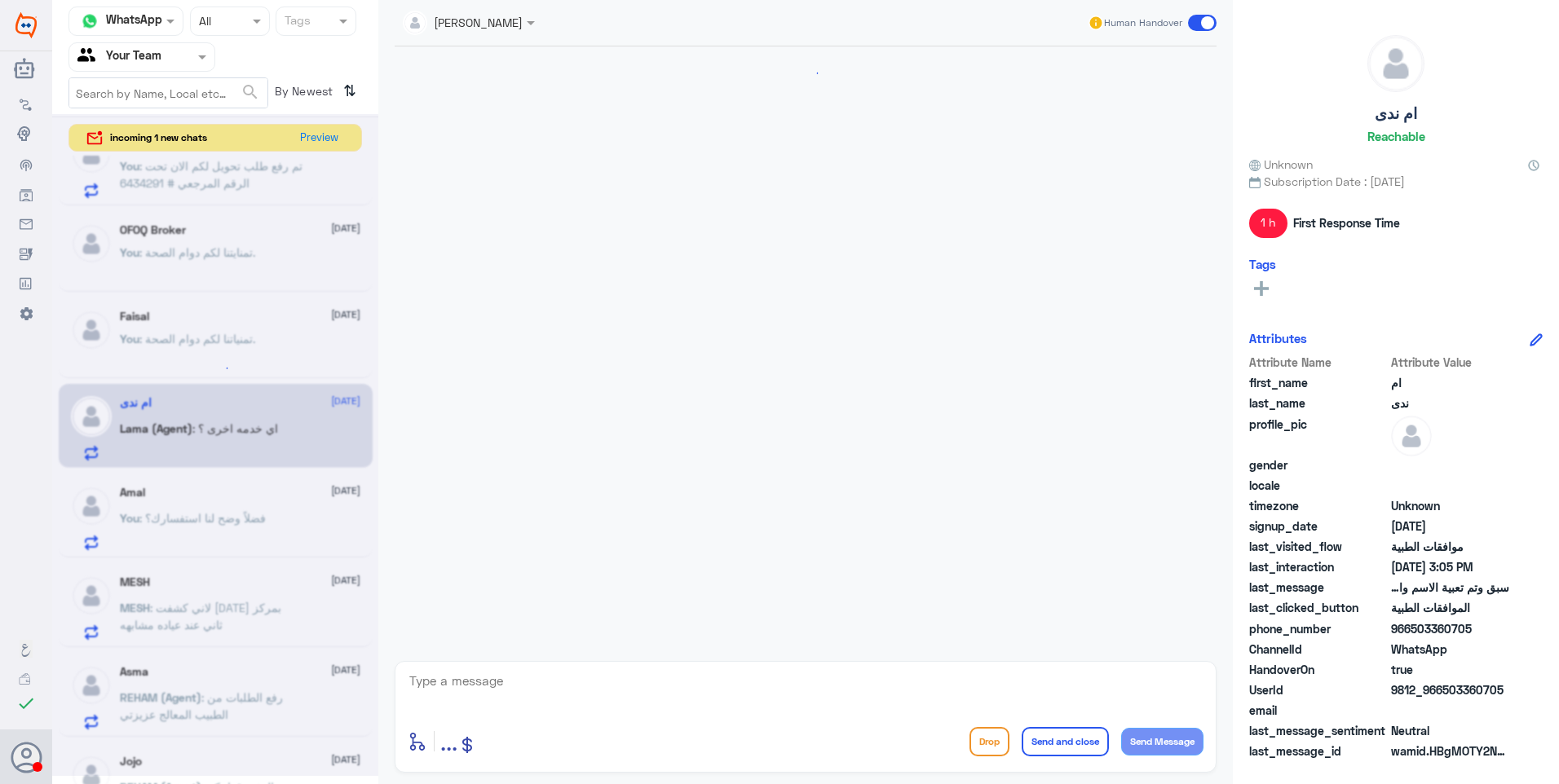
scroll to position [1215, 0]
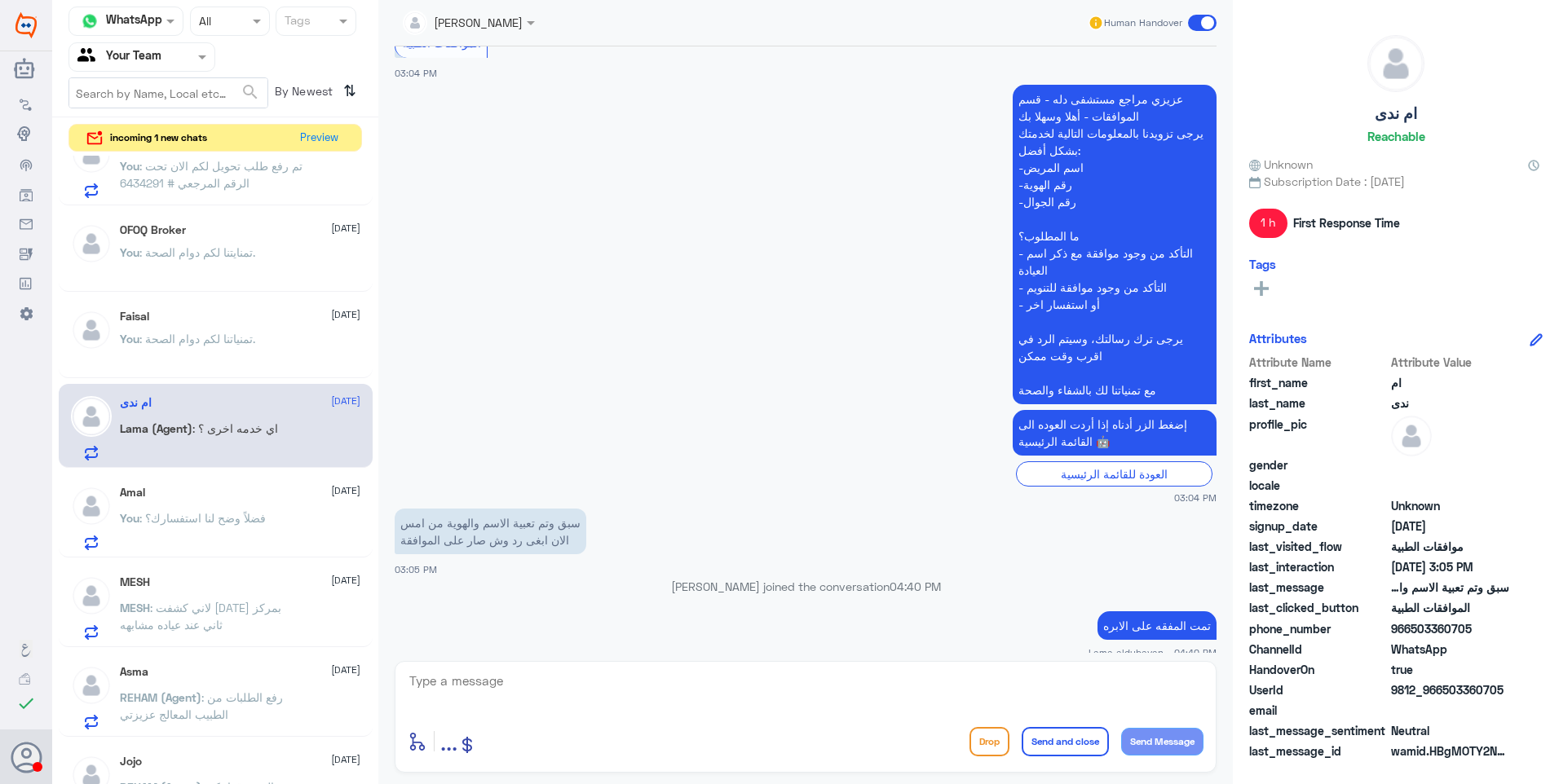
click at [254, 311] on div "Faisal [DATE]" at bounding box center [240, 317] width 240 height 14
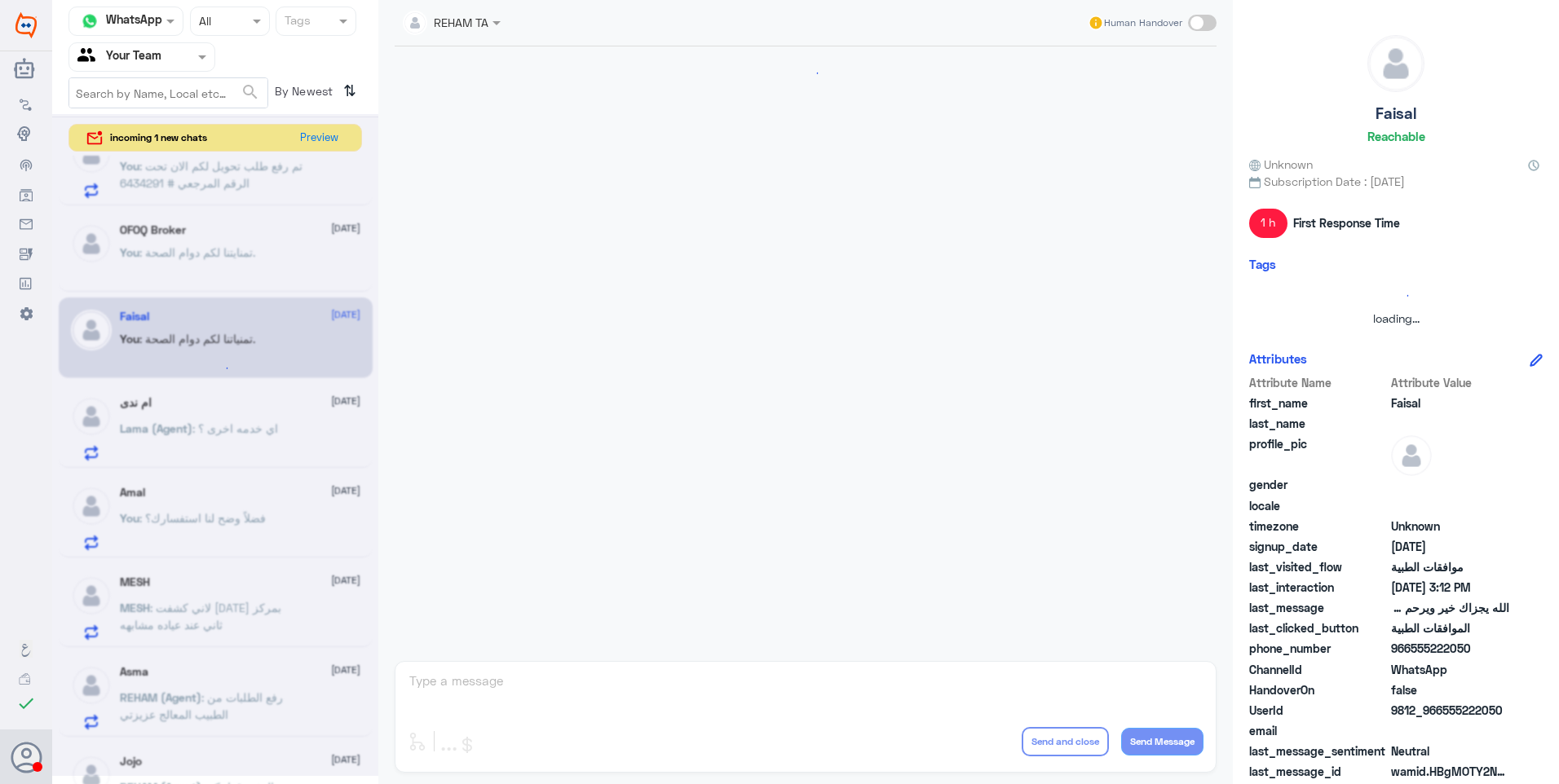
click at [249, 253] on div at bounding box center [215, 445] width 326 height 662
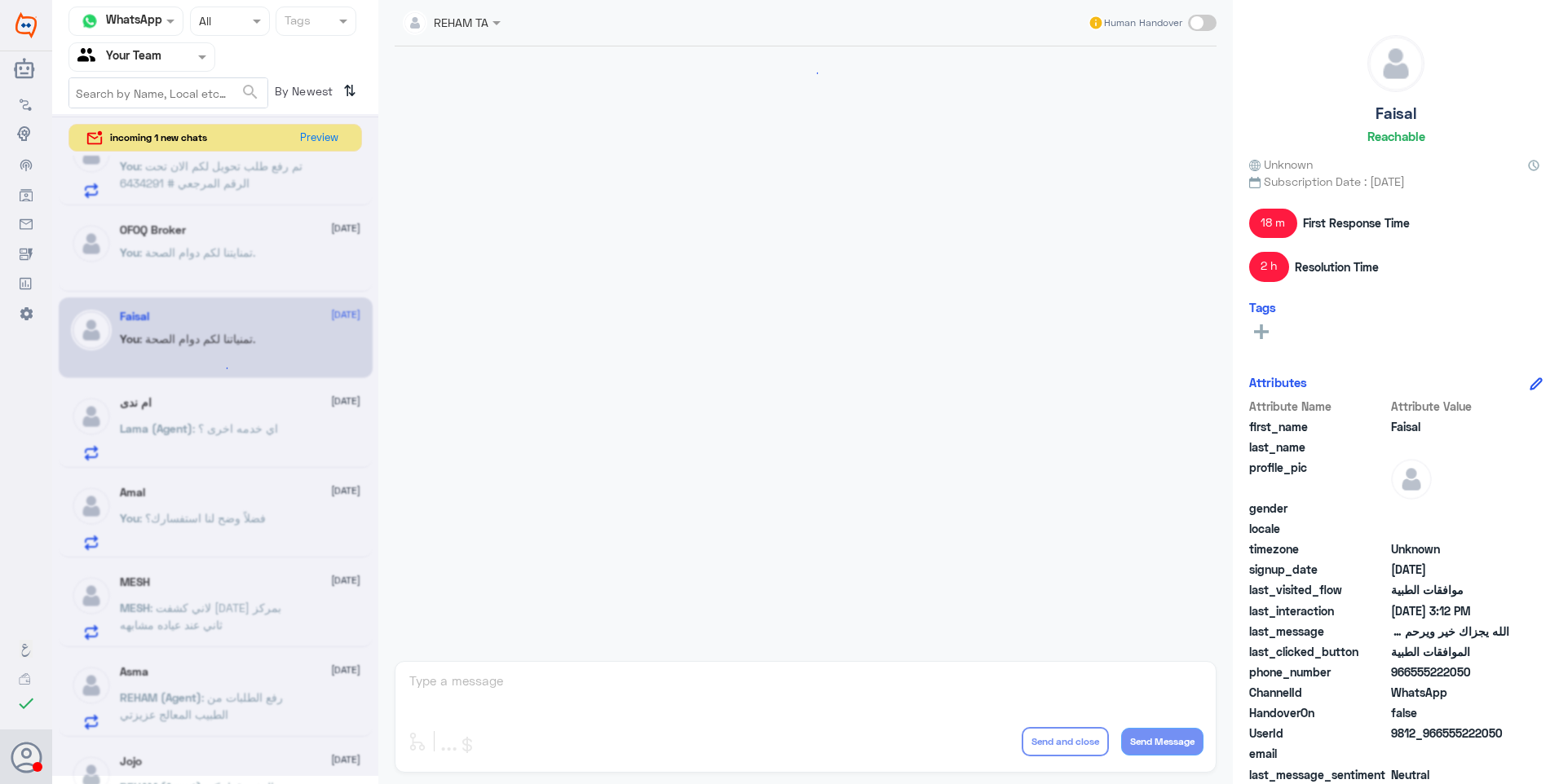
scroll to position [1347, 0]
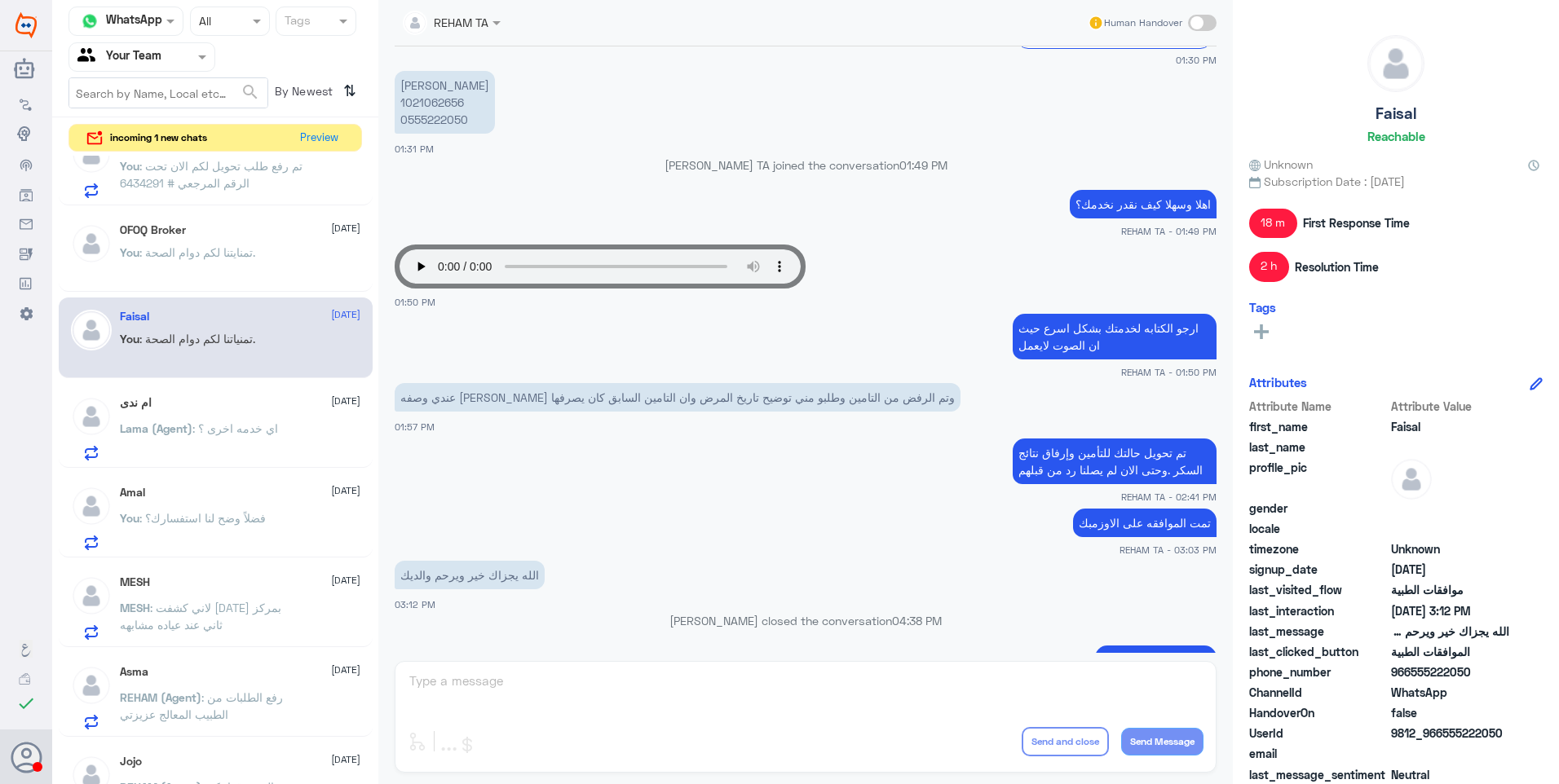
click at [218, 444] on p "Lama (Agent) : اي خدمه اخرى ؟" at bounding box center [199, 440] width 158 height 41
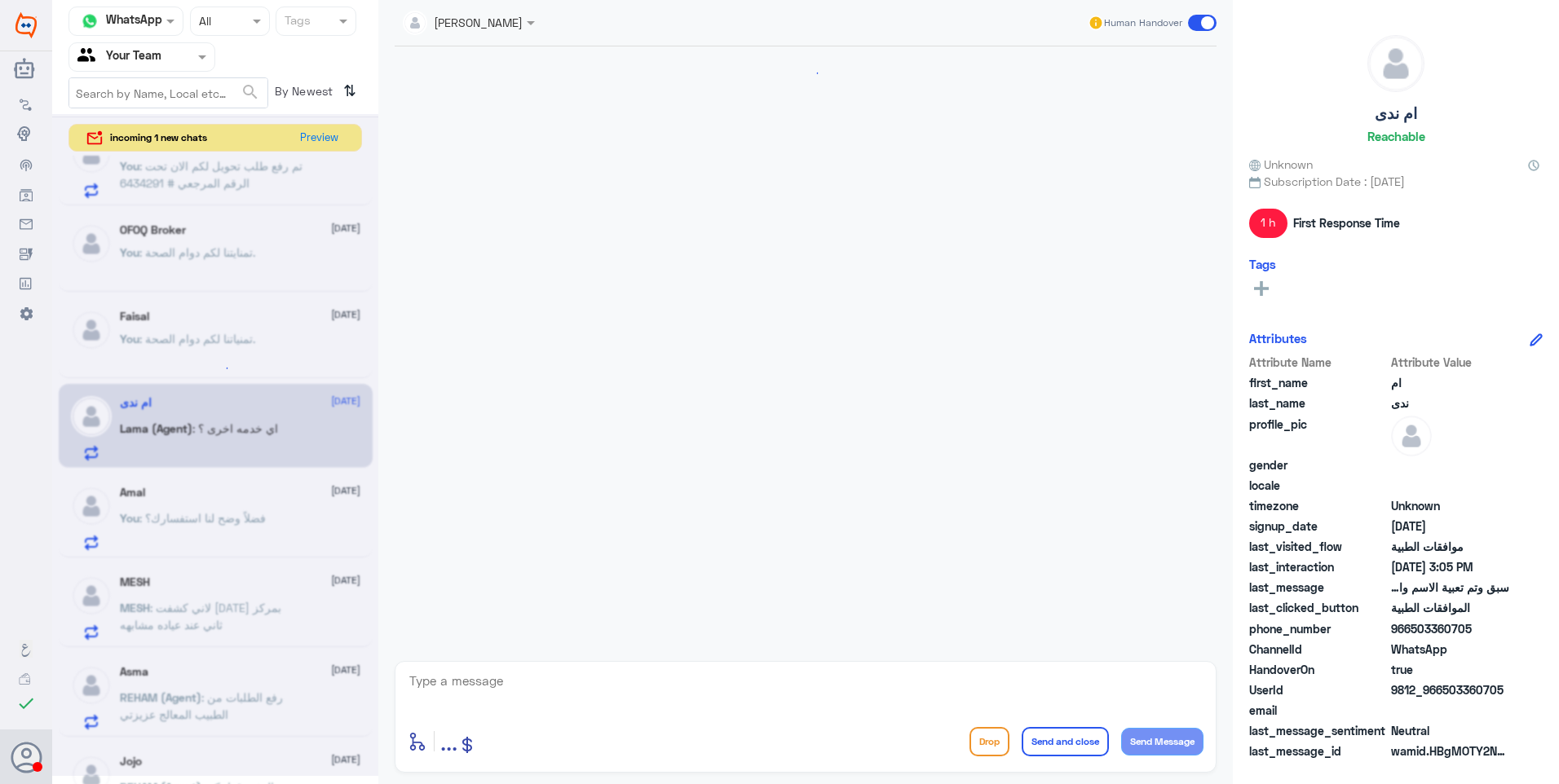
scroll to position [1215, 0]
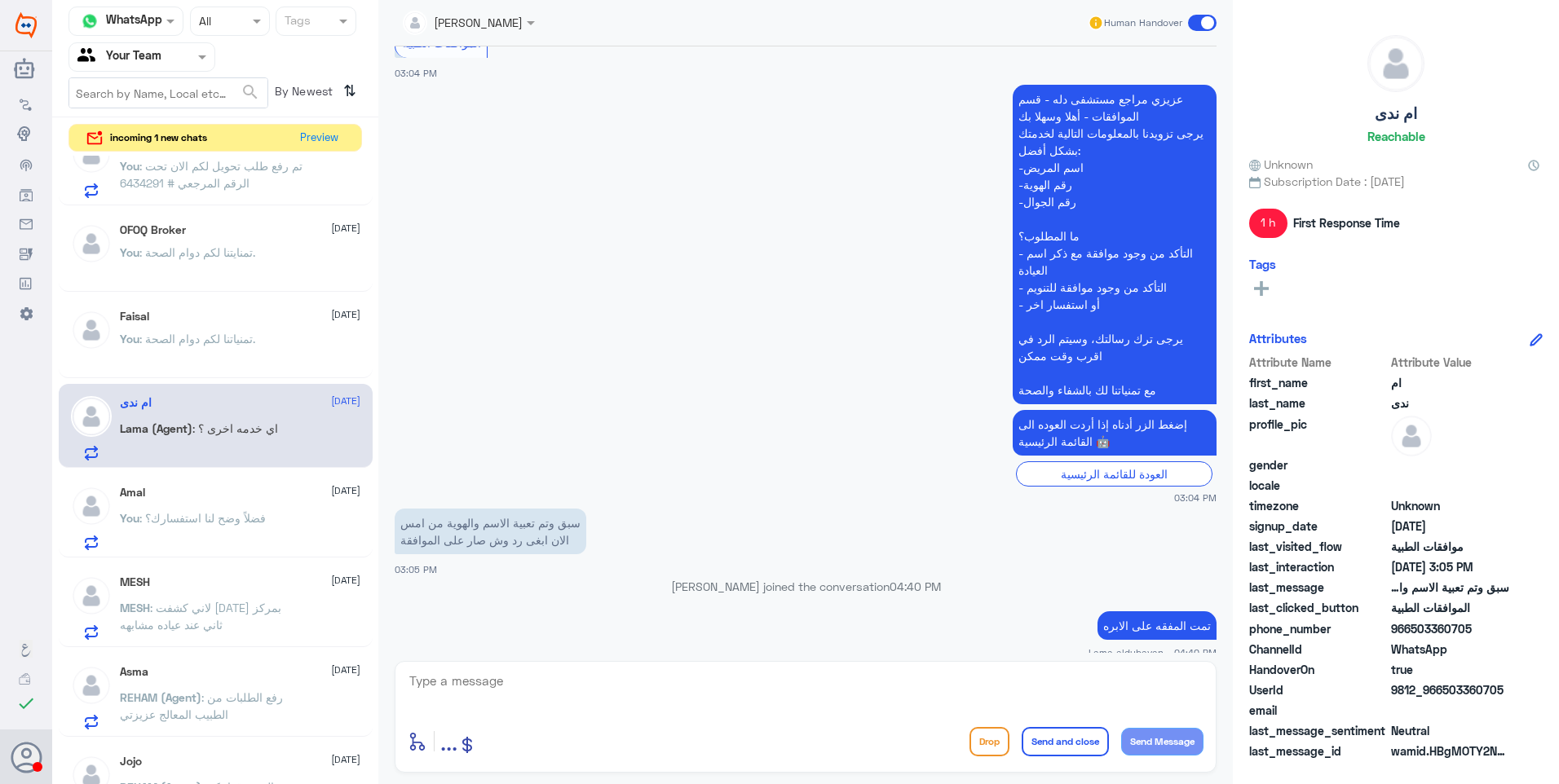
click at [206, 517] on span ": فضلاً وضح لنا استفسارك؟" at bounding box center [203, 517] width 126 height 14
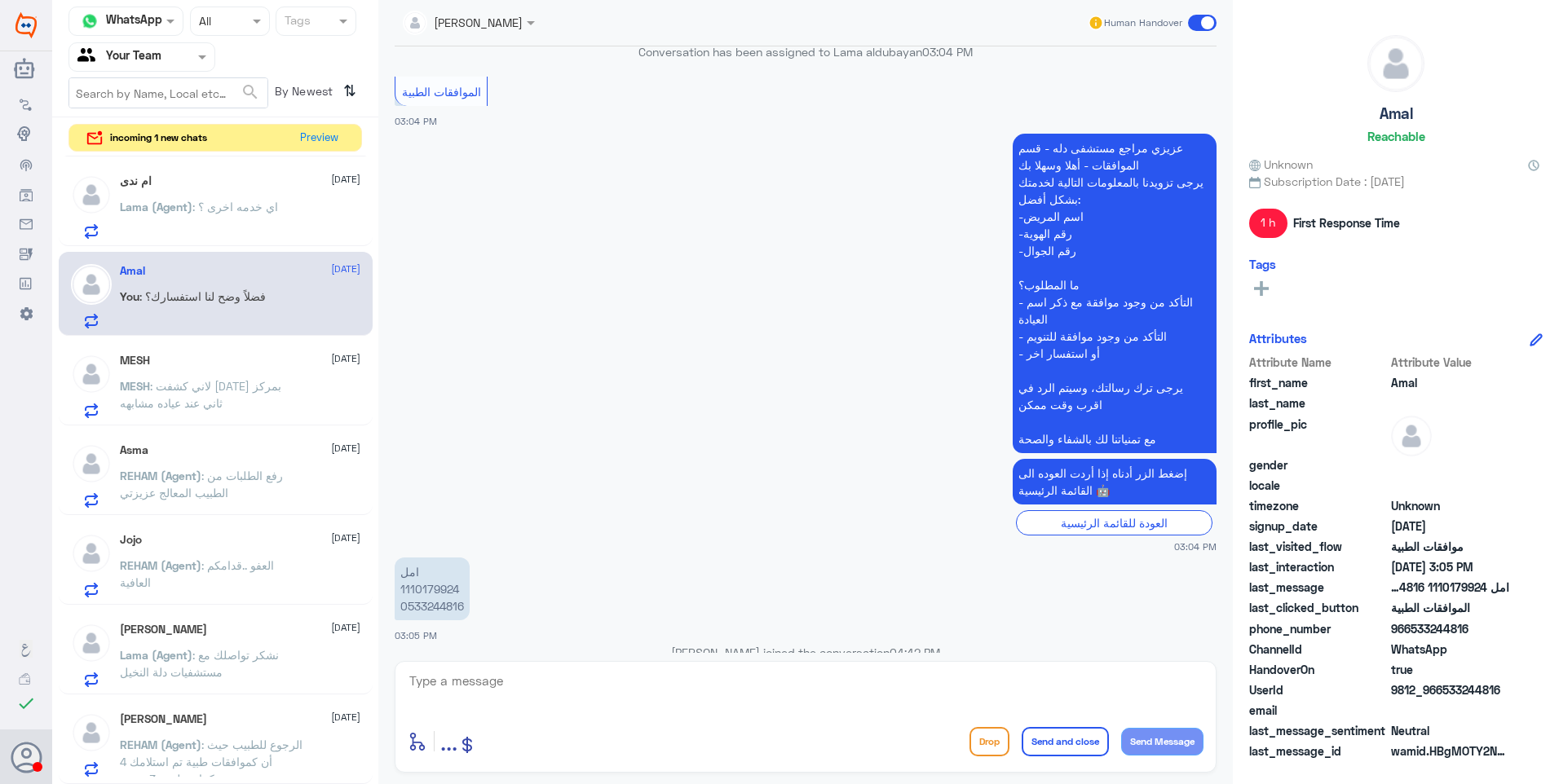
scroll to position [734, 0]
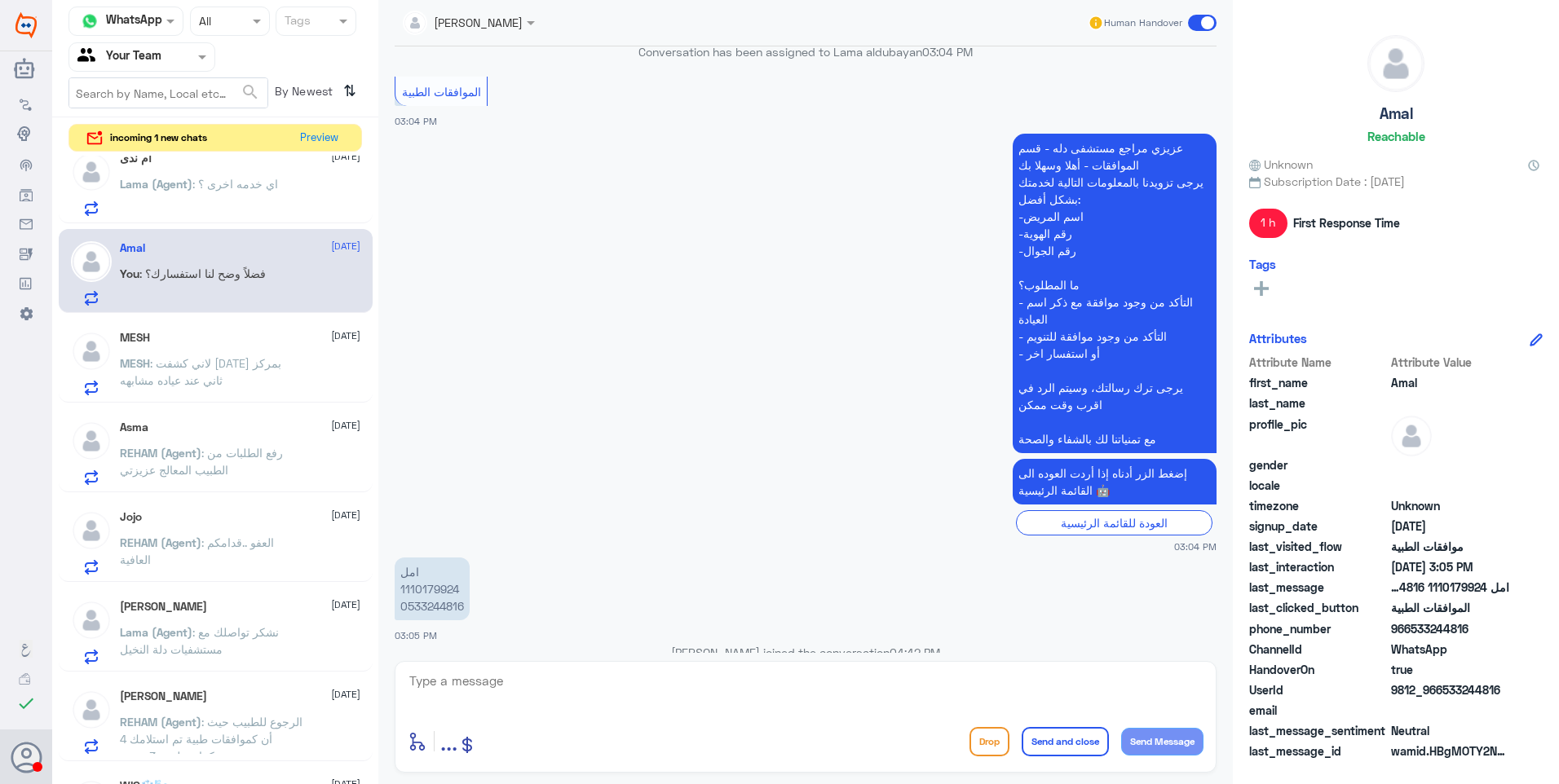
click at [240, 538] on span ": العفو ..قدامكم العافية" at bounding box center [197, 551] width 154 height 31
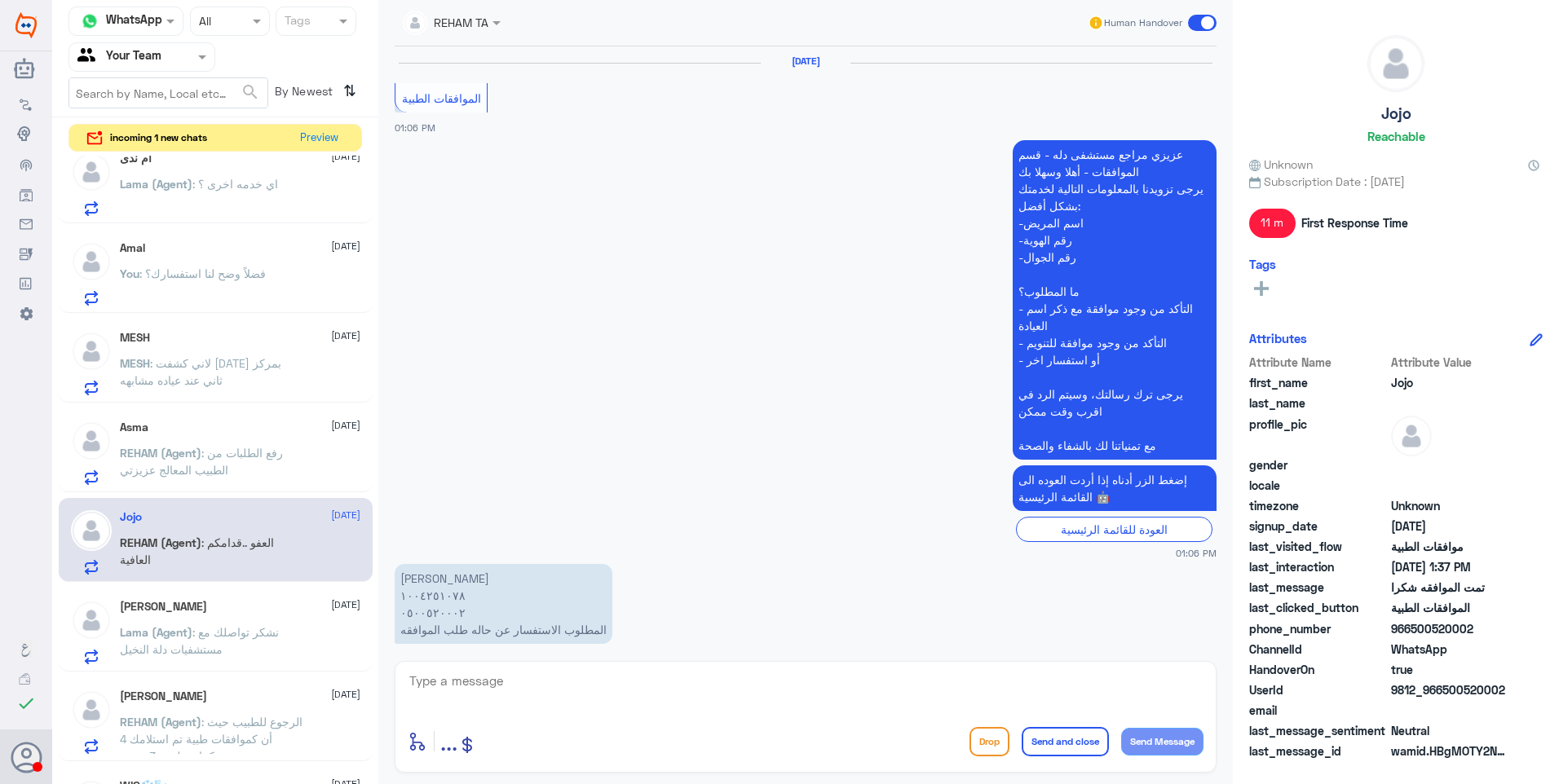
scroll to position [916, 0]
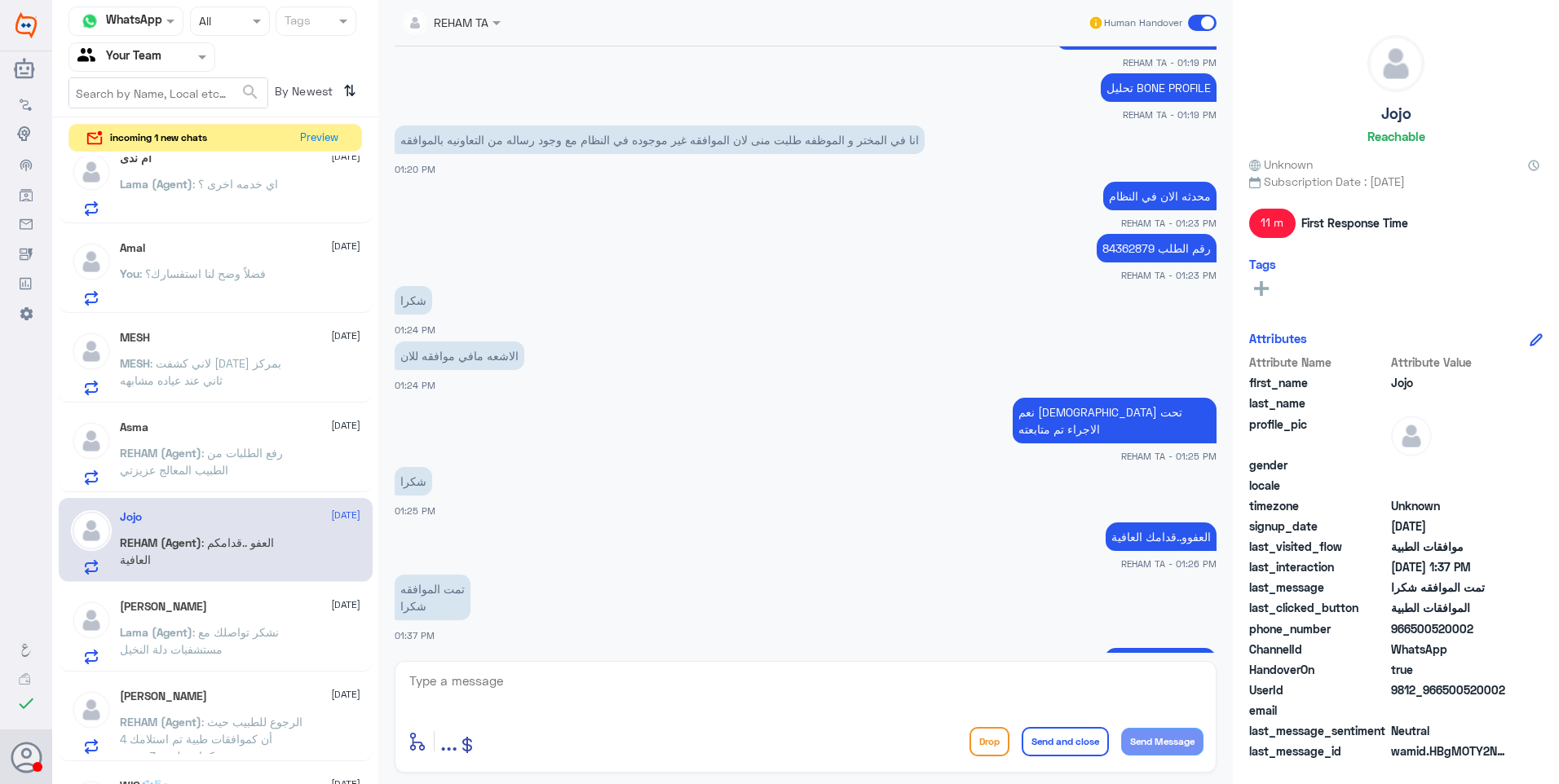
click at [206, 269] on span ": فضلاً وضح لنا استفسارك؟" at bounding box center [203, 273] width 126 height 14
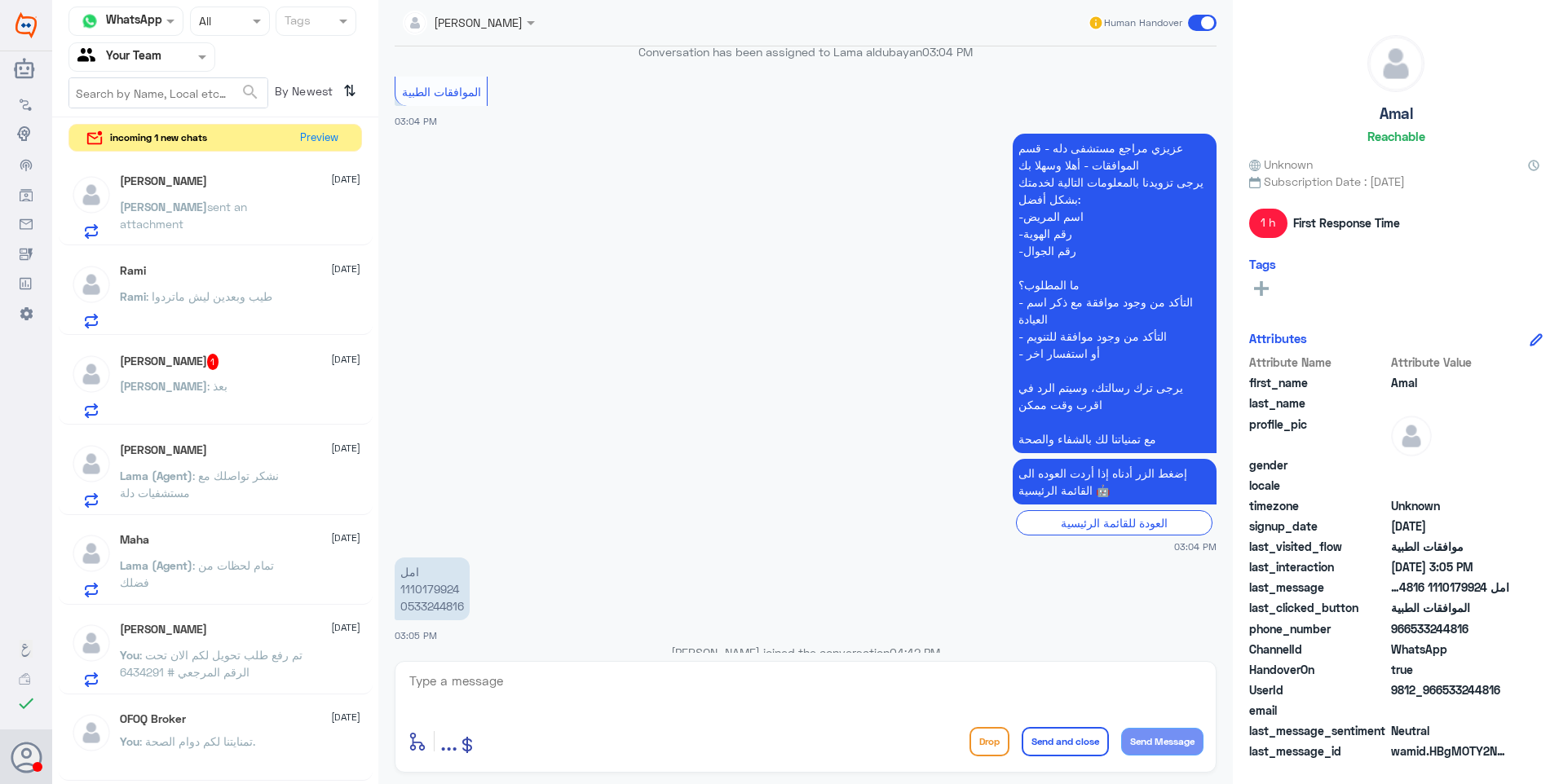
click at [235, 235] on p "[PERSON_NAME] sent an attachment" at bounding box center [211, 218] width 183 height 41
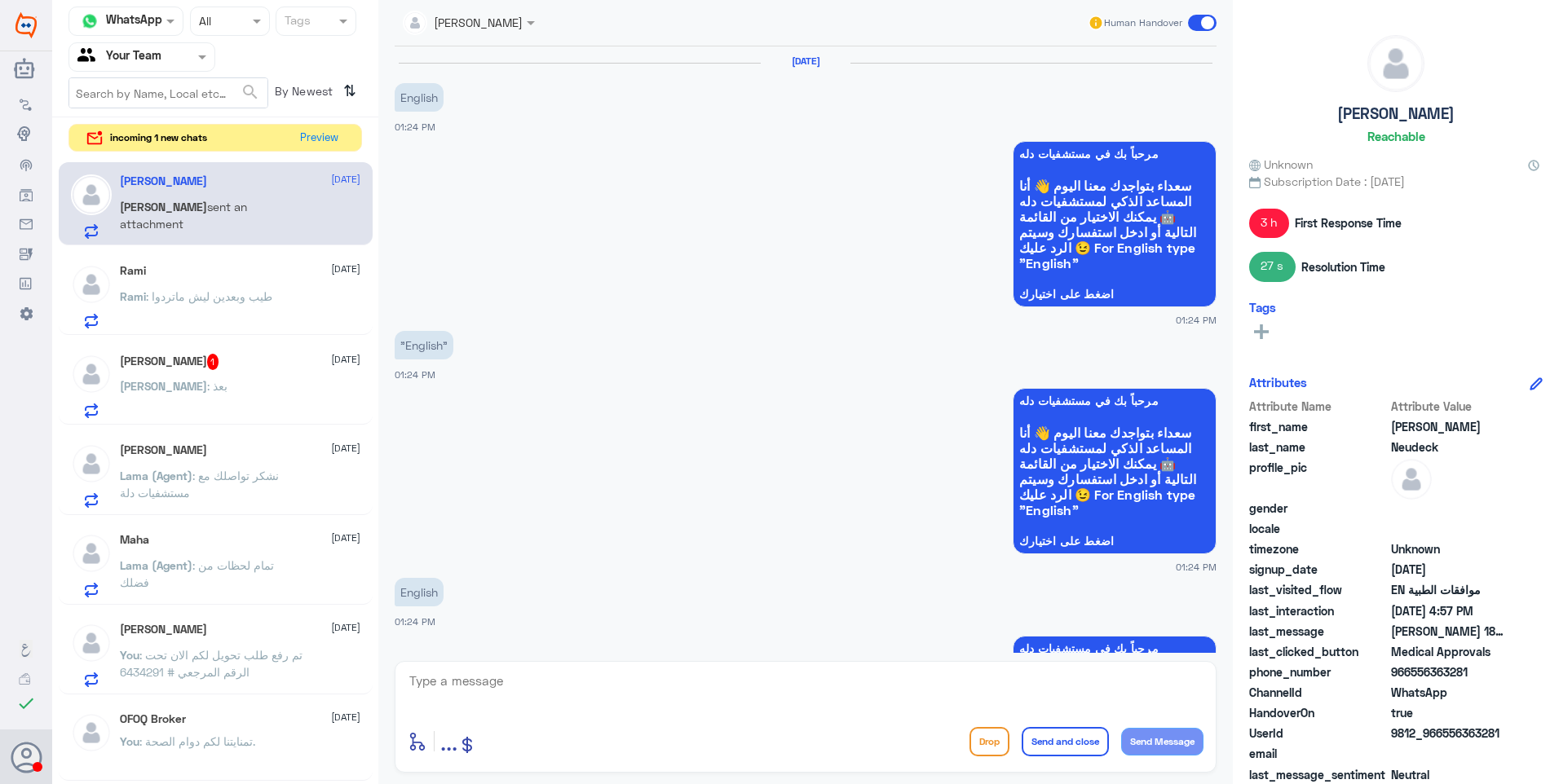
scroll to position [1372, 0]
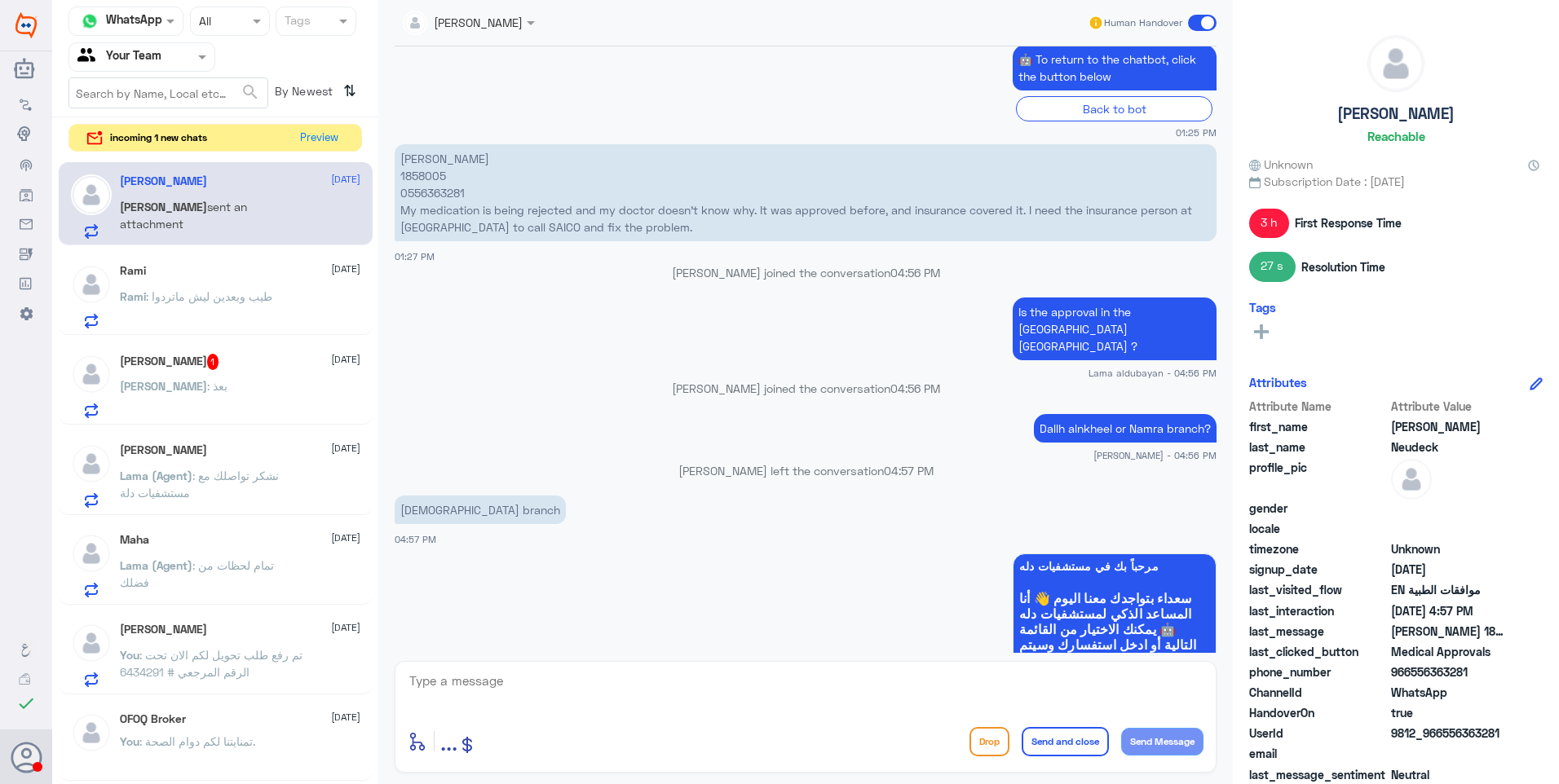
click at [234, 380] on div "[PERSON_NAME] 1 [DATE] [PERSON_NAME] : بعذ" at bounding box center [240, 386] width 240 height 64
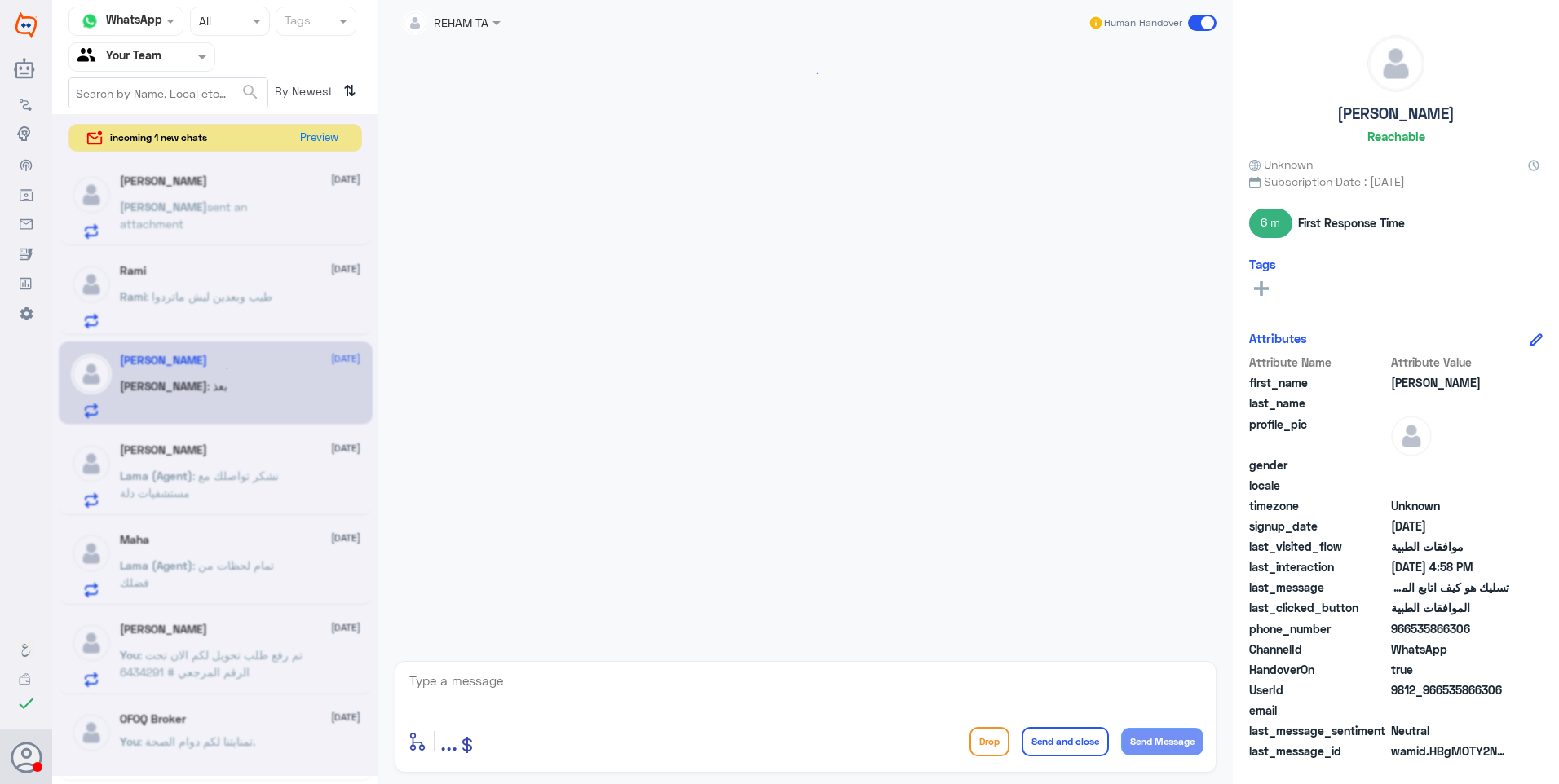
scroll to position [762, 0]
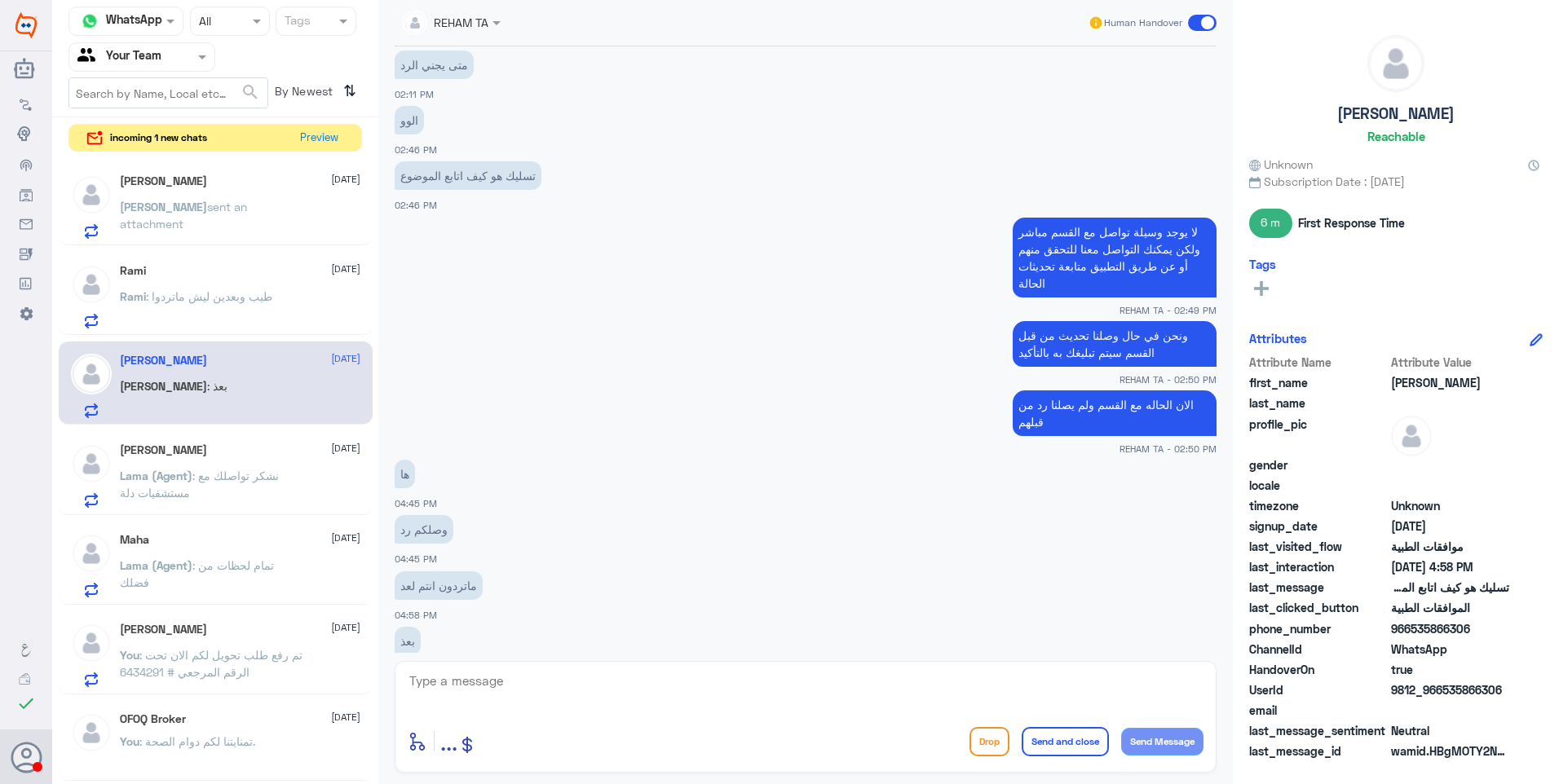
click at [177, 300] on span ": طيب وبعدين ليش ماتردوا" at bounding box center [209, 297] width 126 height 14
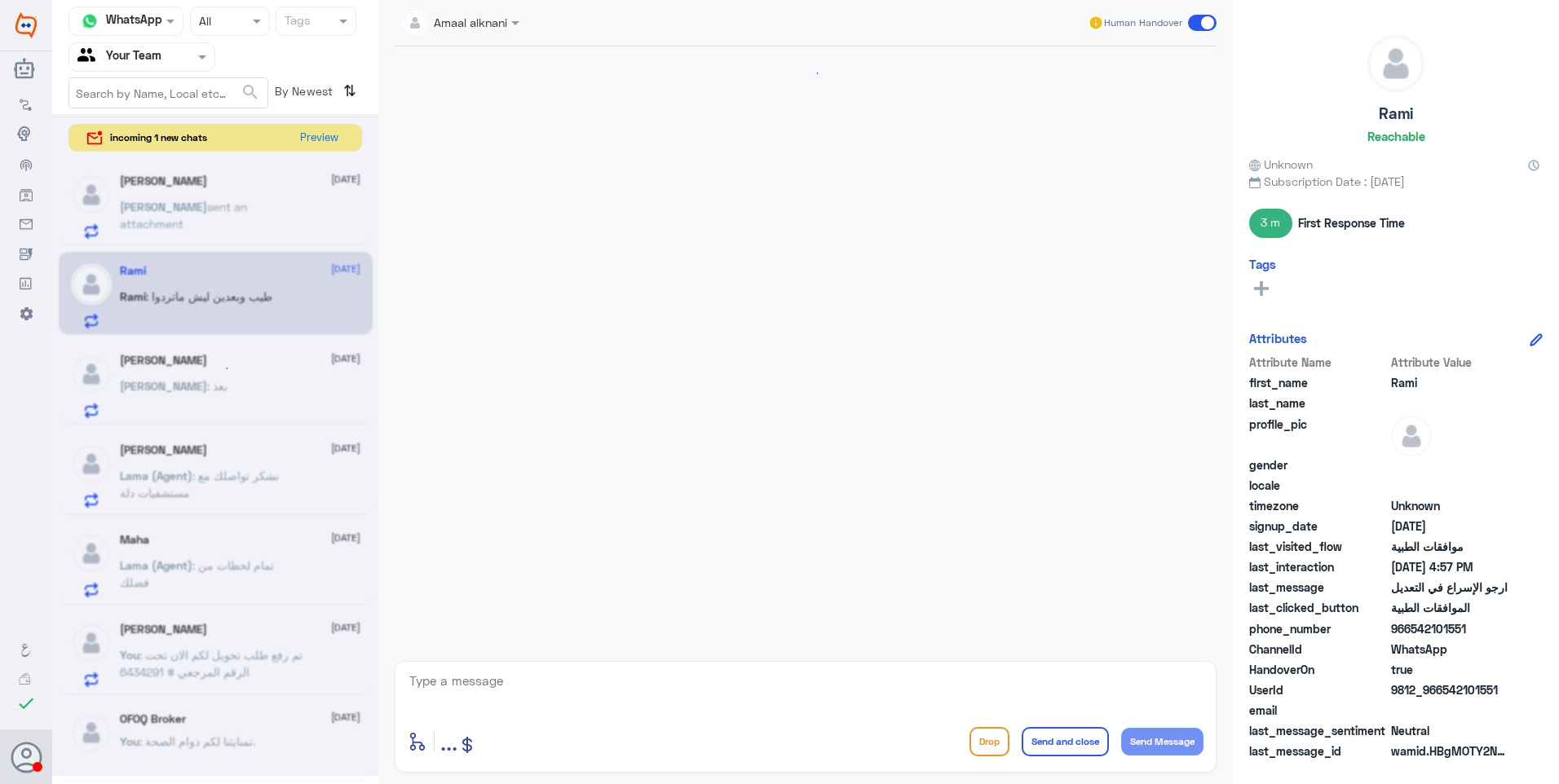
scroll to position [533, 0]
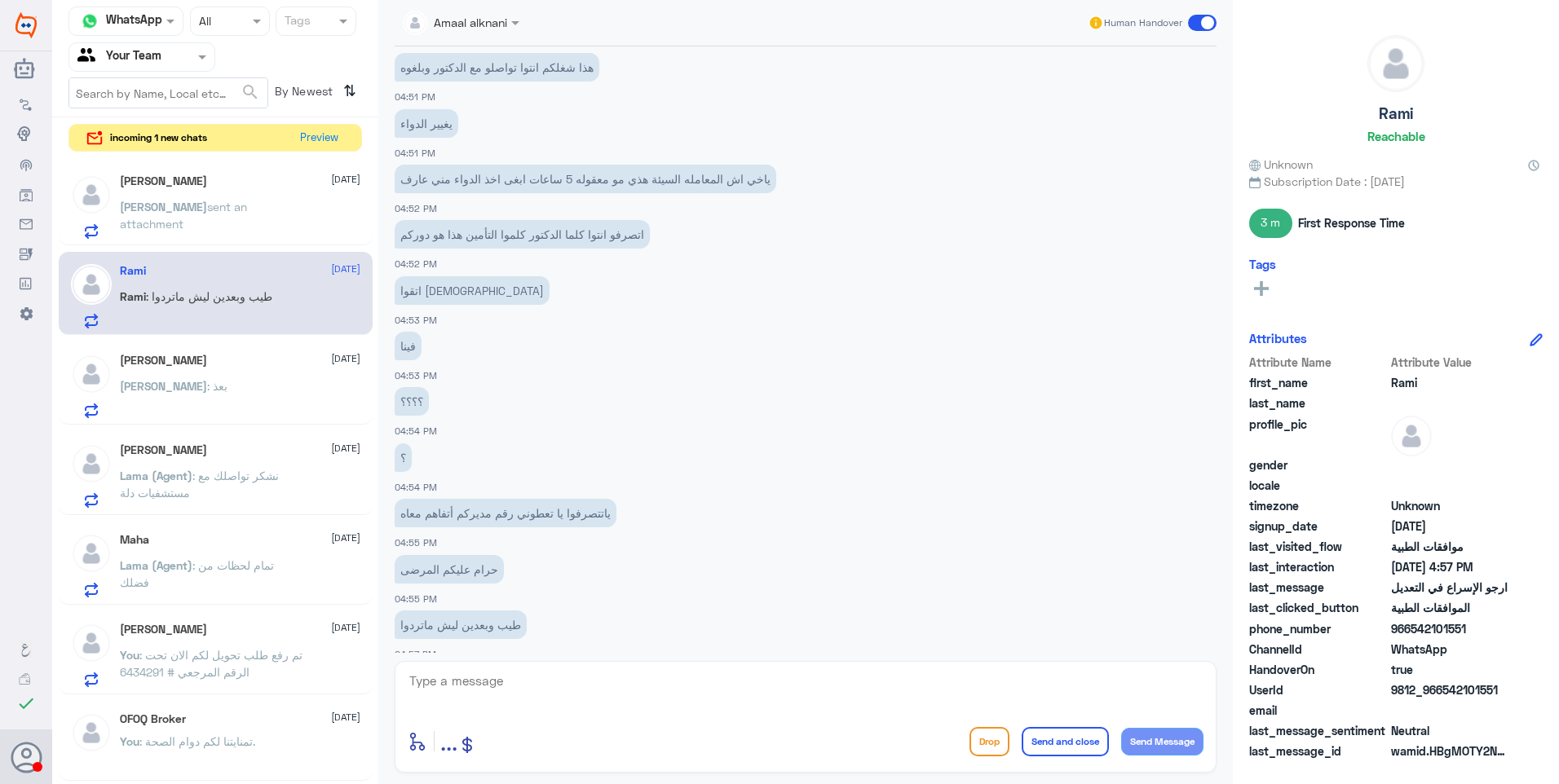
click at [295, 496] on p "Lama (Agent) : نشكر تواصلك مع مستشفيات دلة" at bounding box center [211, 487] width 183 height 41
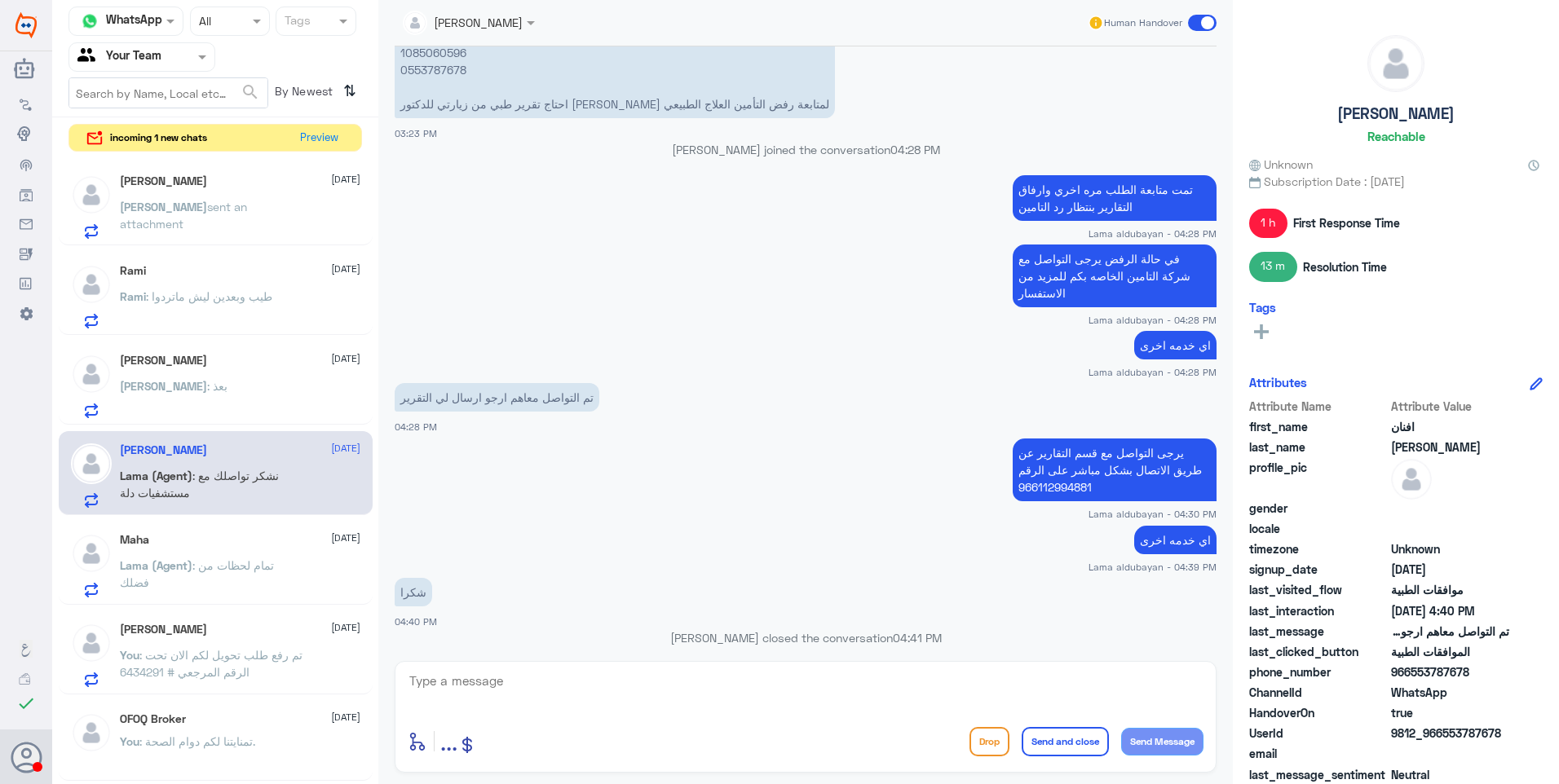
click at [225, 553] on div "Maha [DATE] Lama (Agent) : تمام لحظات من فضلك" at bounding box center [240, 565] width 240 height 64
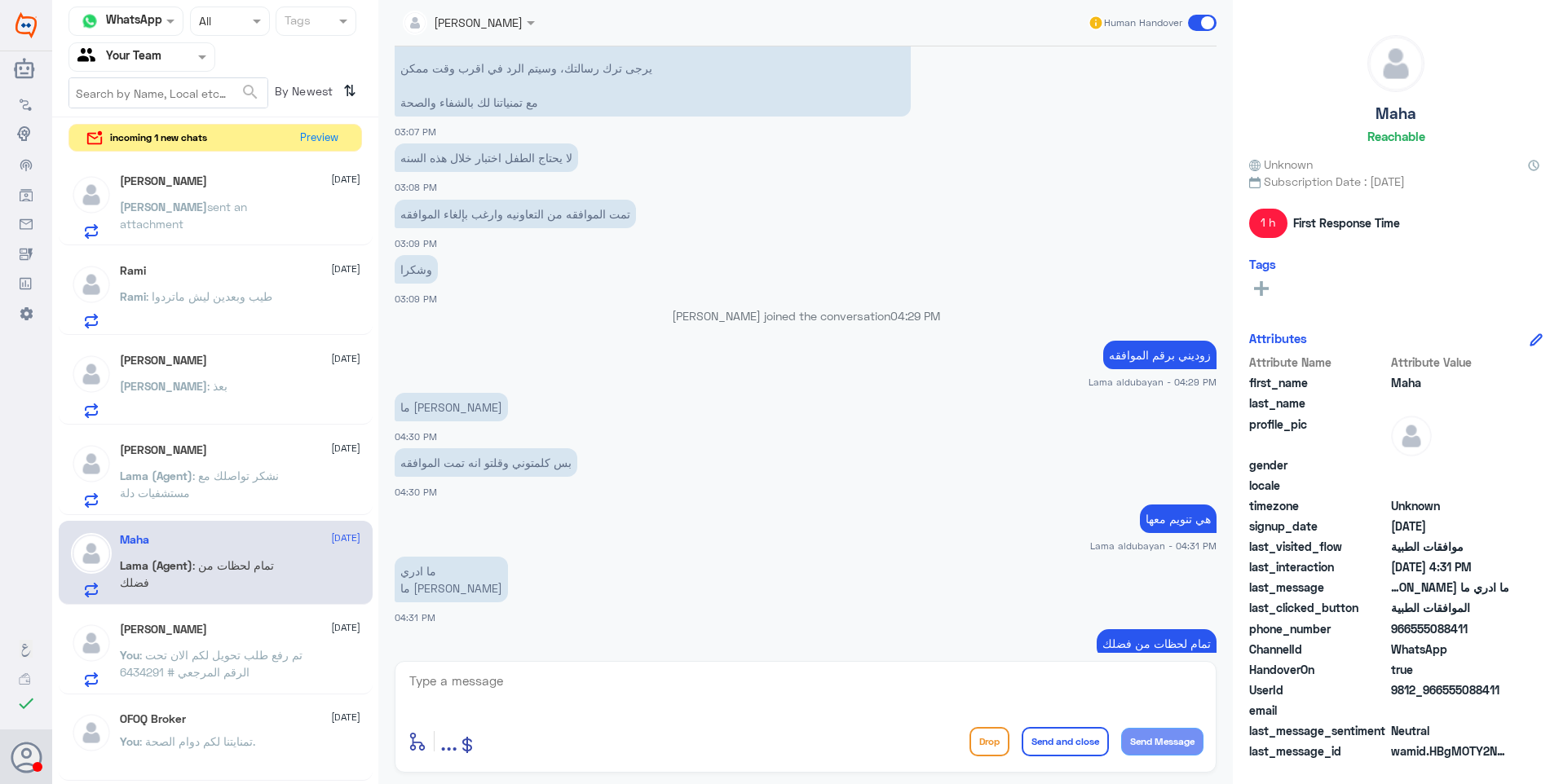
click at [245, 634] on div "[PERSON_NAME] [DATE]" at bounding box center [240, 630] width 240 height 14
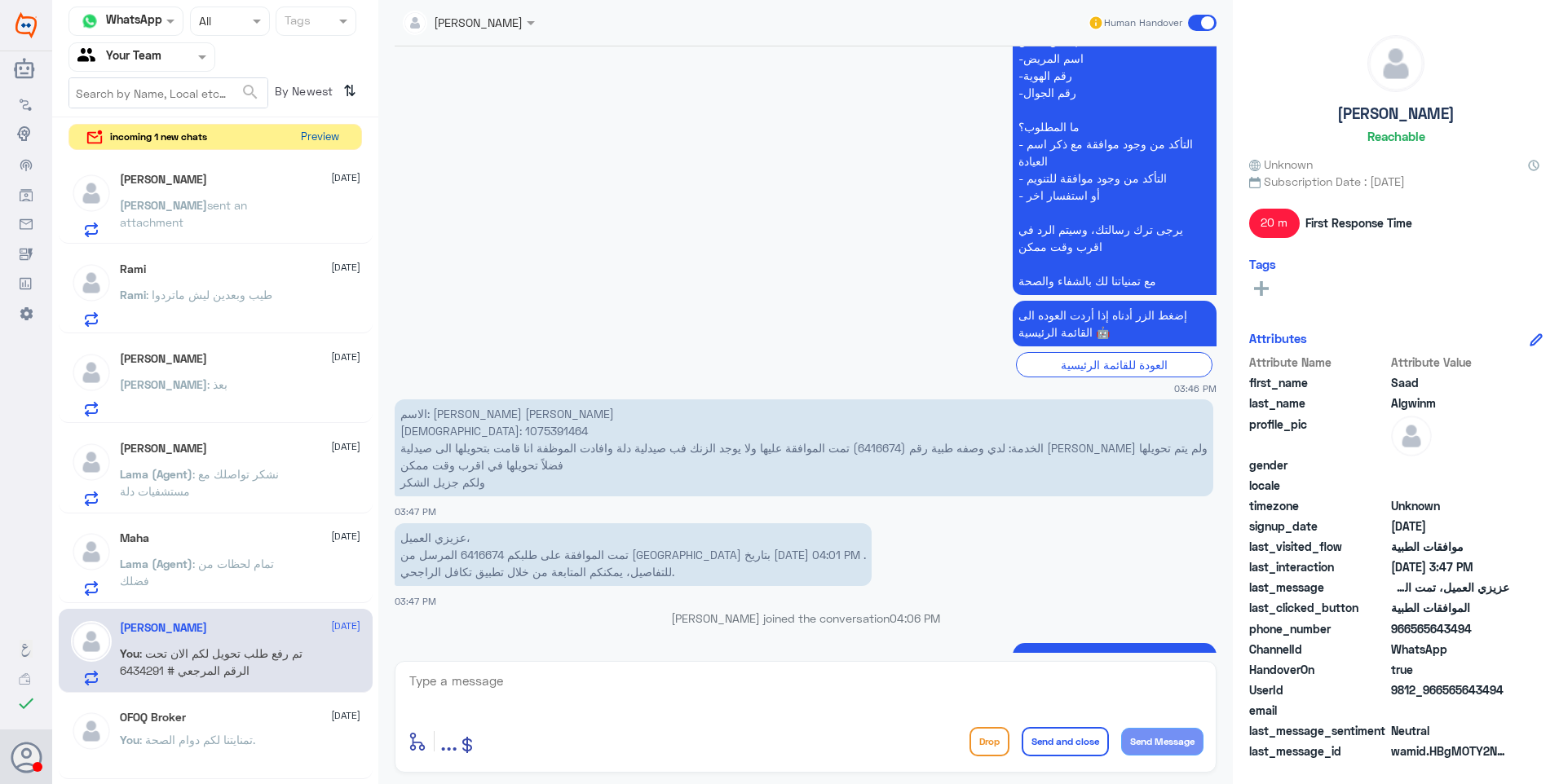
click at [307, 130] on button "Preview" at bounding box center [320, 138] width 50 height 25
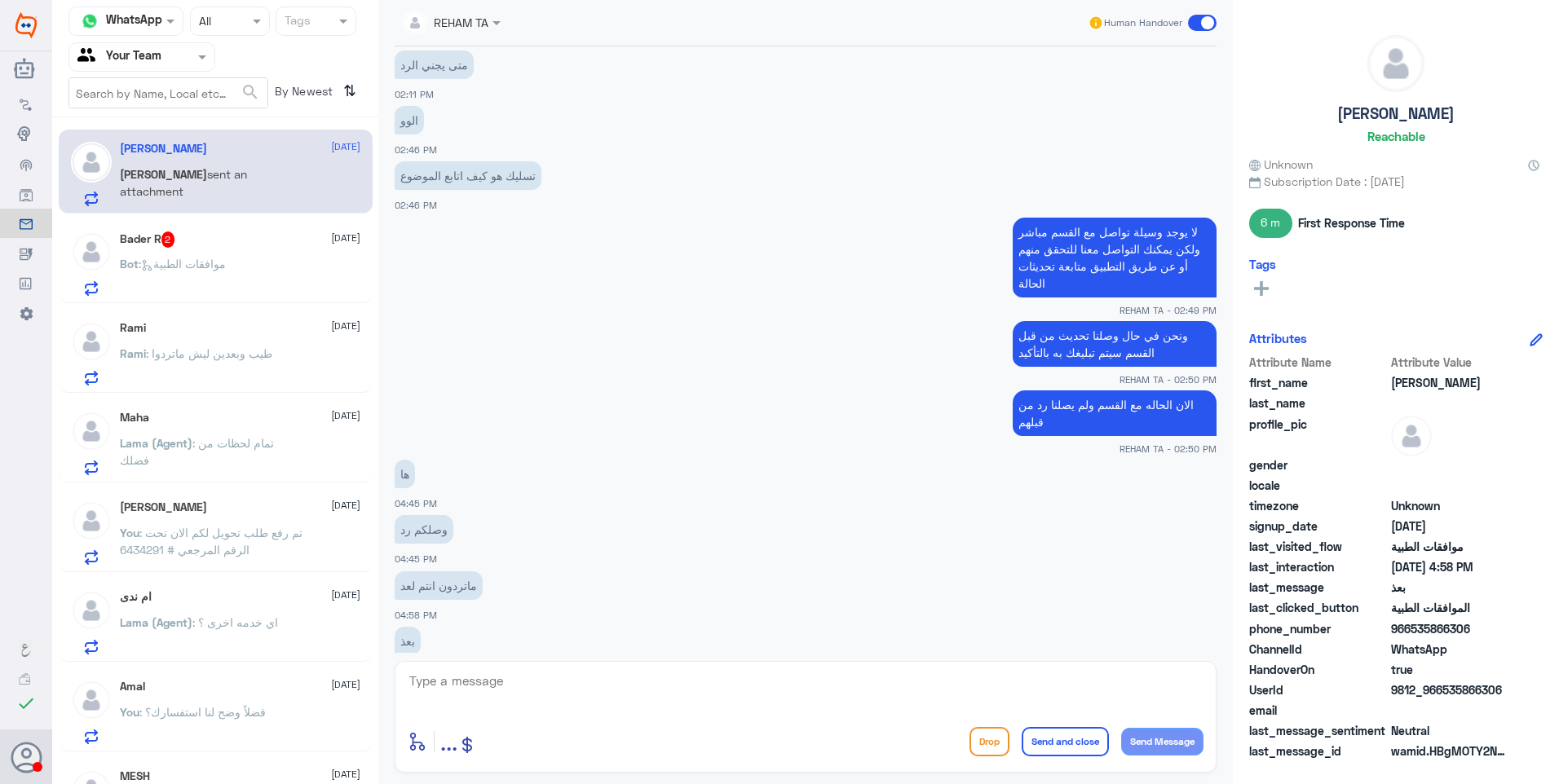
click at [210, 264] on span ": موافقات الطبية" at bounding box center [182, 264] width 87 height 14
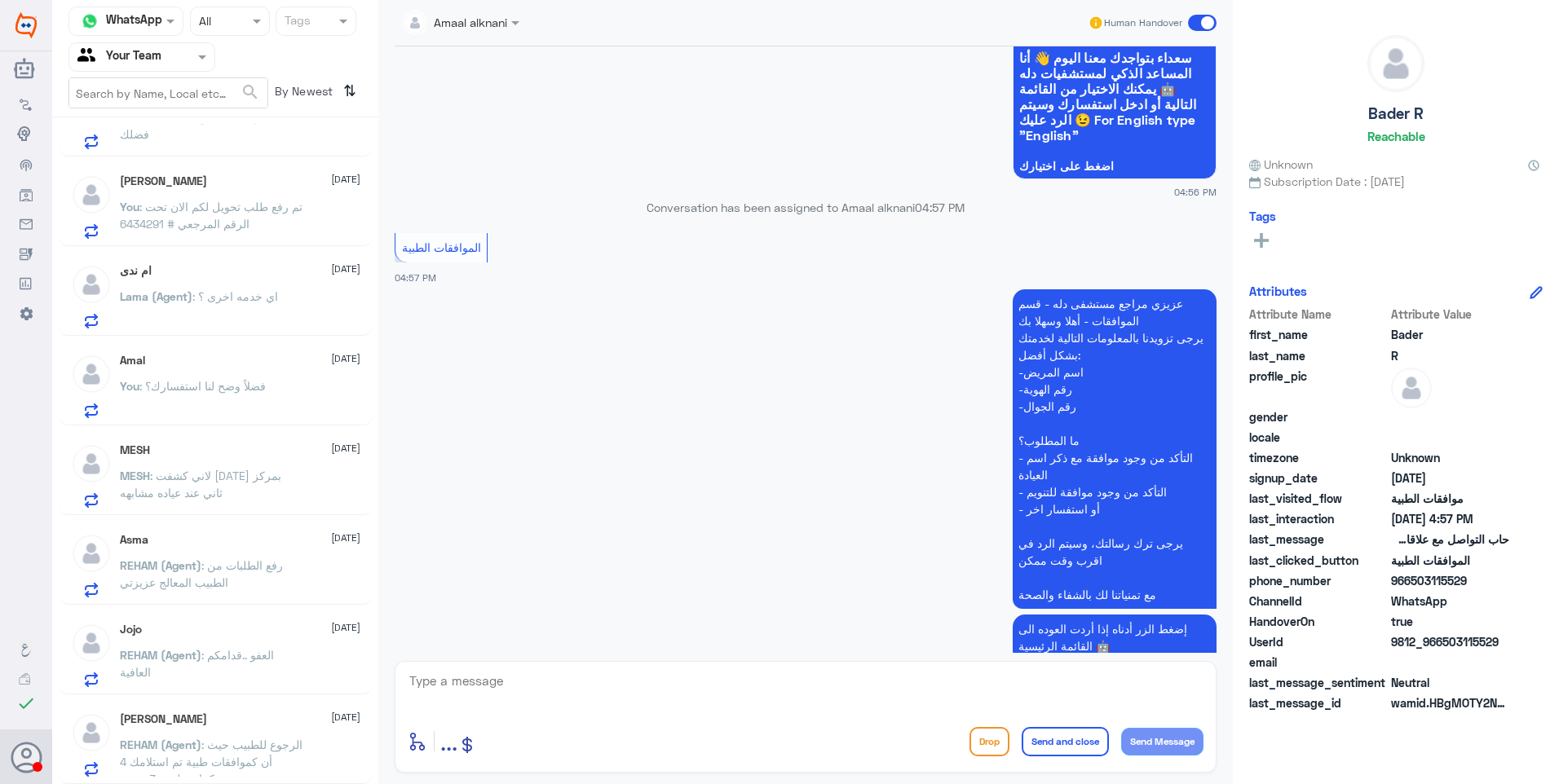
click at [222, 178] on div "[PERSON_NAME] [DATE]" at bounding box center [240, 181] width 240 height 14
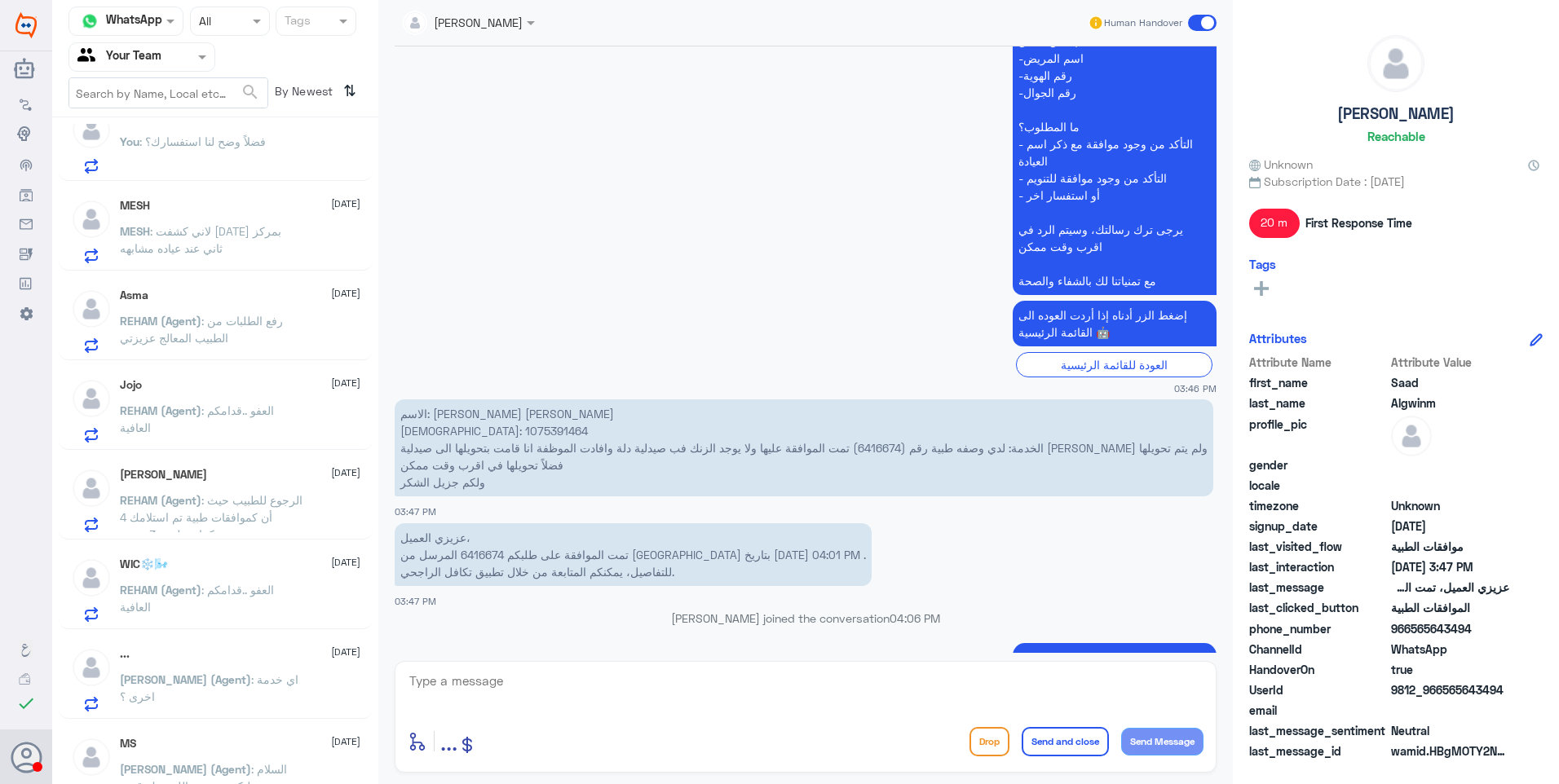
click at [208, 431] on p "REHAM (Agent) : العفو ..قدامكم العافية" at bounding box center [211, 423] width 183 height 41
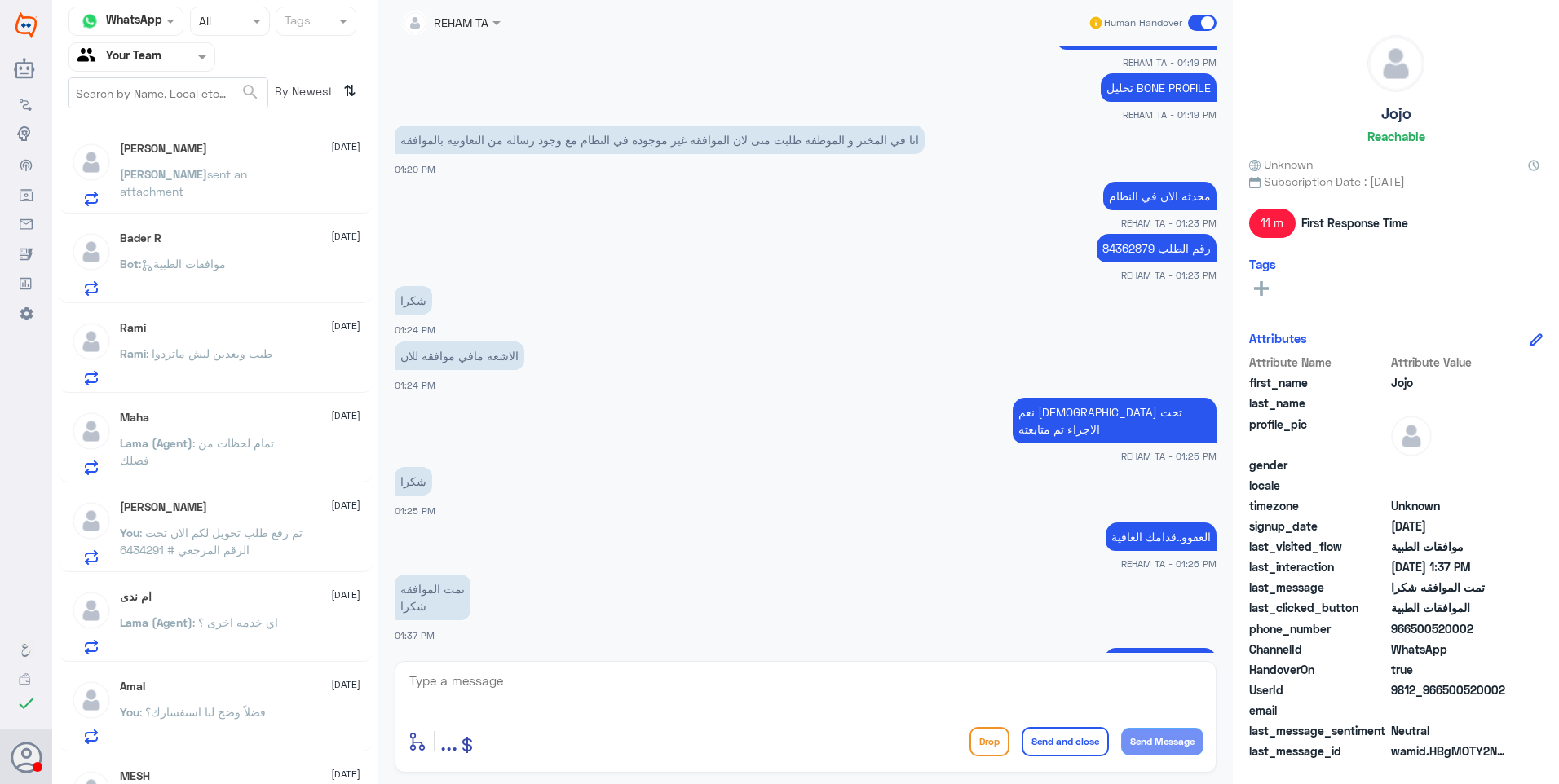
click at [204, 177] on span "sent an attachment" at bounding box center [183, 182] width 127 height 31
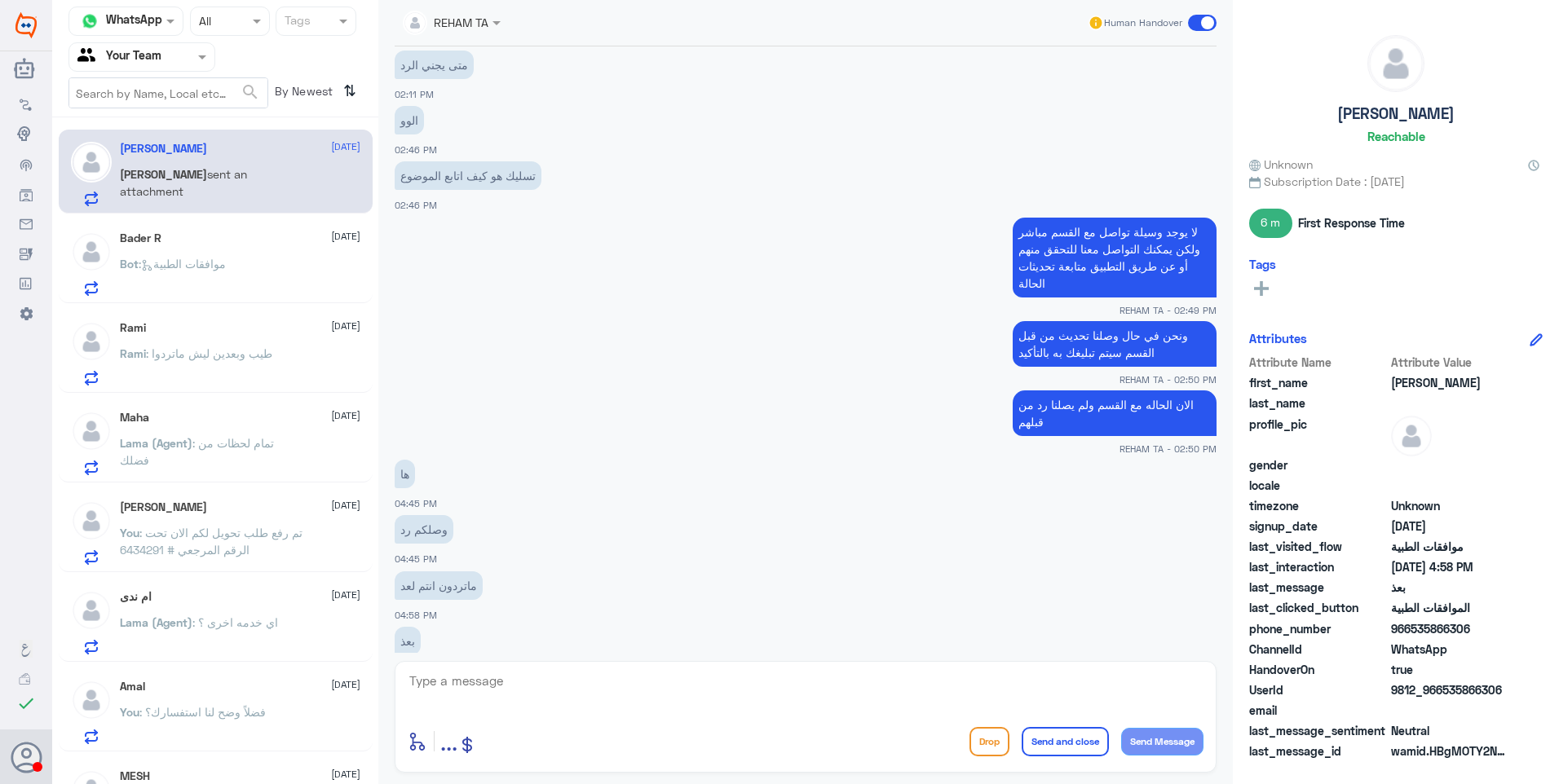
click at [213, 280] on div "Bot : موافقات الطبية" at bounding box center [240, 277] width 240 height 37
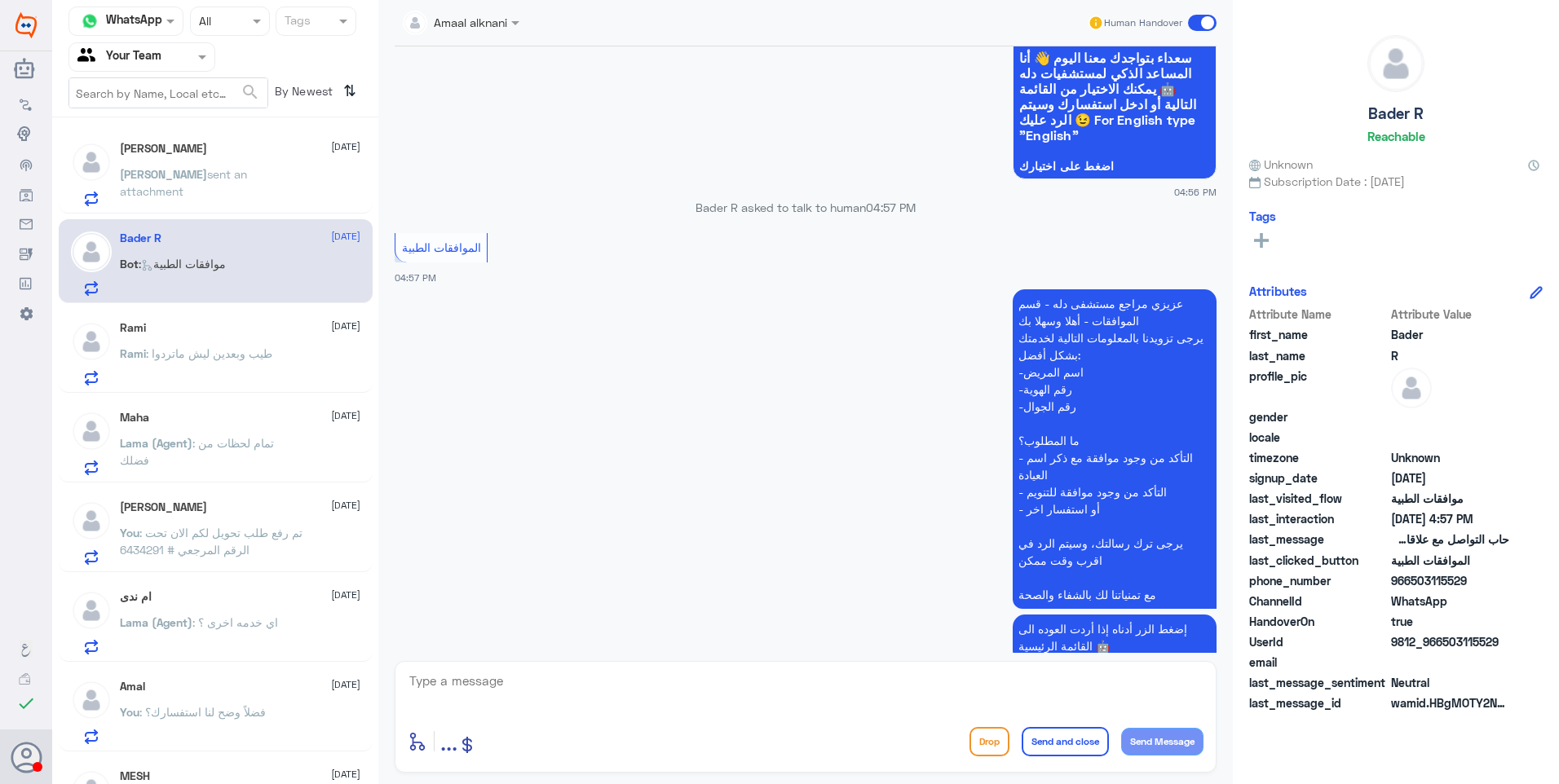
click at [142, 59] on input "text" at bounding box center [122, 56] width 90 height 18
click at [131, 109] on b "Unassigned" at bounding box center [137, 107] width 62 height 14
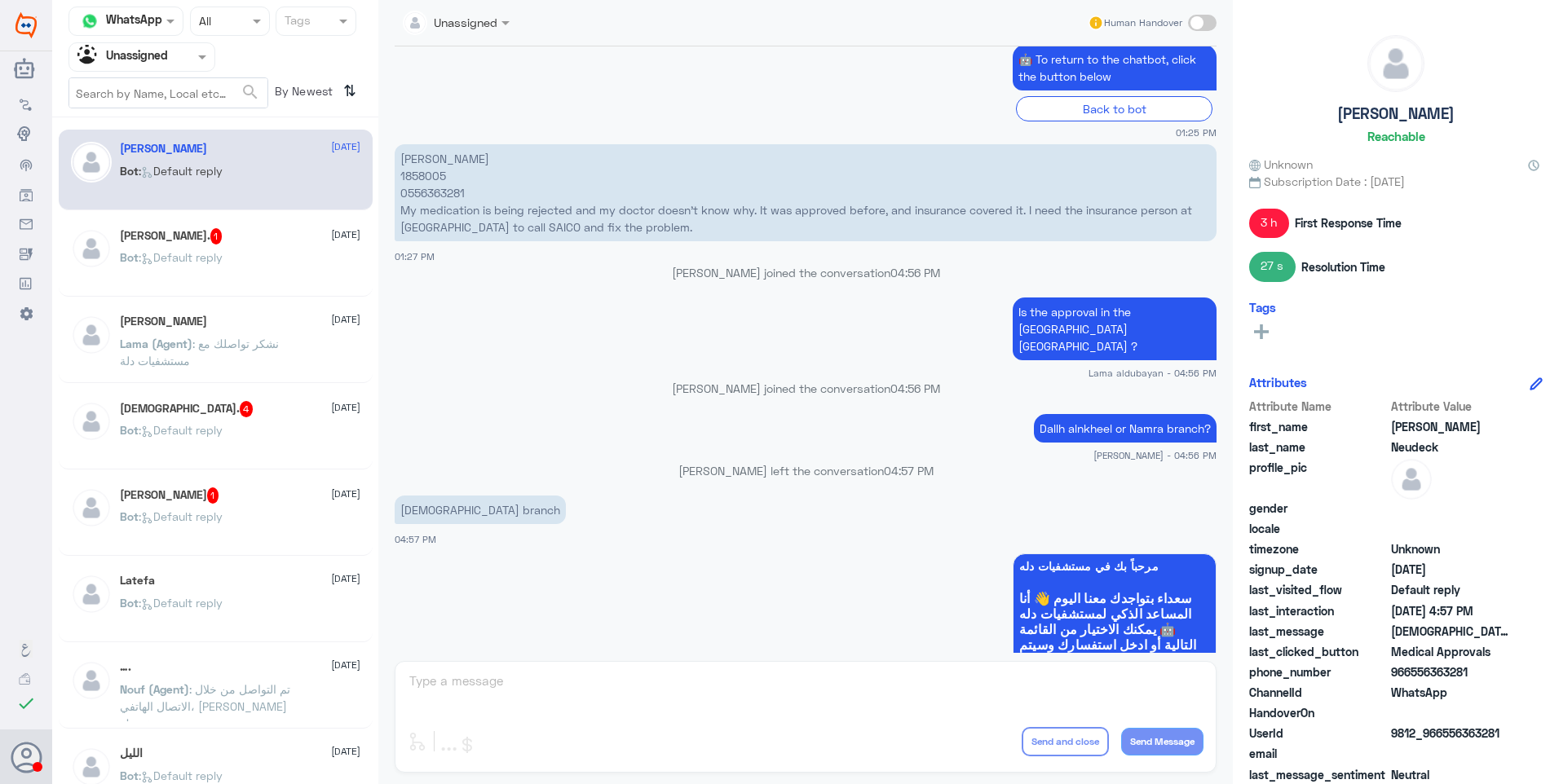
drag, startPoint x: 511, startPoint y: 679, endPoint x: 546, endPoint y: 680, distance: 35.0
click at [546, 680] on div "Unassigned Human Handover [DATE] English 01:24 PM مرحباً بك في مستشفيات دله سعد…" at bounding box center [806, 394] width 855 height 789
click at [1208, 17] on span at bounding box center [1202, 22] width 28 height 16
click at [0, 0] on input "checkbox" at bounding box center [0, 0] width 0 height 0
drag, startPoint x: 471, startPoint y: 680, endPoint x: 568, endPoint y: 693, distance: 97.9
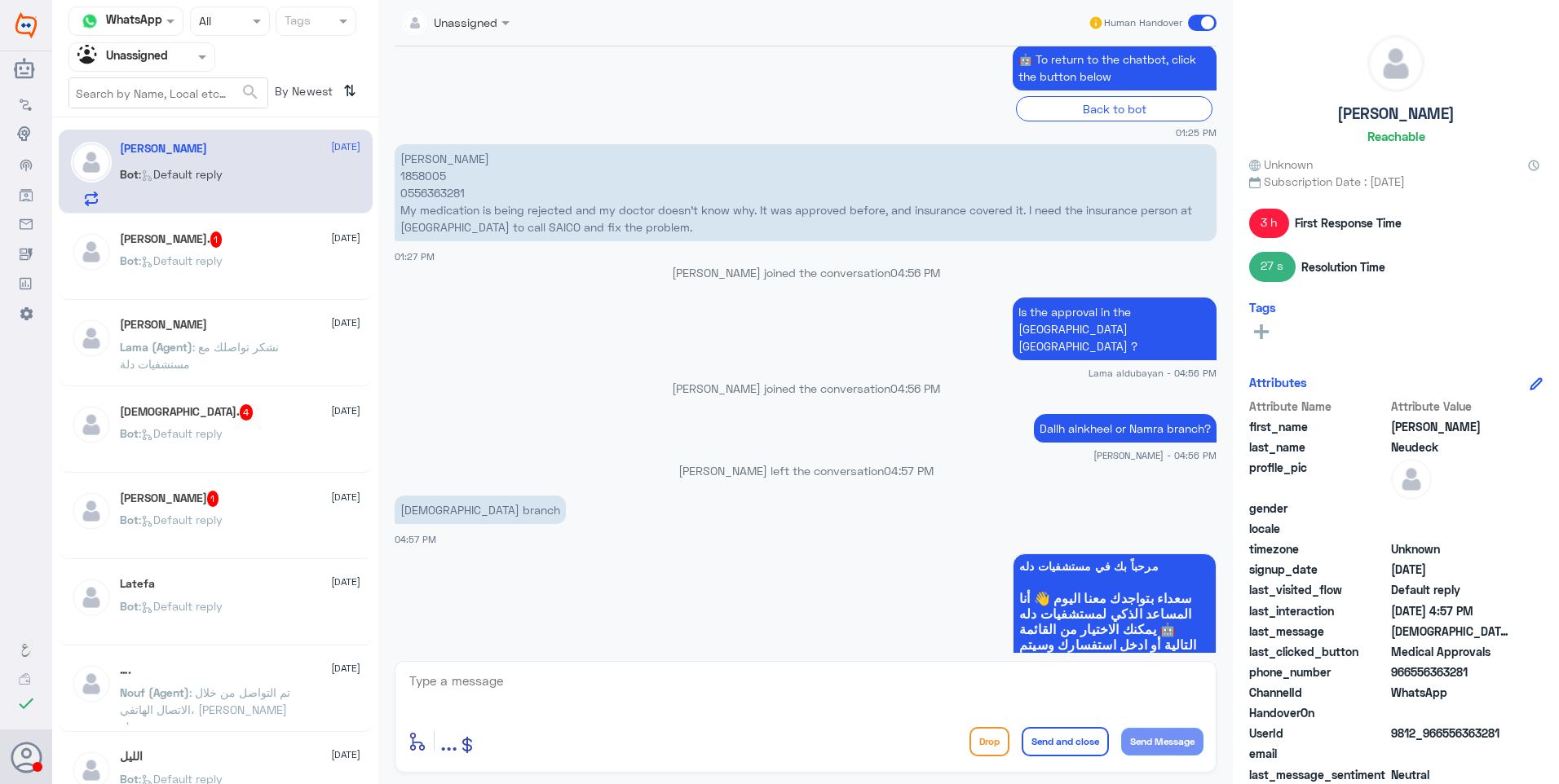
click at [510, 691] on textarea at bounding box center [806, 689] width 796 height 40
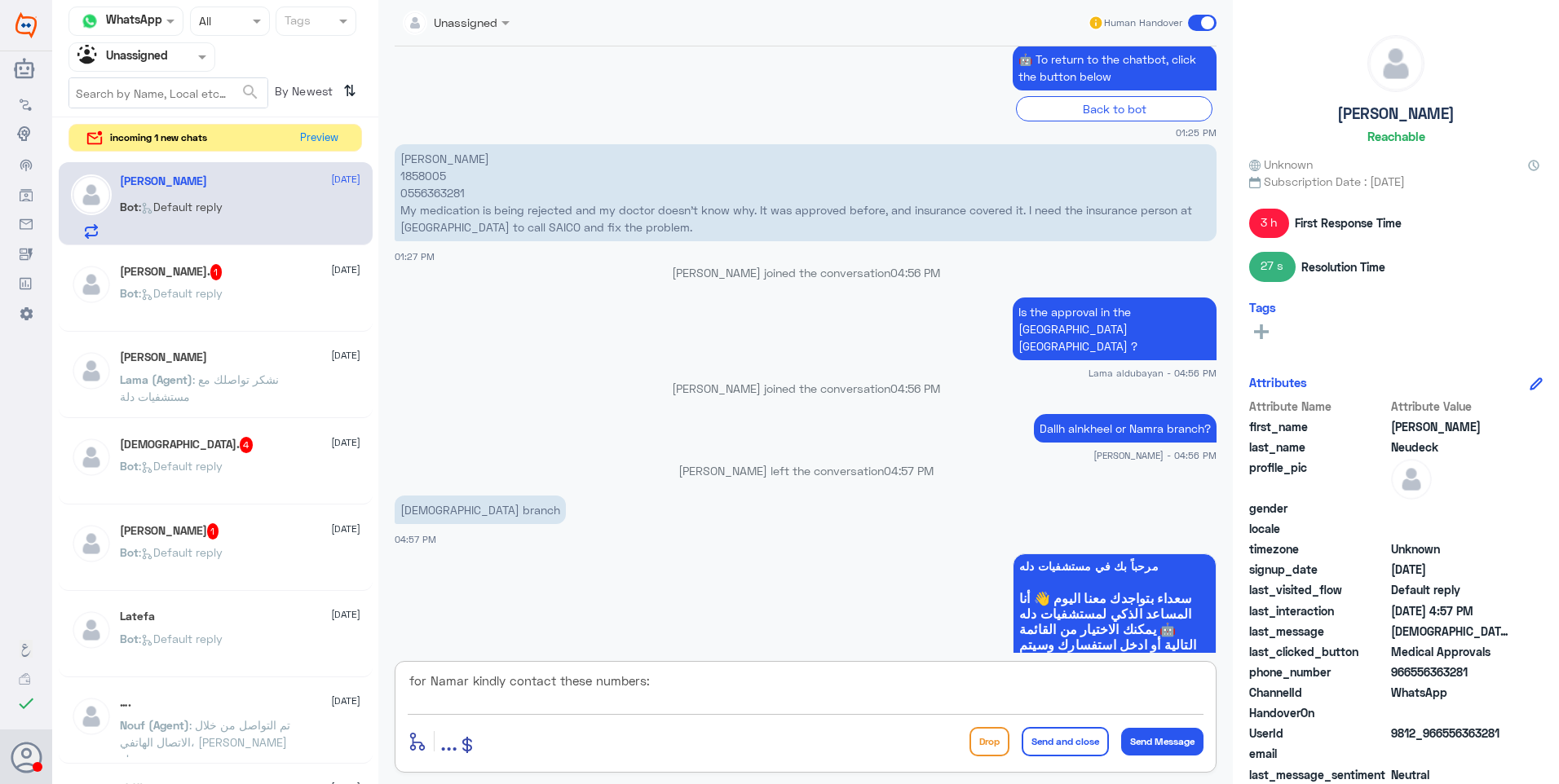
type textarea "for Namar kindly contact these numbers:"
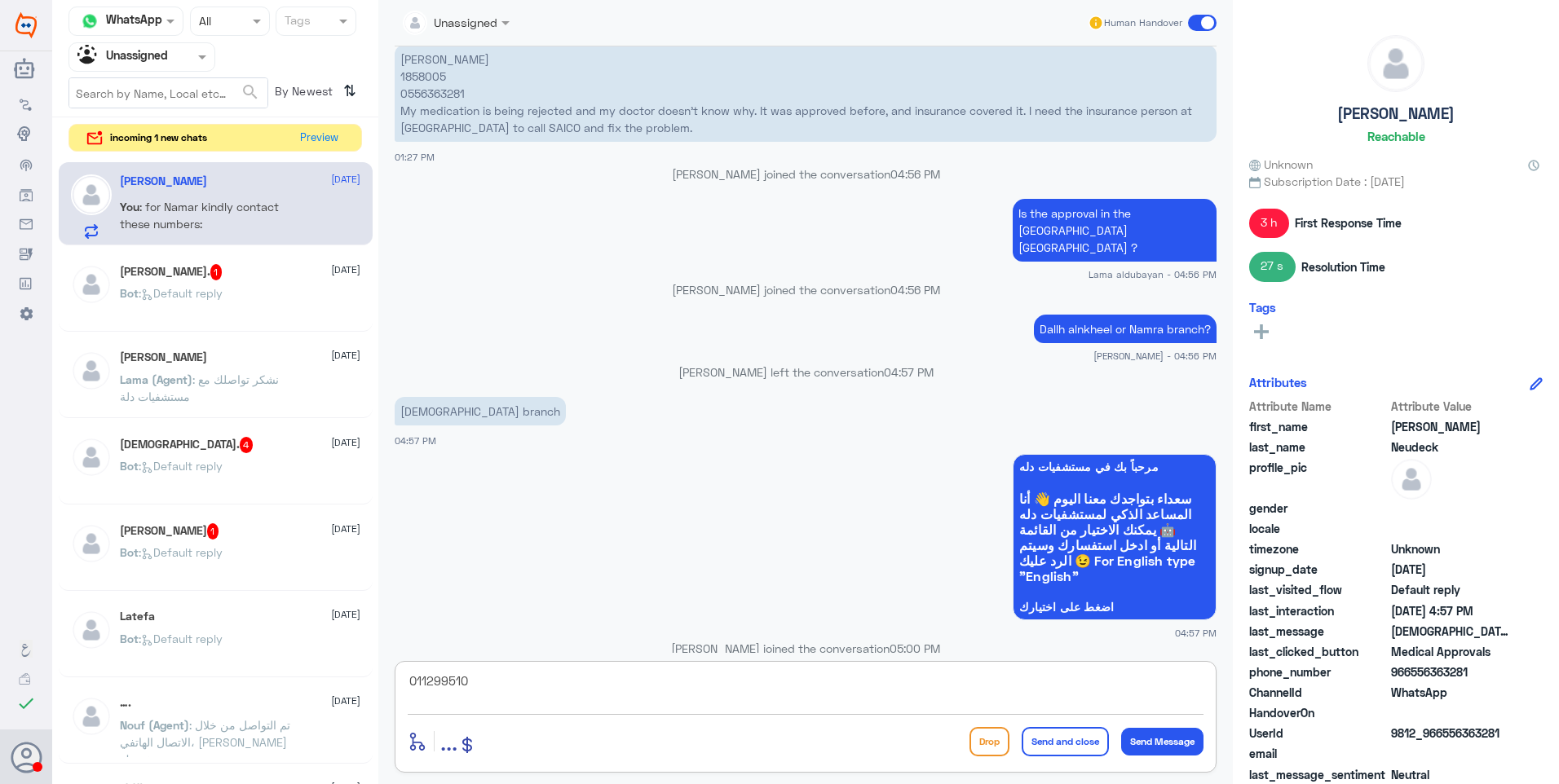
type textarea "0112995104"
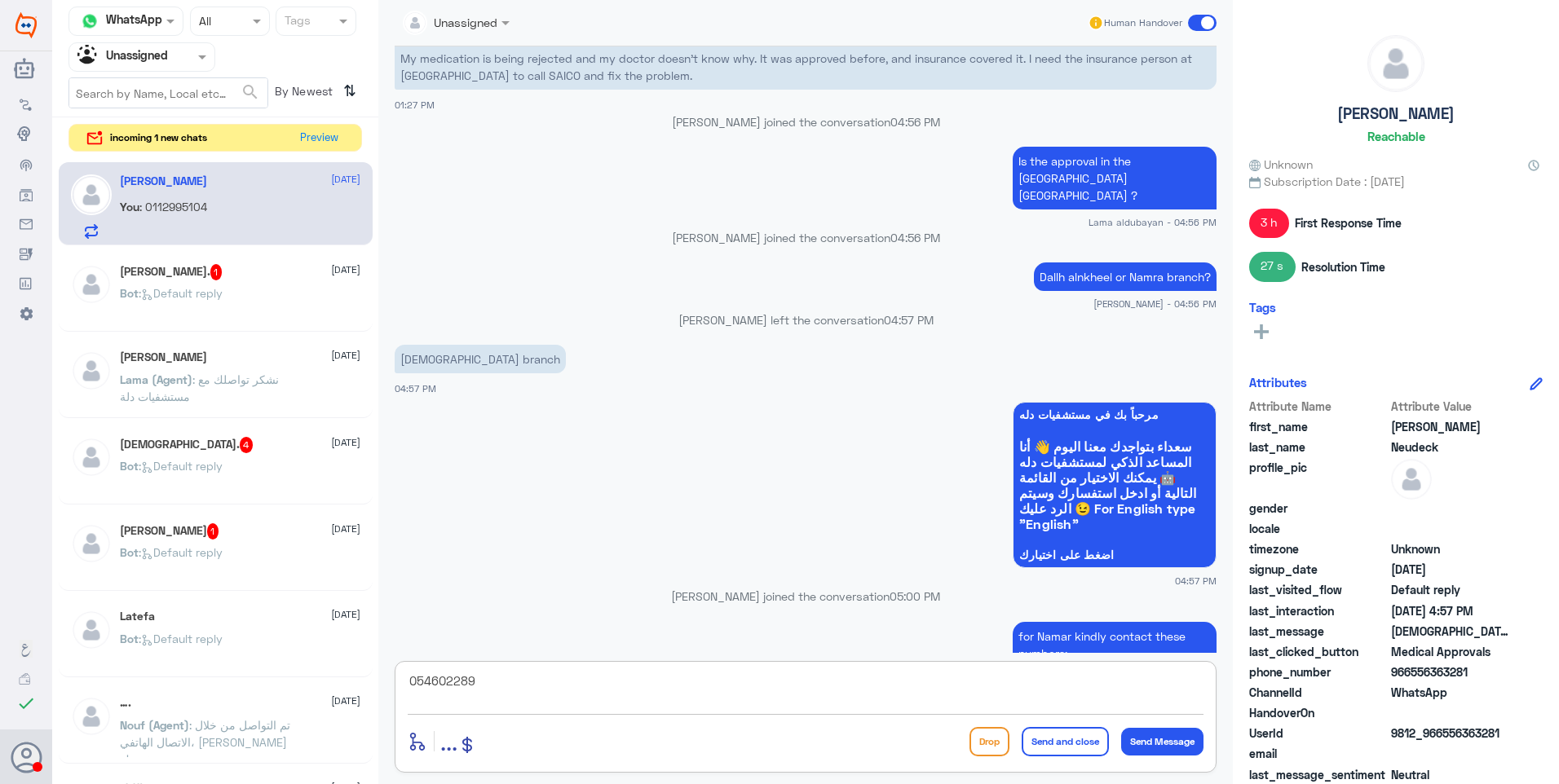
type textarea "0546022896"
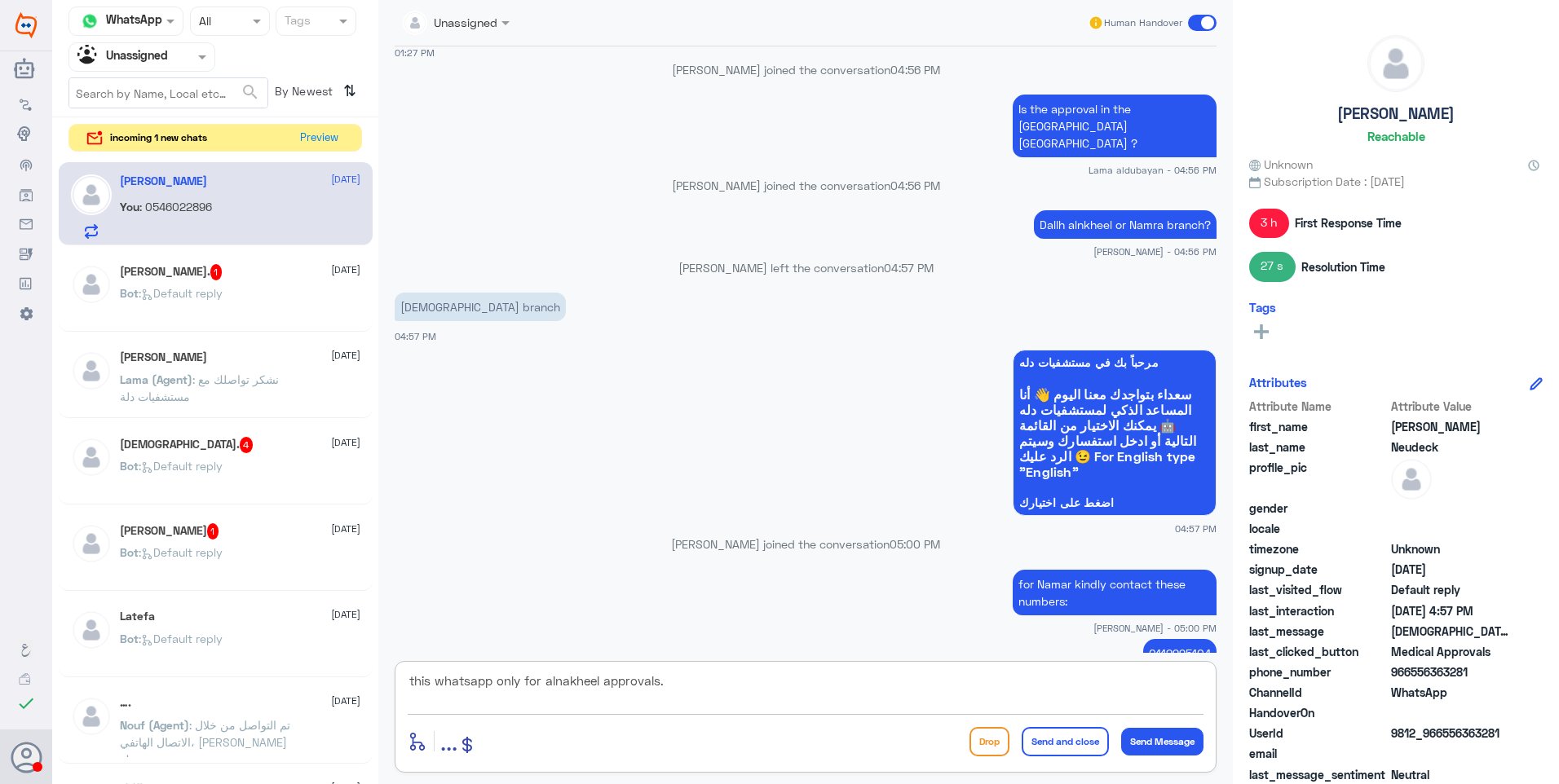
type textarea "this whatsapp only for alnakheel approvals."
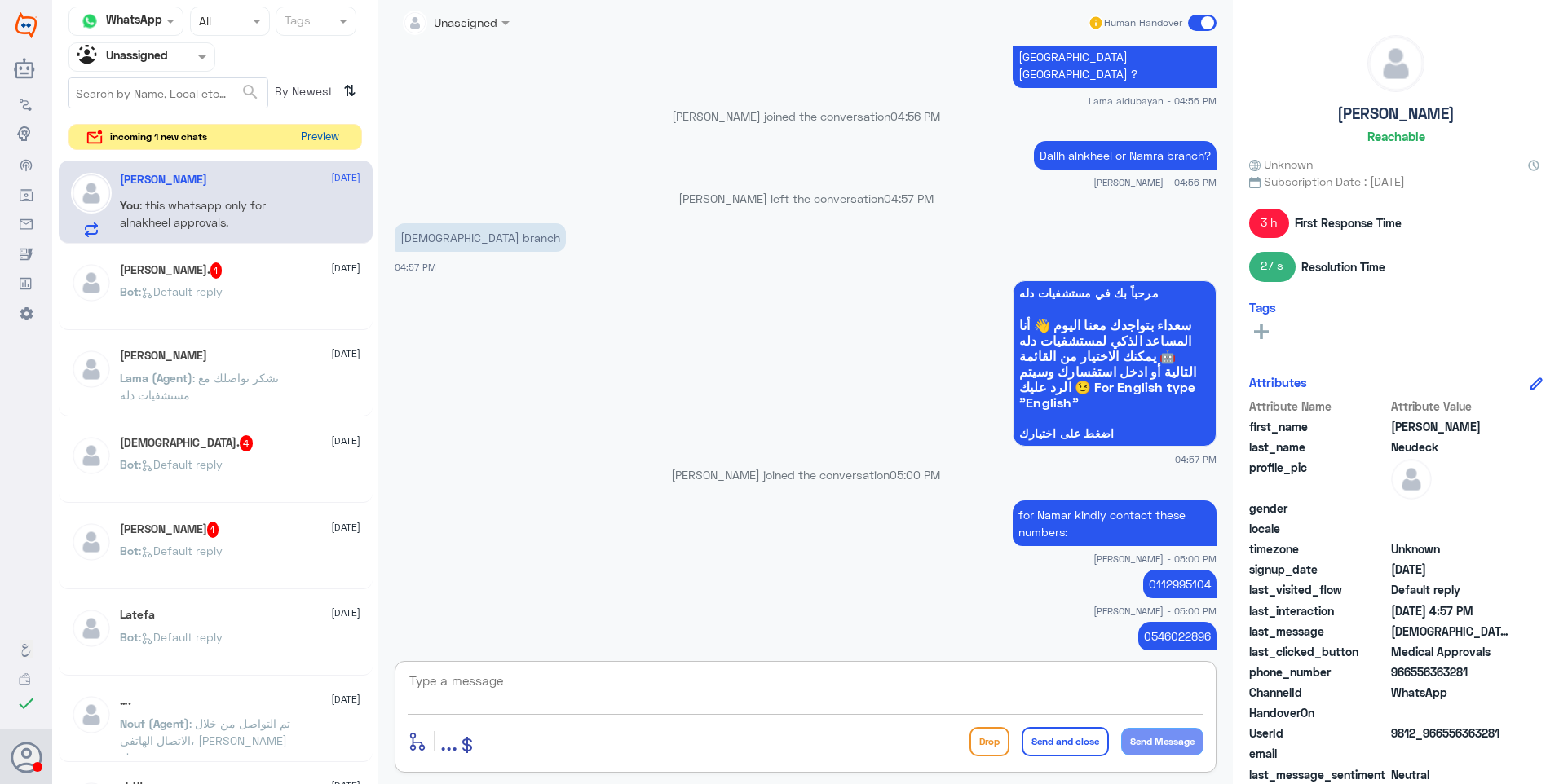
click at [297, 134] on button "Preview" at bounding box center [320, 138] width 50 height 25
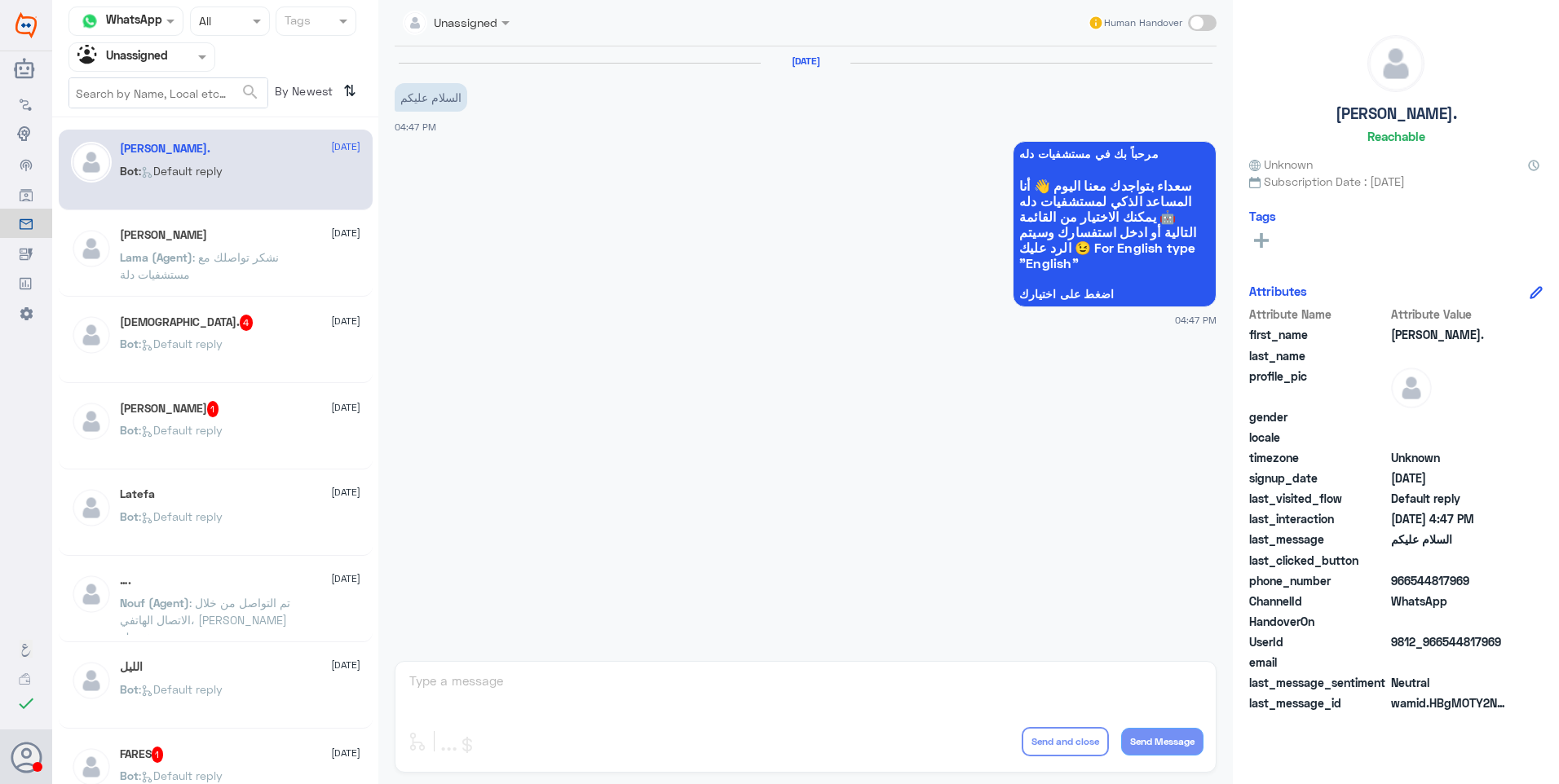
click at [172, 51] on div at bounding box center [143, 56] width 145 height 18
click at [157, 174] on Team "Your Team" at bounding box center [133, 181] width 55 height 14
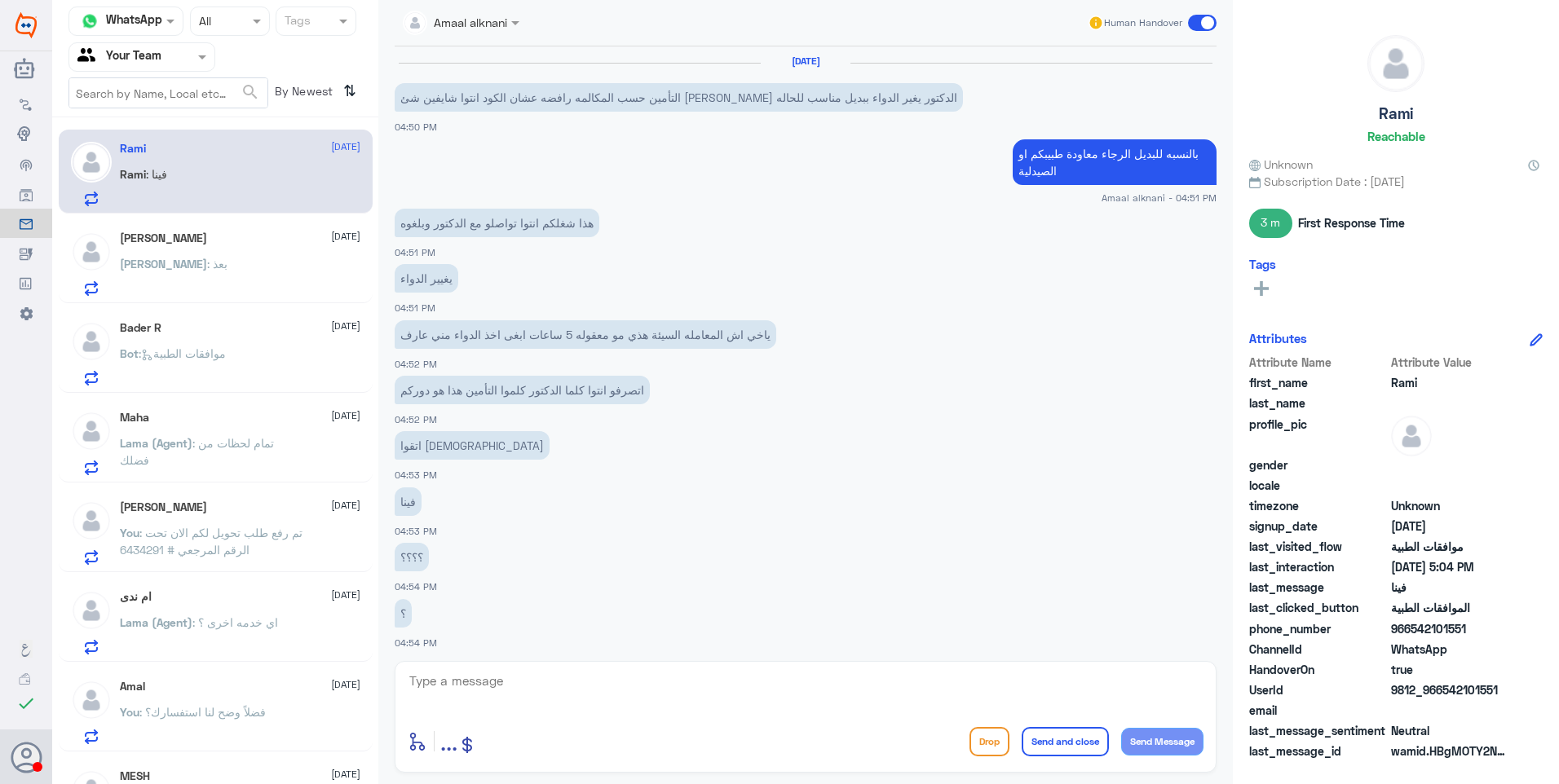
scroll to position [716, 0]
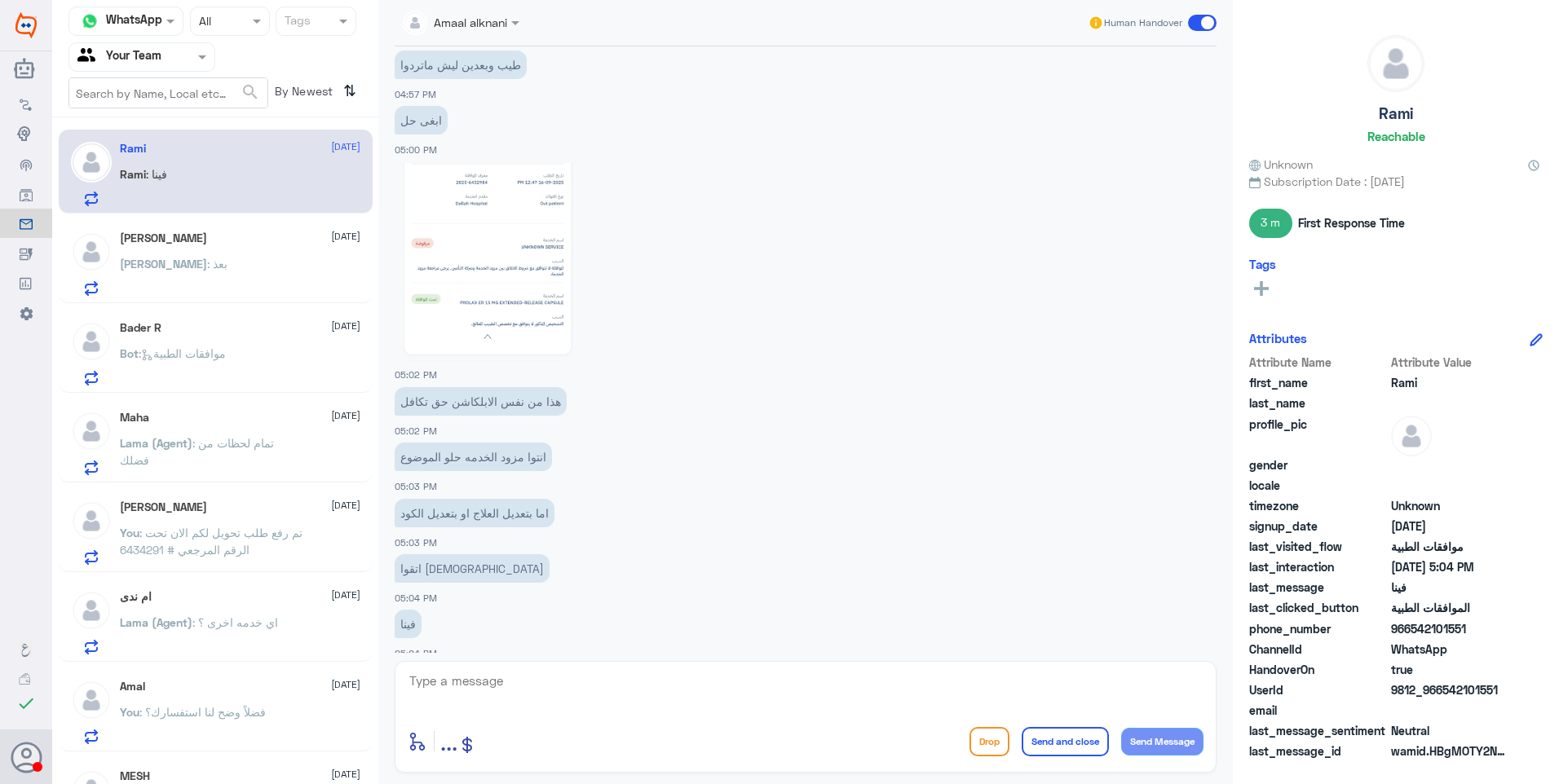
click at [244, 245] on div "[PERSON_NAME] [DATE] [PERSON_NAME] : بعذ" at bounding box center [240, 264] width 240 height 64
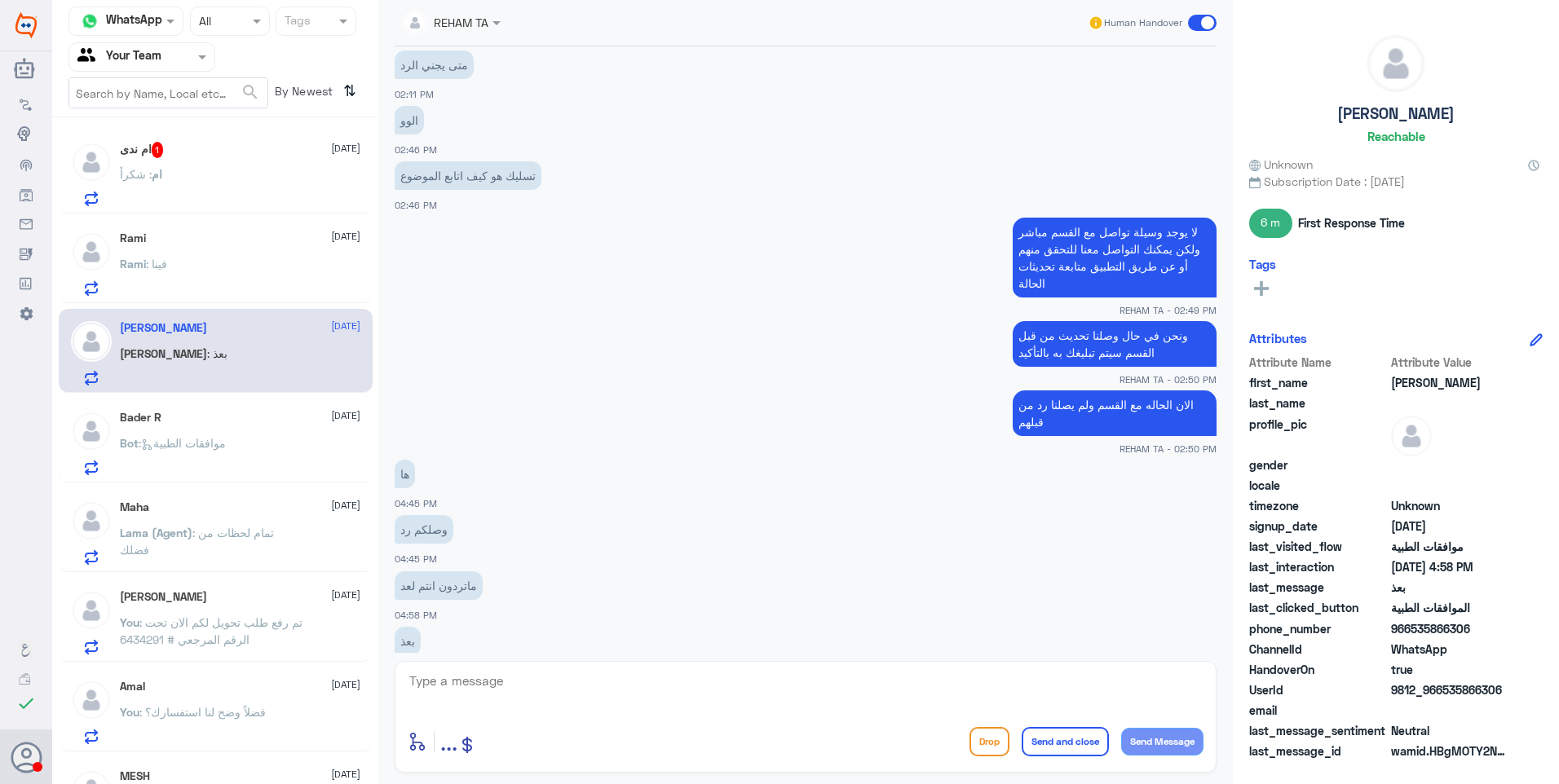
click at [179, 134] on div "ام ندى 1 [DATE] ام : شكراً" at bounding box center [216, 172] width 314 height 84
click at [244, 156] on div "ام ندى 1 [DATE]" at bounding box center [240, 149] width 240 height 16
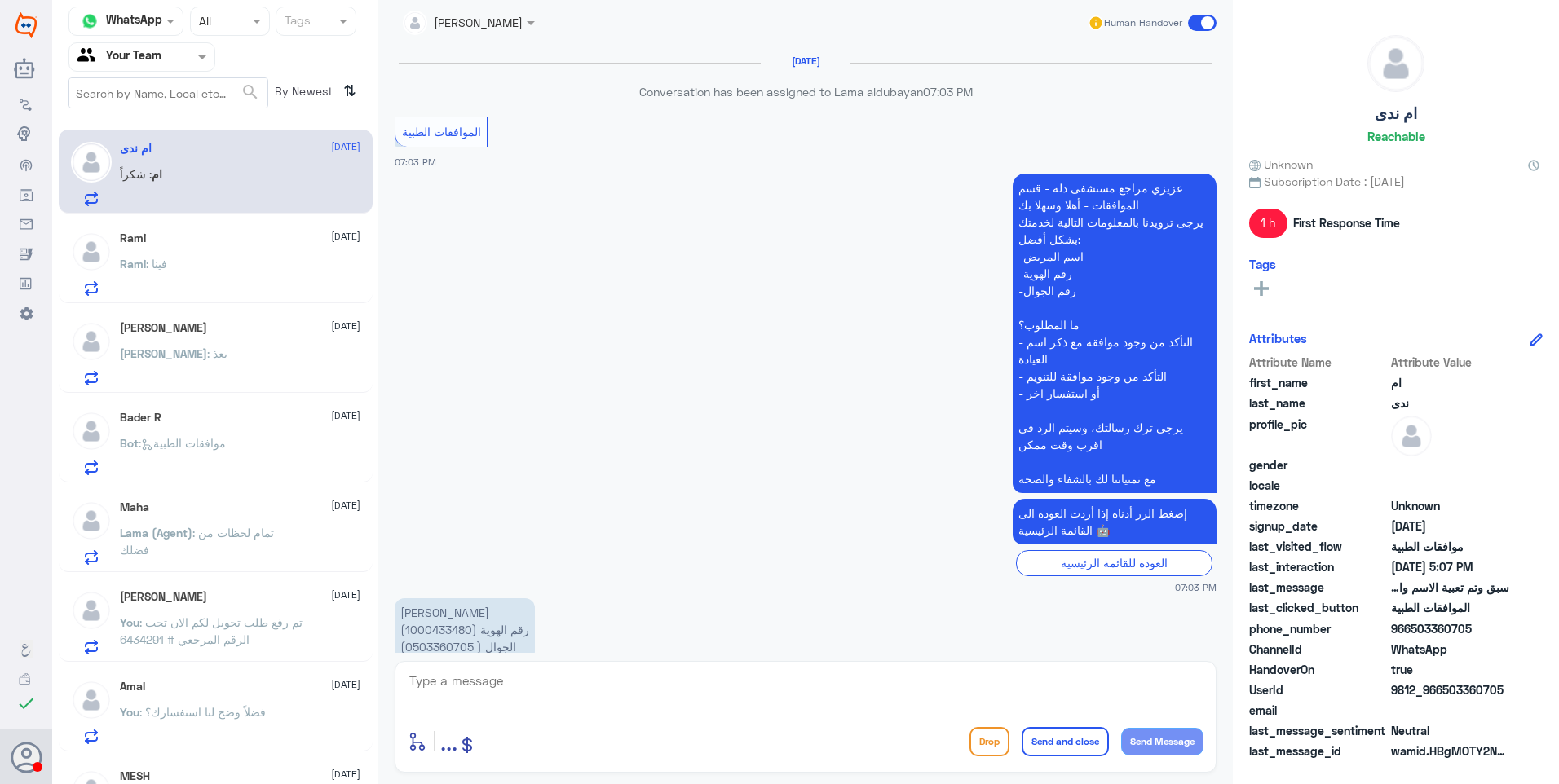
scroll to position [1271, 0]
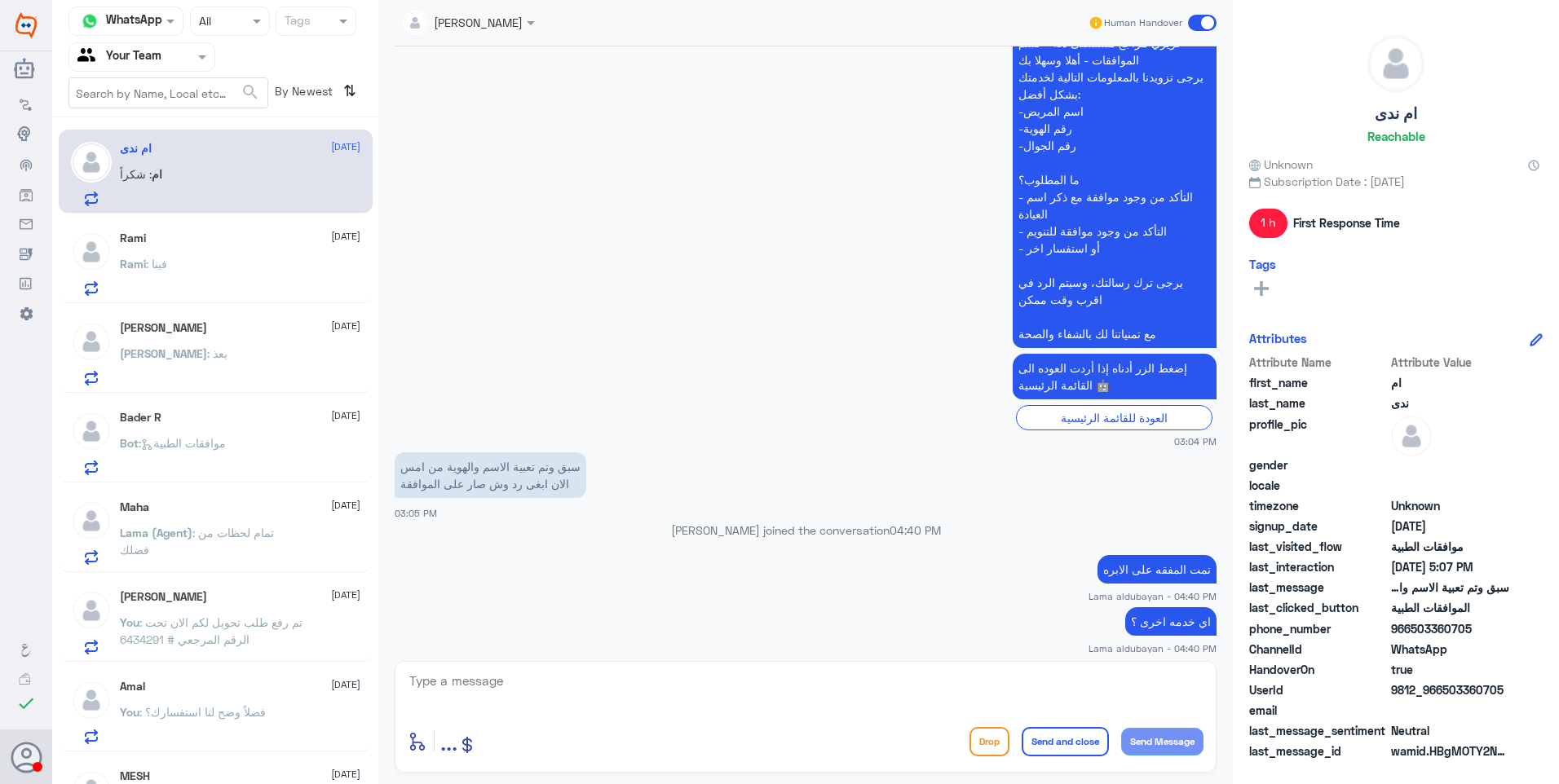
click at [199, 276] on div "Rami : فينا" at bounding box center [240, 277] width 240 height 37
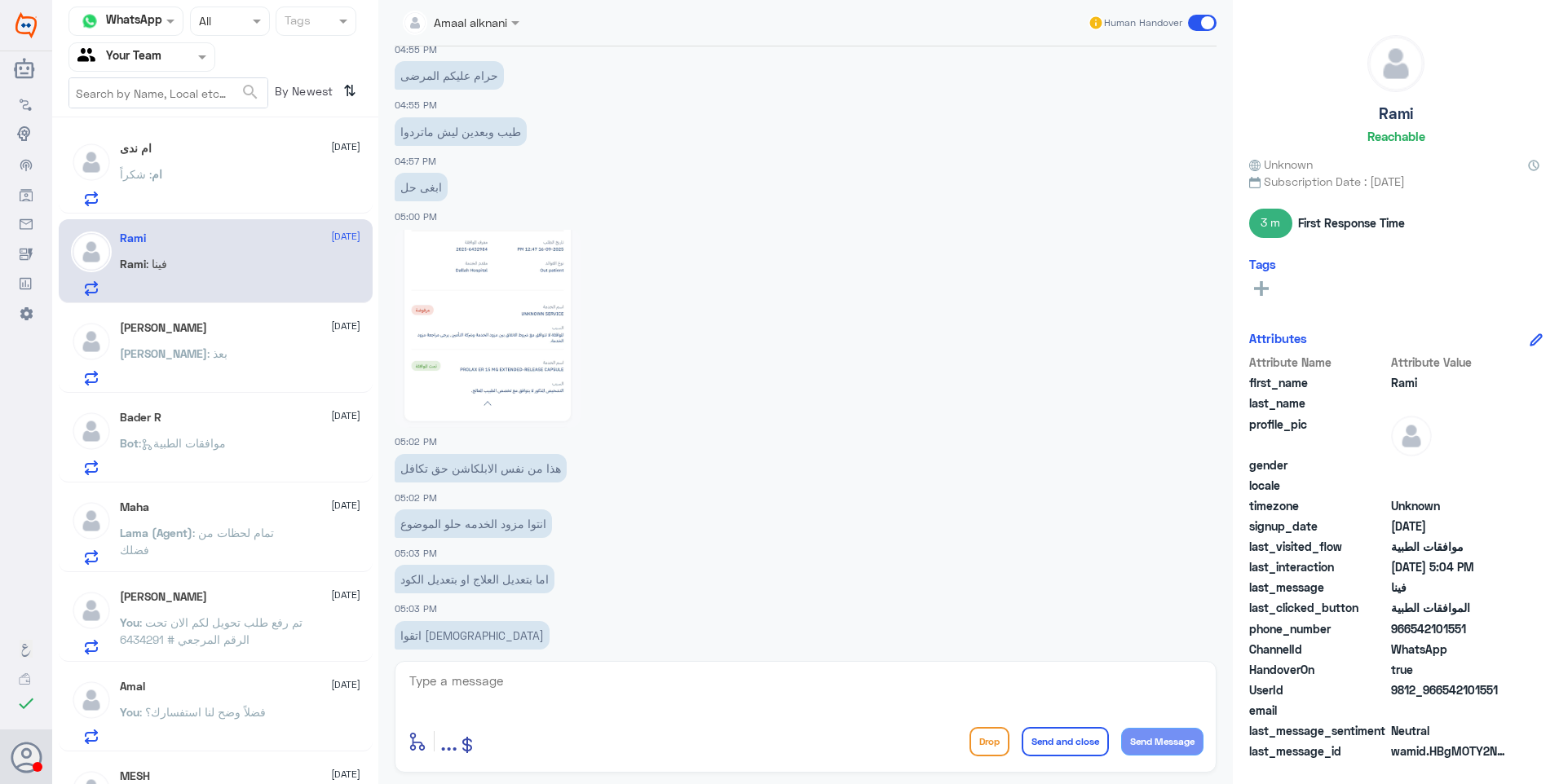
scroll to position [2331, 0]
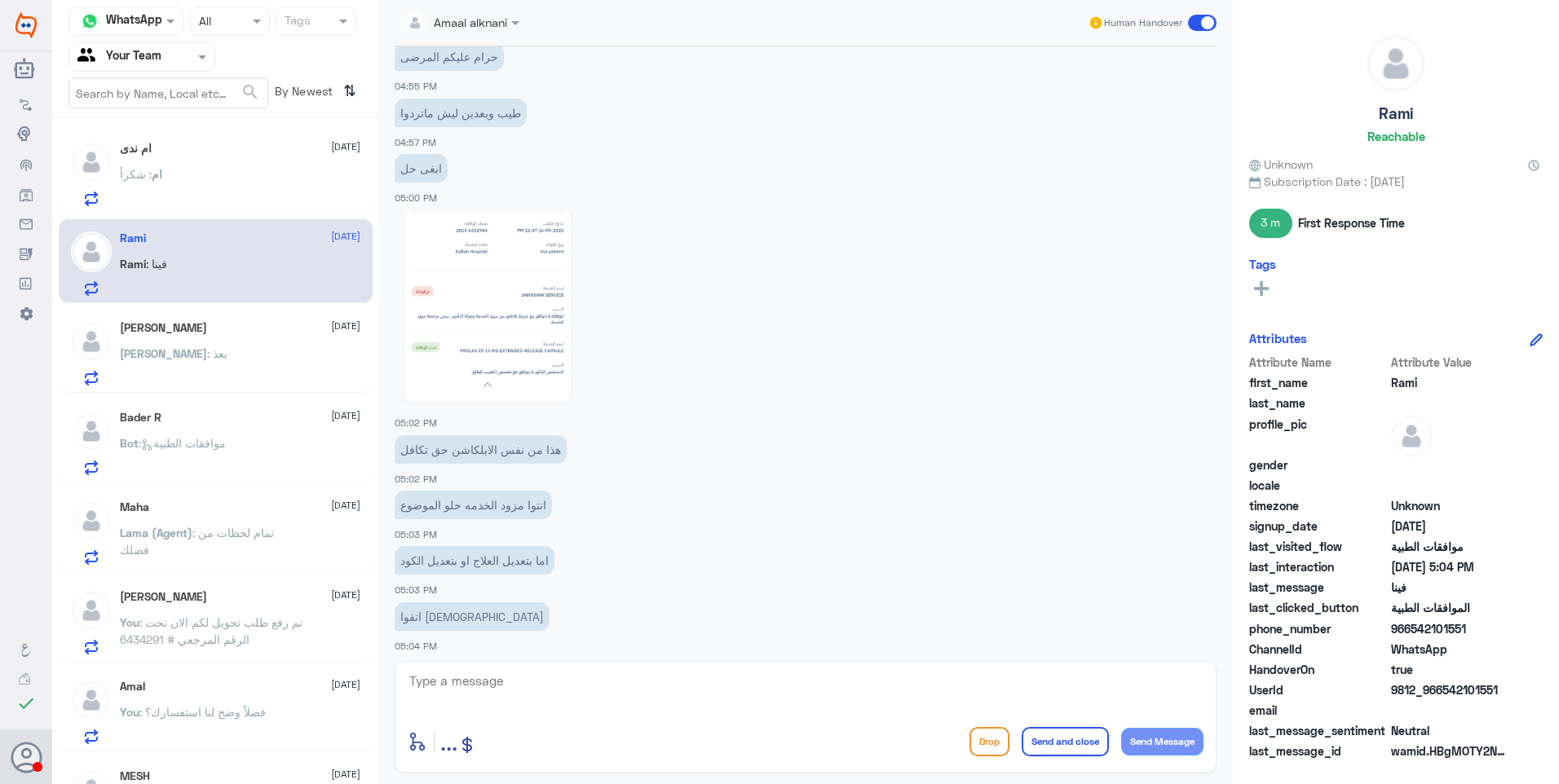
click at [262, 345] on div "[PERSON_NAME] [DATE] [PERSON_NAME] : بعذ" at bounding box center [240, 353] width 240 height 64
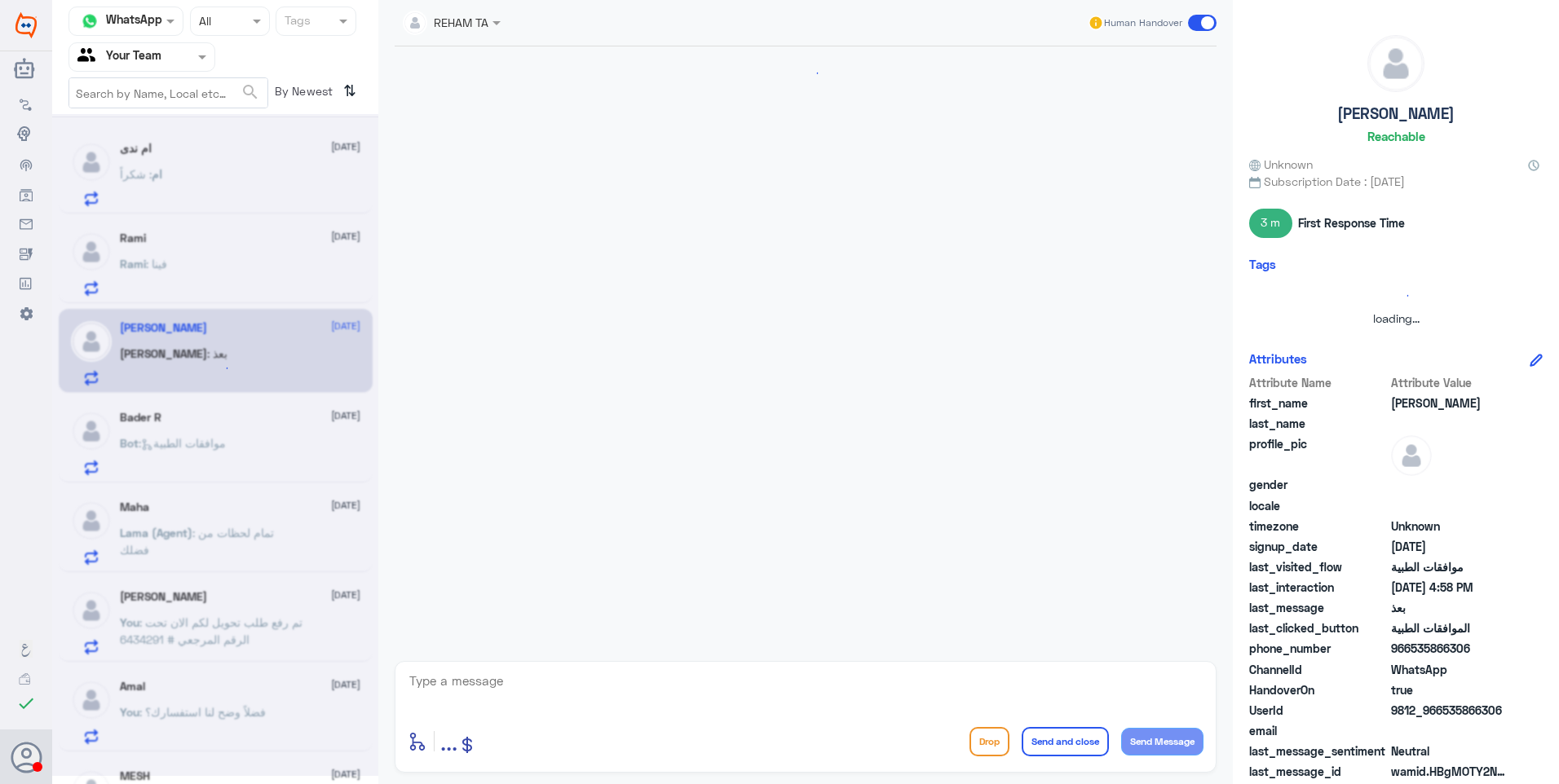
scroll to position [762, 0]
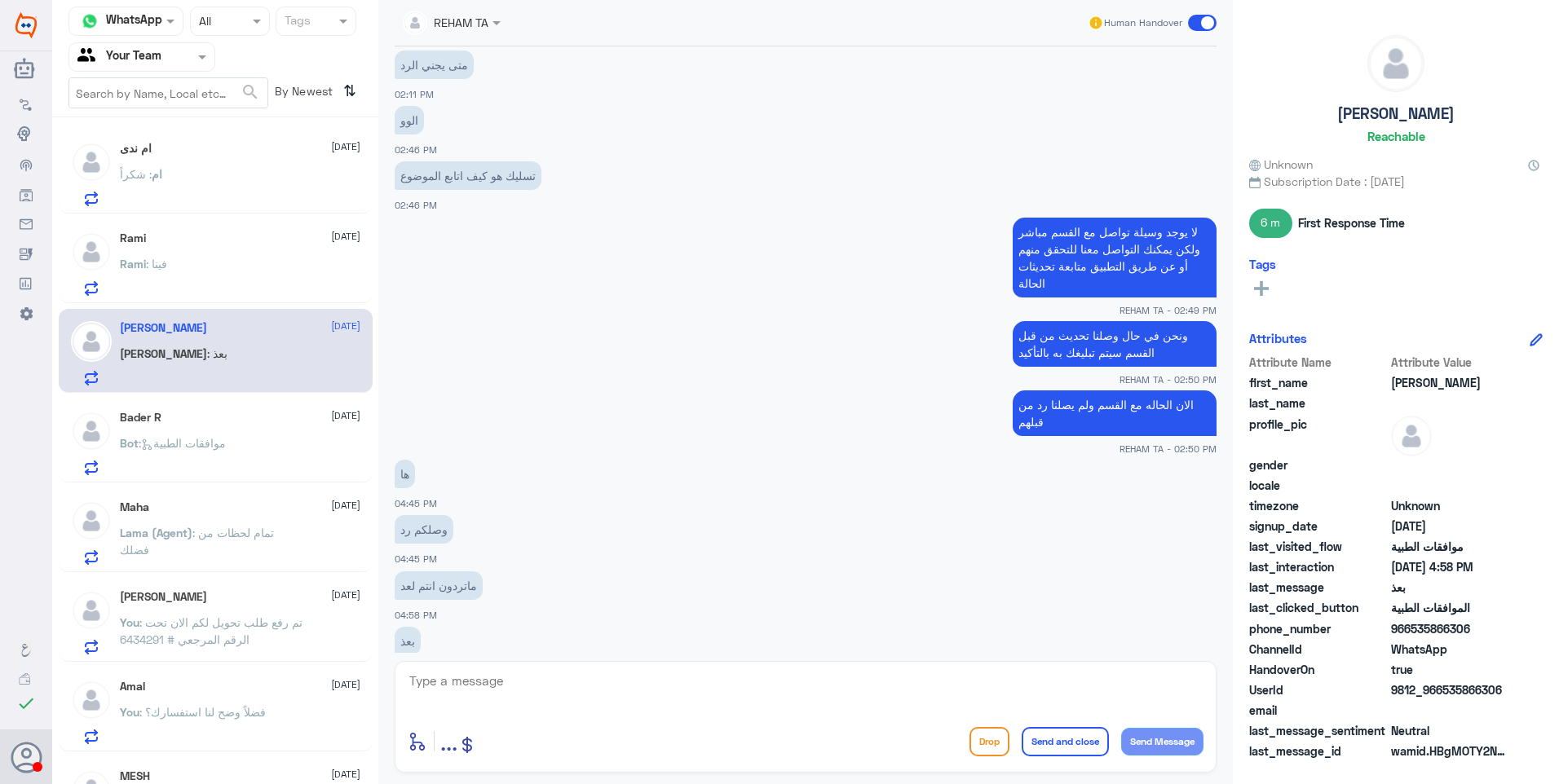
click at [259, 464] on div "Bot : موافقات الطبية" at bounding box center [240, 457] width 240 height 37
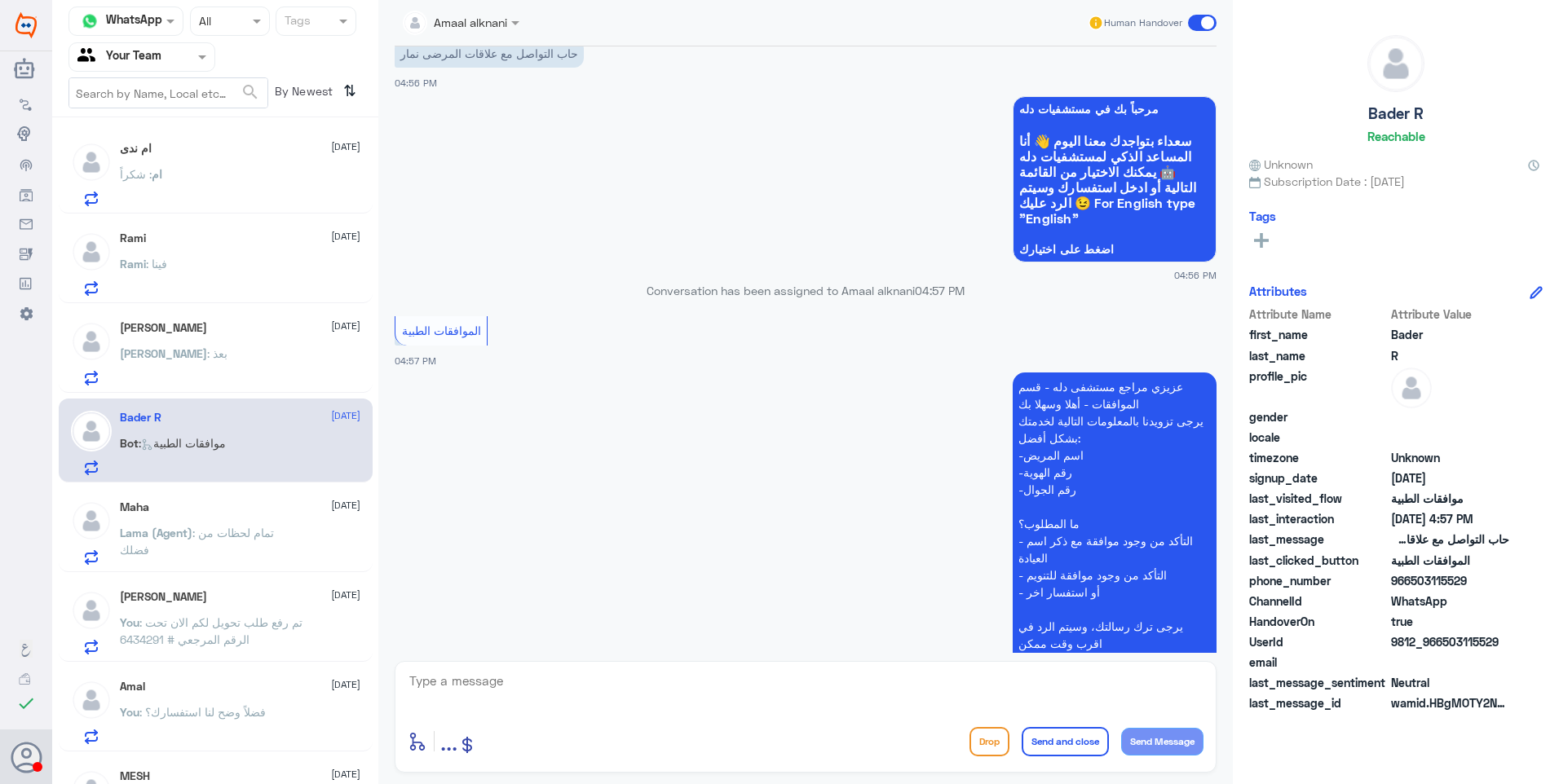
scroll to position [1348, 0]
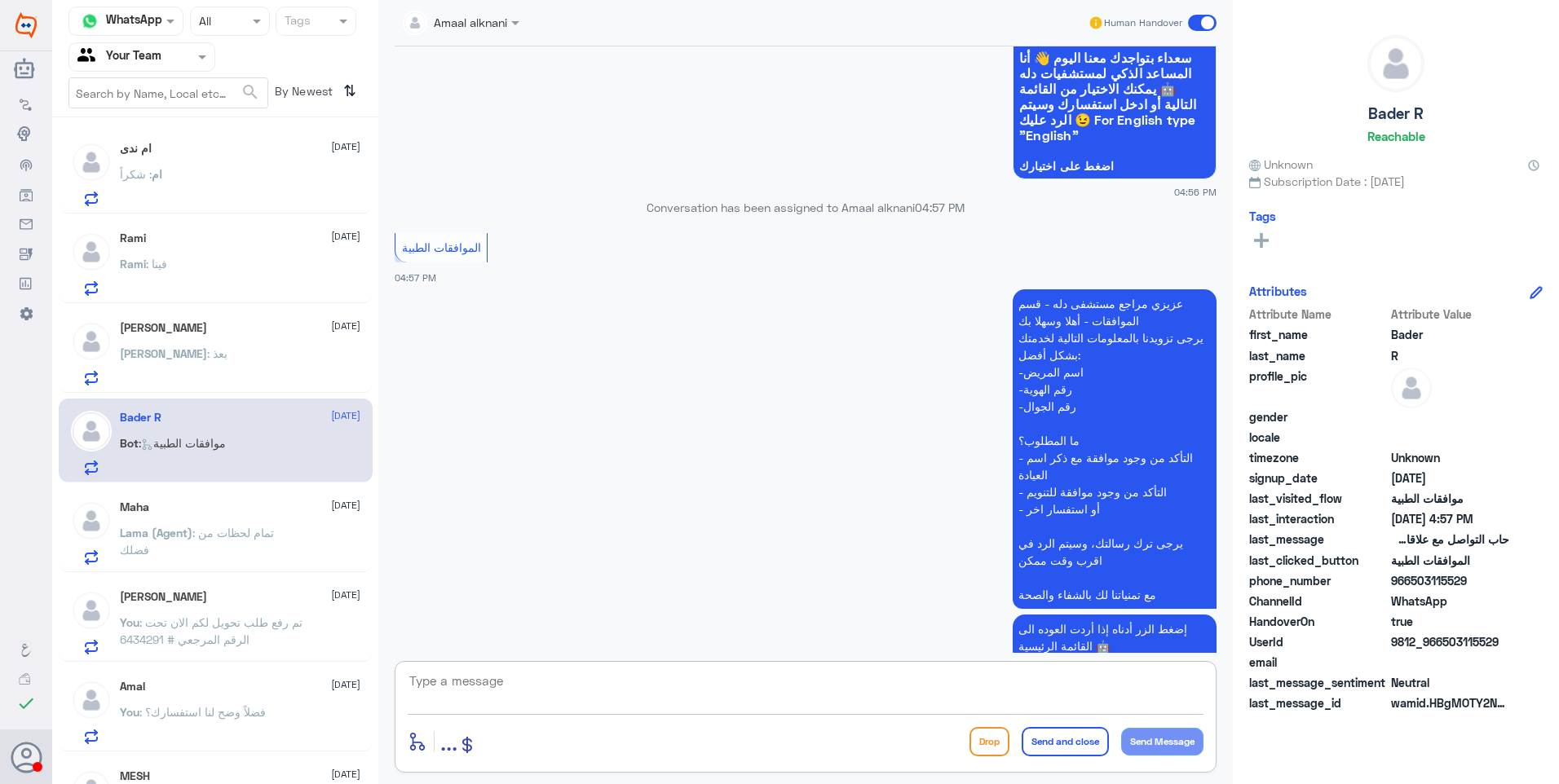
drag, startPoint x: 460, startPoint y: 690, endPoint x: 624, endPoint y: 665, distance: 165.9
click at [461, 690] on textarea at bounding box center [806, 689] width 796 height 40
type textarea "g"
drag, startPoint x: 557, startPoint y: 680, endPoint x: 665, endPoint y: 657, distance: 110.4
click at [559, 680] on textarea "للت" at bounding box center [806, 689] width 796 height 40
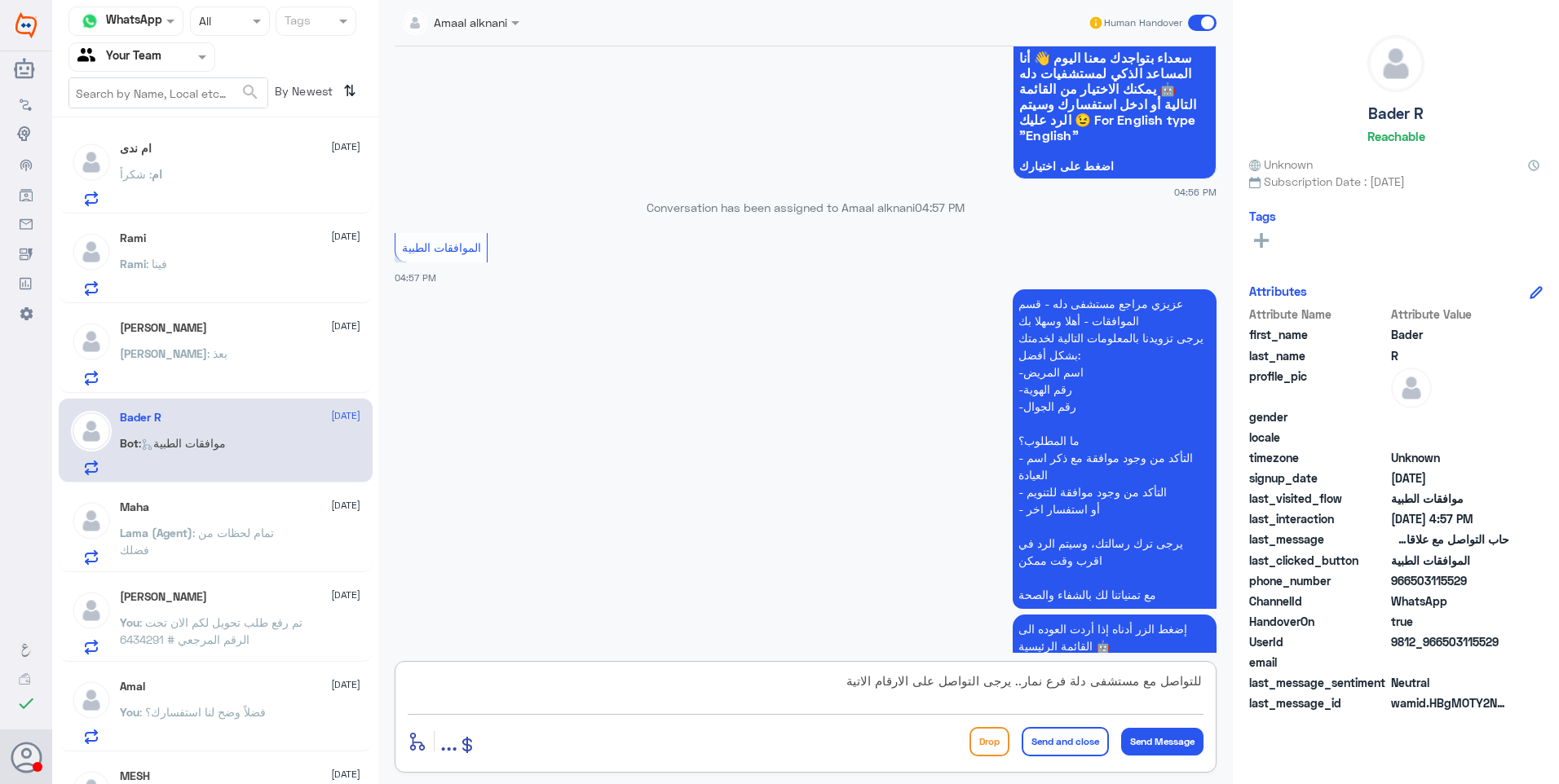
type textarea "للتواصل مع مستشفى دلة فرع نمار.. يرجى التواصل على الارقام الاتية"
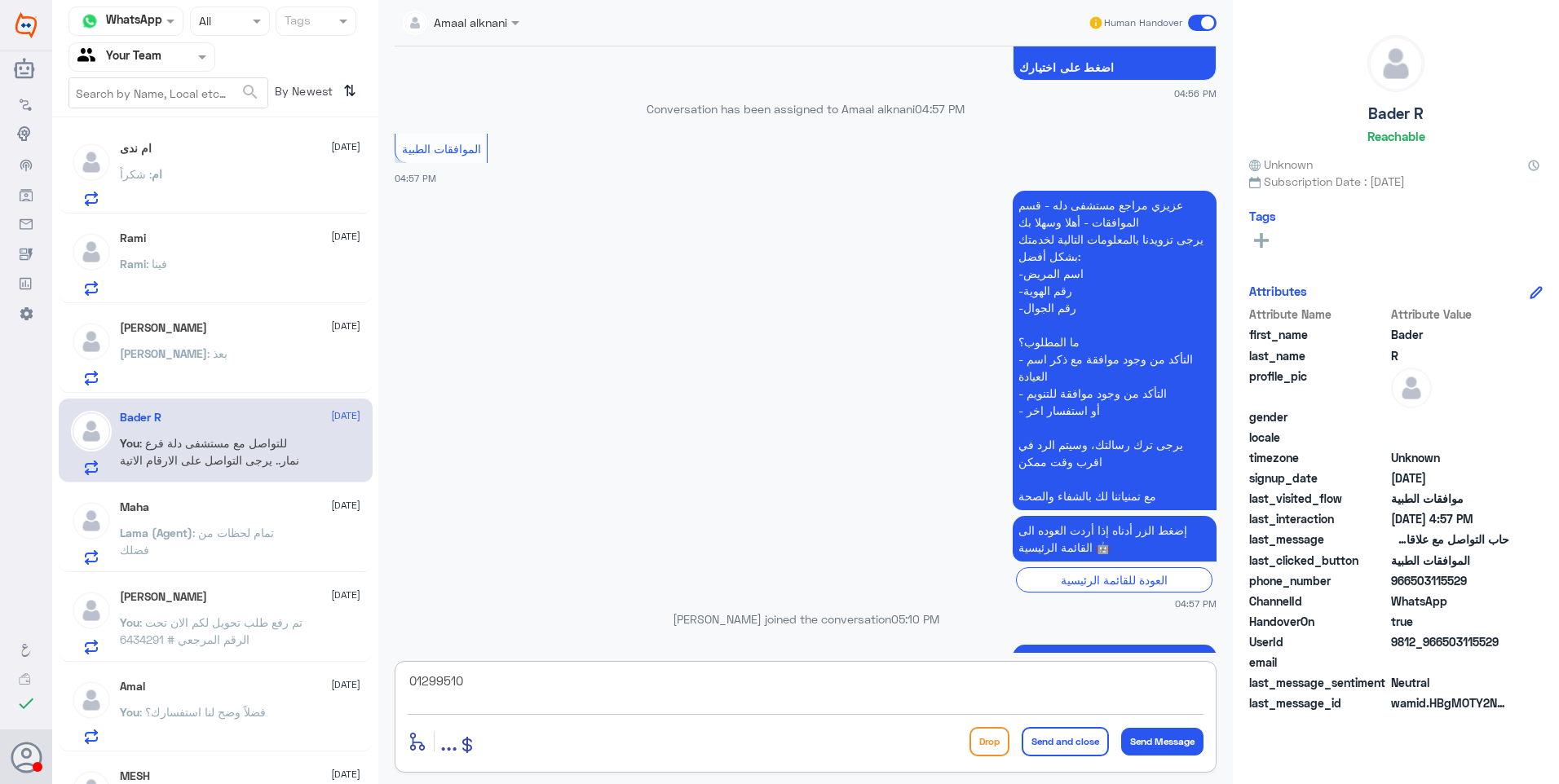
type textarea "012995104"
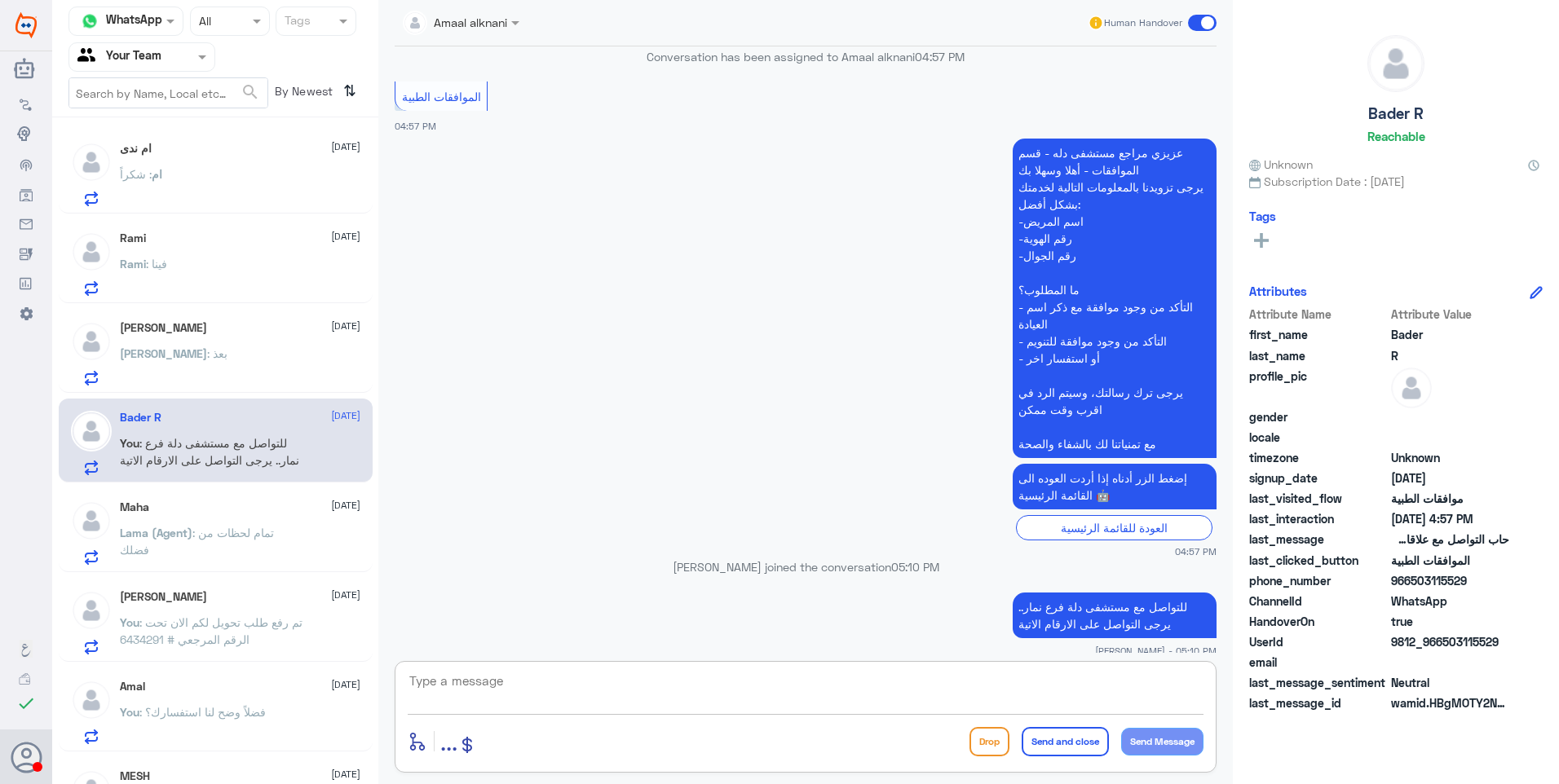
type textarea "5"
type textarea "0546022896"
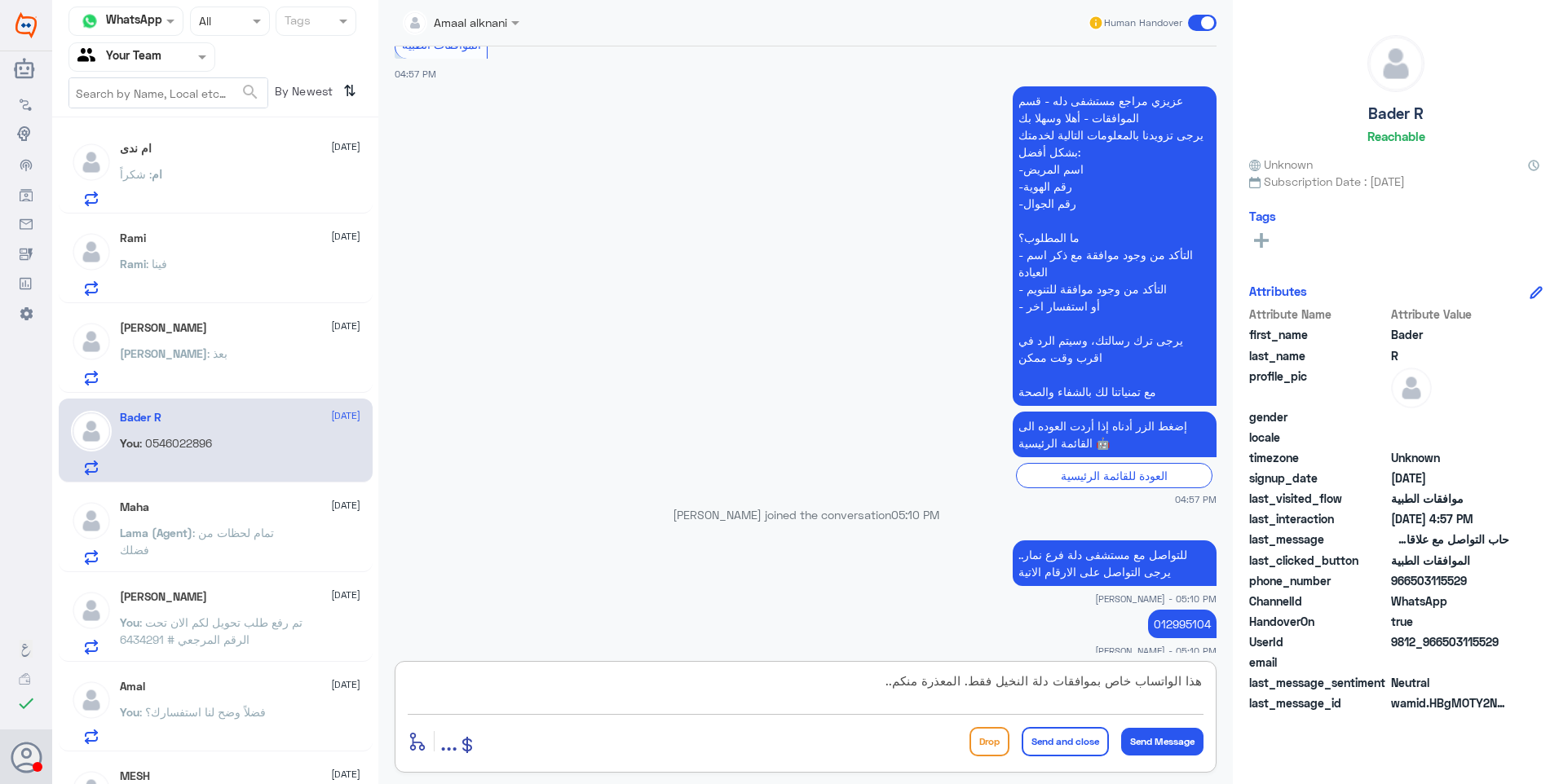
type textarea "هذا الواتساب خاص بموافقات دلة النخيل فقط. المعذرة منكم."
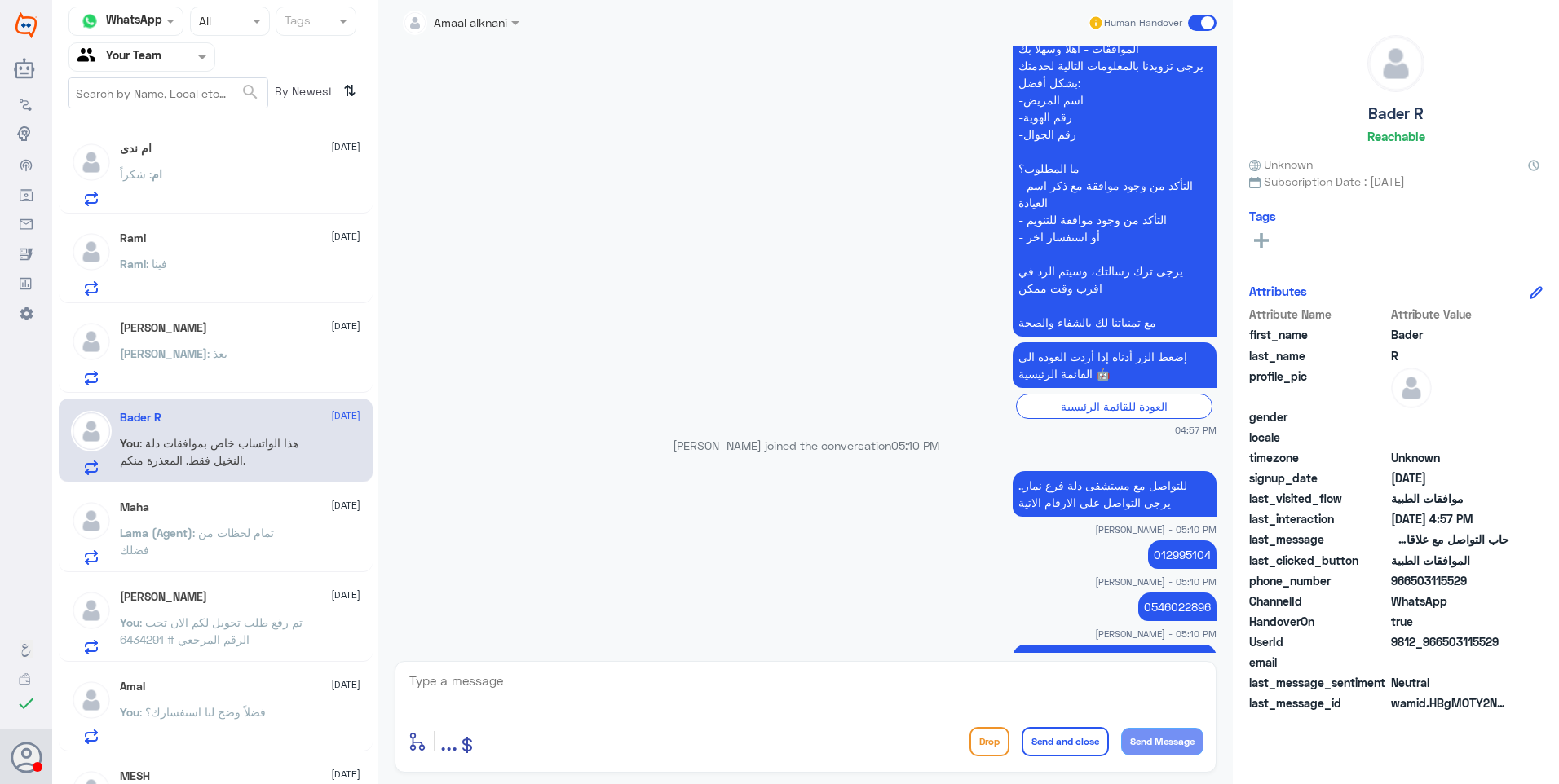
click at [1170, 541] on p "012995104" at bounding box center [1182, 554] width 69 height 28
drag, startPoint x: 797, startPoint y: 665, endPoint x: 858, endPoint y: 690, distance: 65.9
click at [808, 672] on div "enter flow name ... Drop Send and close Send Message" at bounding box center [806, 716] width 822 height 111
click at [858, 690] on textarea at bounding box center [806, 689] width 796 height 40
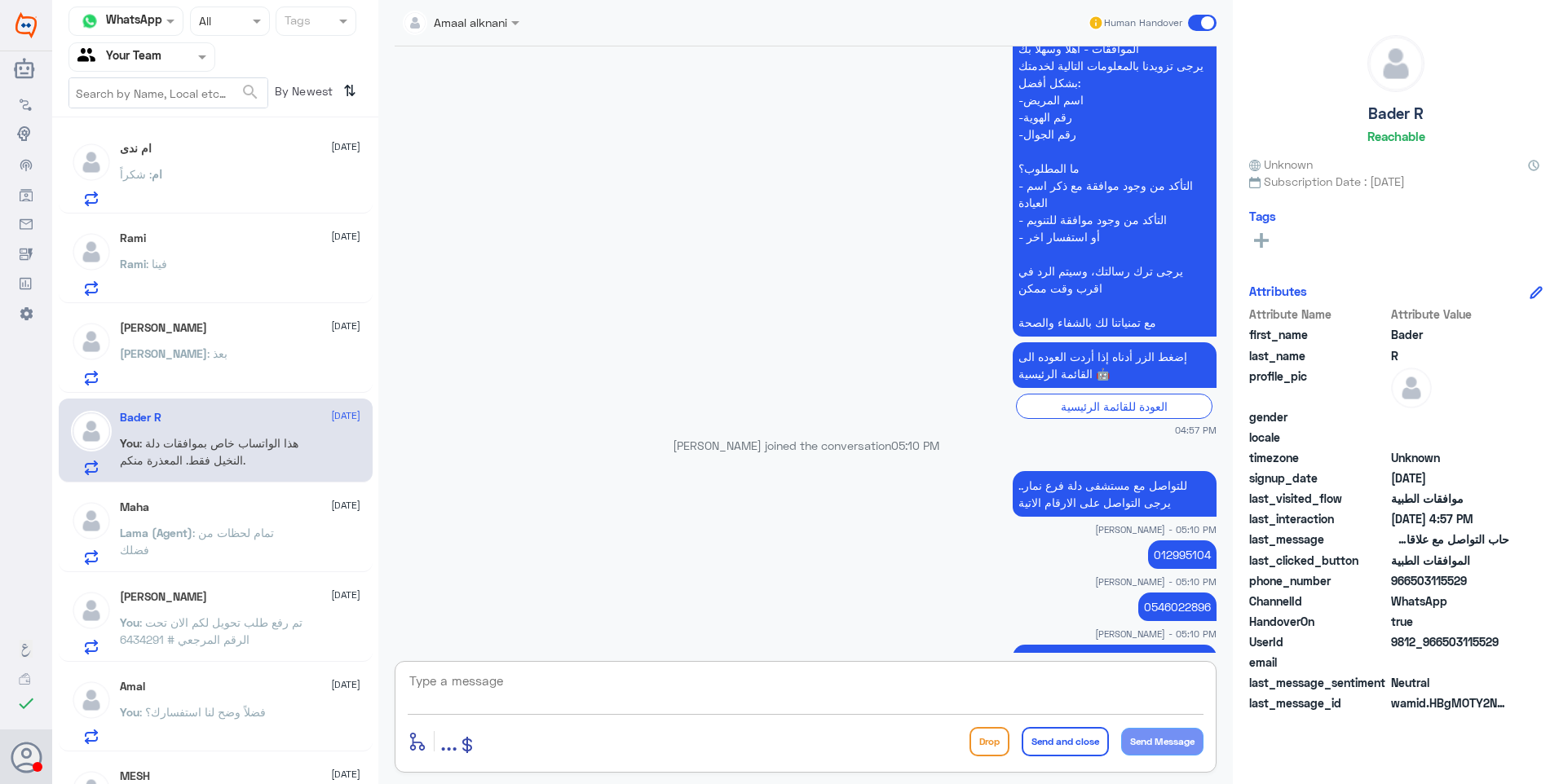
paste textarea "012995104"
click at [417, 680] on textarea "012995104" at bounding box center [806, 689] width 796 height 40
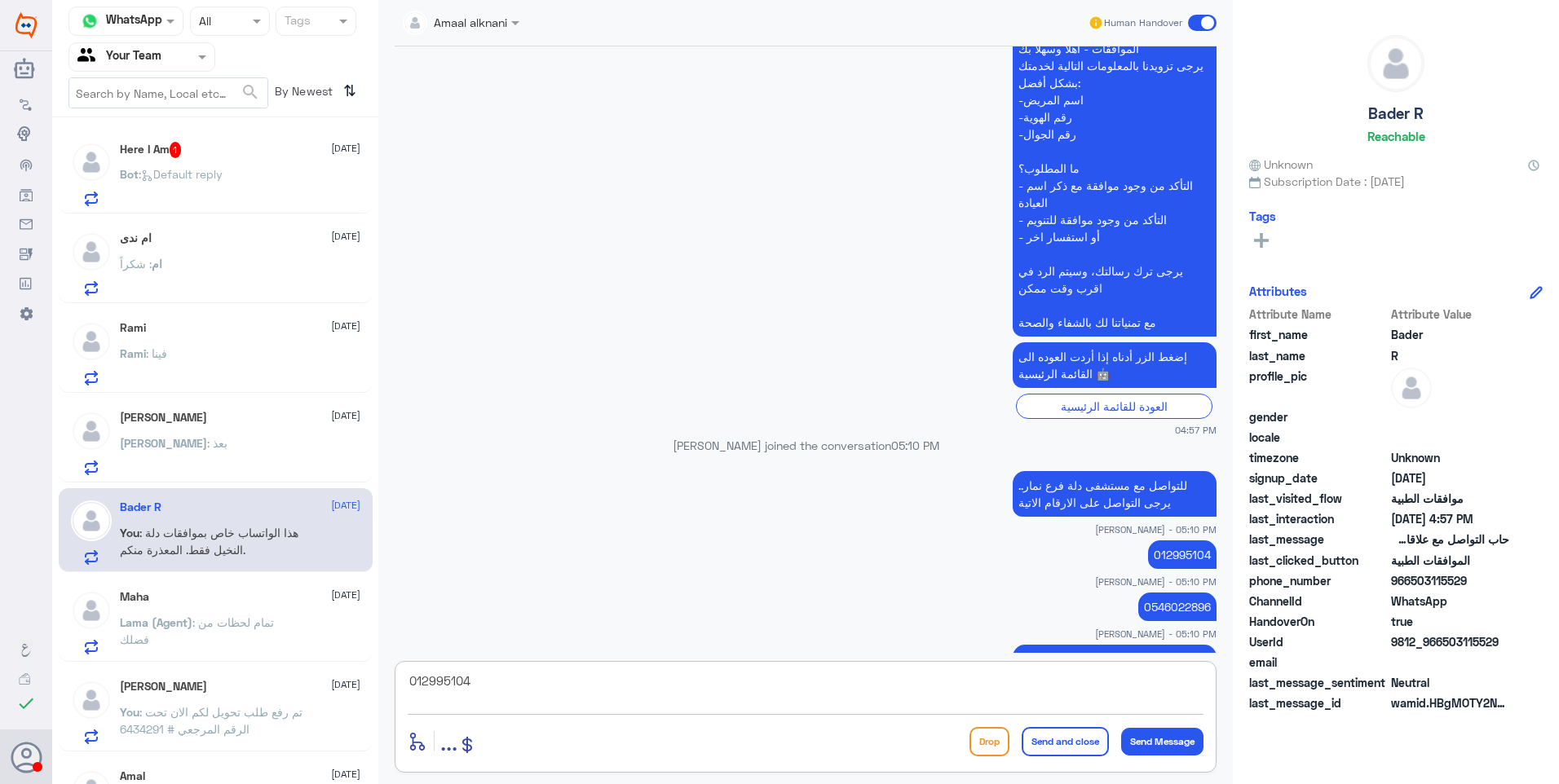
type textarea "0112995104"
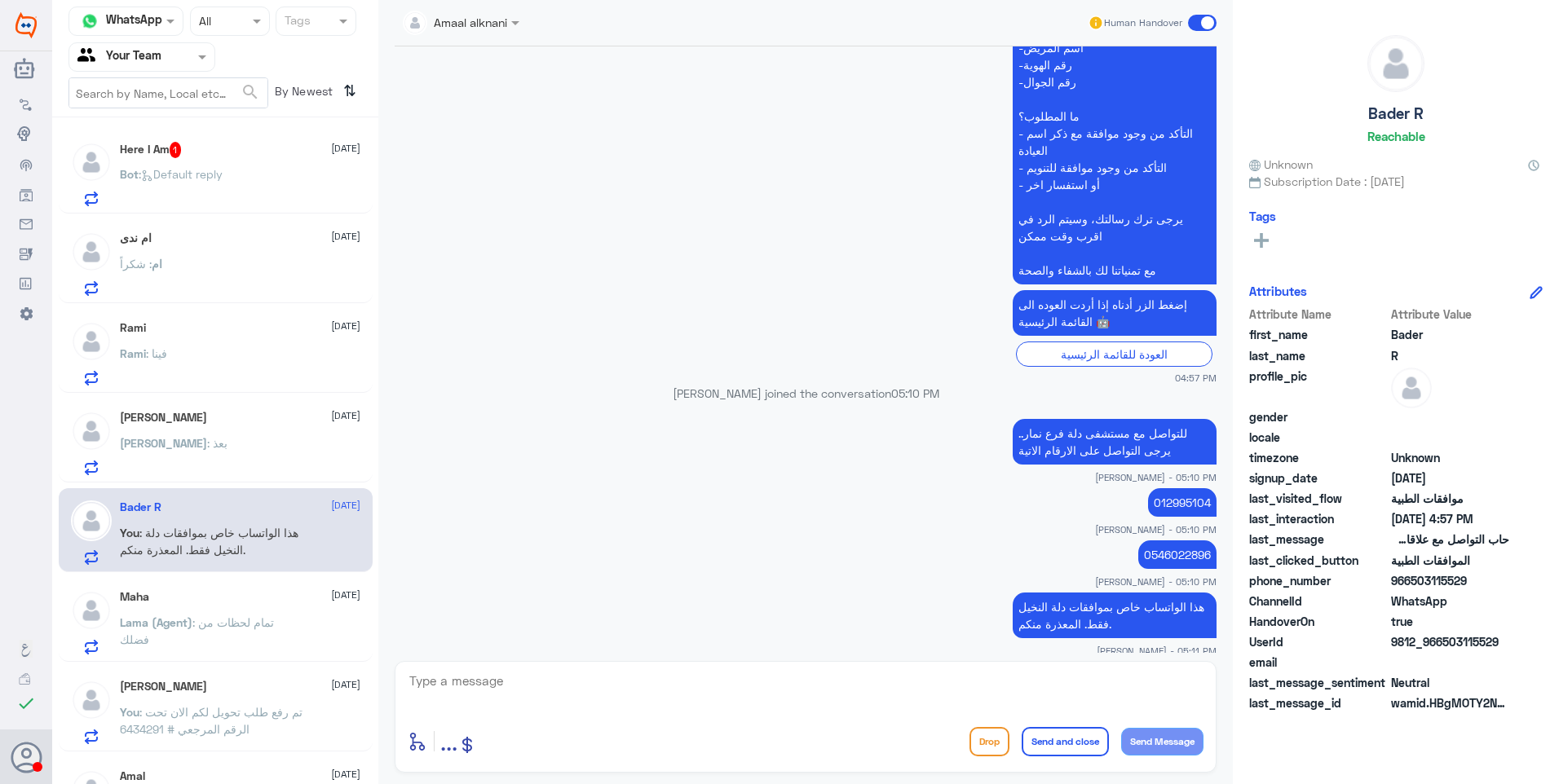
click at [207, 429] on div "[PERSON_NAME] [DATE] [PERSON_NAME] : بعذ" at bounding box center [240, 443] width 240 height 64
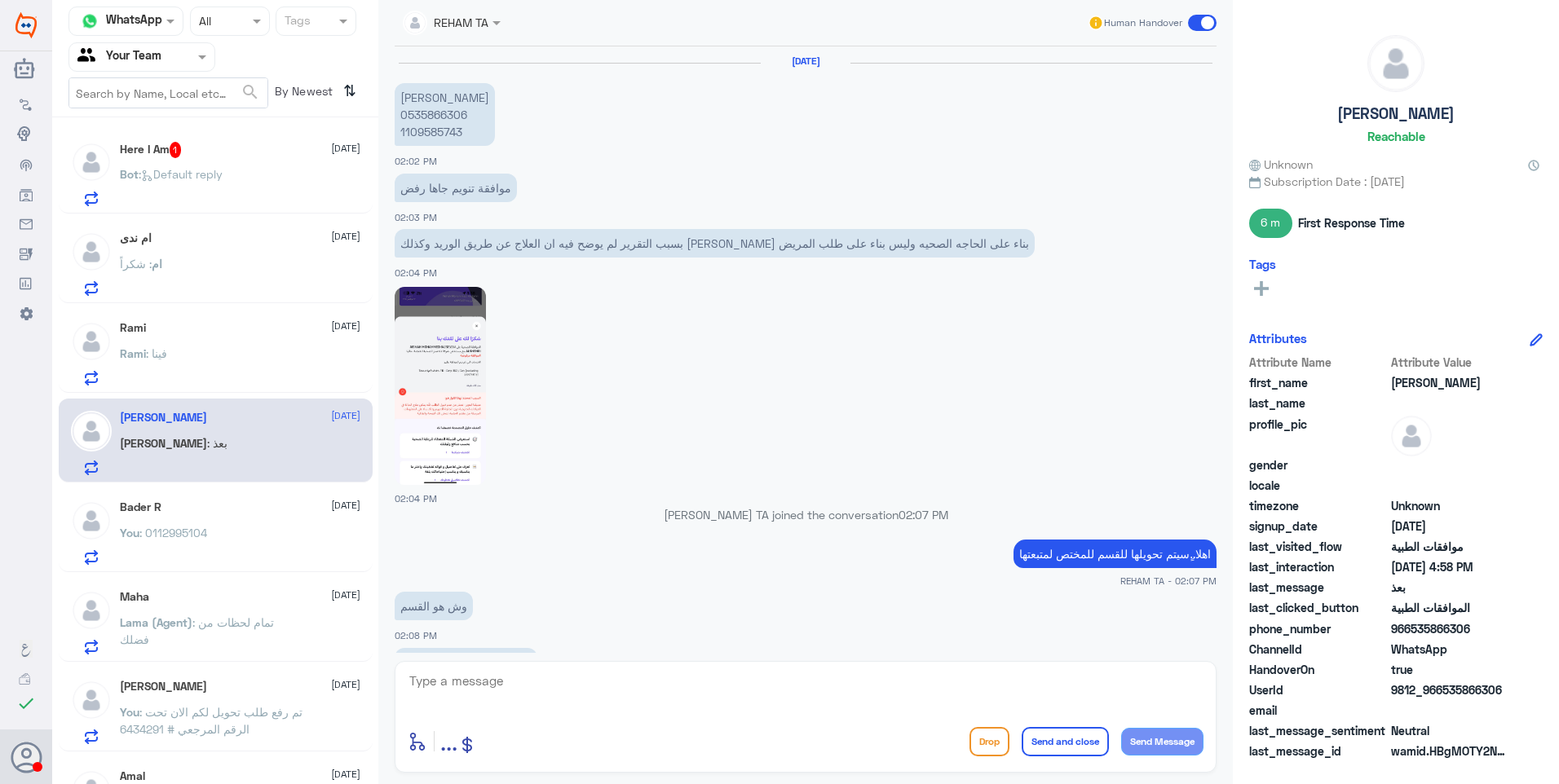
scroll to position [762, 0]
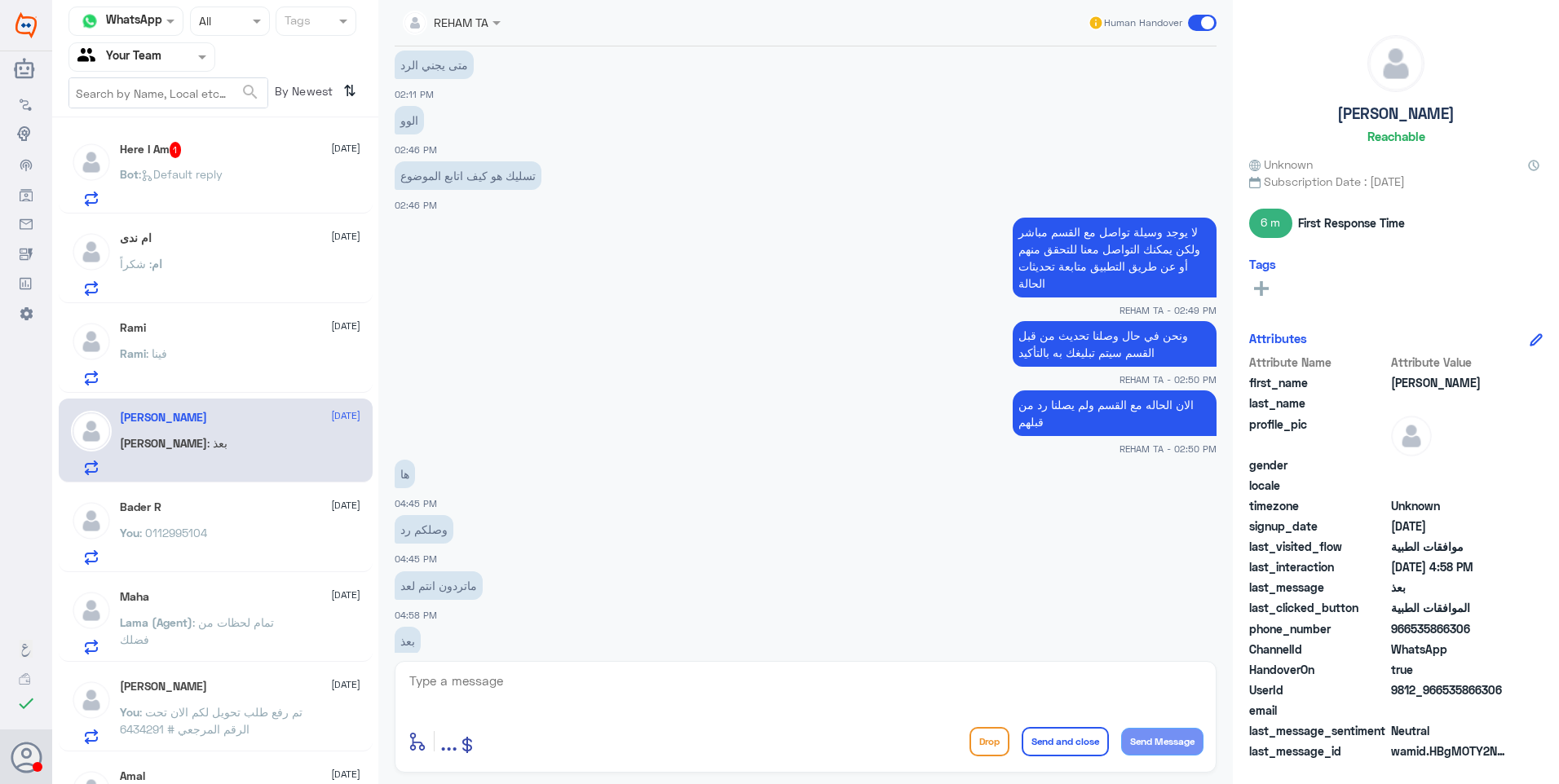
click at [165, 173] on span ": Default reply" at bounding box center [180, 173] width 84 height 14
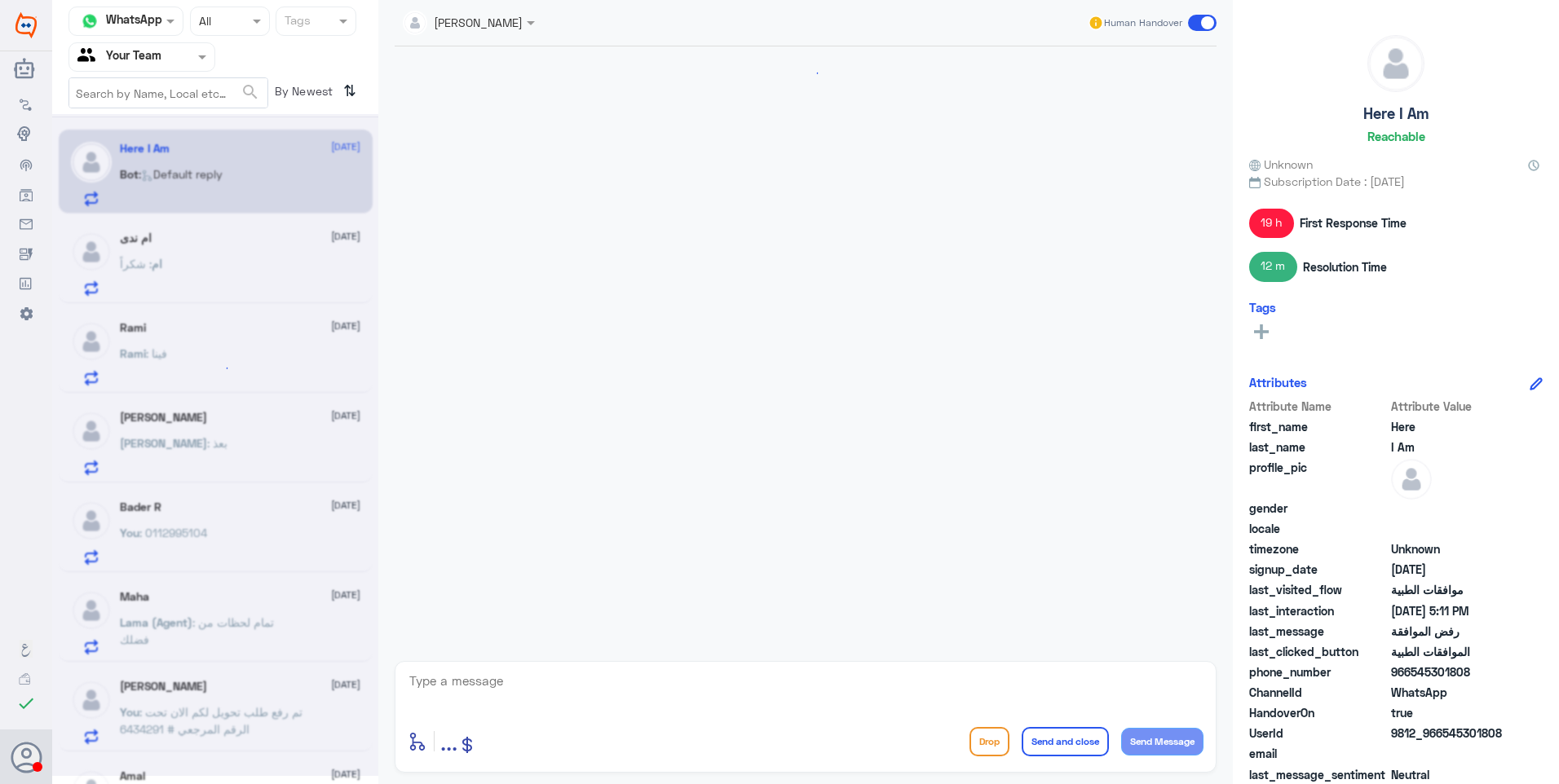
scroll to position [1056, 0]
